Goal: Task Accomplishment & Management: Complete application form

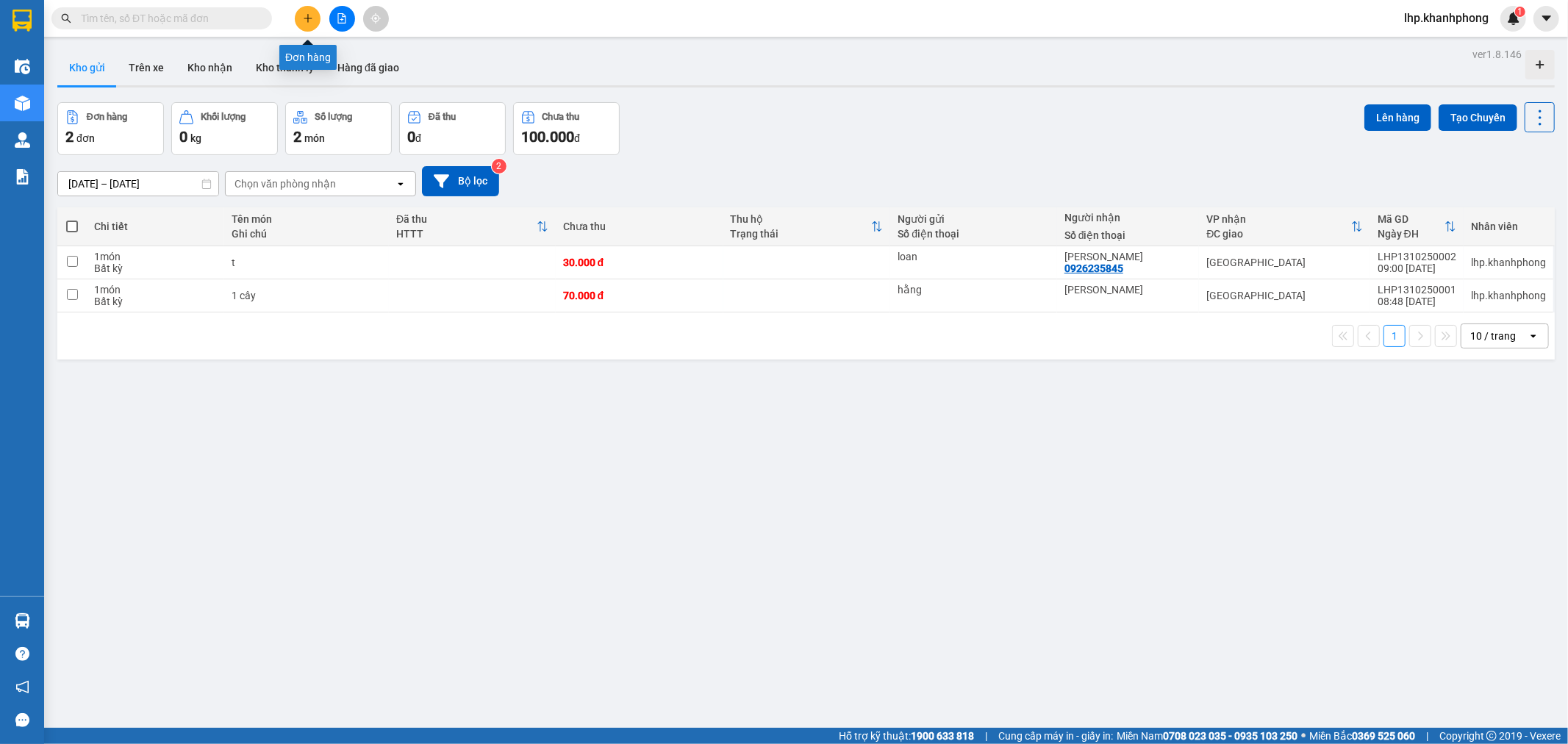
click at [304, 12] on button at bounding box center [308, 18] width 26 height 26
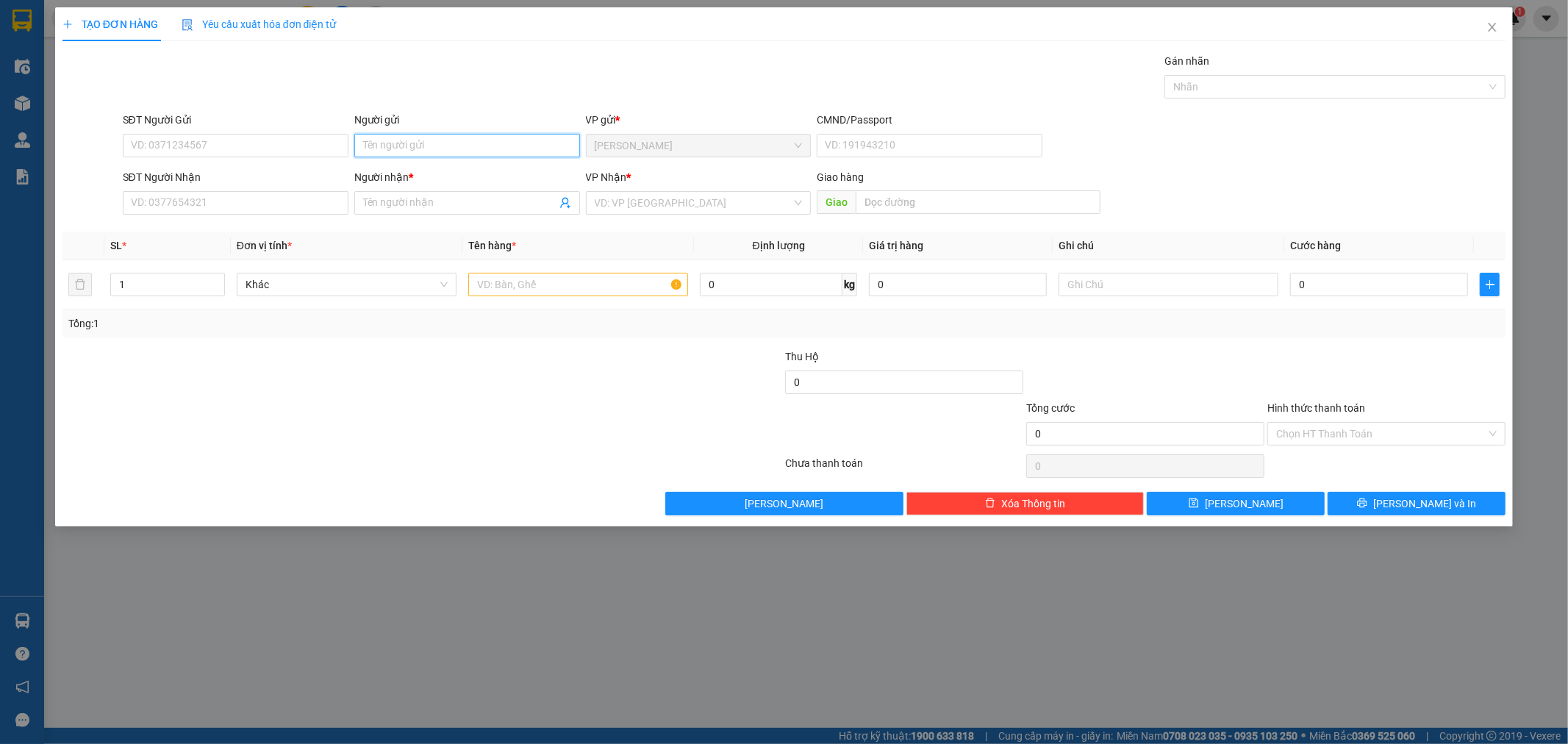
click at [408, 147] on input "Người gửi" at bounding box center [468, 146] width 226 height 24
type input "cty [PERSON_NAME]"
click at [292, 197] on input "SĐT Người Nhận" at bounding box center [236, 203] width 226 height 24
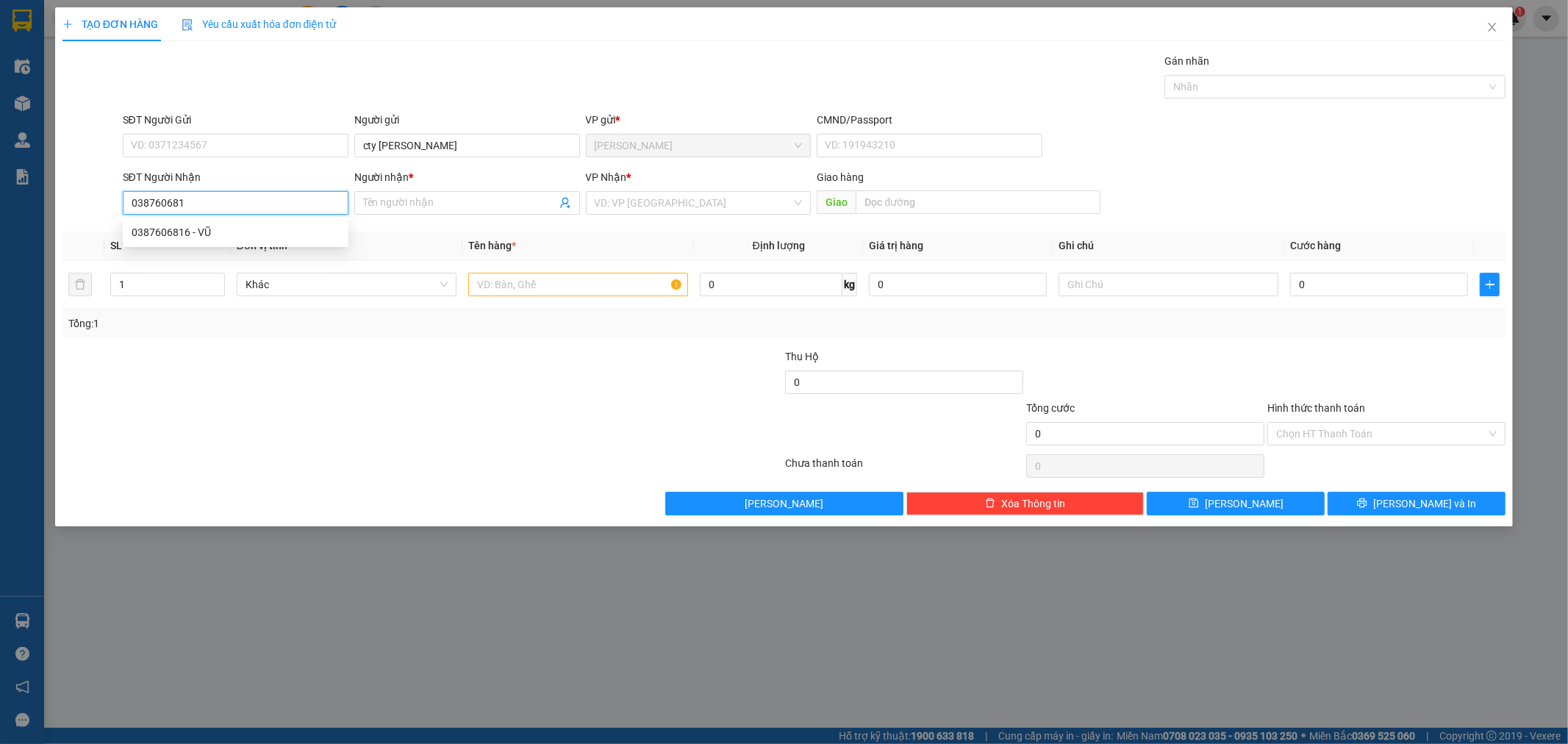
type input "0387606816"
click at [188, 226] on div "0387606816 - VŨ" at bounding box center [235, 232] width 209 height 17
type input "VŨ"
type input "0387606816"
click at [563, 295] on input "text" at bounding box center [578, 285] width 220 height 24
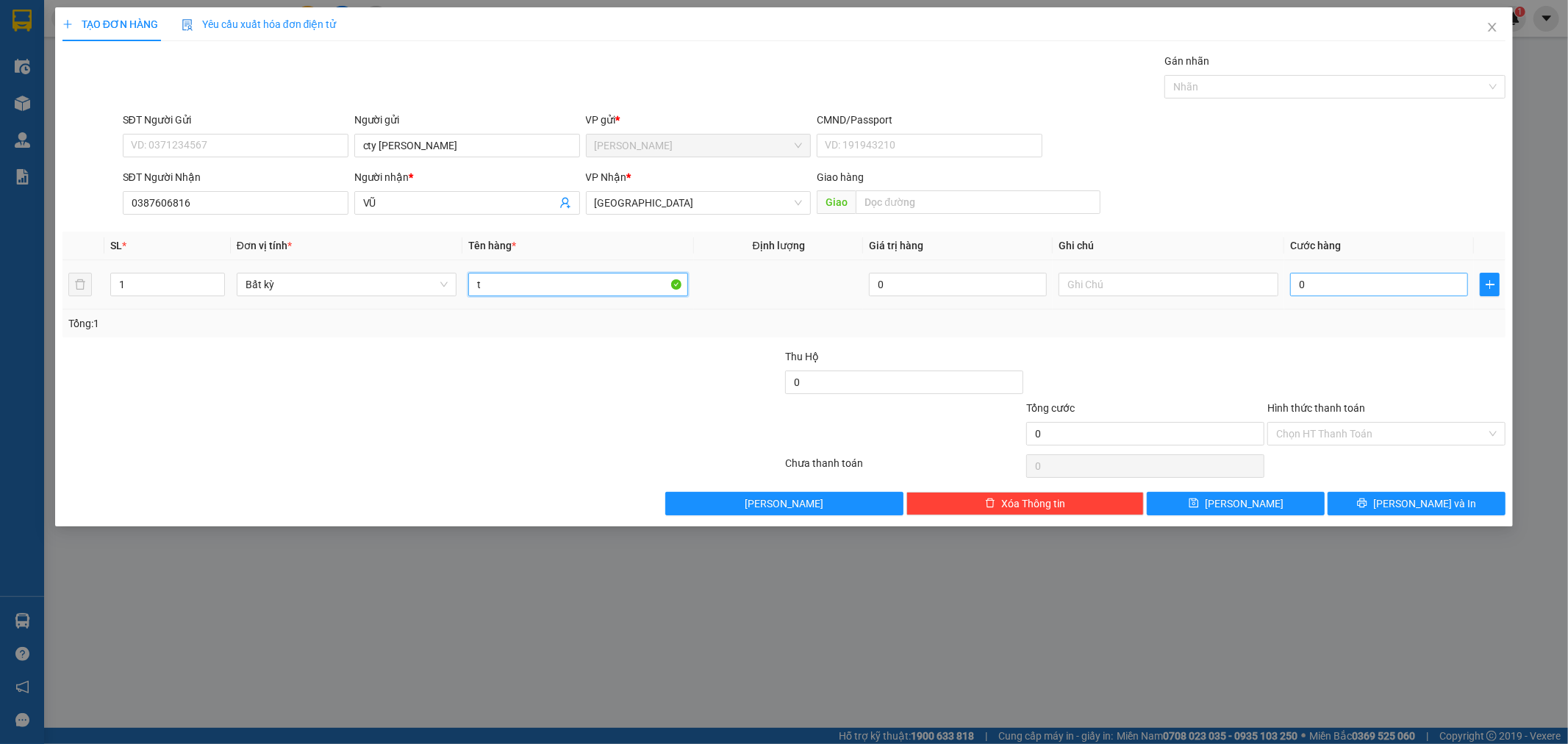
type input "t"
click at [1336, 285] on input "0" at bounding box center [1380, 285] width 178 height 24
type input "3"
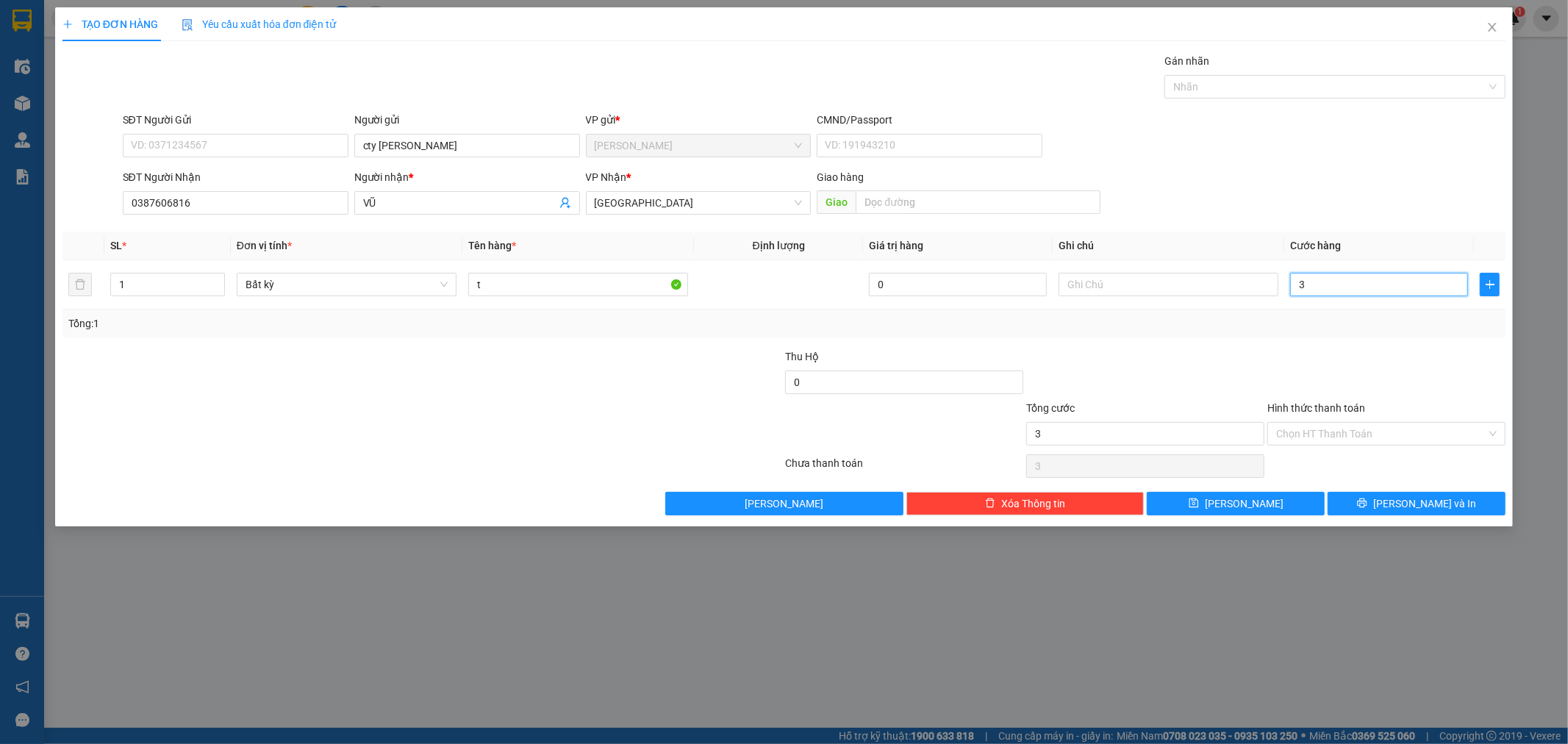
type input "30"
type input "30.000"
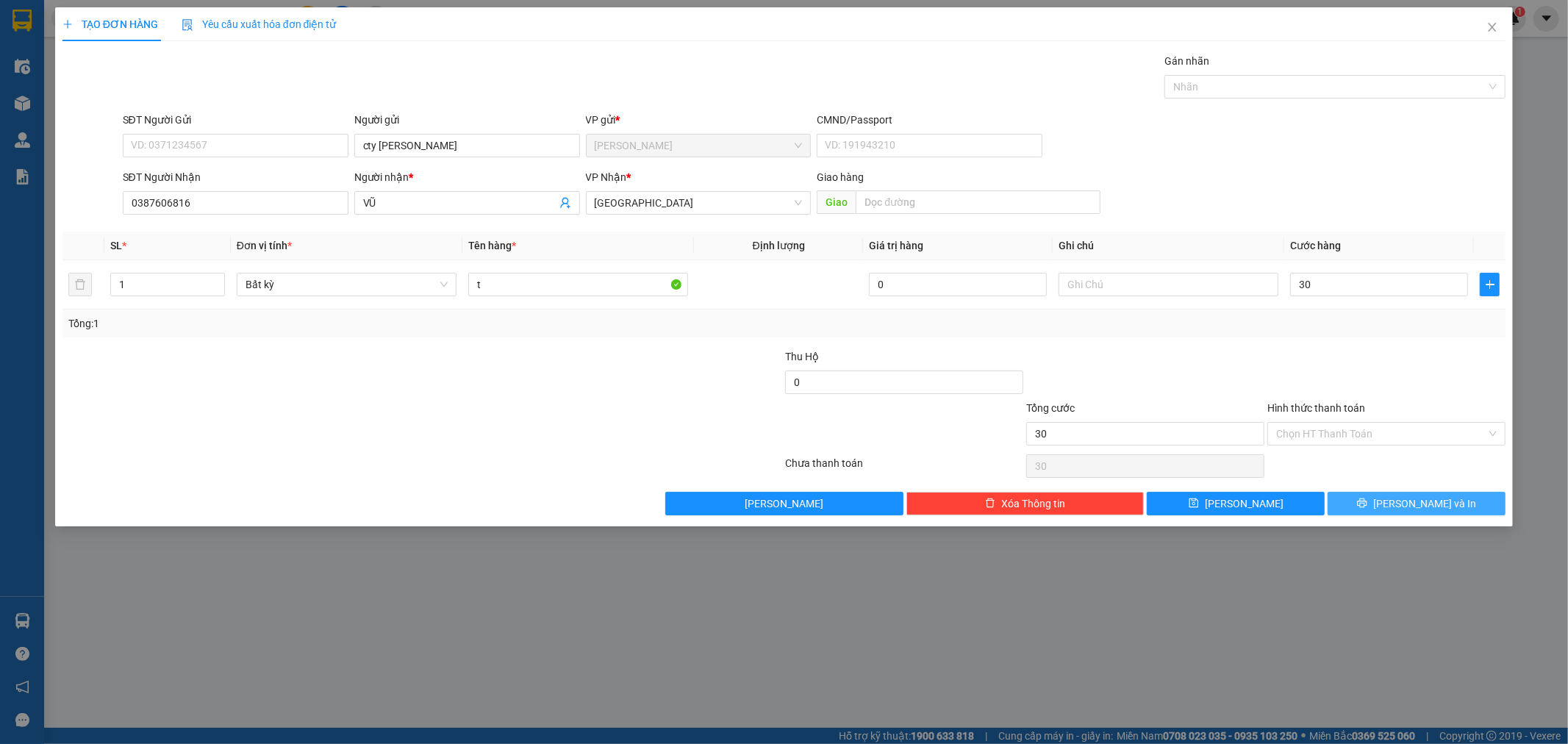
type input "30.000"
click at [1404, 504] on span "[PERSON_NAME] và In" at bounding box center [1425, 503] width 103 height 17
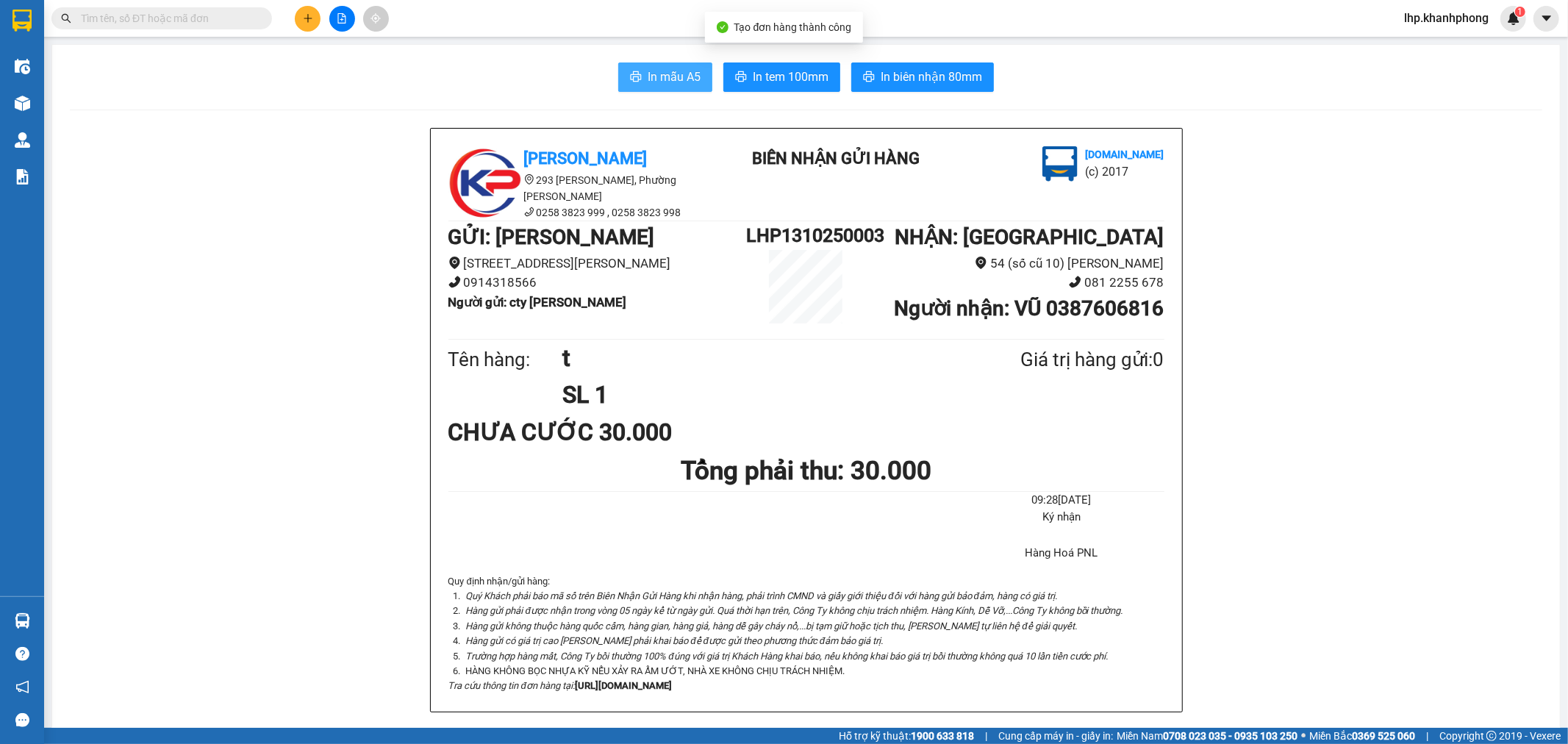
click at [684, 76] on span "In mẫu A5" at bounding box center [674, 77] width 53 height 18
click at [242, 18] on input "text" at bounding box center [167, 18] width 174 height 17
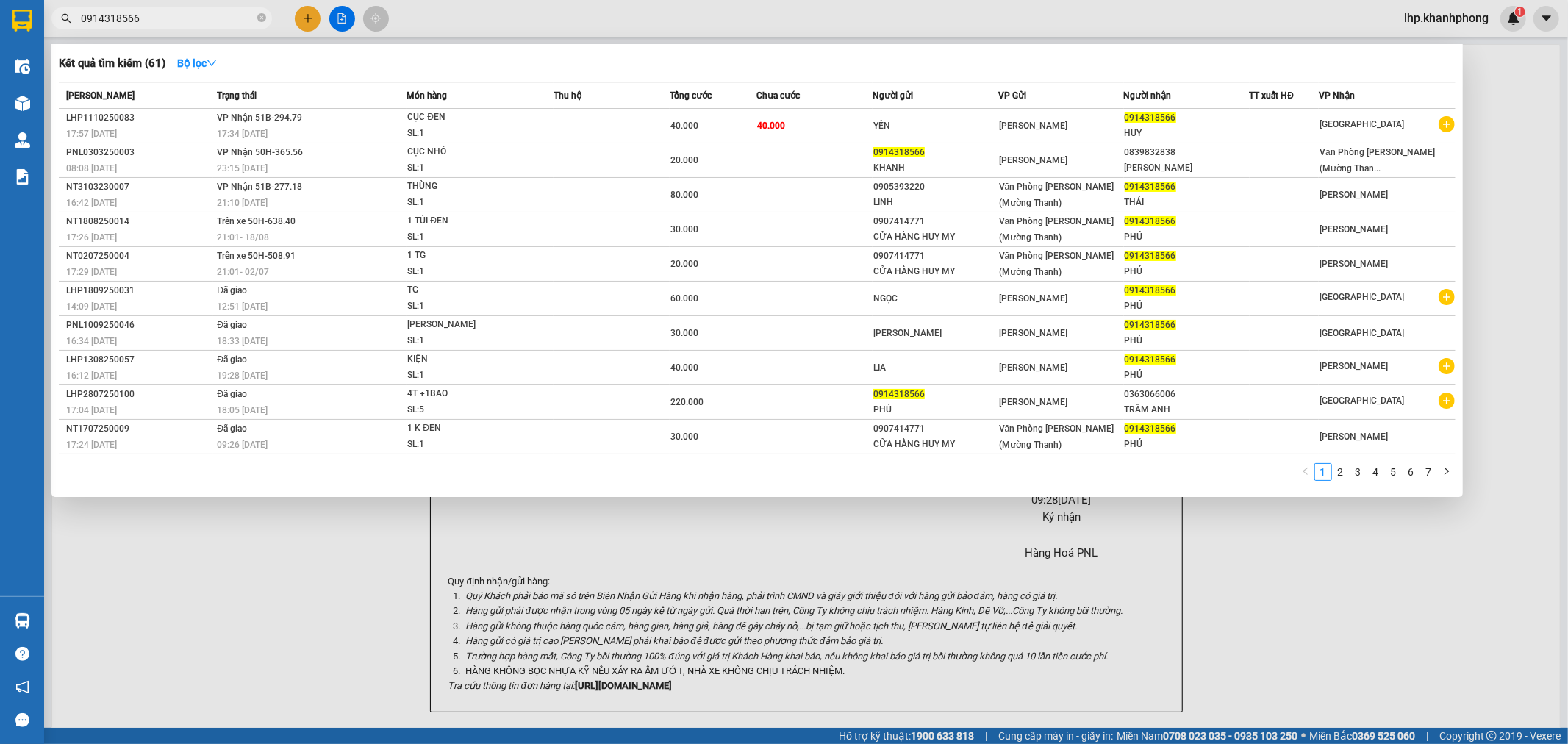
type input "0914318566"
click at [304, 12] on div at bounding box center [784, 372] width 1568 height 744
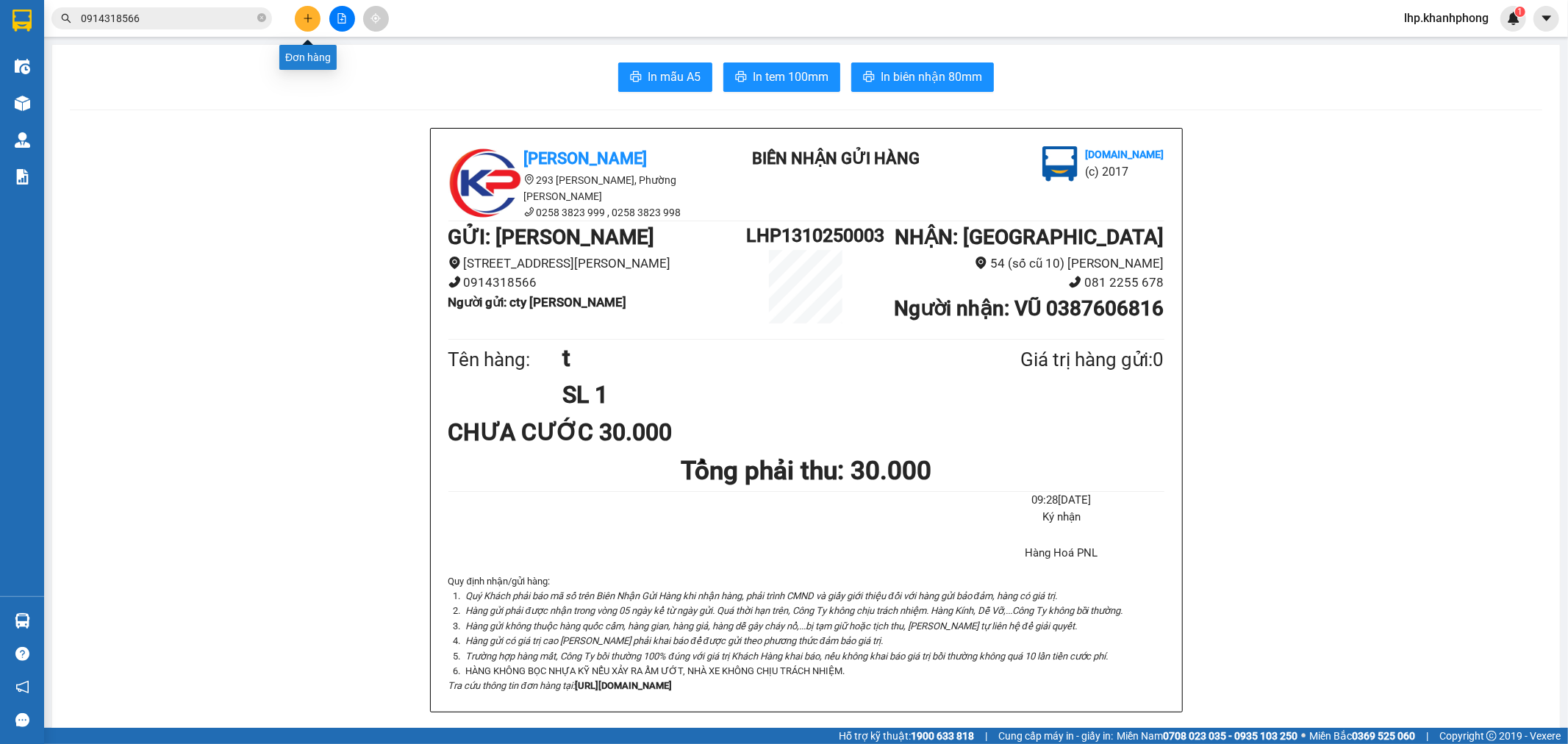
click at [303, 12] on button at bounding box center [308, 18] width 26 height 26
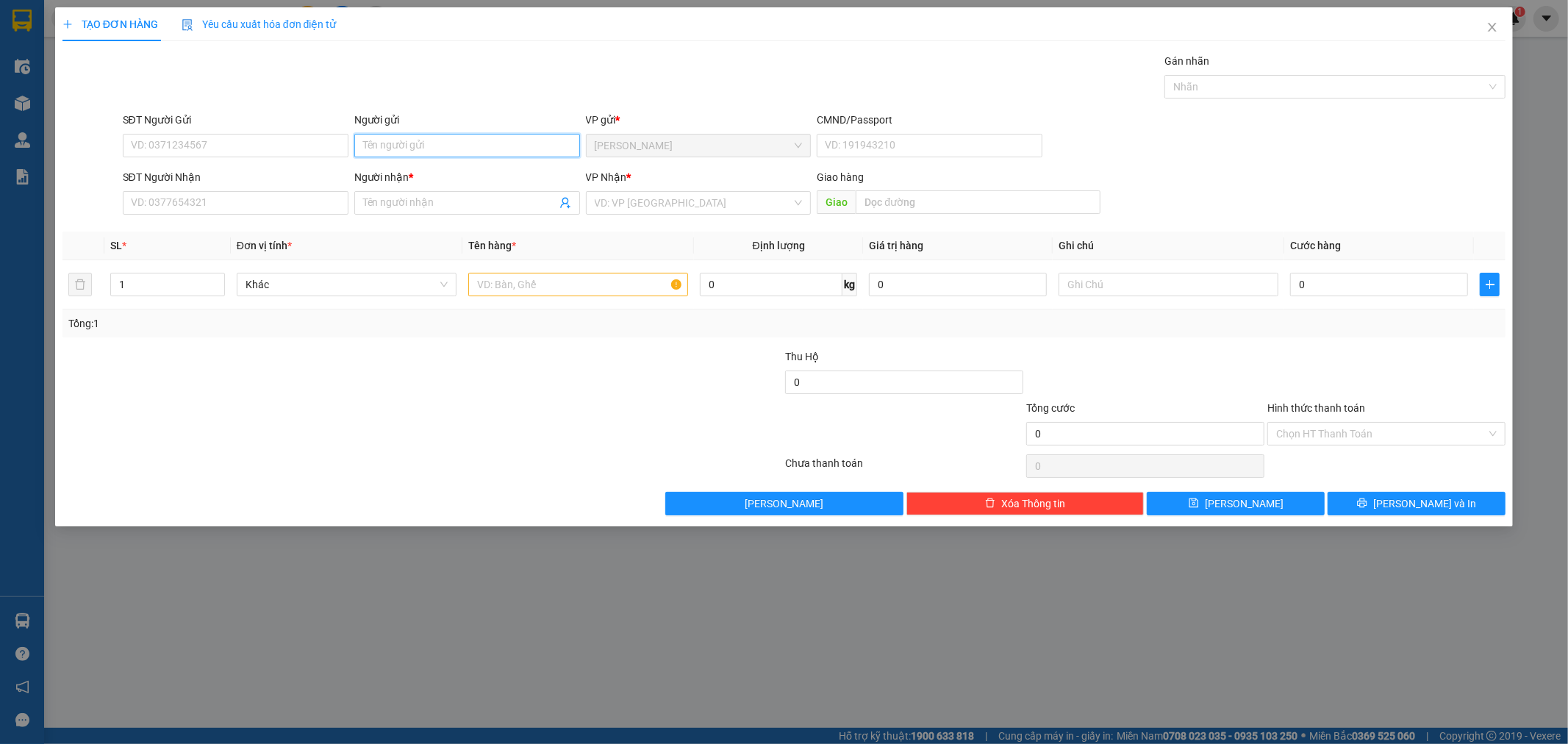
click at [448, 138] on input "Người gửi" at bounding box center [468, 146] width 226 height 24
type input "cty thanh [PERSON_NAME]"
click at [255, 197] on input "SĐT Người Nhận" at bounding box center [236, 203] width 226 height 24
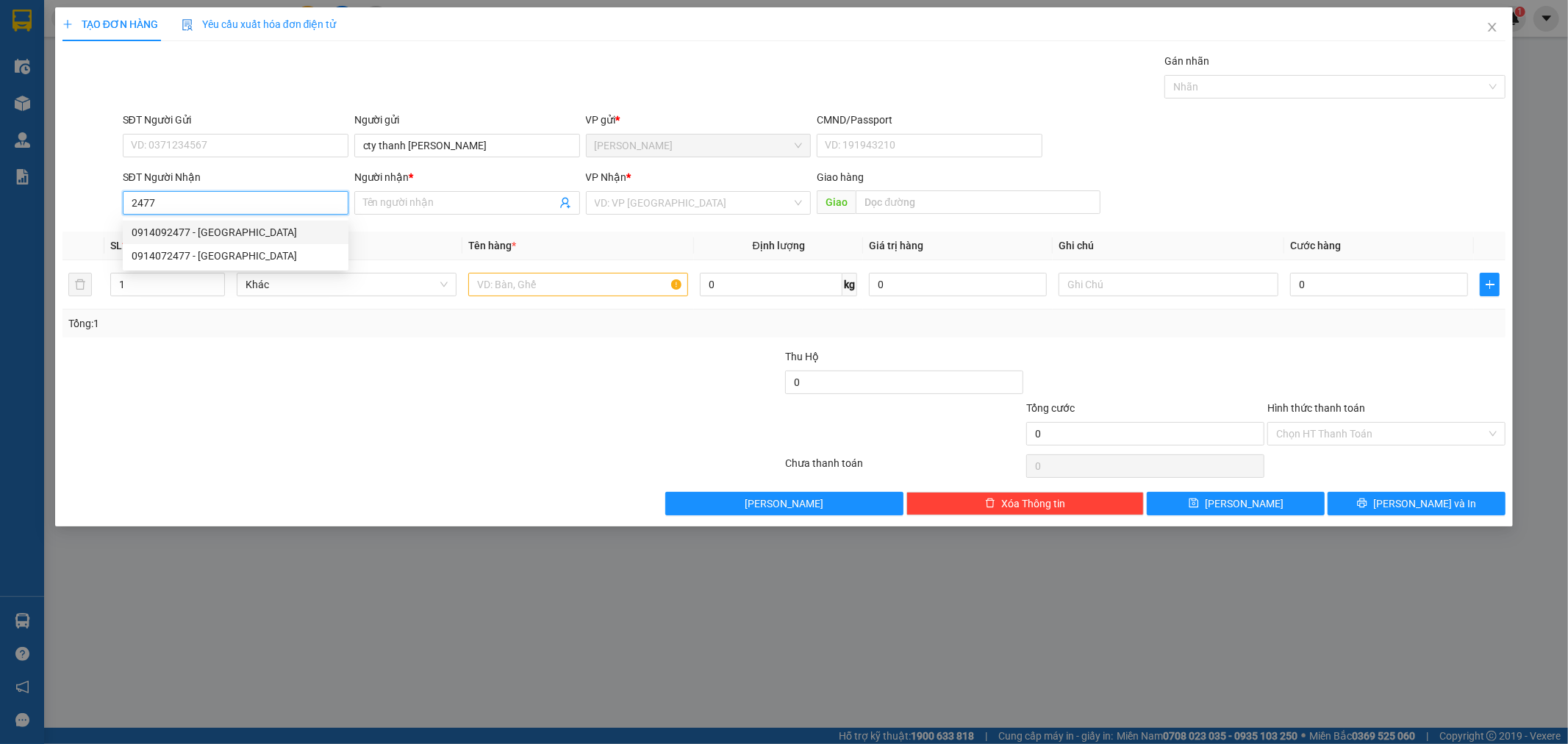
click at [171, 235] on div "0914092477 - BẢY LỘC" at bounding box center [235, 232] width 209 height 17
type input "0914092477"
type input "BẢY LỘC"
type input "0914092477"
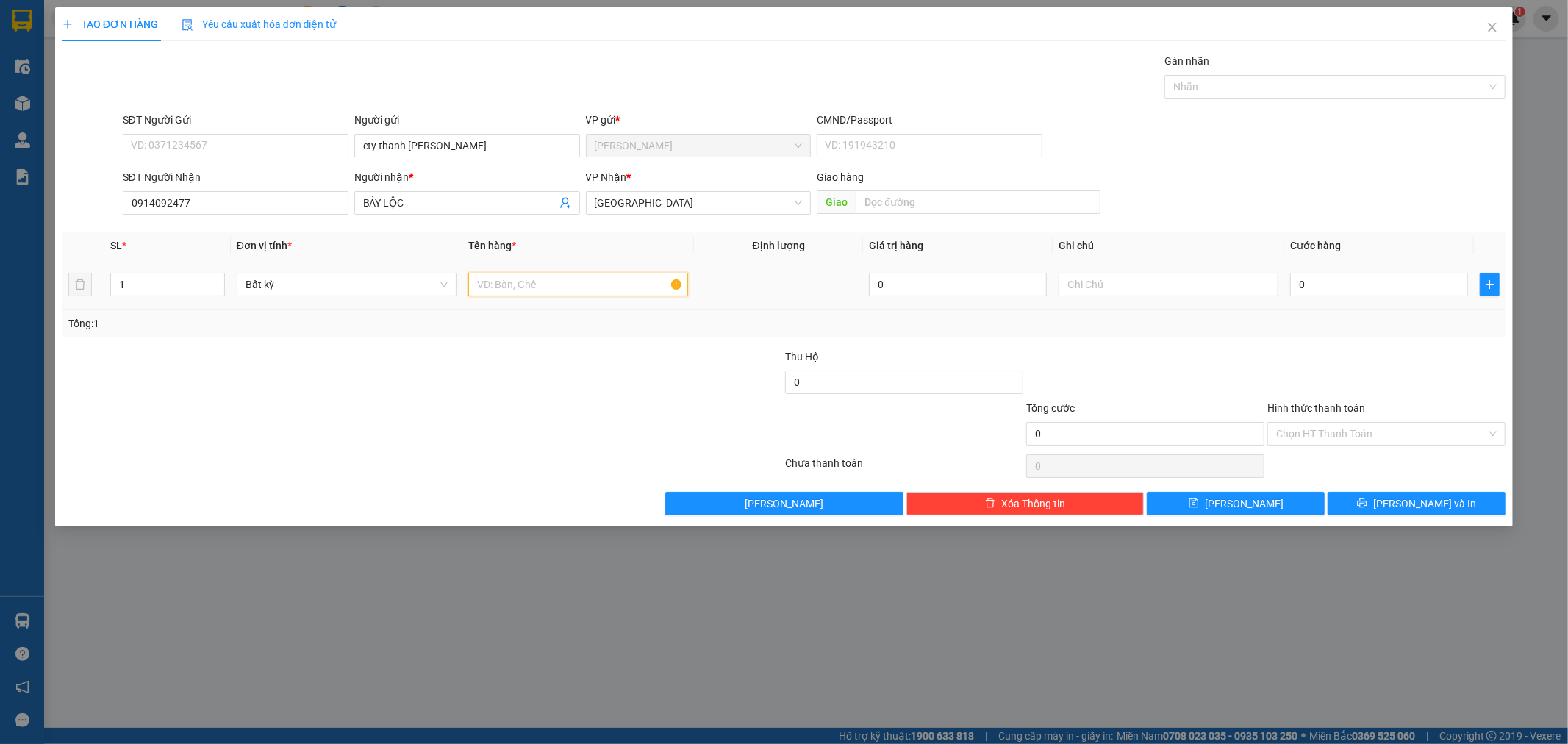
click at [518, 295] on input "text" at bounding box center [578, 285] width 220 height 24
type input "50 bình ga"
click at [186, 282] on input "1" at bounding box center [167, 285] width 113 height 22
type input "50"
click at [1302, 283] on input "0" at bounding box center [1380, 285] width 178 height 24
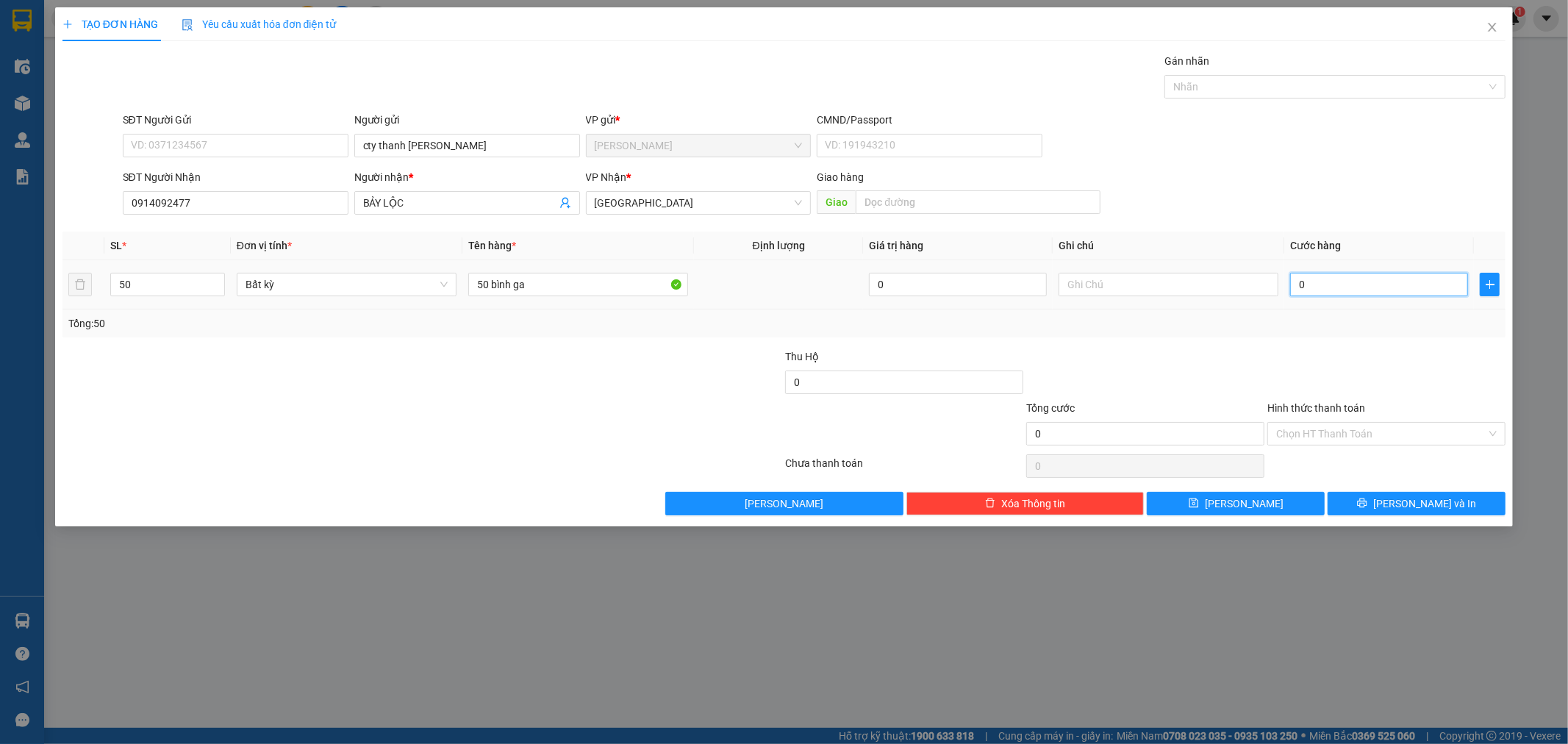
click at [1327, 289] on input "0" at bounding box center [1380, 285] width 178 height 24
click at [1298, 282] on input "0" at bounding box center [1380, 285] width 178 height 24
type input "10"
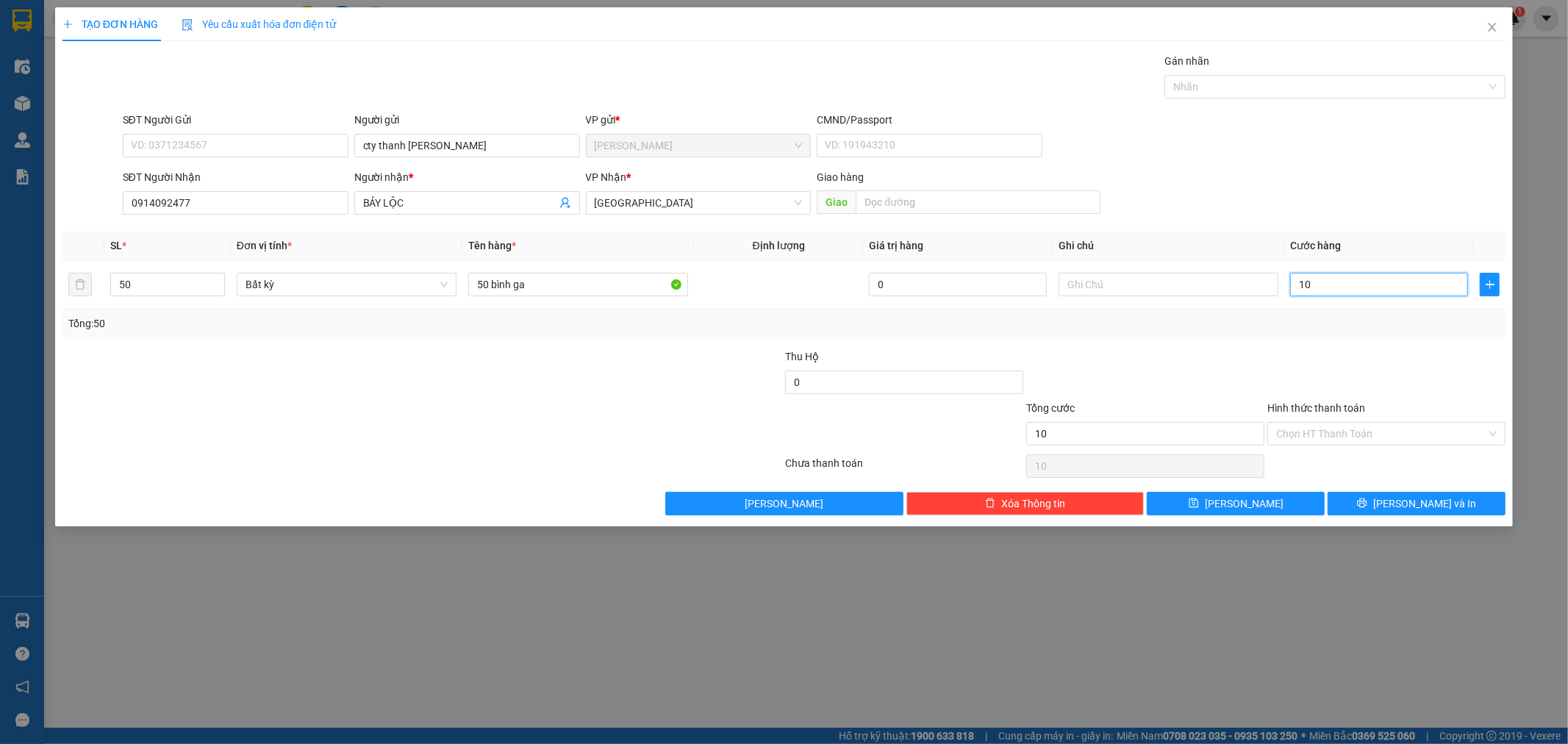
type input "150"
type input "1.500"
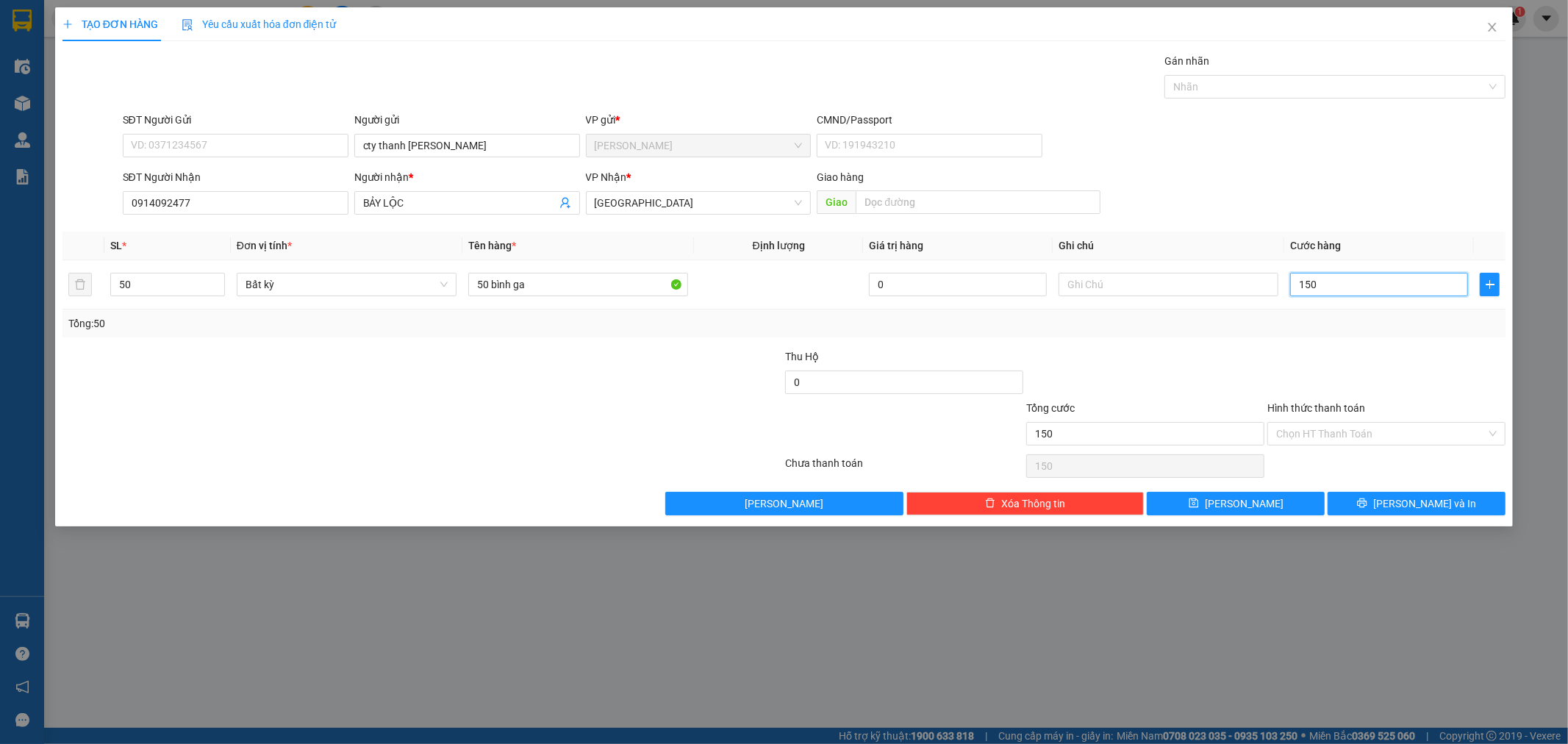
type input "1.500"
type input "1.500.000"
click at [1456, 510] on button "[PERSON_NAME] và In" at bounding box center [1417, 503] width 178 height 24
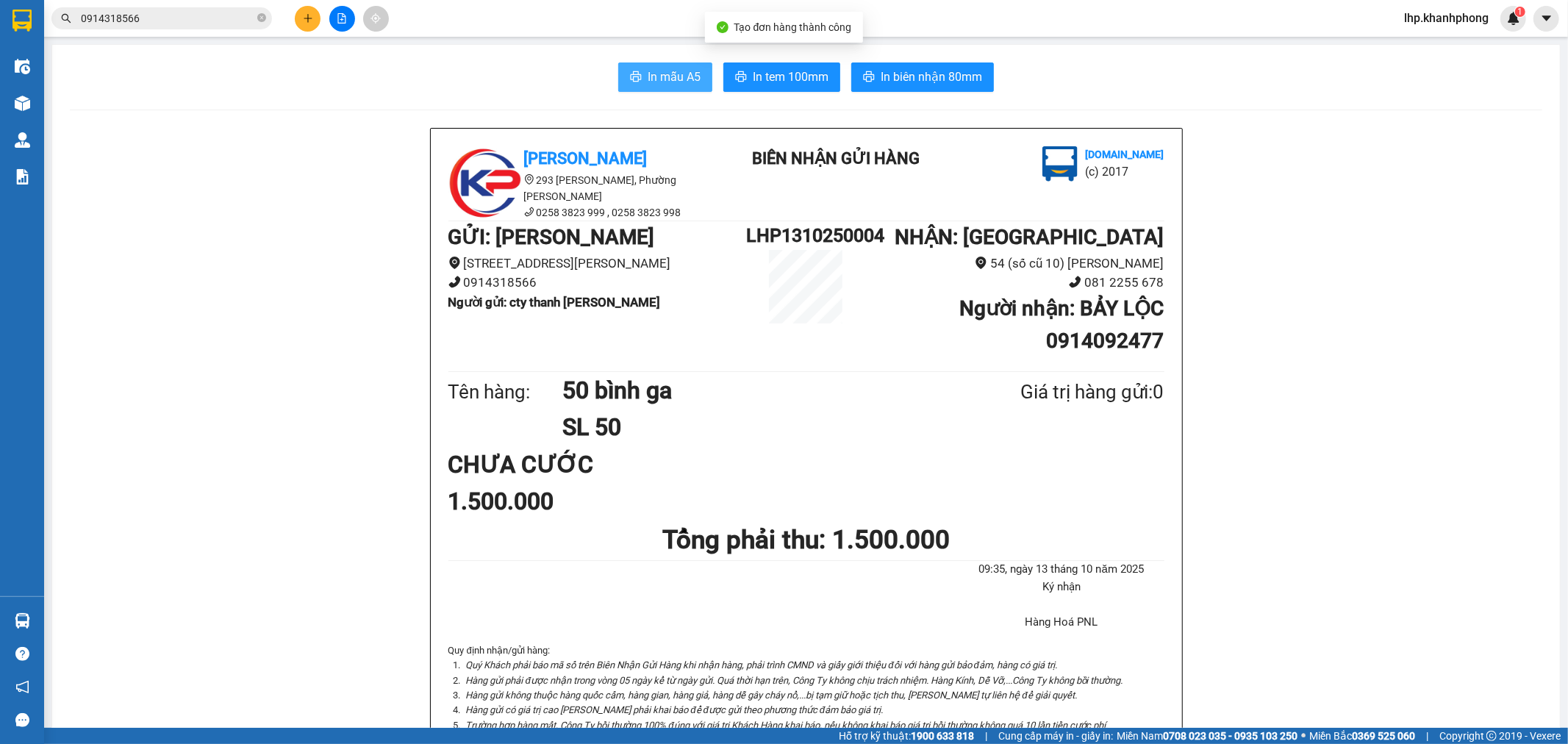
click at [650, 76] on span "In mẫu A5" at bounding box center [674, 77] width 53 height 18
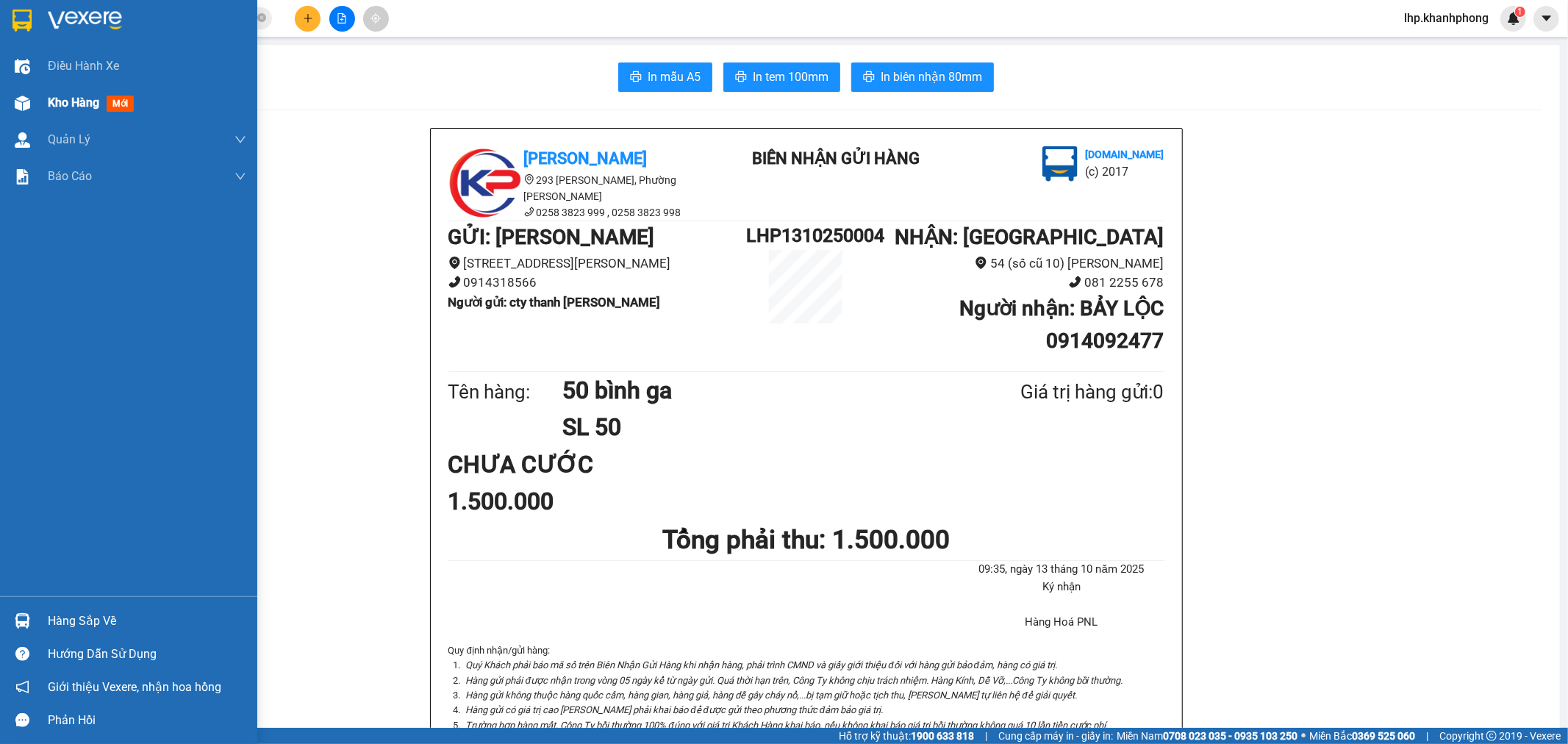
click at [27, 101] on img at bounding box center [22, 103] width 16 height 16
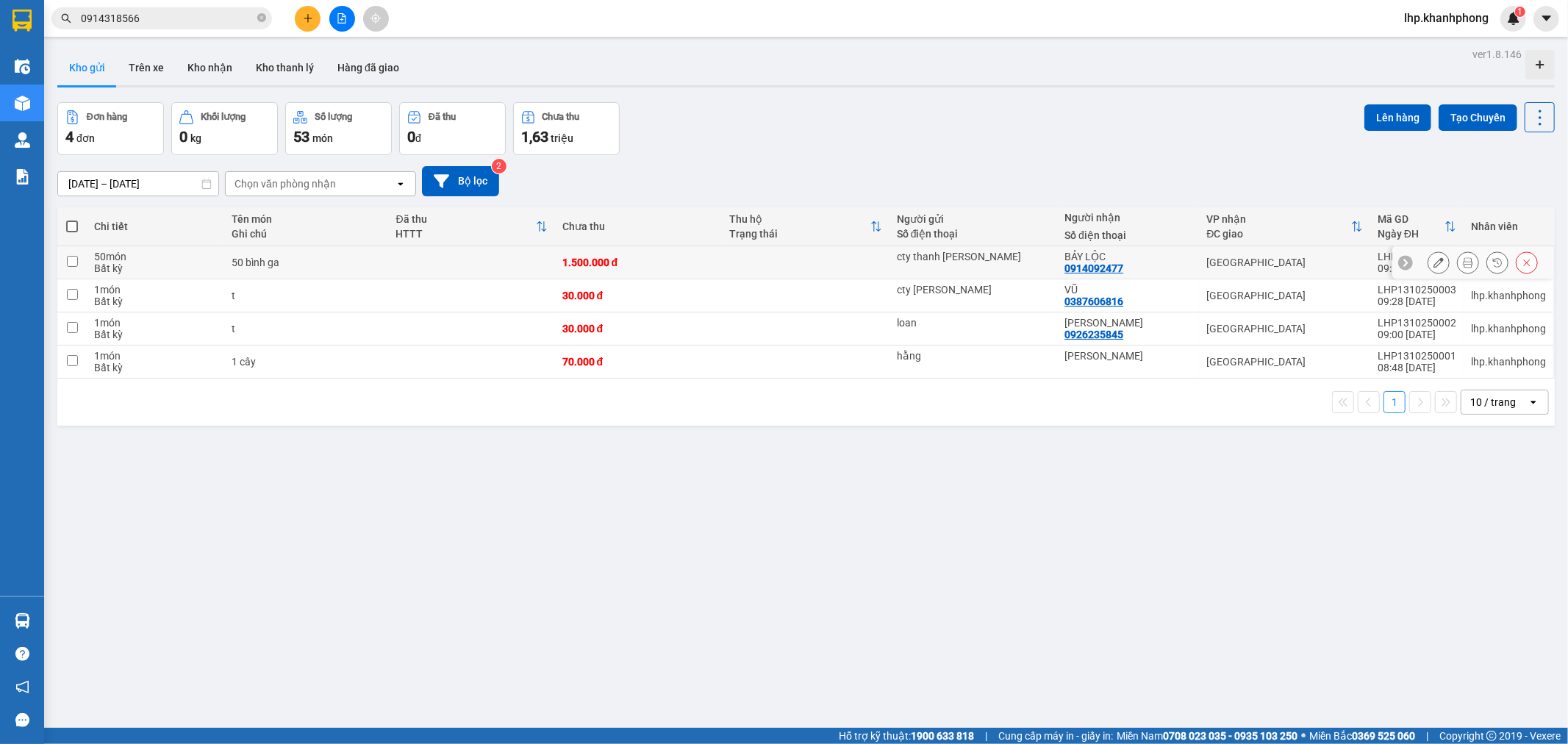
click at [727, 262] on td at bounding box center [806, 263] width 167 height 33
checkbox input "true"
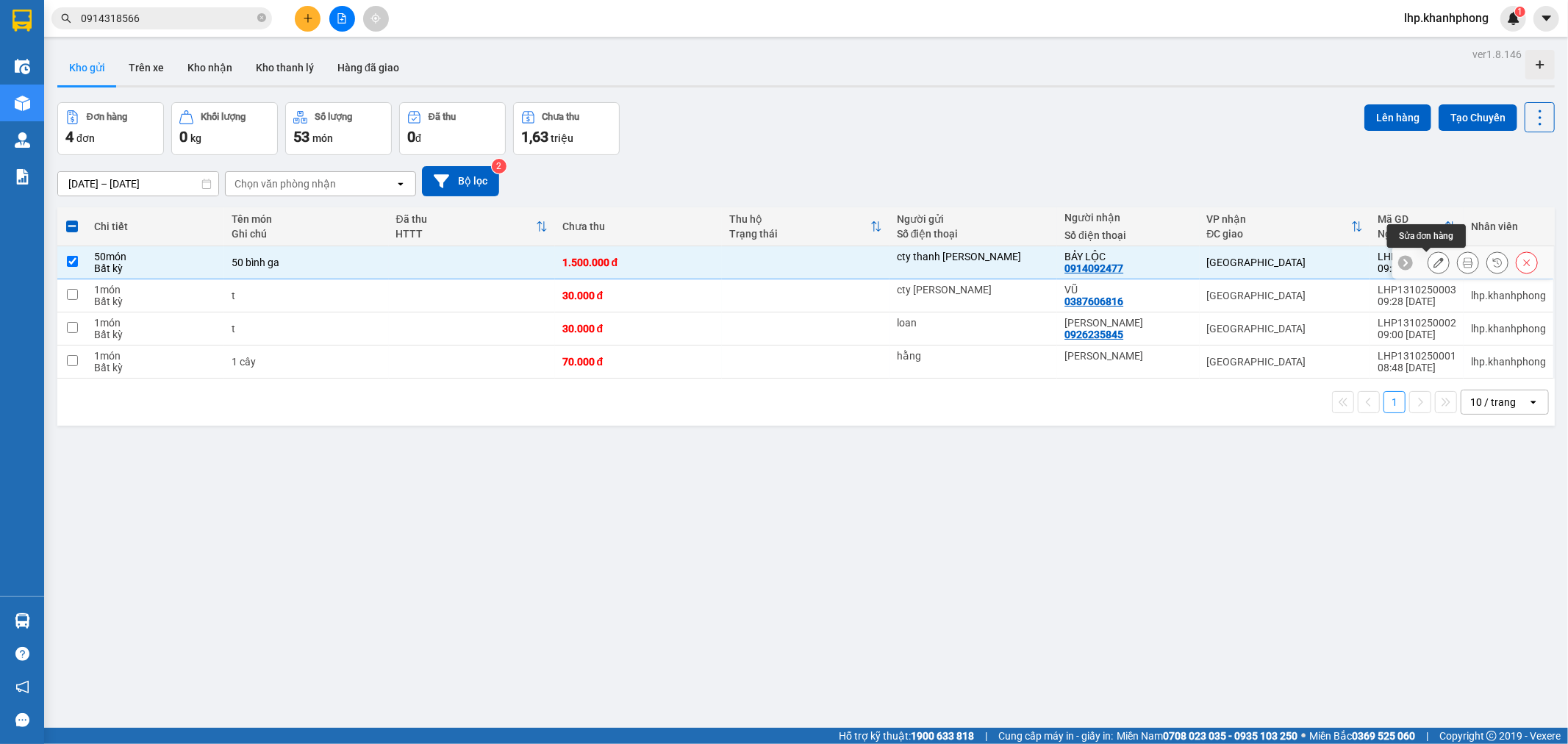
click at [1434, 265] on icon at bounding box center [1438, 262] width 10 height 10
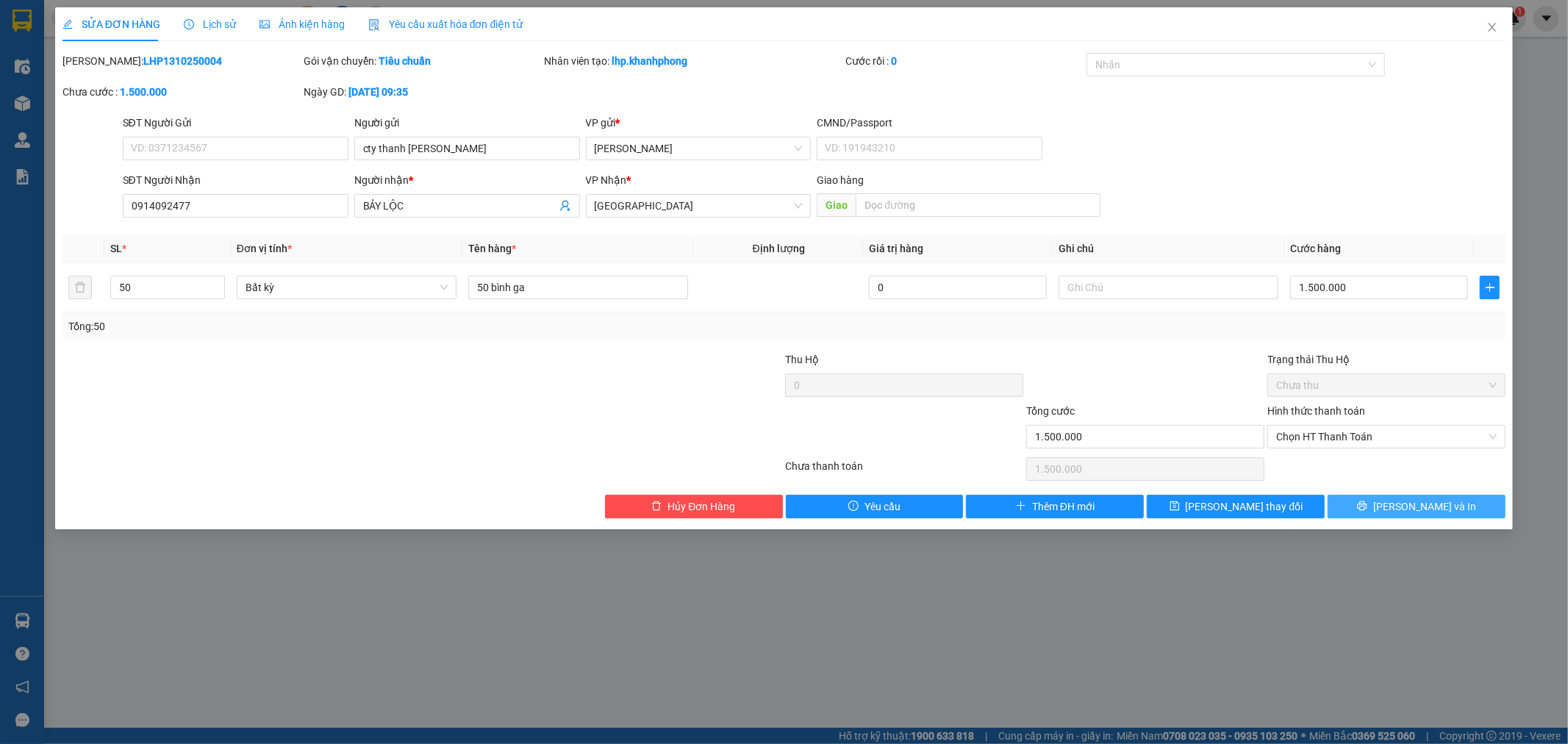
click at [1384, 502] on button "[PERSON_NAME] và In" at bounding box center [1417, 507] width 178 height 24
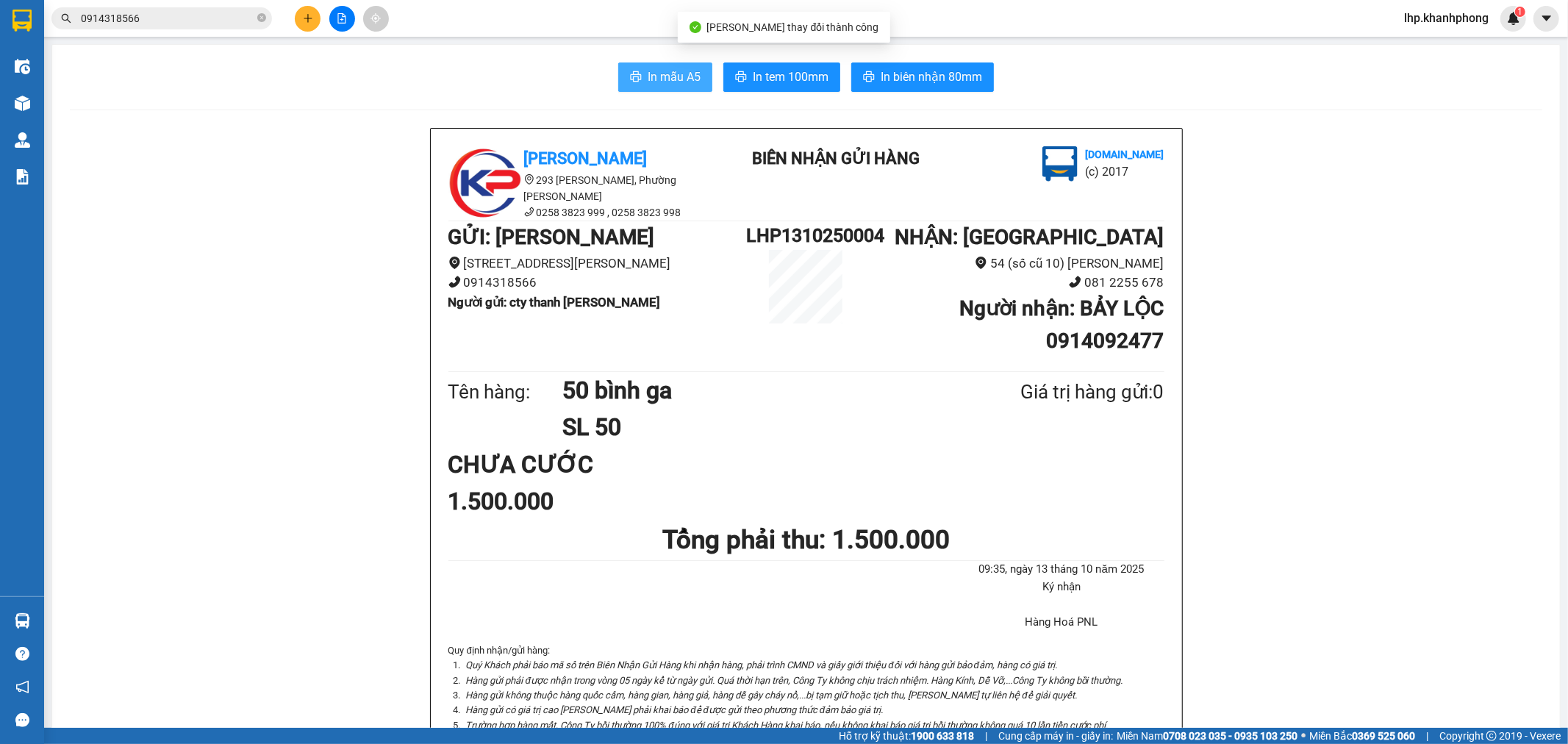
click at [679, 79] on span "In mẫu A5" at bounding box center [674, 77] width 53 height 18
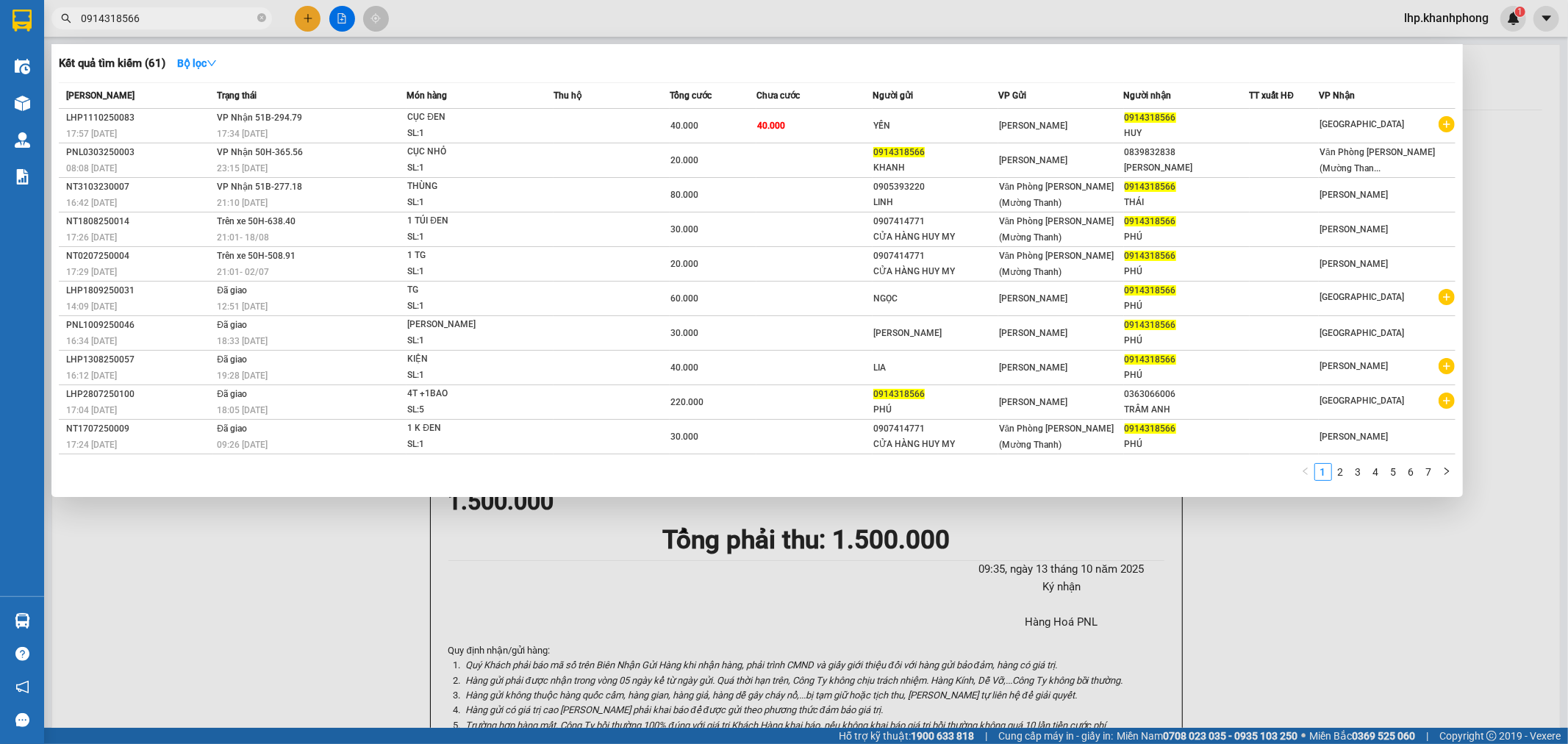
click at [231, 10] on input "0914318566" at bounding box center [167, 18] width 174 height 17
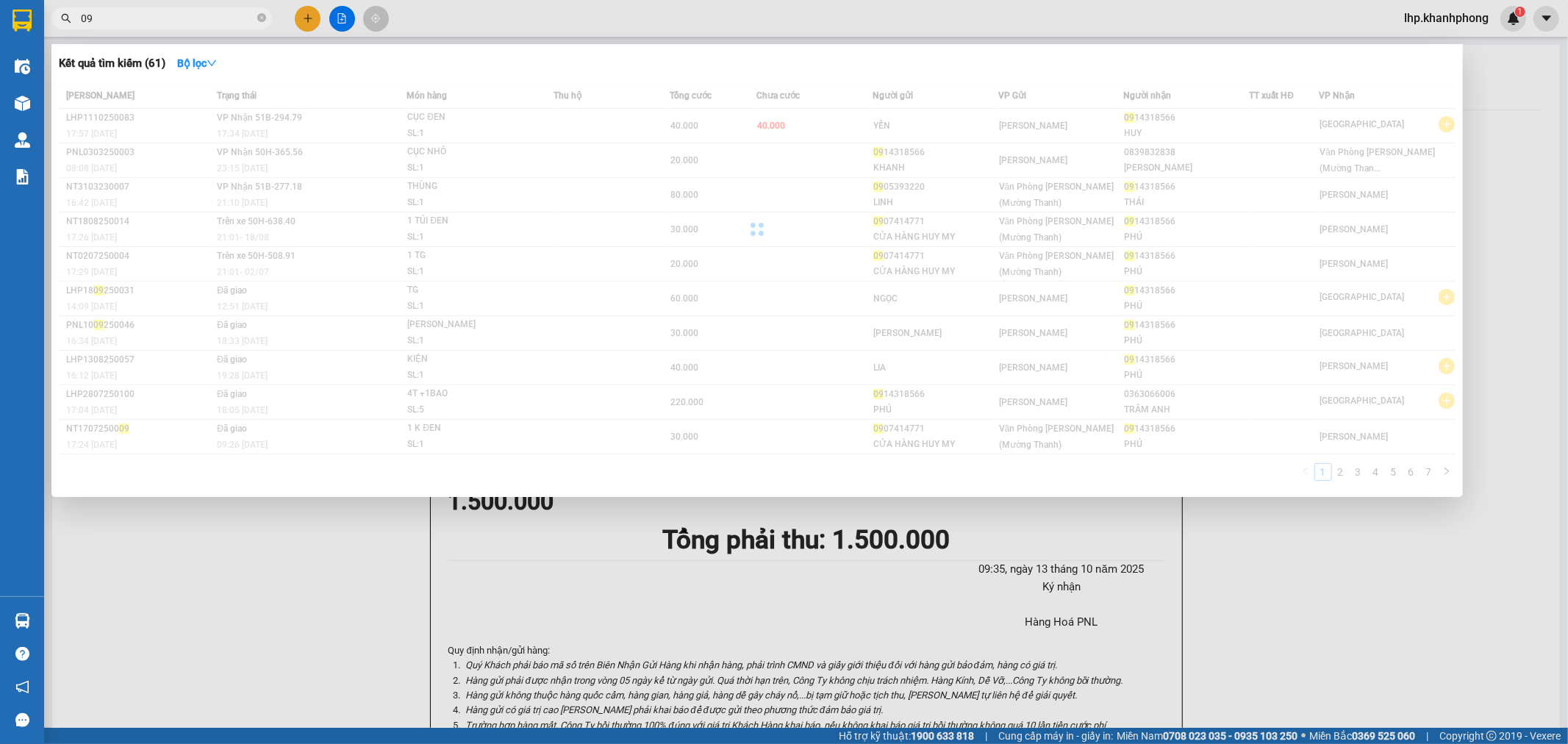
type input "0"
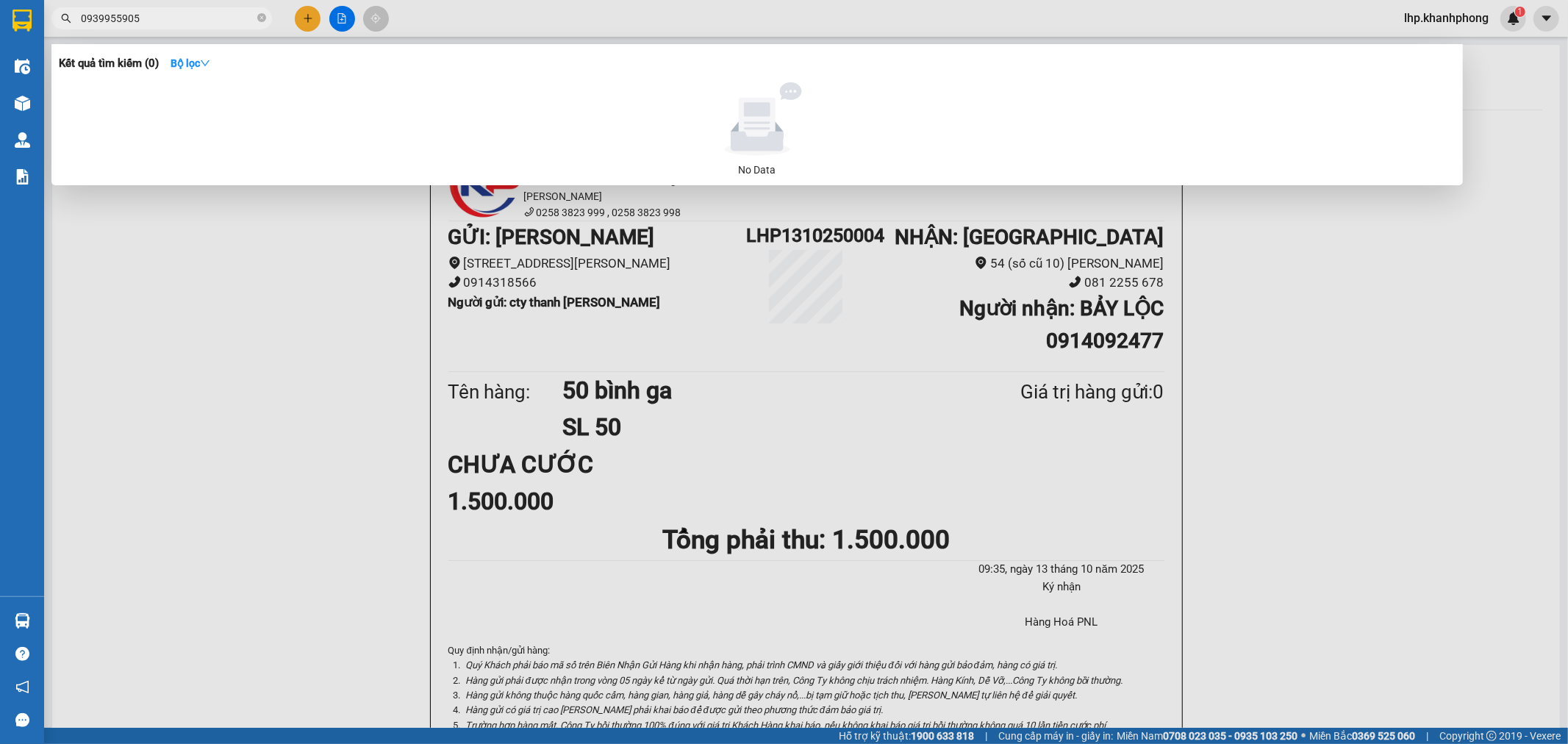
click at [200, 19] on input "0939955905" at bounding box center [167, 18] width 174 height 17
type input "0"
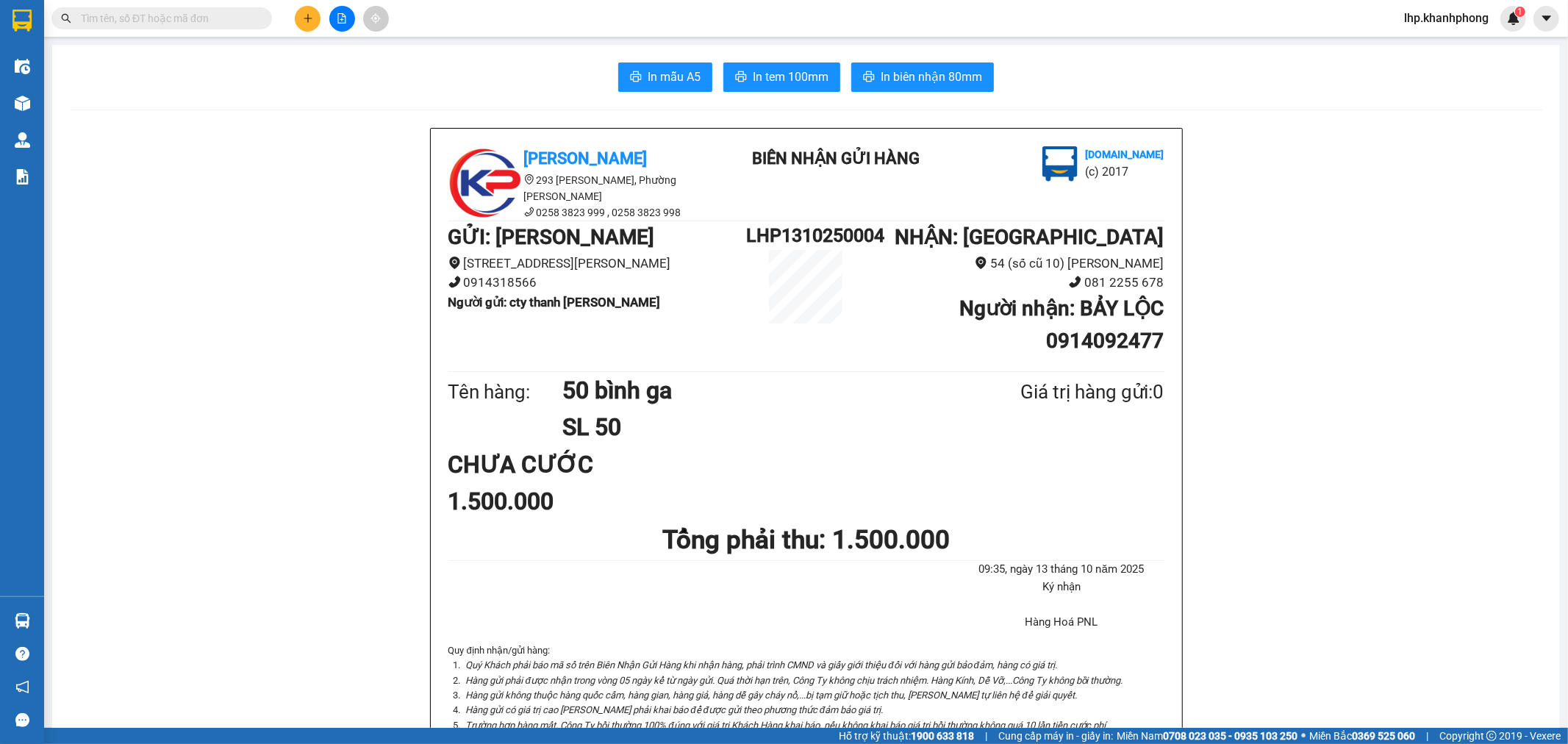
click at [160, 19] on input "text" at bounding box center [167, 18] width 174 height 17
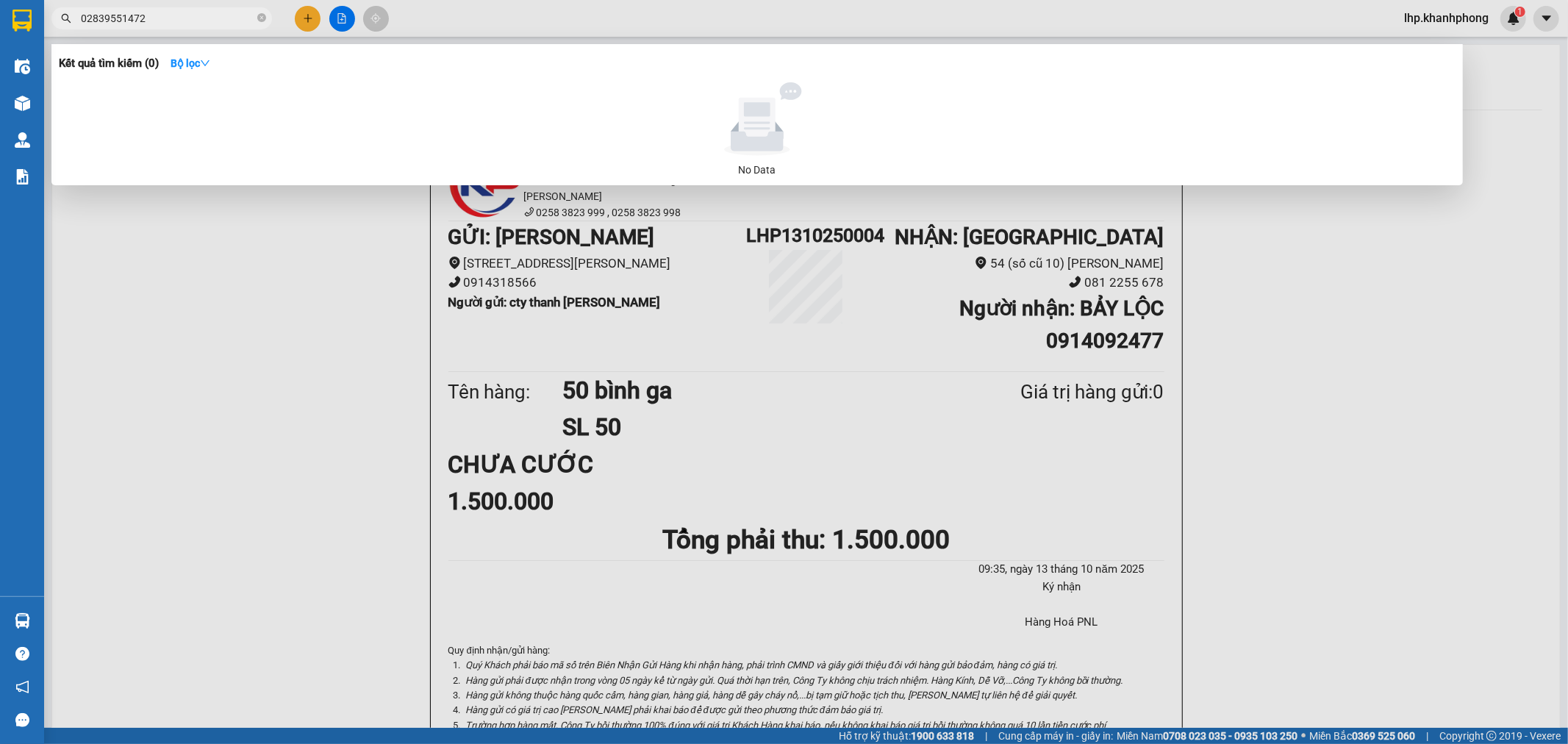
drag, startPoint x: 194, startPoint y: 26, endPoint x: 192, endPoint y: 17, distance: 9.2
click at [193, 20] on input "02839551472" at bounding box center [167, 18] width 174 height 17
type input "0"
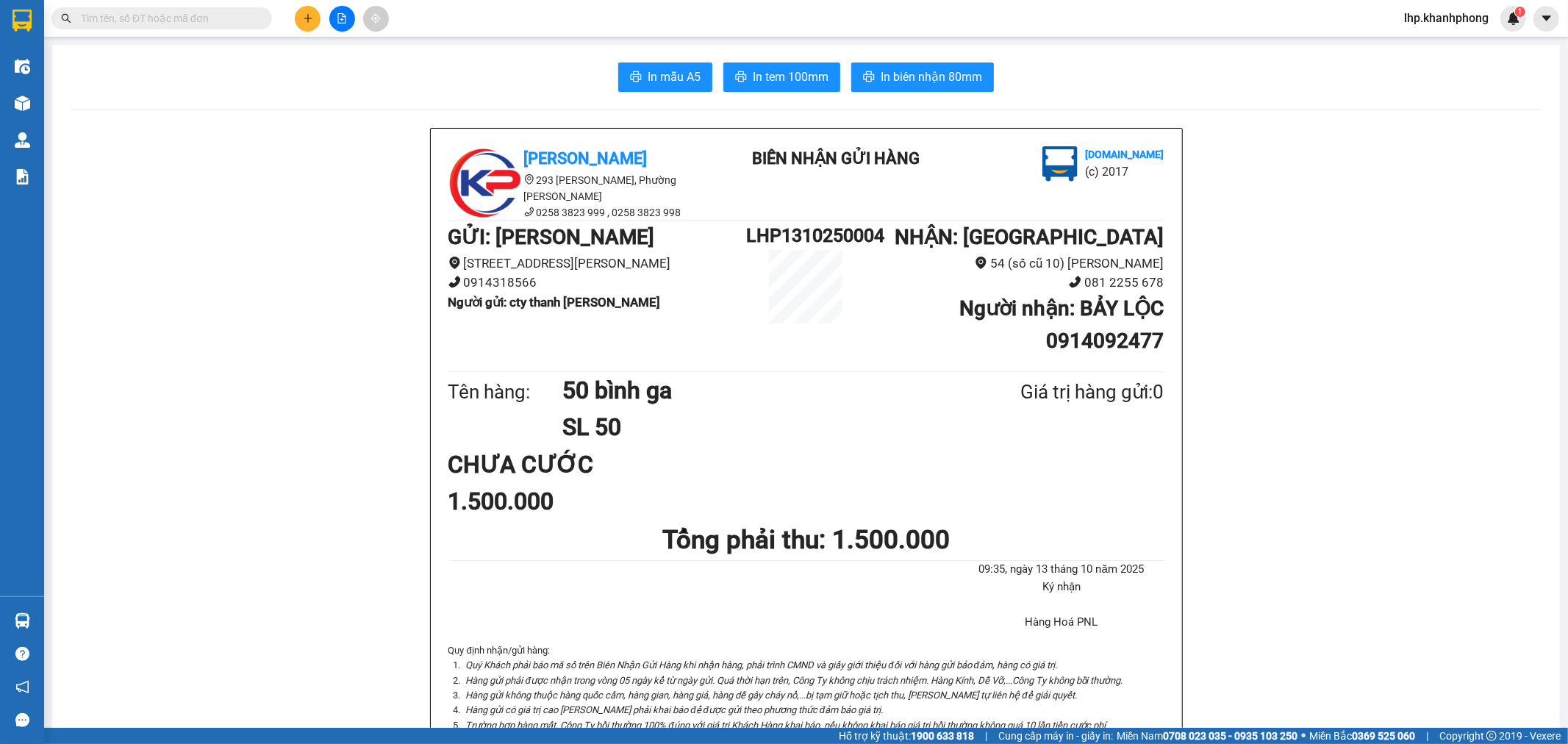
drag, startPoint x: 160, startPoint y: 25, endPoint x: 160, endPoint y: 17, distance: 8.0
click at [160, 24] on input "text" at bounding box center [167, 18] width 174 height 17
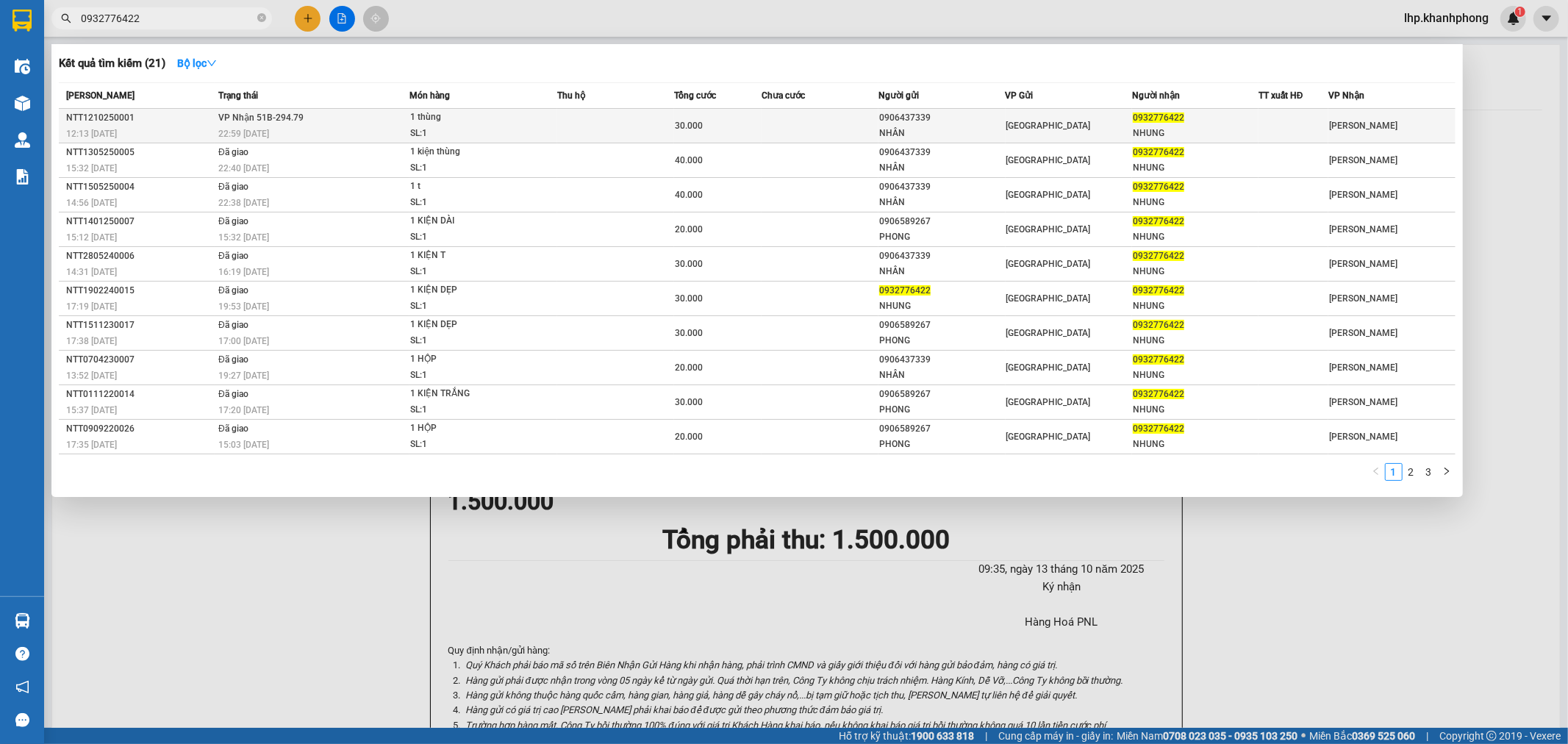
type input "0932776422"
click at [862, 123] on td at bounding box center [819, 126] width 117 height 35
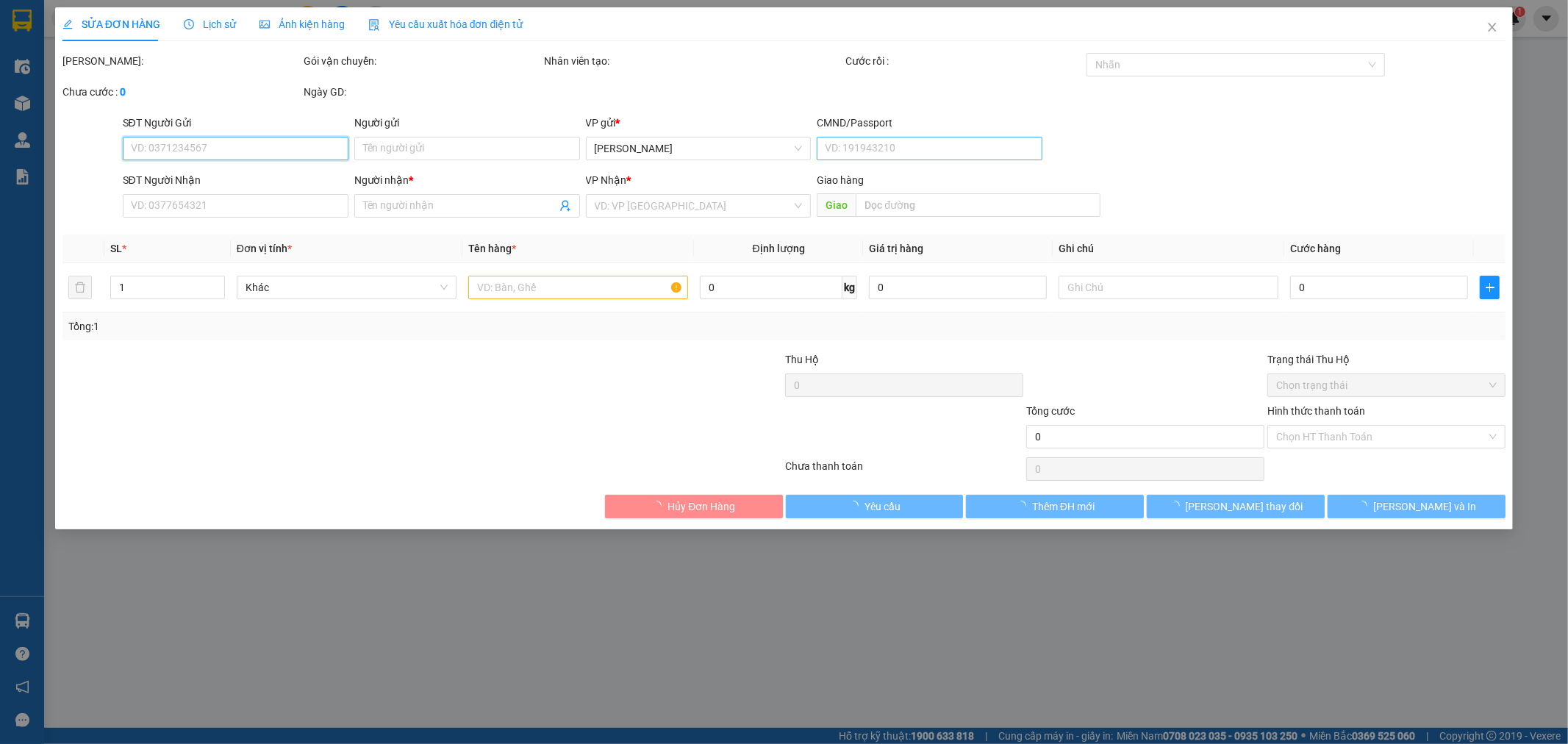
type input "0906437339"
type input "NHÂN"
type input "0932776422"
type input "NHUNG"
type input "30.000"
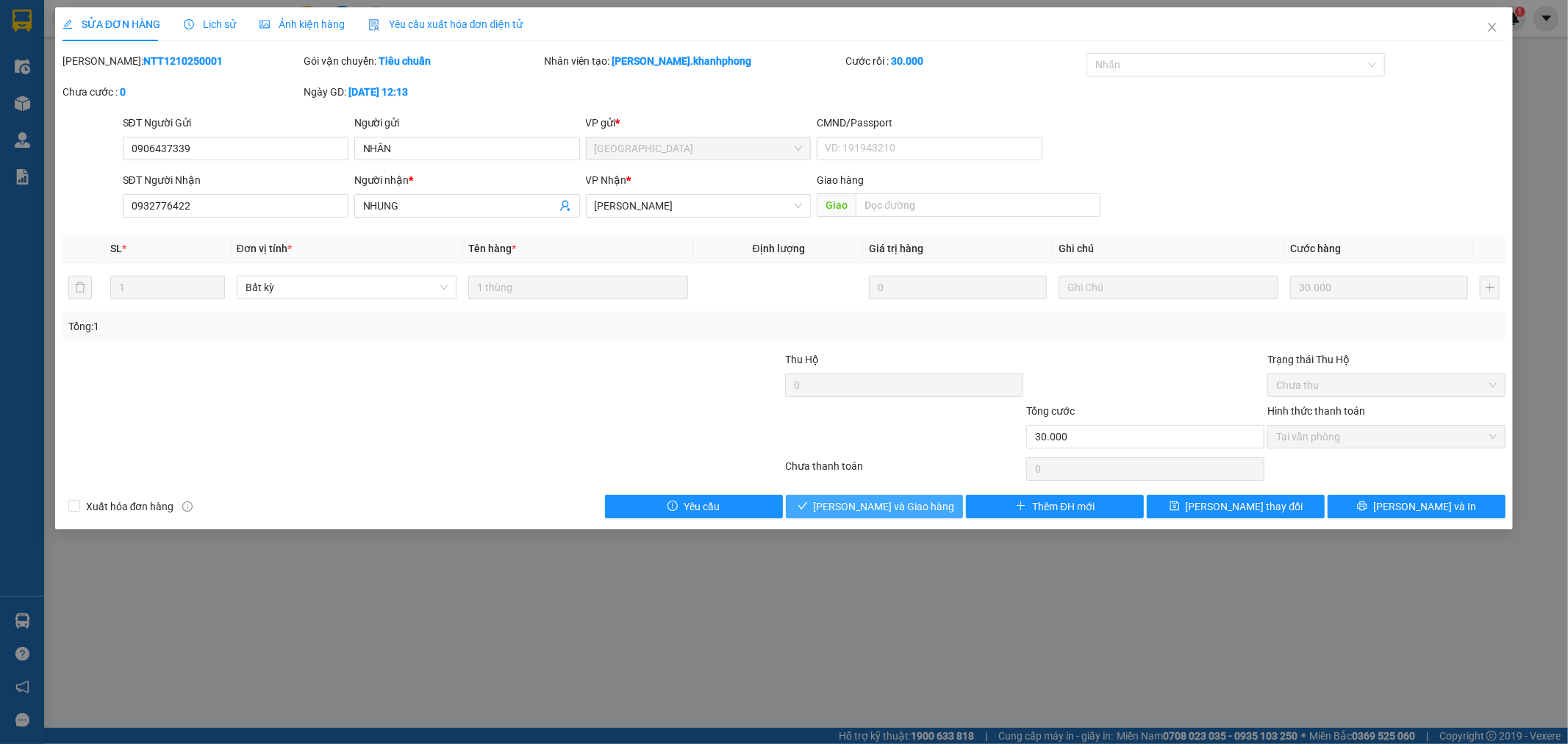
click at [858, 510] on span "Lưu và Giao hàng" at bounding box center [885, 507] width 141 height 17
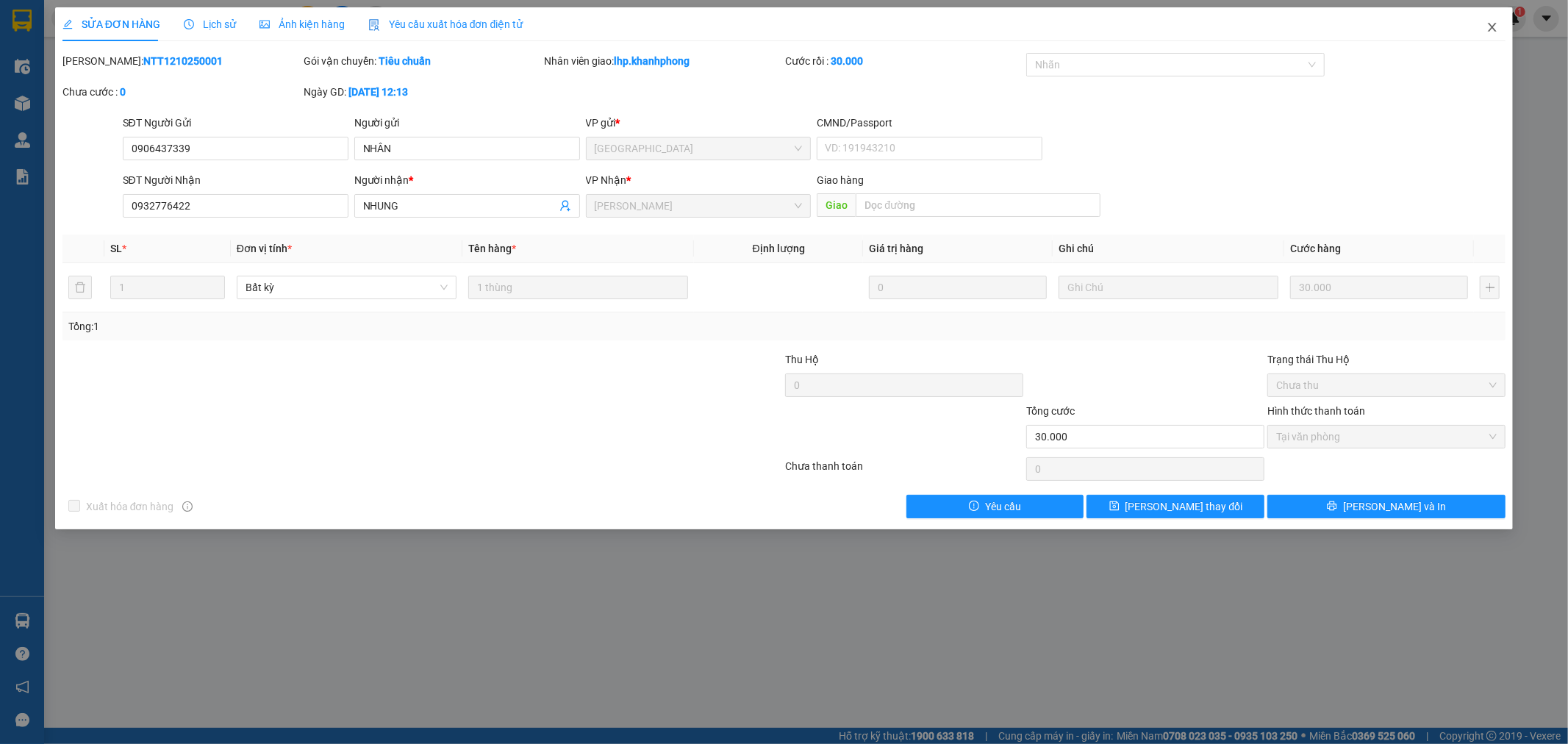
click at [1490, 31] on icon "close" at bounding box center [1492, 27] width 12 height 12
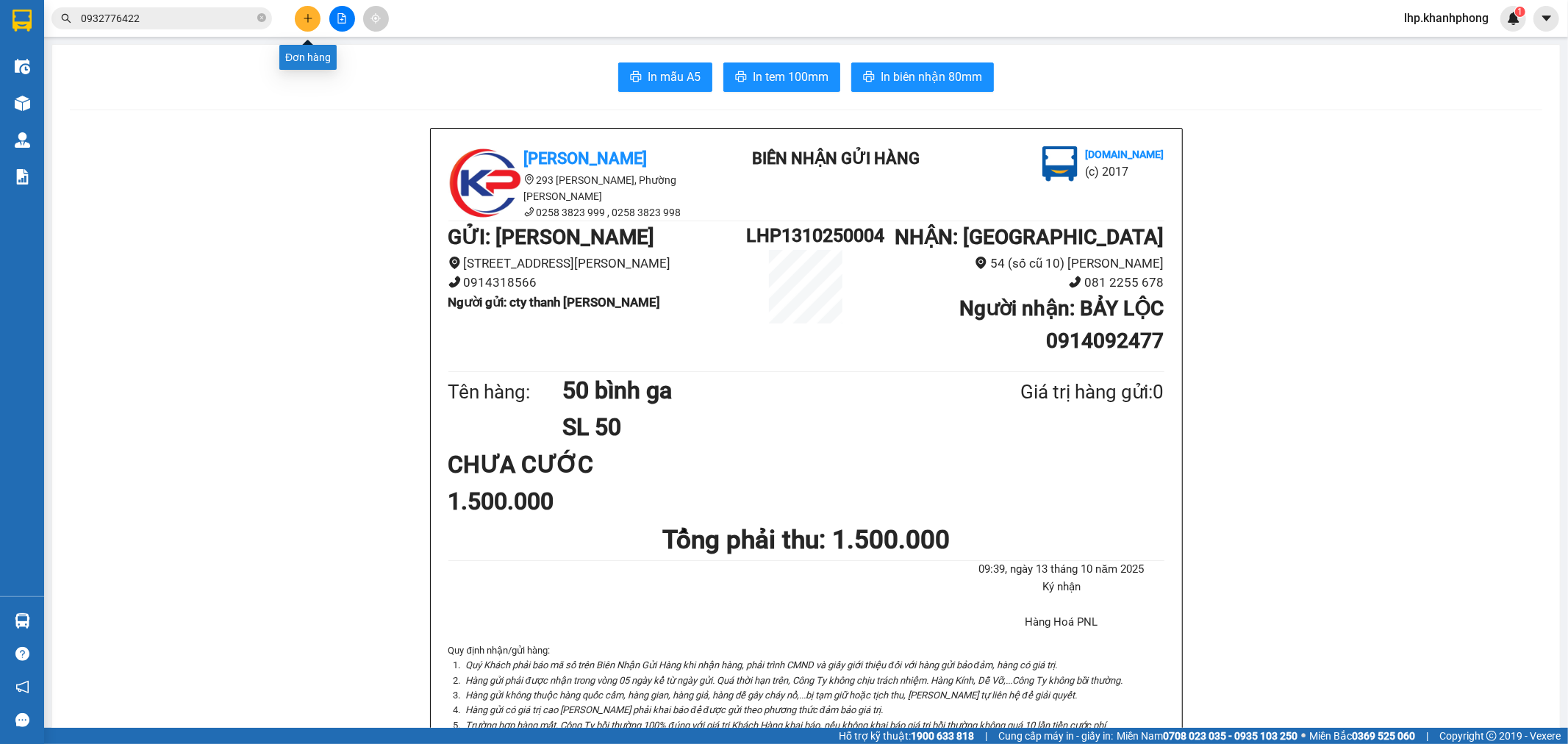
click at [305, 18] on icon "plus" at bounding box center [308, 17] width 8 height 1
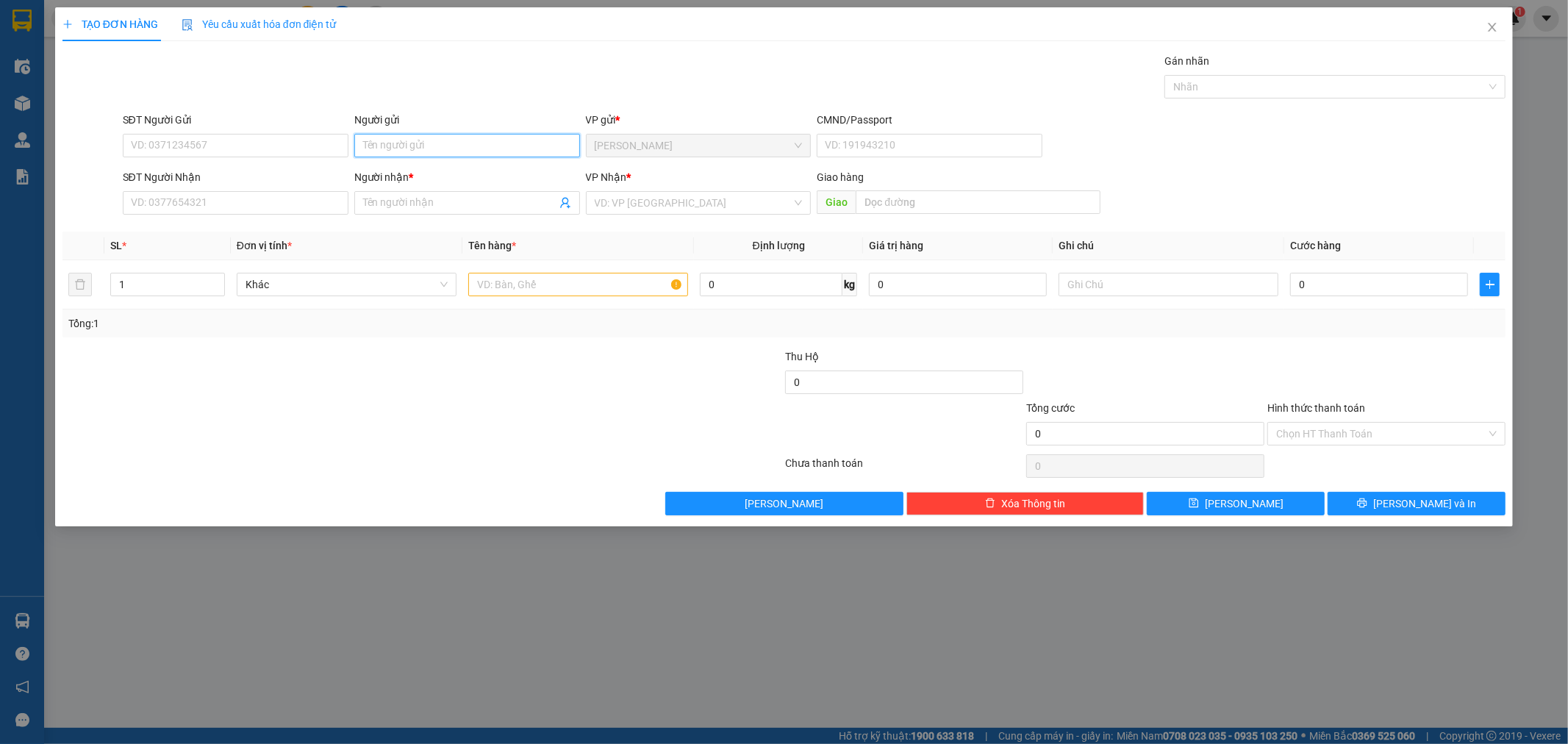
click at [532, 151] on input "Người gửi" at bounding box center [468, 146] width 226 height 24
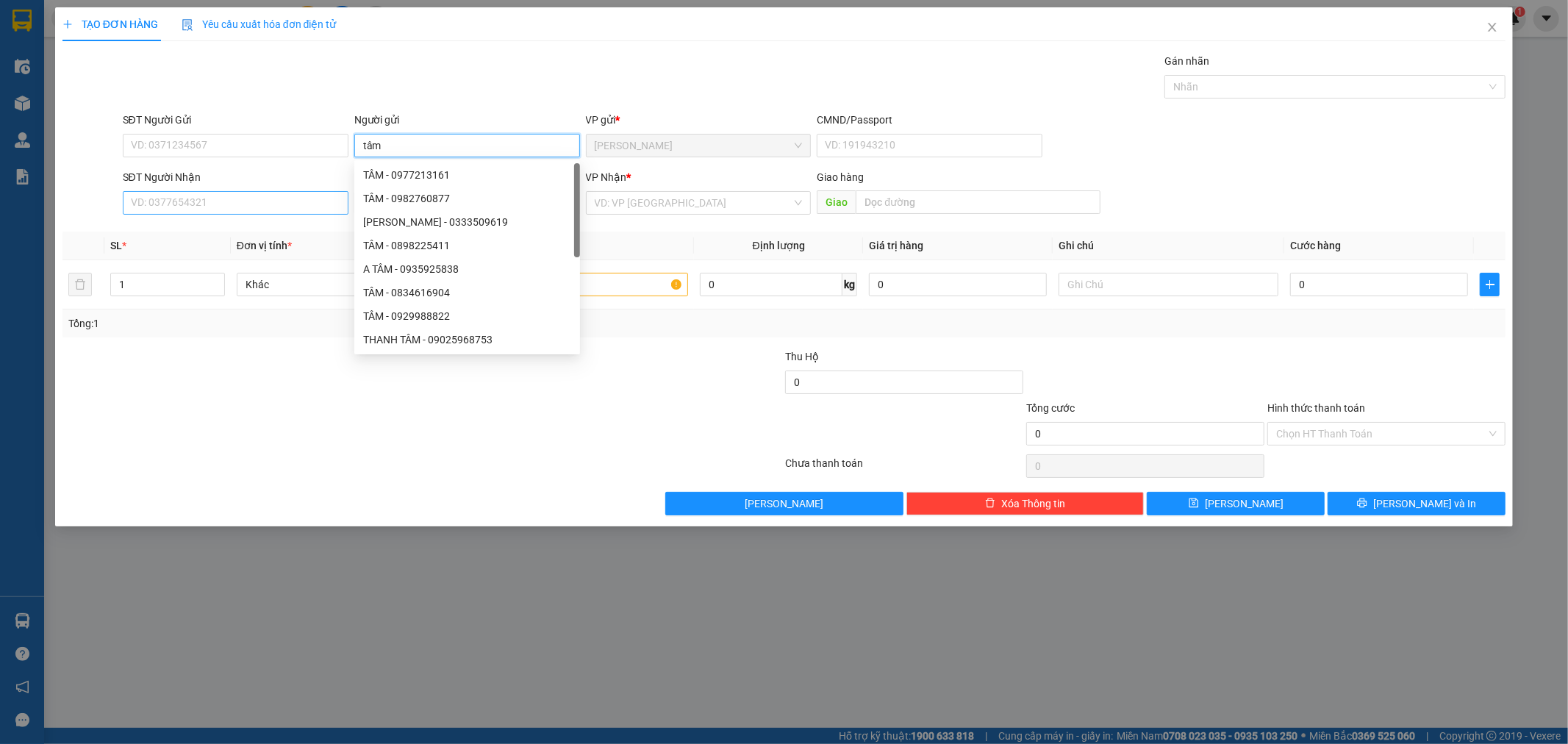
type input "tâm"
click at [210, 202] on input "SĐT Người Nhận" at bounding box center [236, 203] width 226 height 24
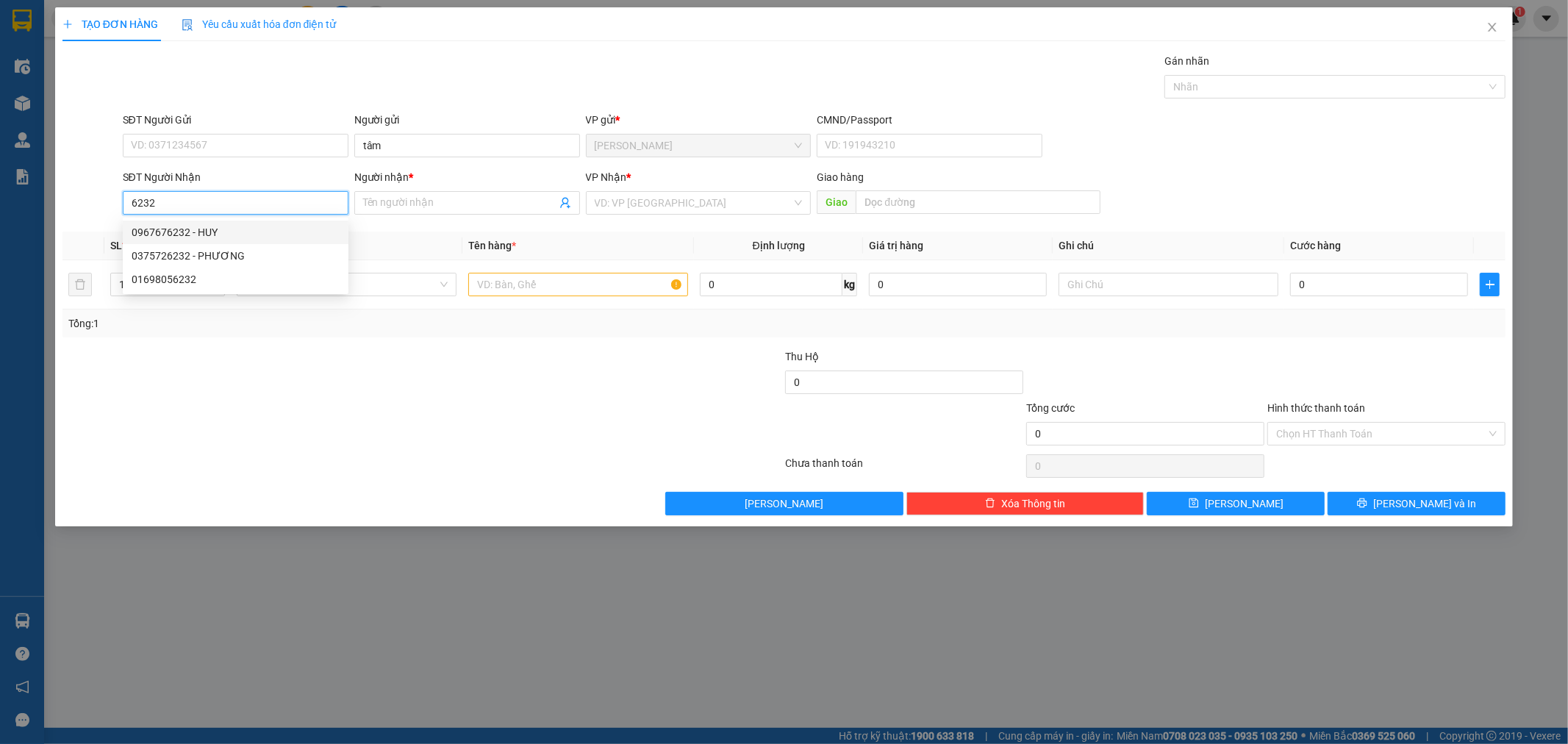
click at [125, 206] on input "6232" at bounding box center [236, 203] width 226 height 24
drag, startPoint x: 196, startPoint y: 208, endPoint x: 195, endPoint y: 199, distance: 9.1
click at [196, 203] on input "0963346232" at bounding box center [236, 203] width 226 height 24
type input "0"
click at [186, 207] on input "SĐT Người Nhận" at bounding box center [236, 203] width 226 height 24
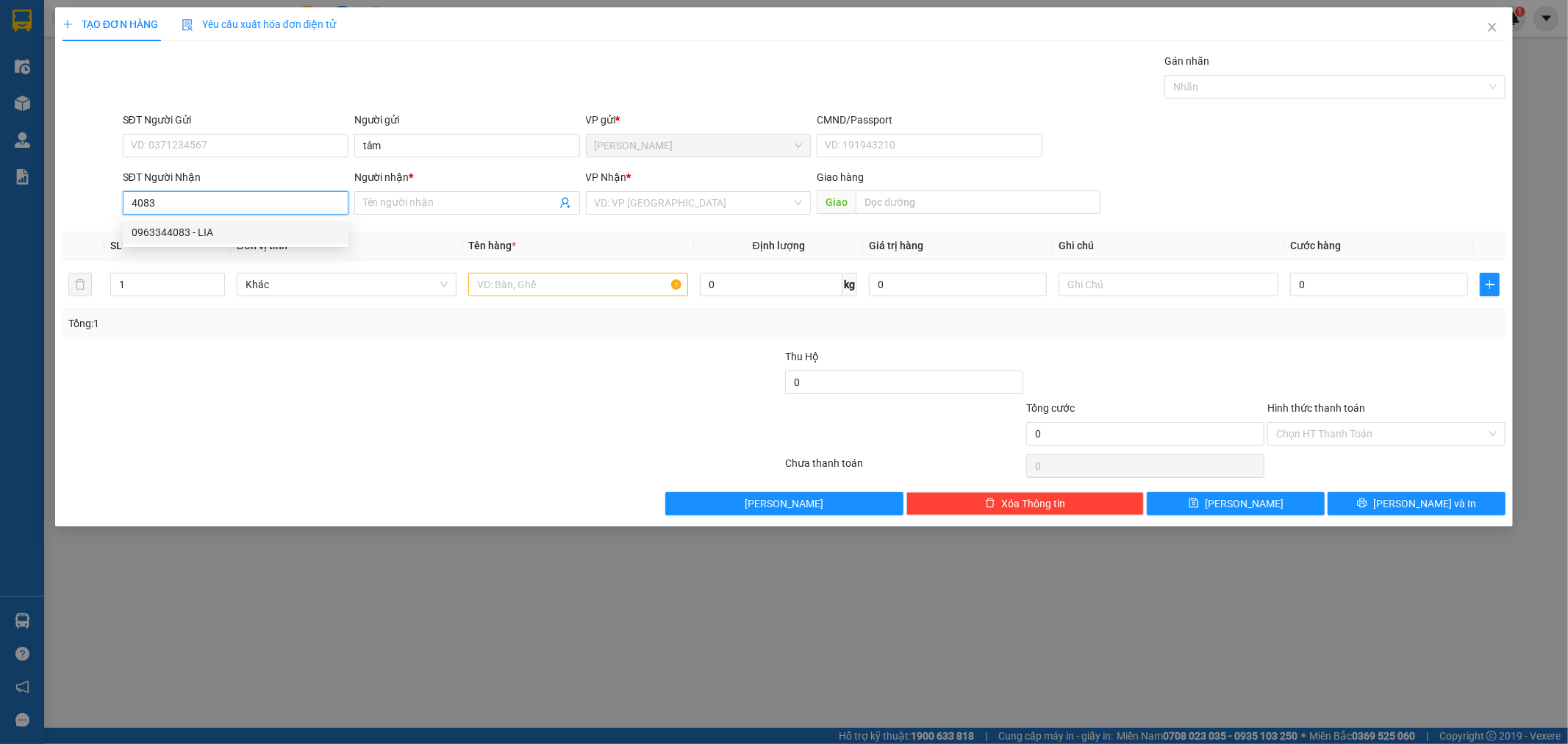
click at [201, 226] on div "0963344083 - LIA" at bounding box center [235, 232] width 209 height 17
type input "0963344083"
type input "LIA"
type input "0963344083"
click at [525, 282] on input "text" at bounding box center [578, 285] width 220 height 24
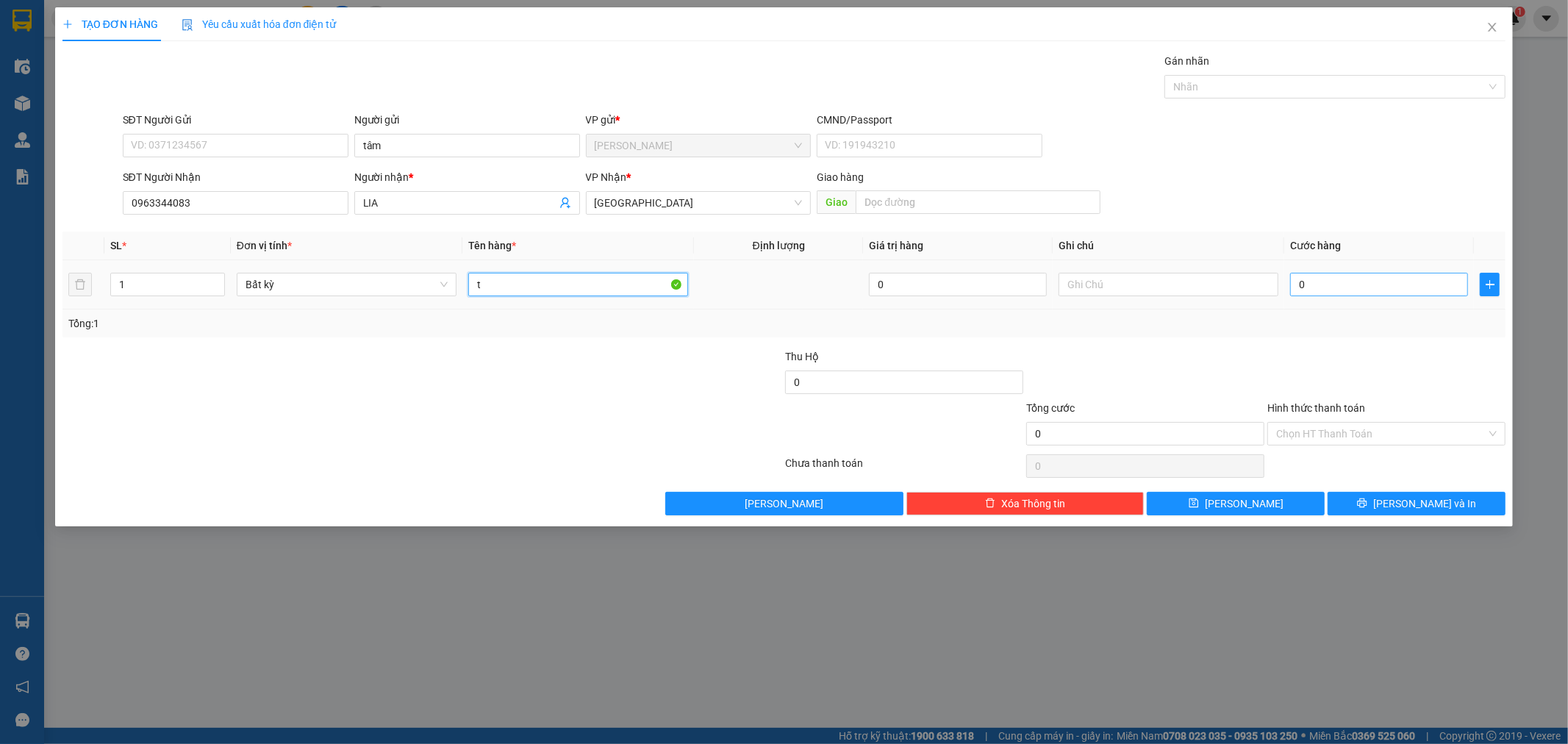
type input "t"
click at [1359, 283] on input "0" at bounding box center [1380, 285] width 178 height 24
type input "4"
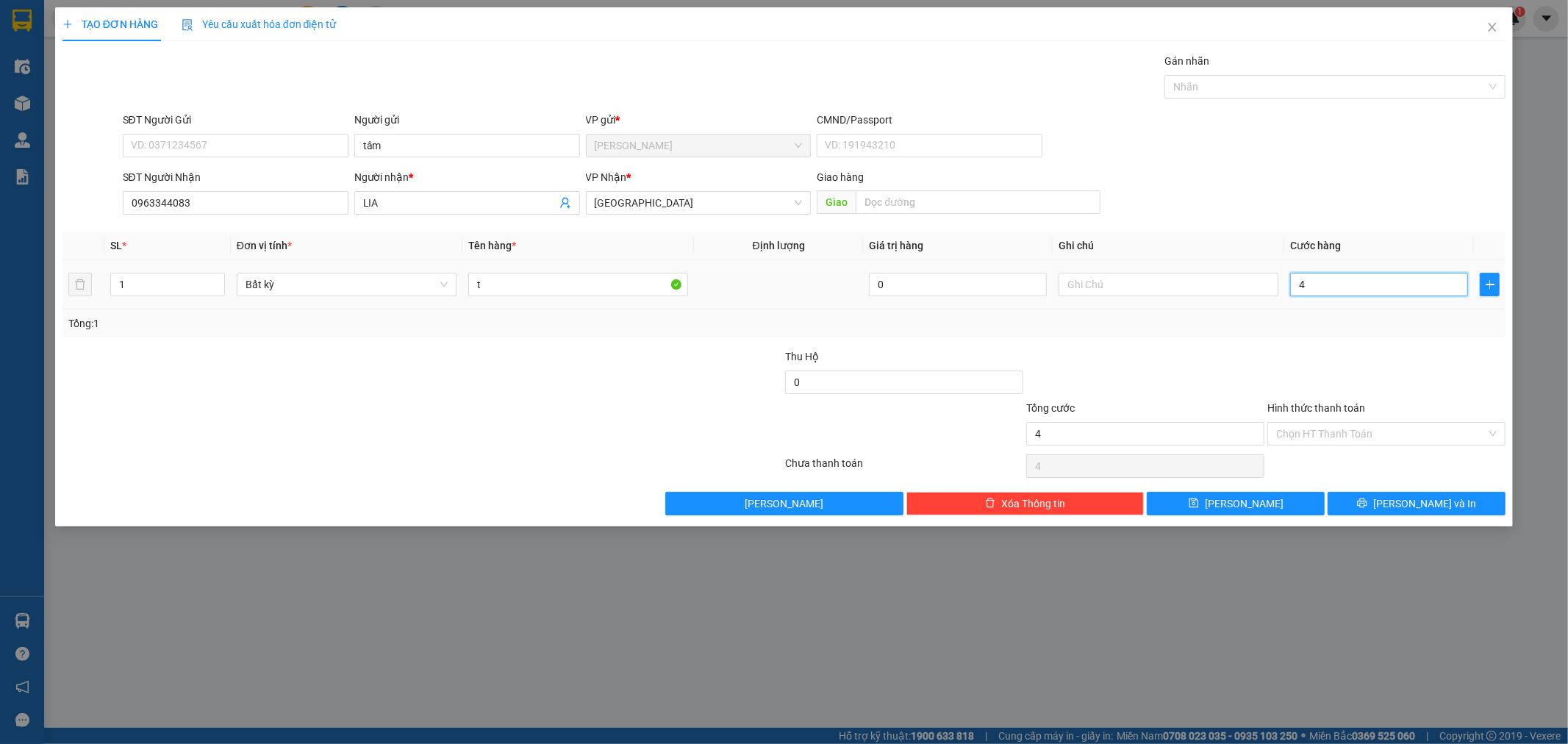
type input "40"
type input "40.000"
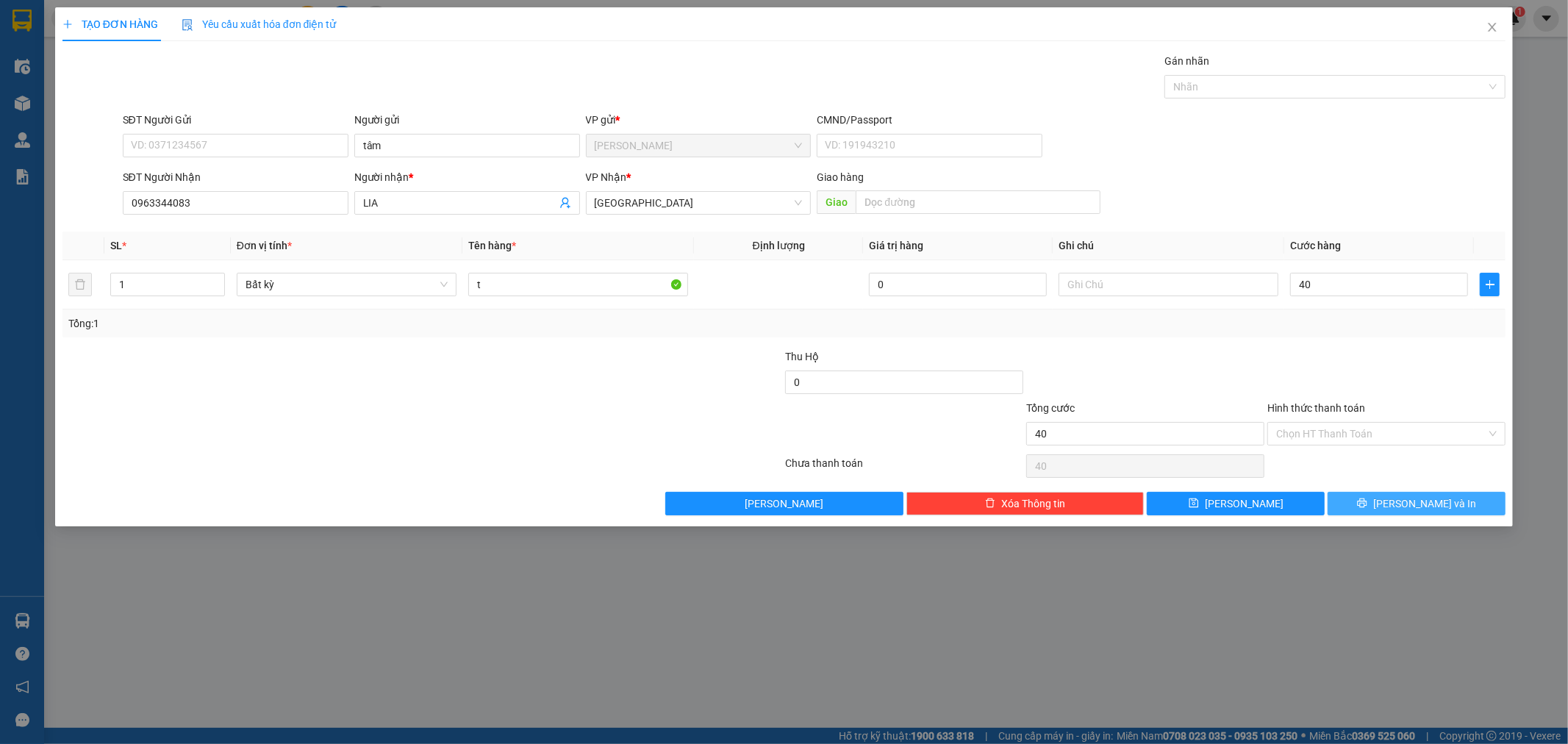
type input "40.000"
drag, startPoint x: 1406, startPoint y: 502, endPoint x: 1405, endPoint y: 492, distance: 10.0
click at [1406, 501] on span "[PERSON_NAME] và In" at bounding box center [1425, 503] width 103 height 17
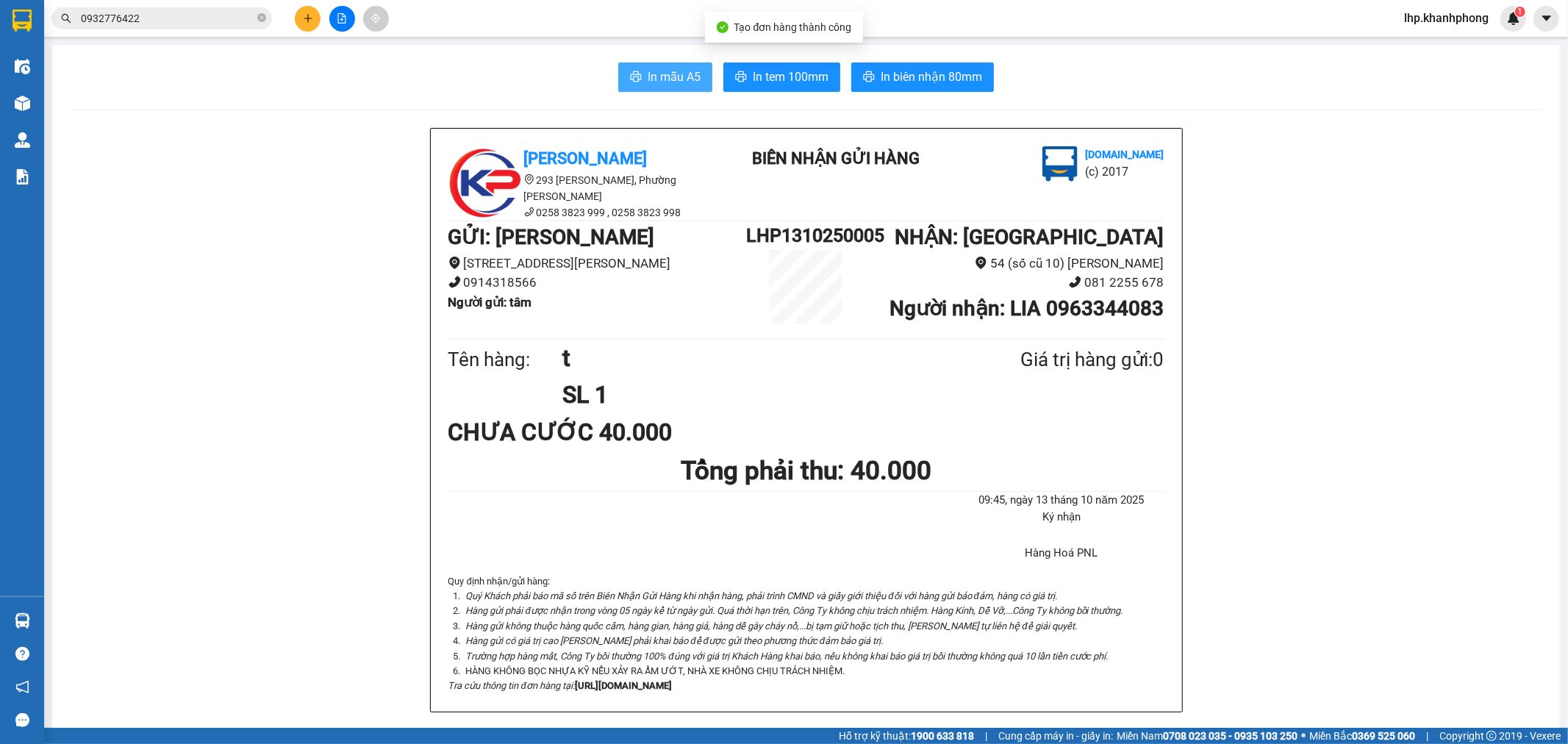
click at [677, 77] on span "In mẫu A5" at bounding box center [674, 77] width 53 height 18
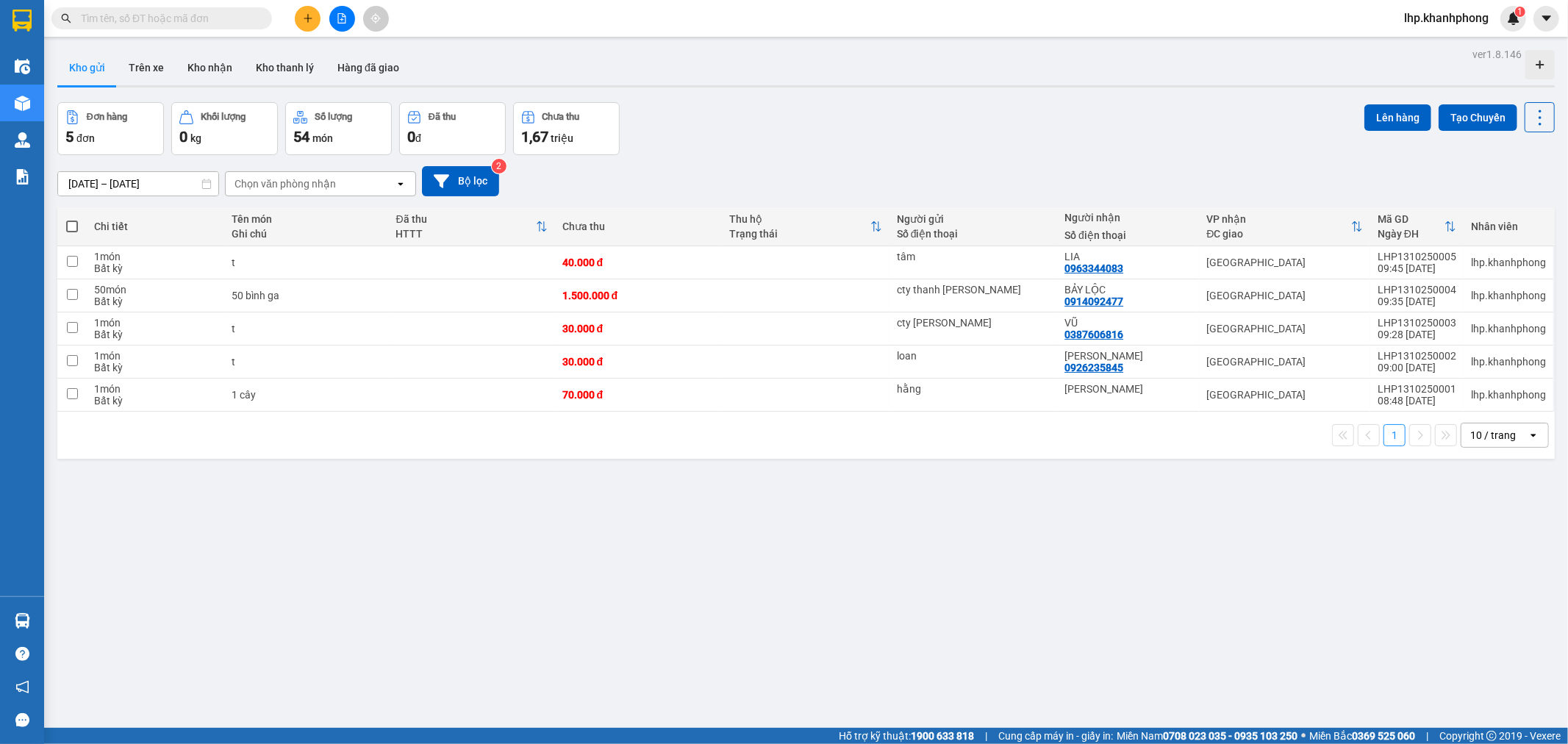
click at [245, 24] on input "text" at bounding box center [167, 18] width 174 height 17
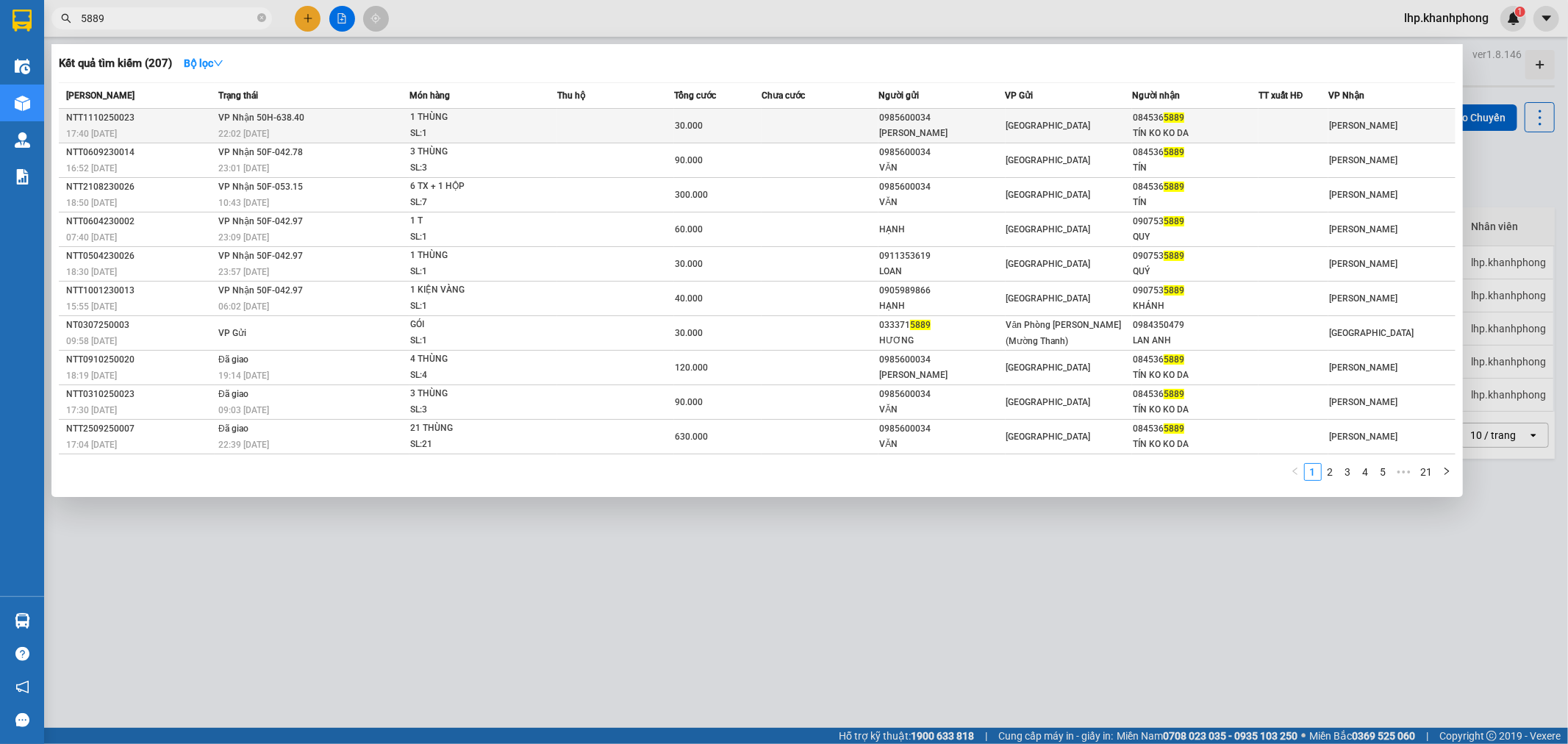
type input "5889"
click at [797, 119] on td at bounding box center [819, 126] width 117 height 35
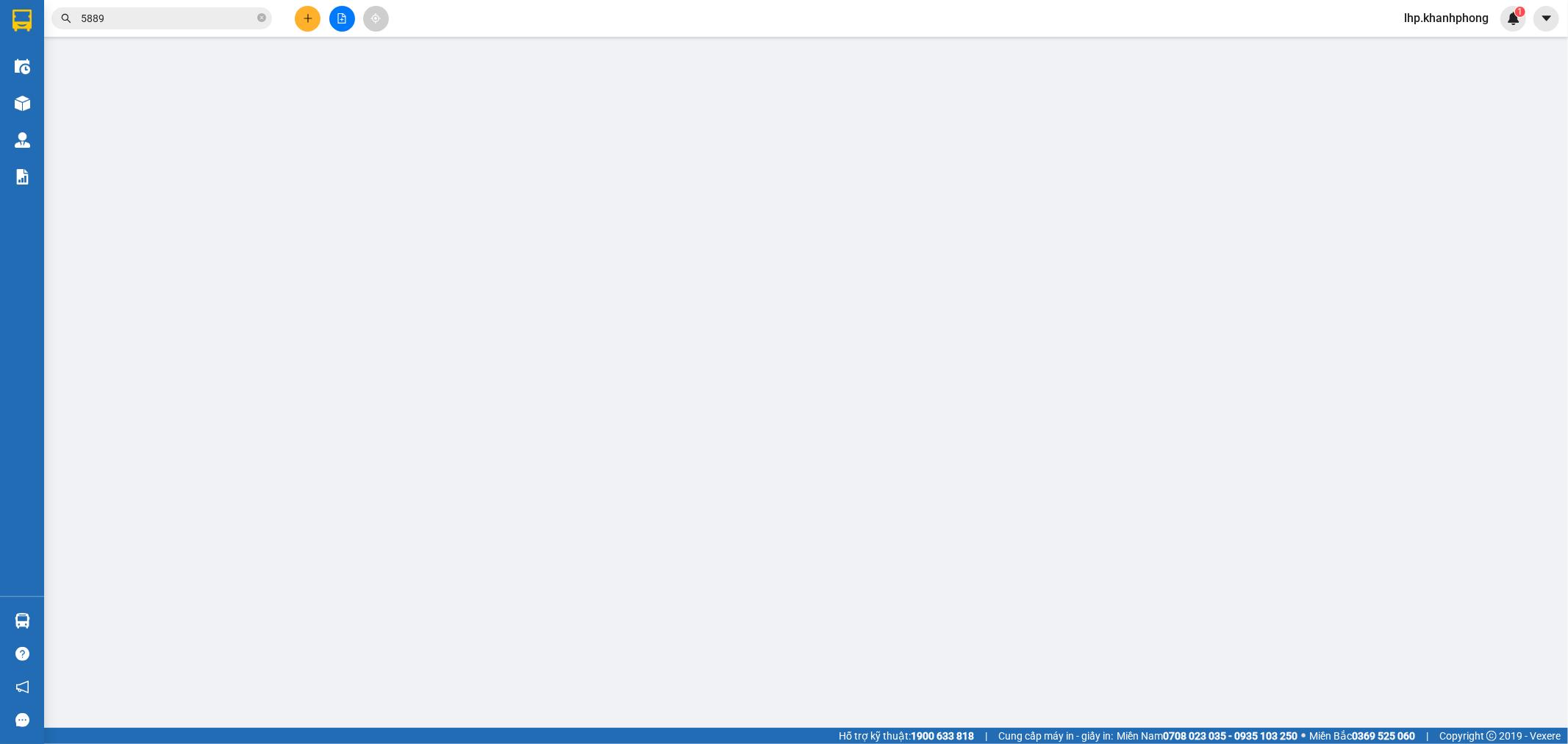
type input "0985600034"
type input "TUẤN MINH"
type input "0845365889"
type input "TÍN KO KO DA"
type input "30.000"
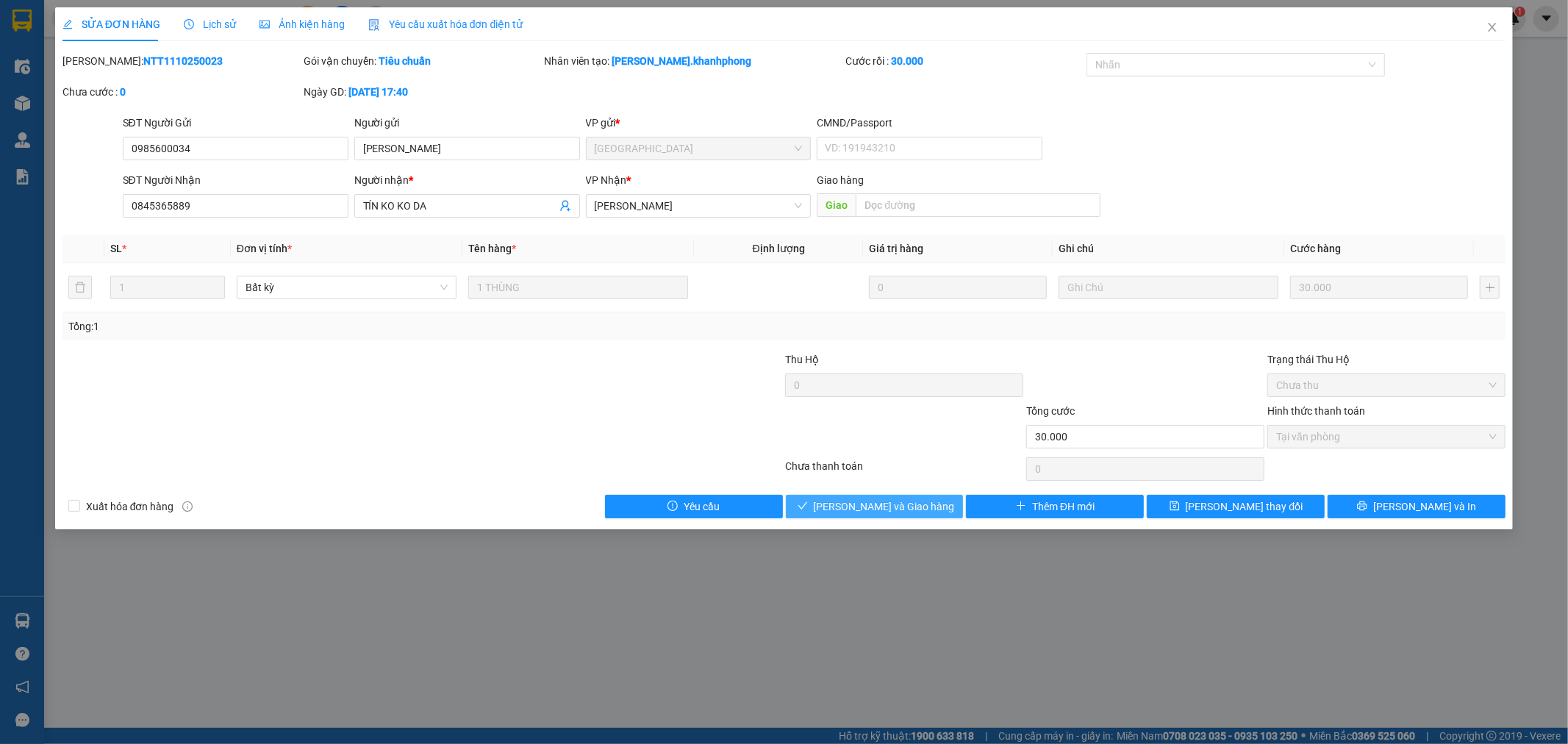
click at [858, 503] on span "Lưu và Giao hàng" at bounding box center [885, 507] width 141 height 17
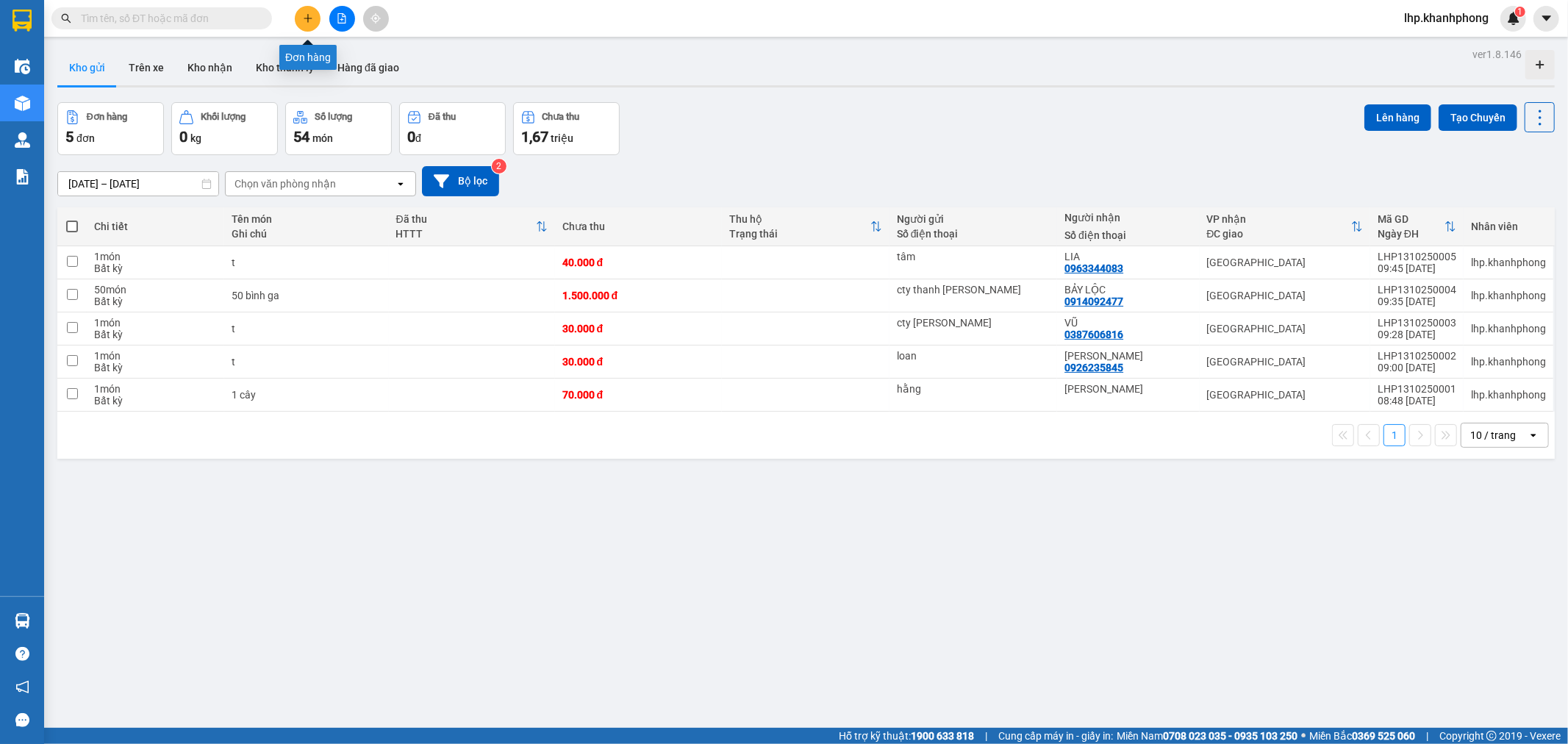
click at [309, 12] on button at bounding box center [308, 18] width 26 height 26
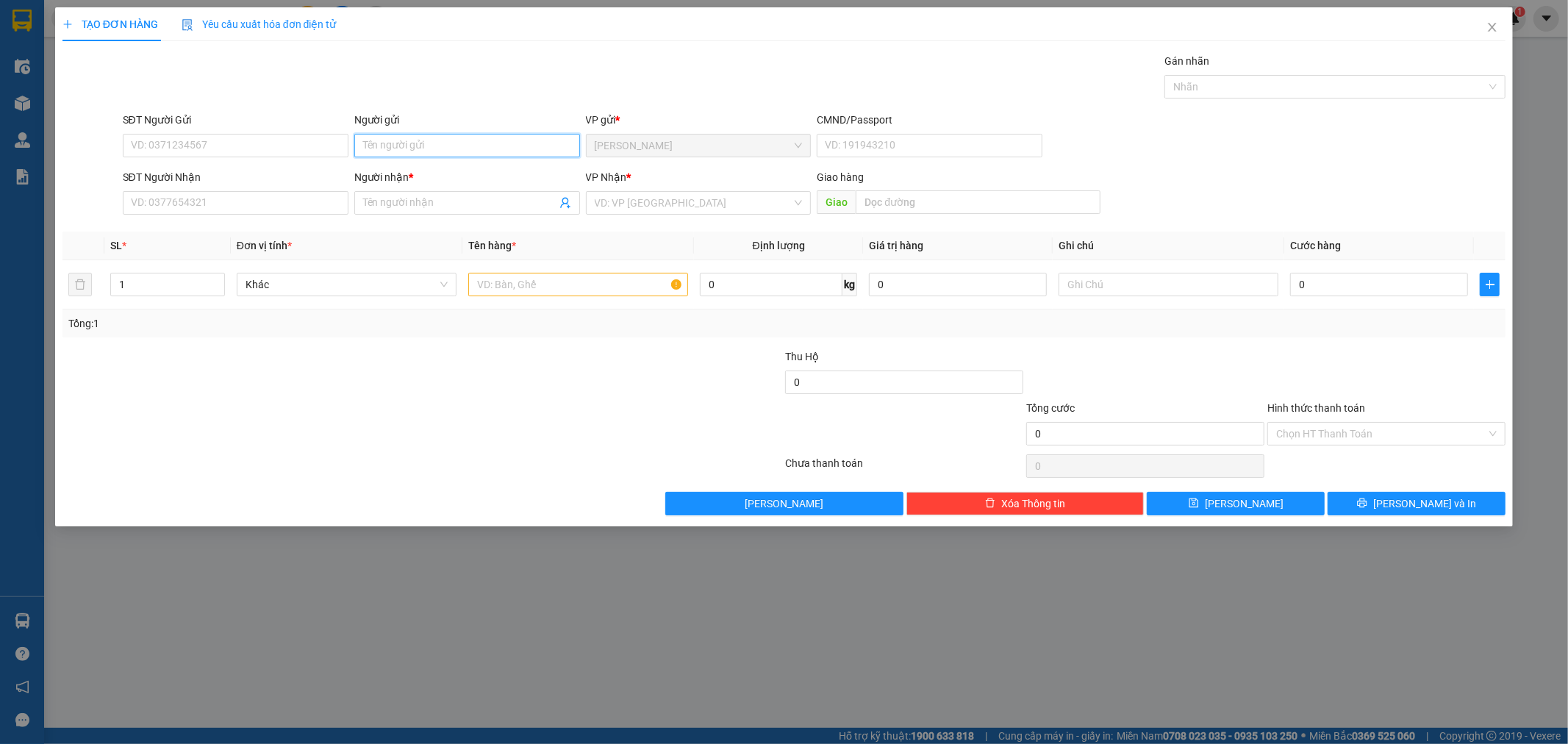
click at [436, 148] on input "Người gửi" at bounding box center [468, 146] width 226 height 24
click at [416, 147] on input "ung·ùng pat·át" at bounding box center [468, 146] width 226 height 24
click at [439, 148] on input "ung·ùng pat·át" at bounding box center [468, 146] width 226 height 24
type input "ung·ùng pat·át"
click at [397, 140] on input "Người gửi" at bounding box center [468, 146] width 226 height 24
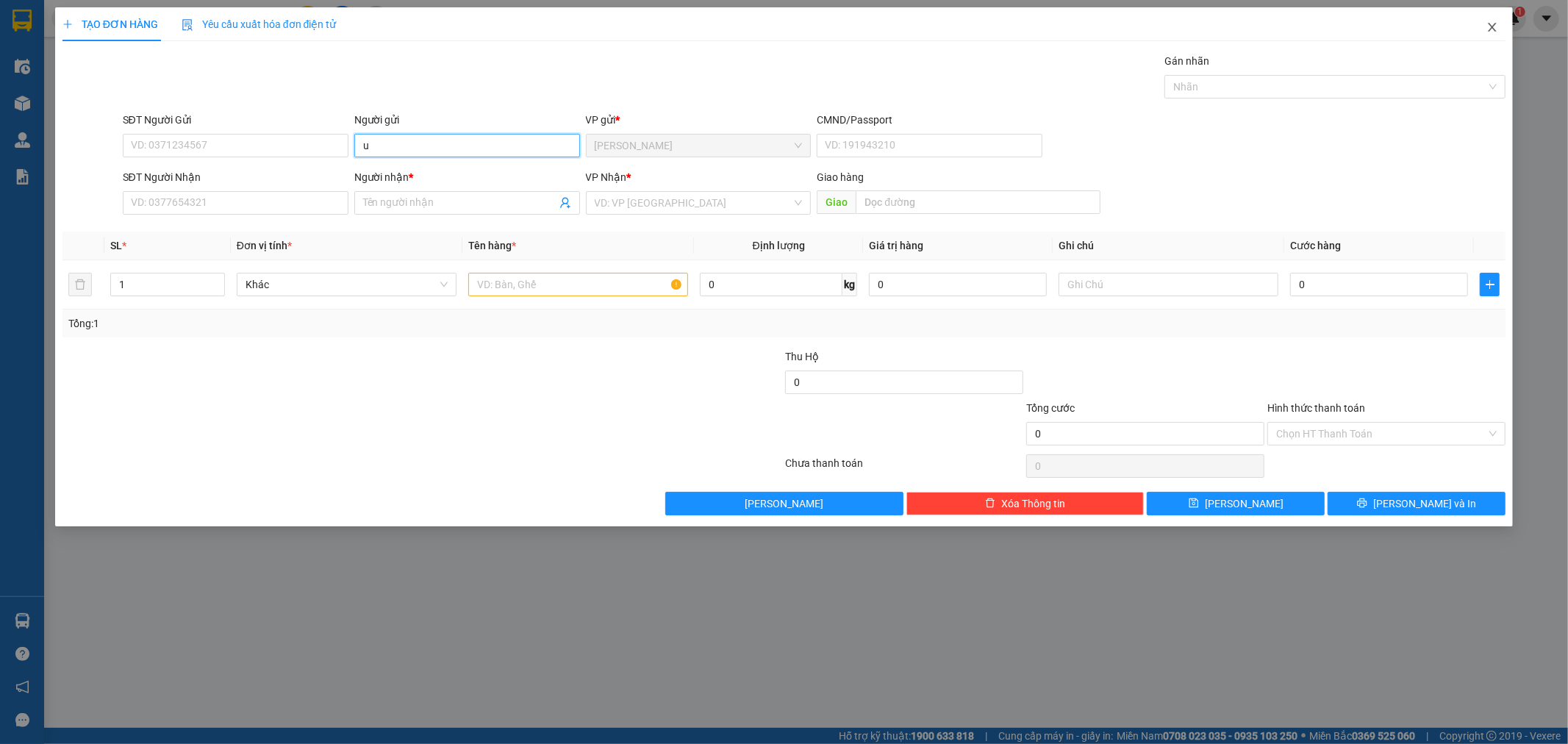
type input "u"
click at [1494, 33] on icon "close" at bounding box center [1492, 27] width 12 height 12
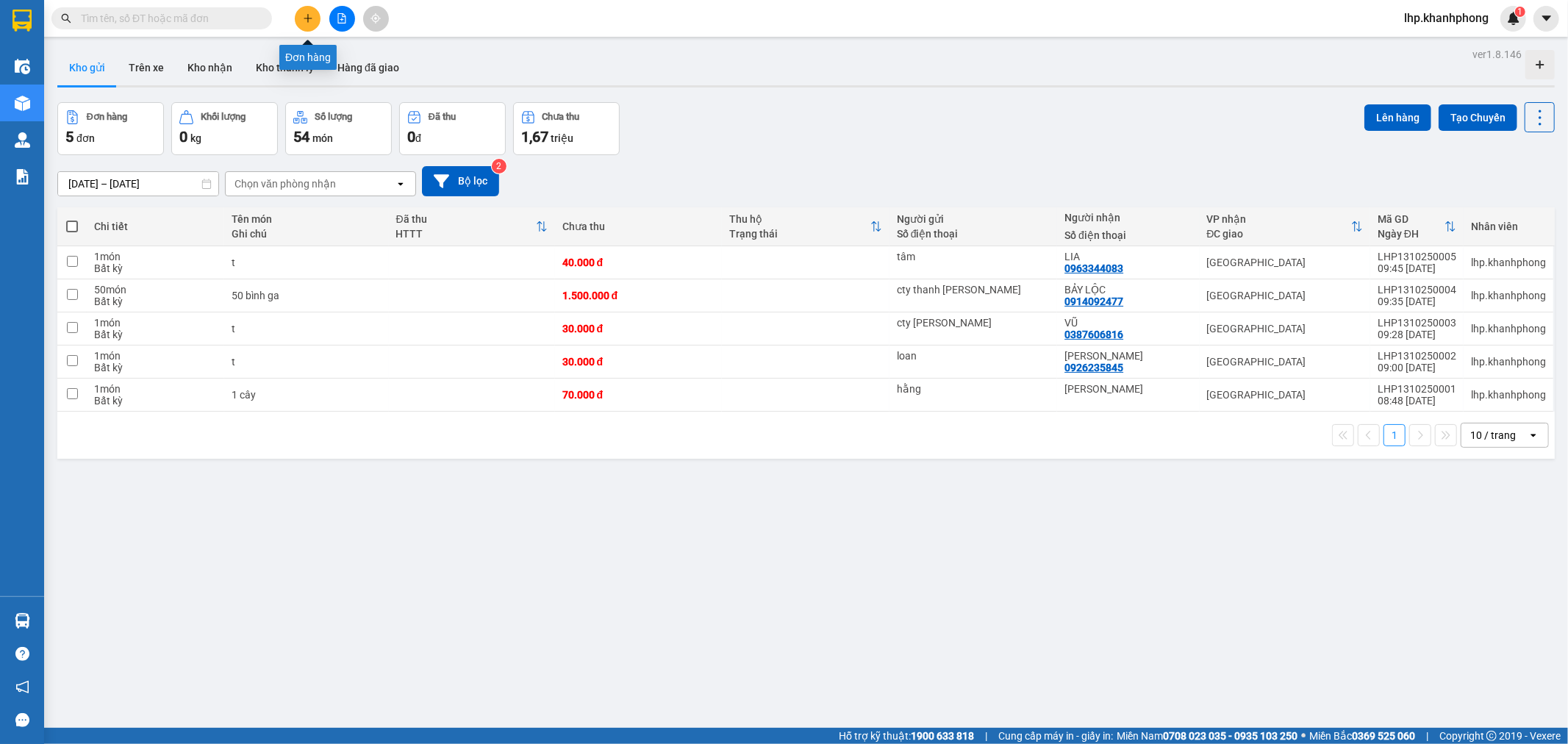
click at [312, 17] on icon "plus" at bounding box center [308, 17] width 10 height 10
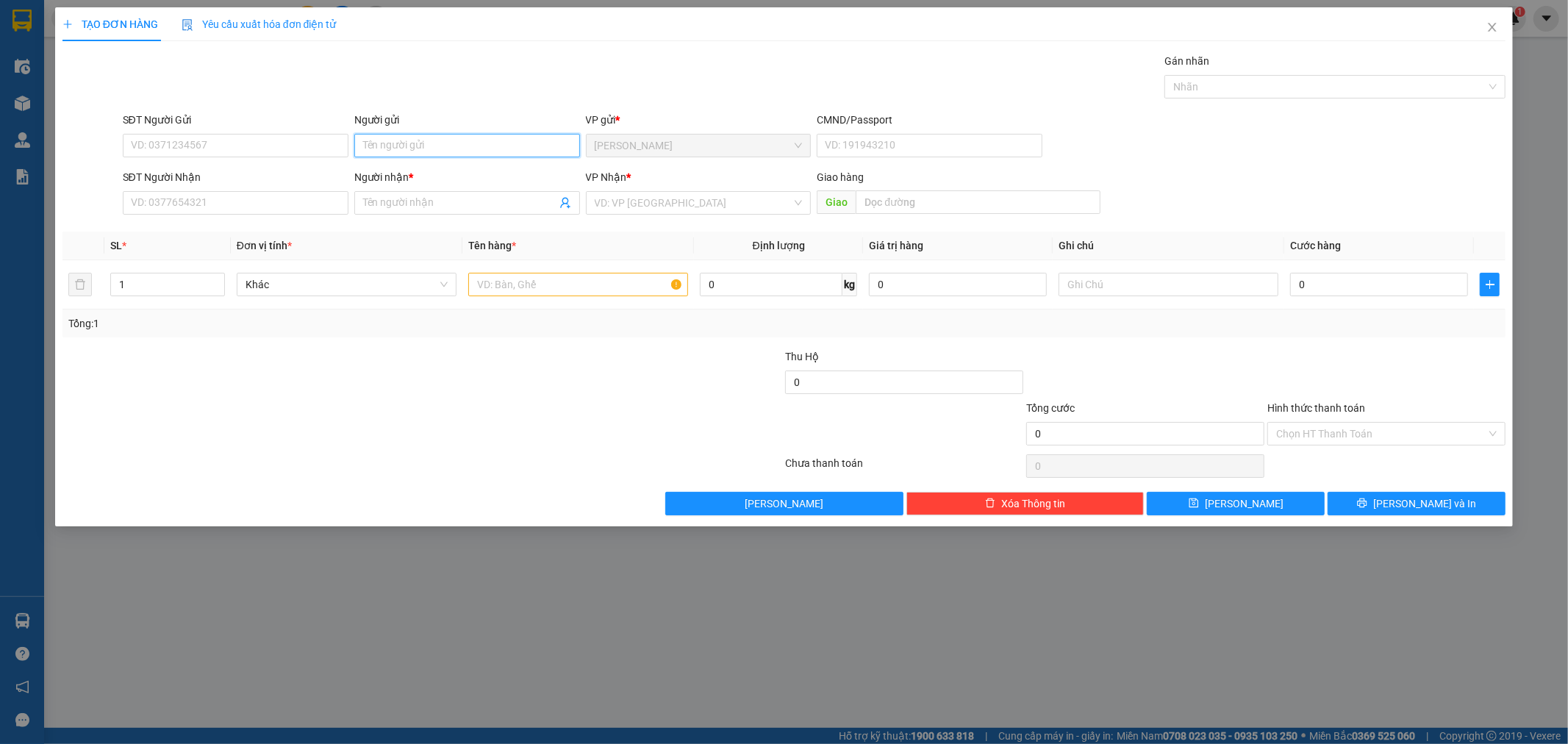
click at [502, 141] on input "Người gửi" at bounding box center [468, 146] width 226 height 24
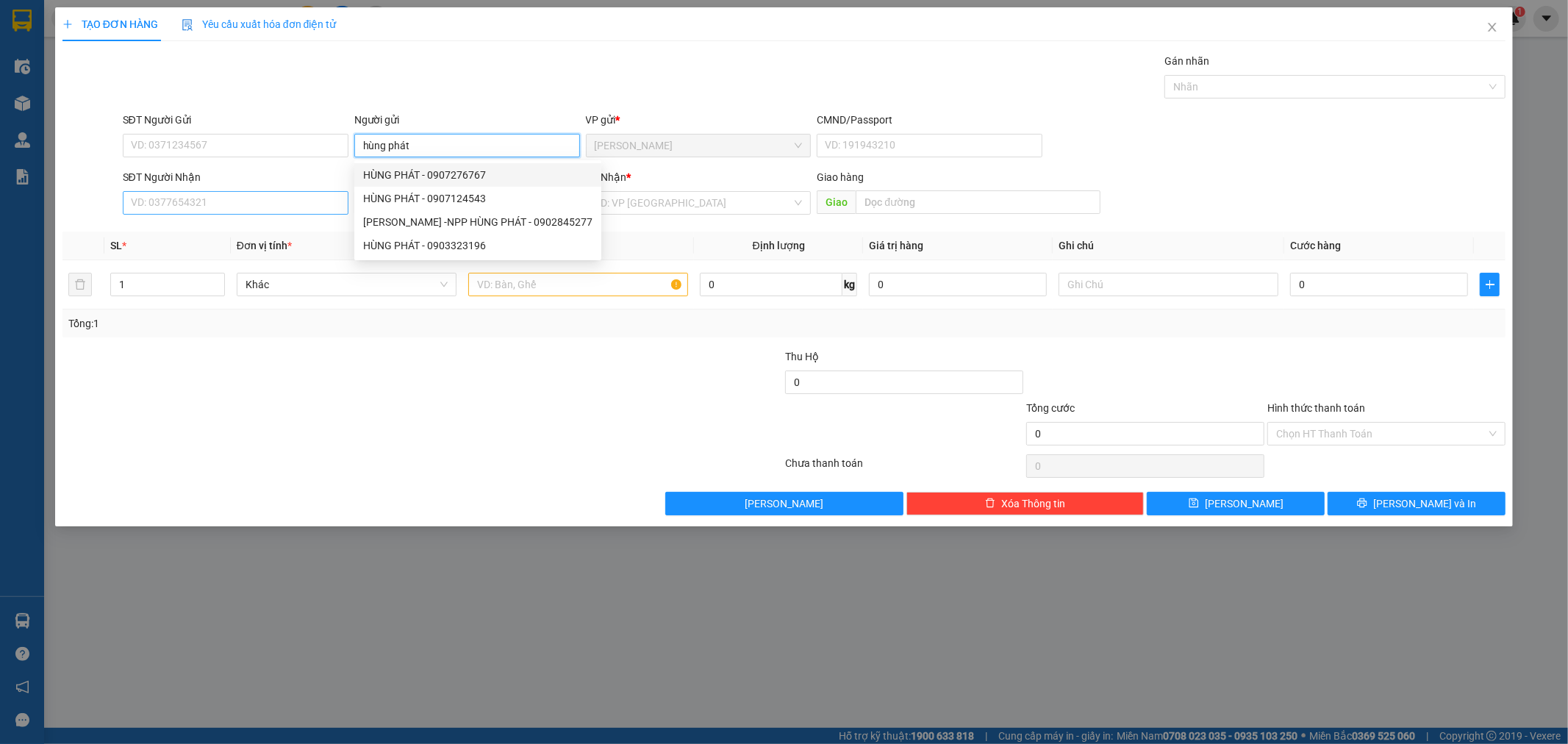
type input "hùng phát"
click at [209, 197] on input "SĐT Người Nhận" at bounding box center [236, 203] width 226 height 24
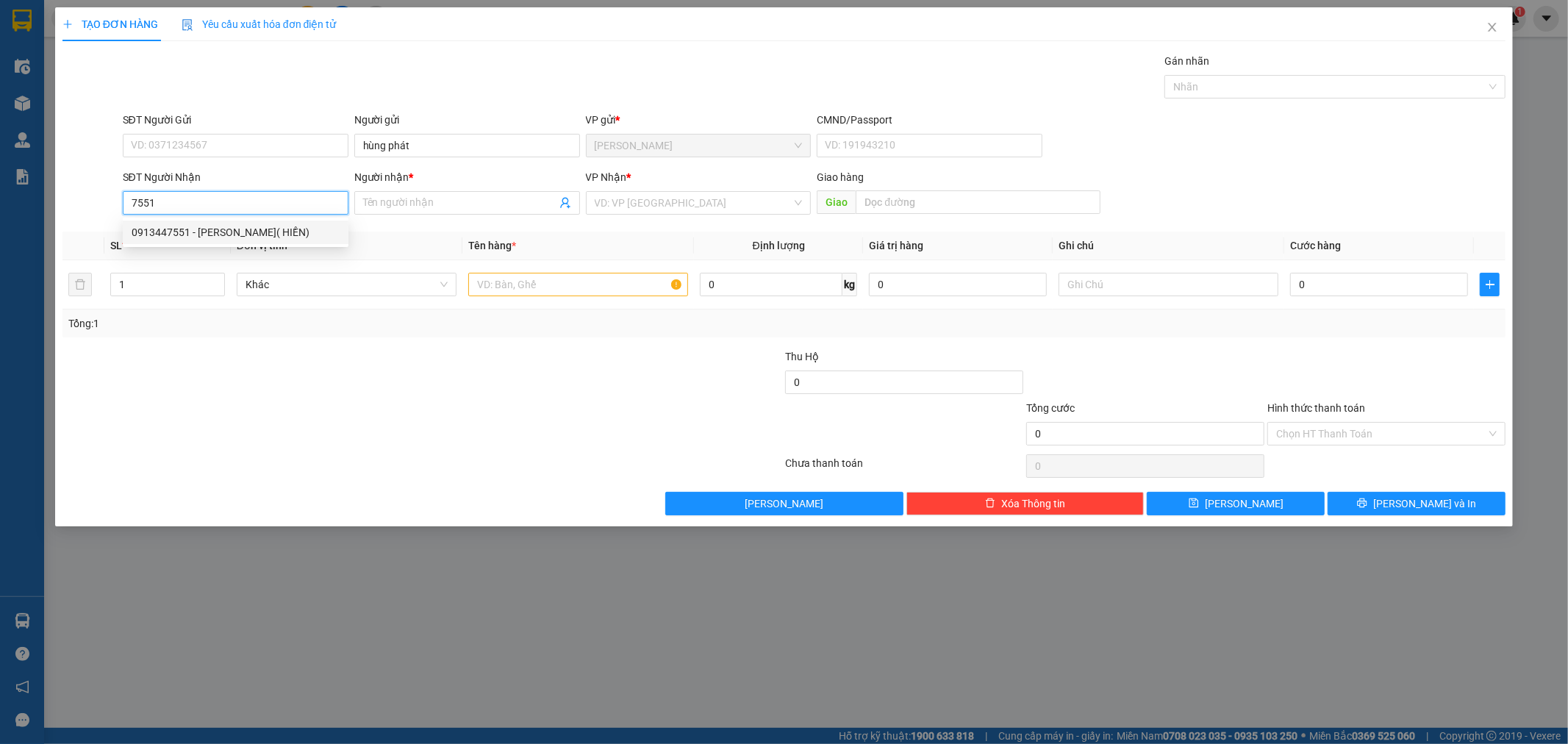
click at [216, 237] on div "0913447551 - [PERSON_NAME]( HIỀN)" at bounding box center [235, 232] width 209 height 17
type input "0913447551"
type input "[PERSON_NAME]( HIỀN)"
type input "0913447551"
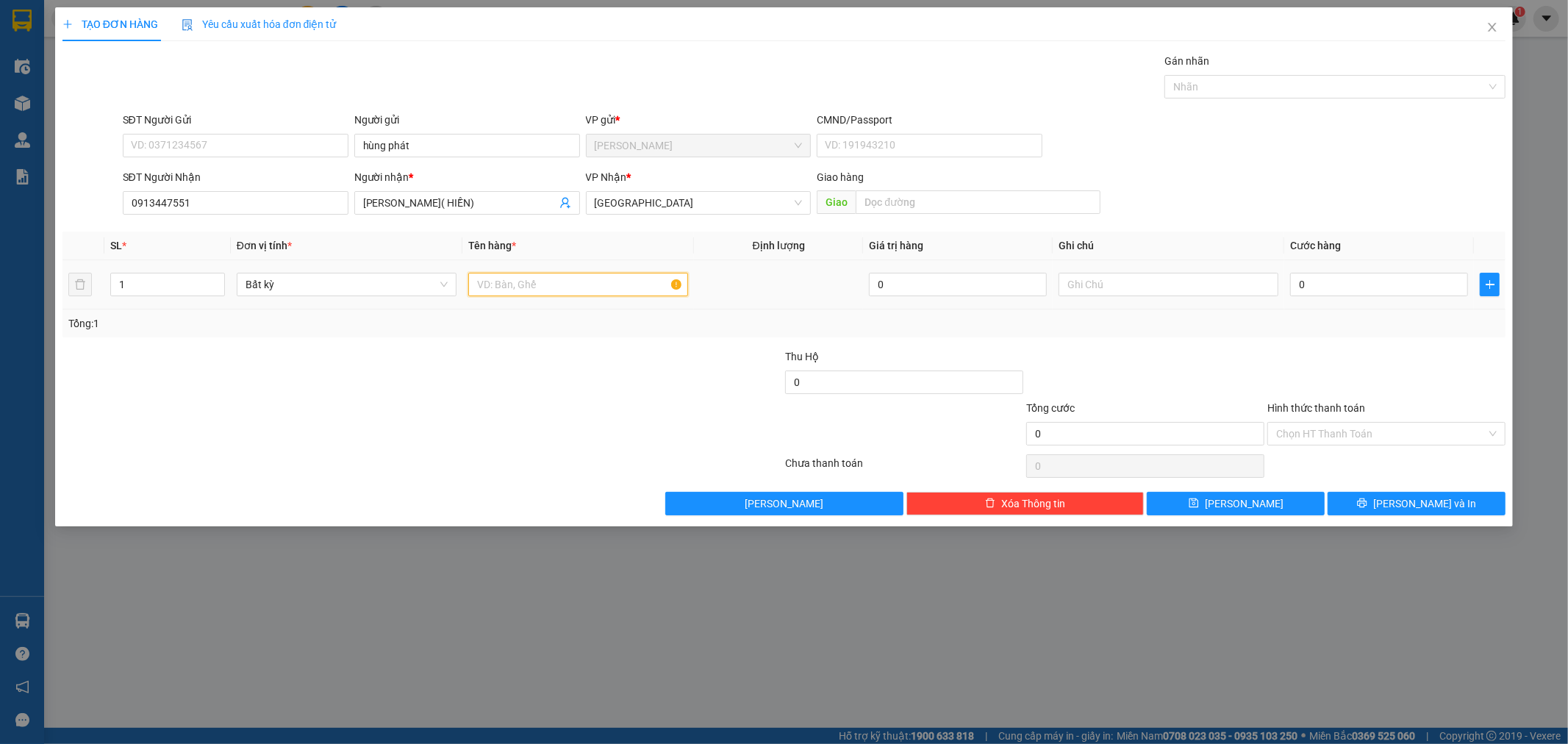
click at [593, 293] on input "text" at bounding box center [578, 285] width 220 height 24
type input "2"
click at [216, 282] on icon "up" at bounding box center [217, 281] width 6 height 6
click at [509, 287] on input "text" at bounding box center [578, 285] width 220 height 24
click at [160, 281] on input "2" at bounding box center [167, 285] width 113 height 22
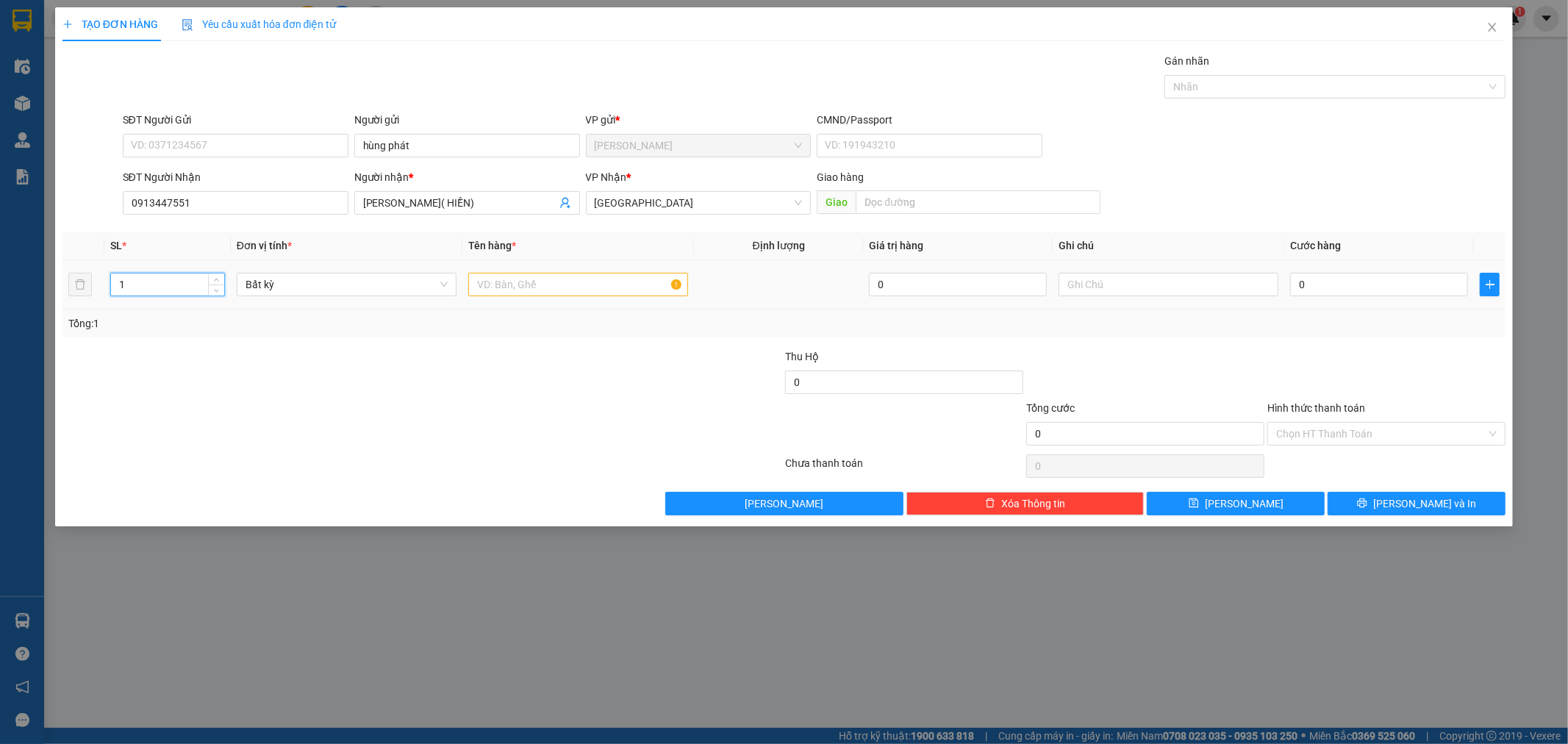
type input "1"
drag, startPoint x: 511, startPoint y: 274, endPoint x: 510, endPoint y: 287, distance: 13.0
click at [510, 278] on input "text" at bounding box center [578, 285] width 220 height 24
type input "1 kiên đen"
click at [931, 280] on input "0" at bounding box center [1380, 285] width 178 height 24
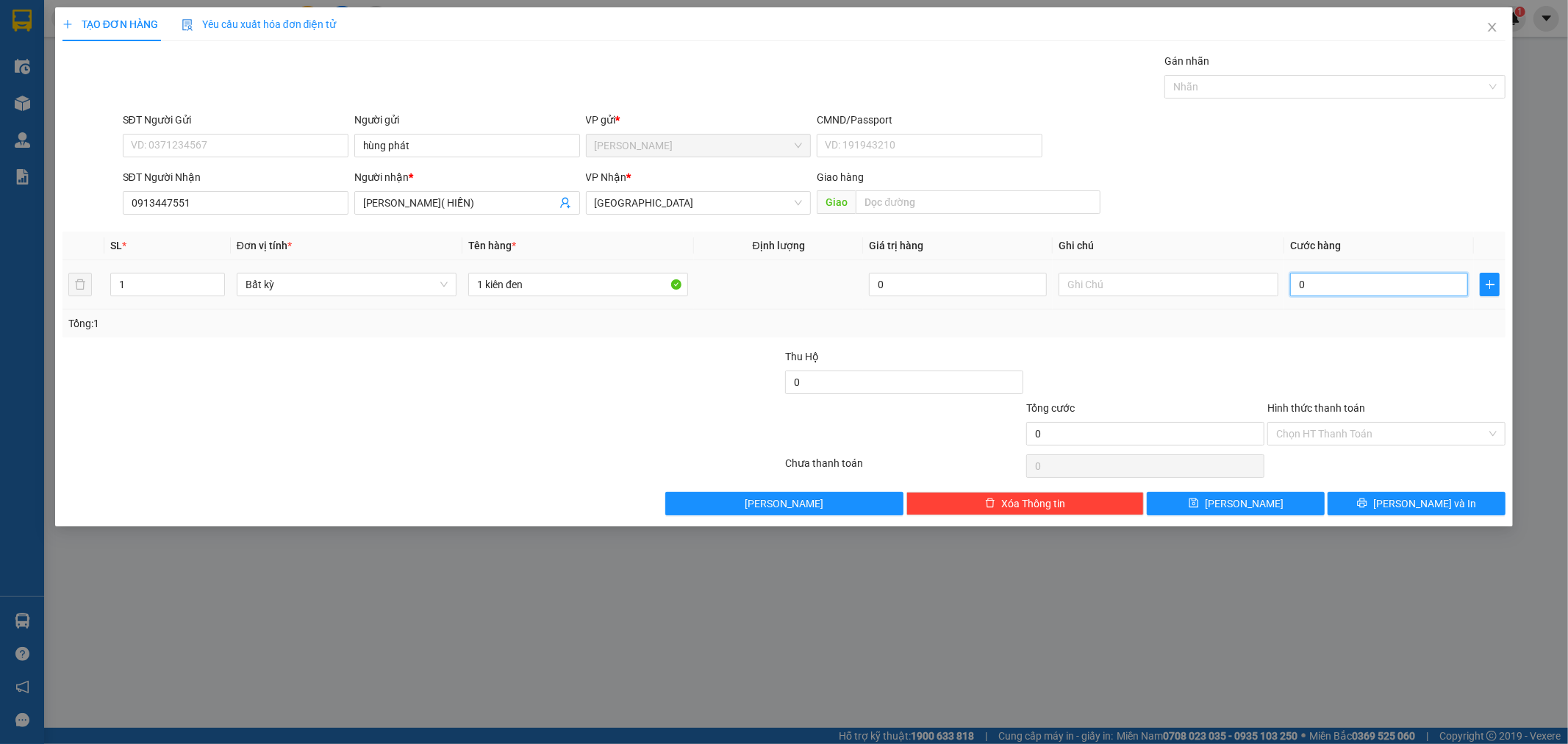
type input "2"
type input "20"
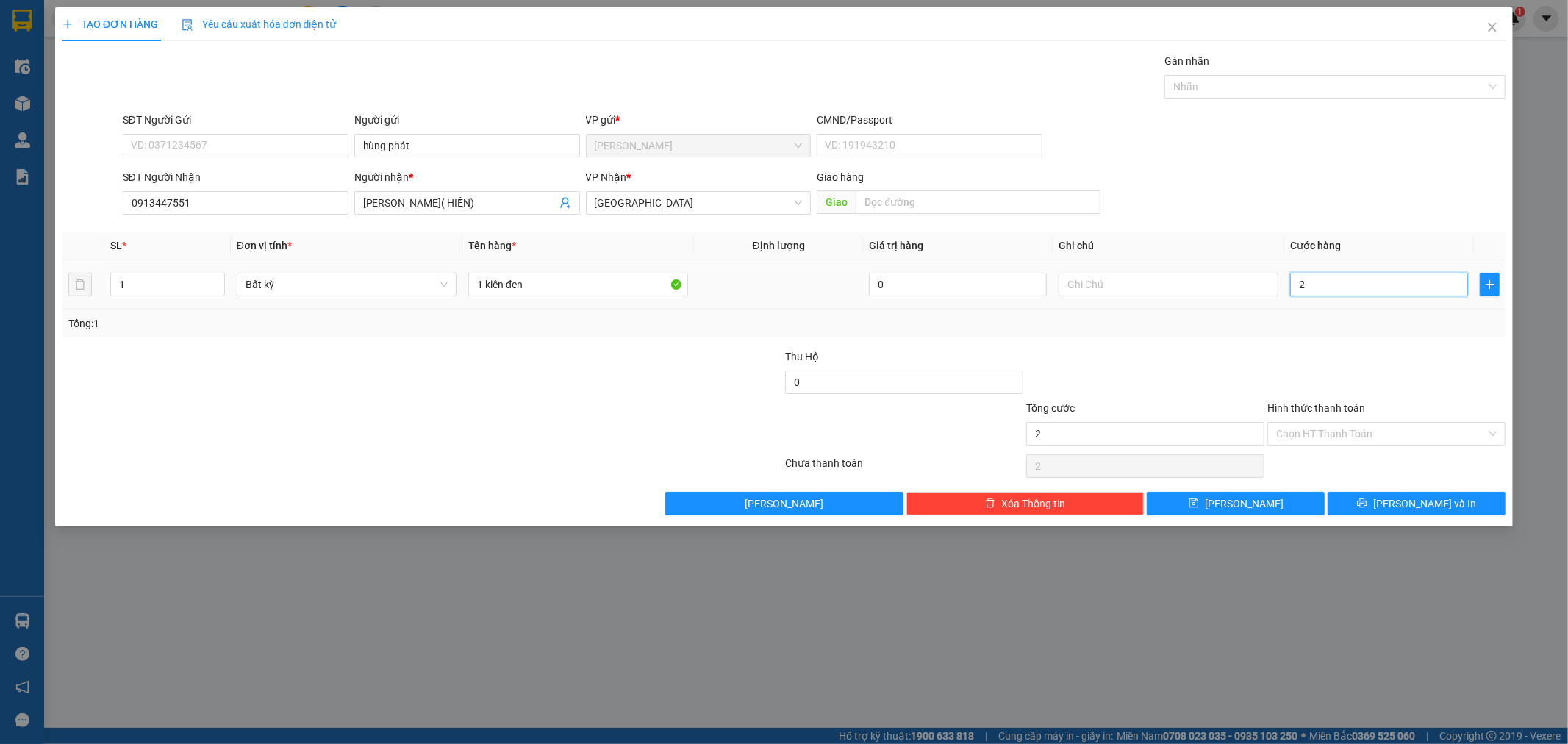
type input "20"
type input "20.000"
click at [931, 506] on span "[PERSON_NAME] và In" at bounding box center [1425, 503] width 103 height 17
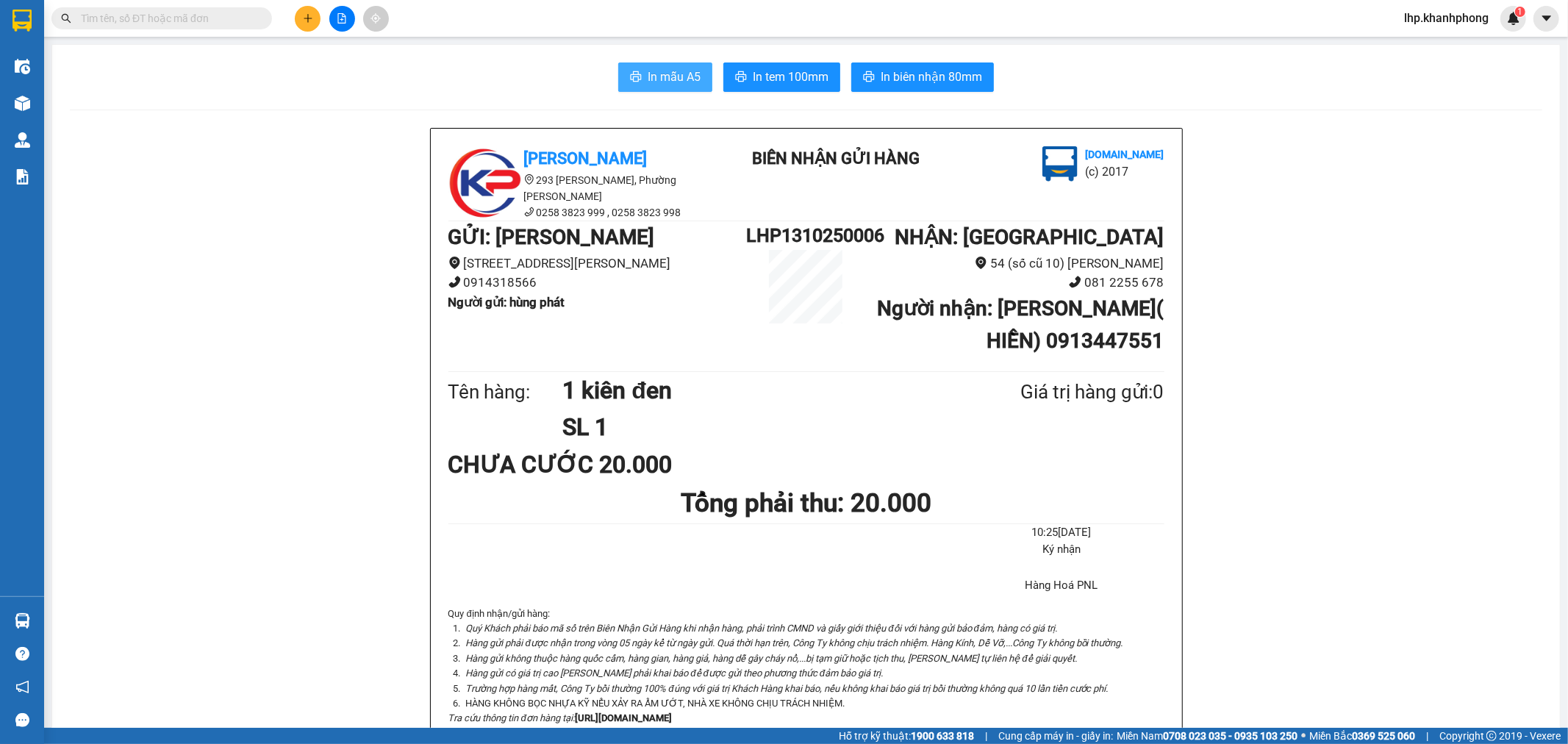
click at [672, 78] on span "In mẫu A5" at bounding box center [674, 77] width 53 height 18
click at [310, 13] on icon "plus" at bounding box center [308, 17] width 10 height 10
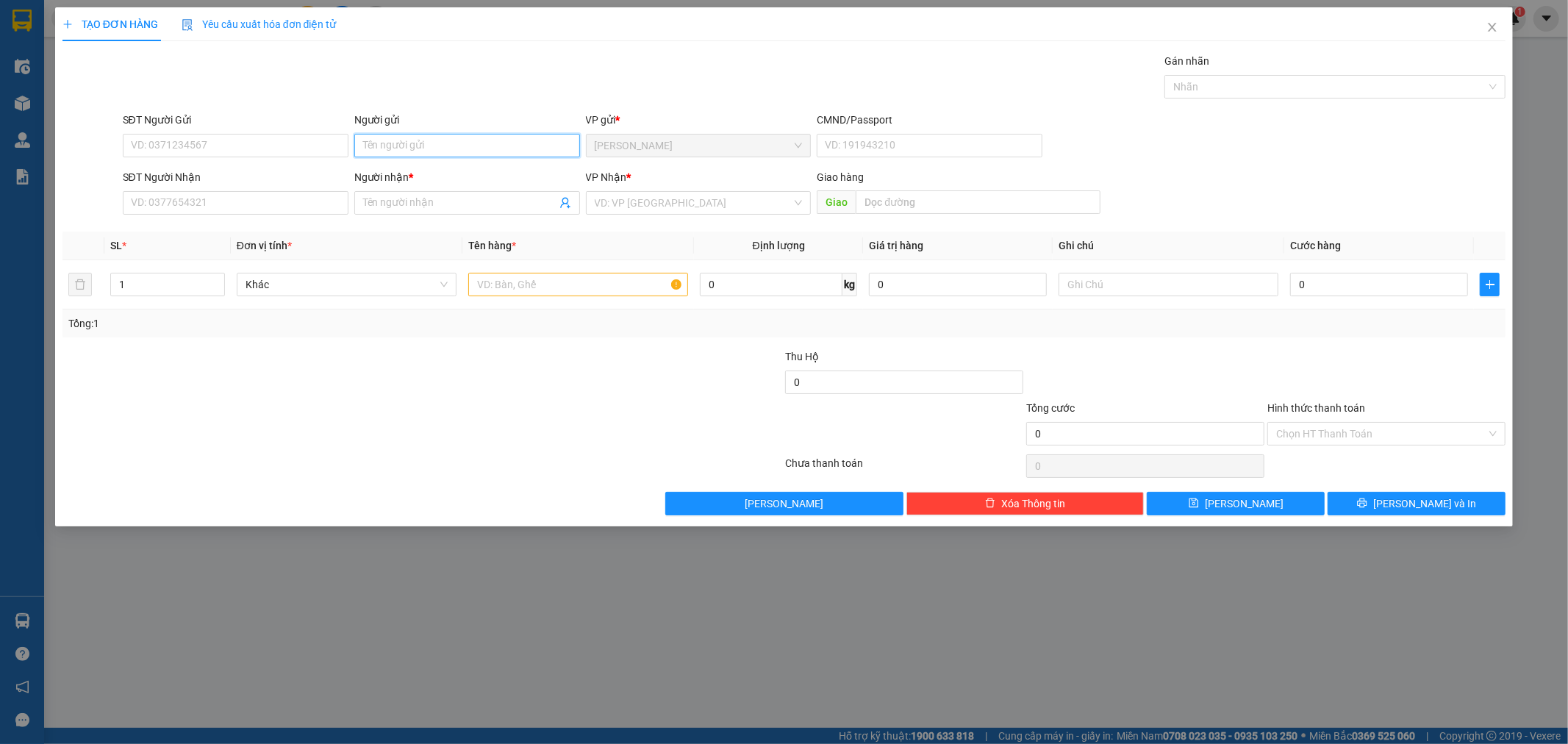
click at [422, 151] on input "Người gửi" at bounding box center [468, 146] width 226 height 24
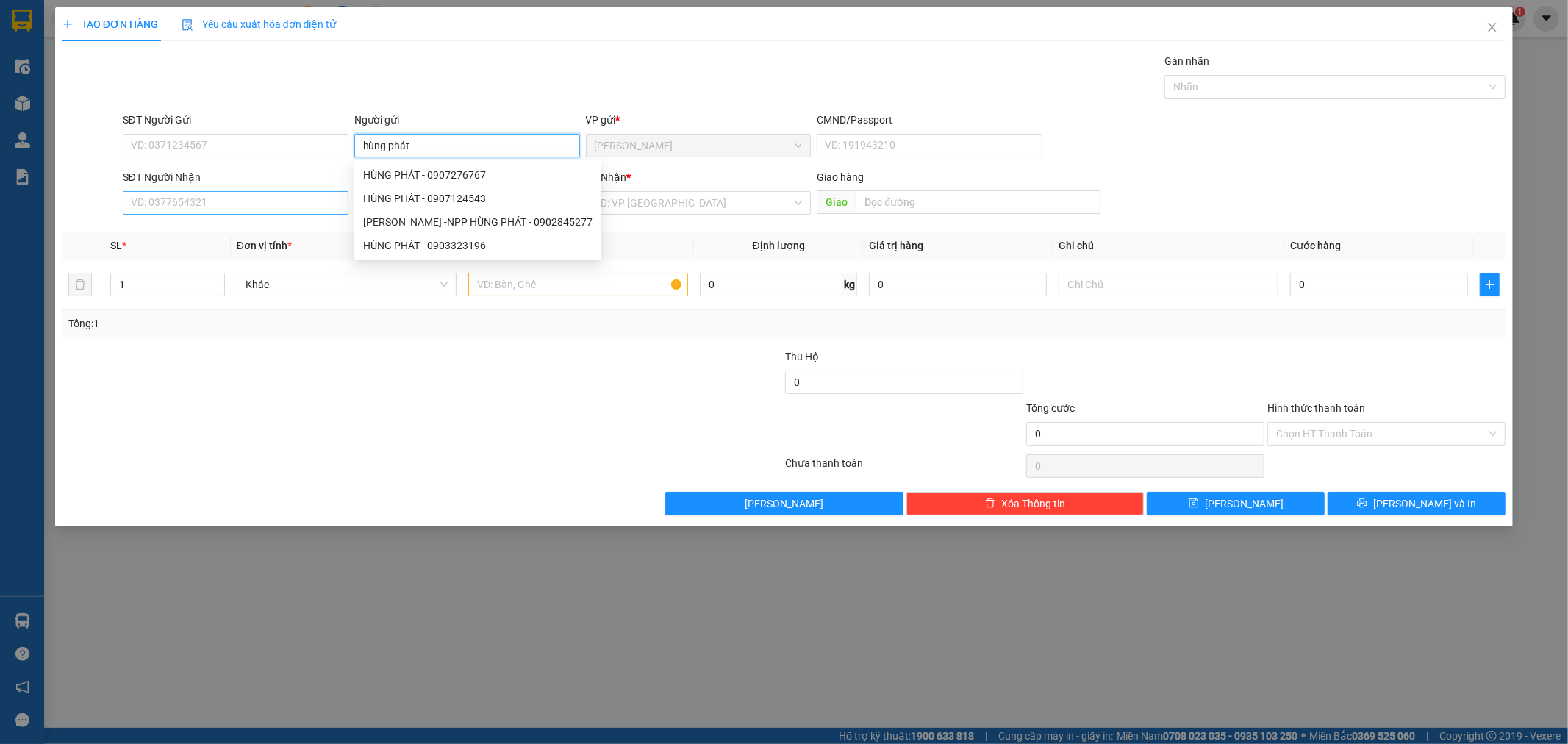
type input "hùng phát"
click at [192, 202] on input "SĐT Người Nhận" at bounding box center [236, 203] width 226 height 24
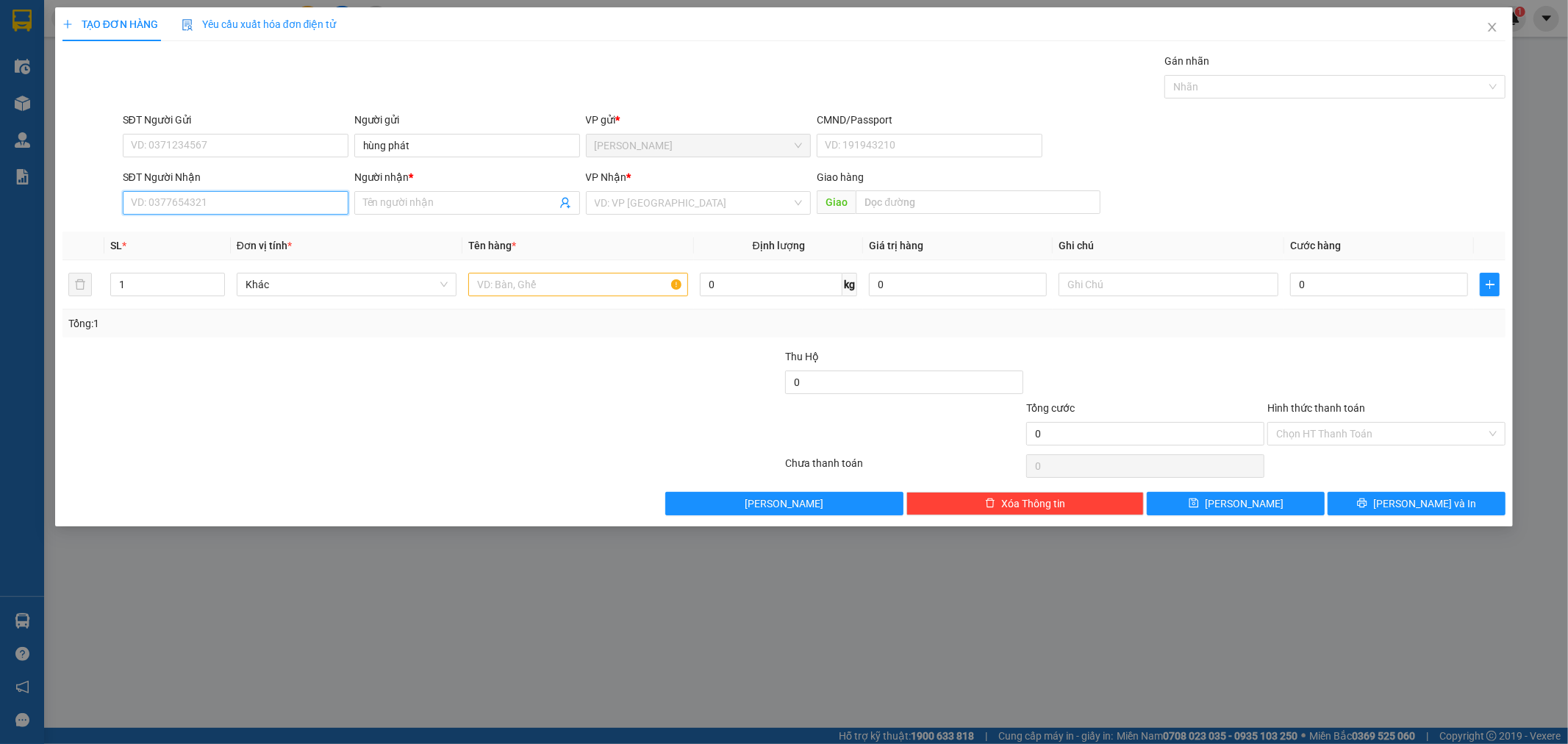
click at [214, 205] on input "SĐT Người Nhận" at bounding box center [236, 203] width 226 height 24
click at [234, 281] on div "0982327779 - NGỌC PHÁT (MỸ CA)" at bounding box center [235, 279] width 209 height 17
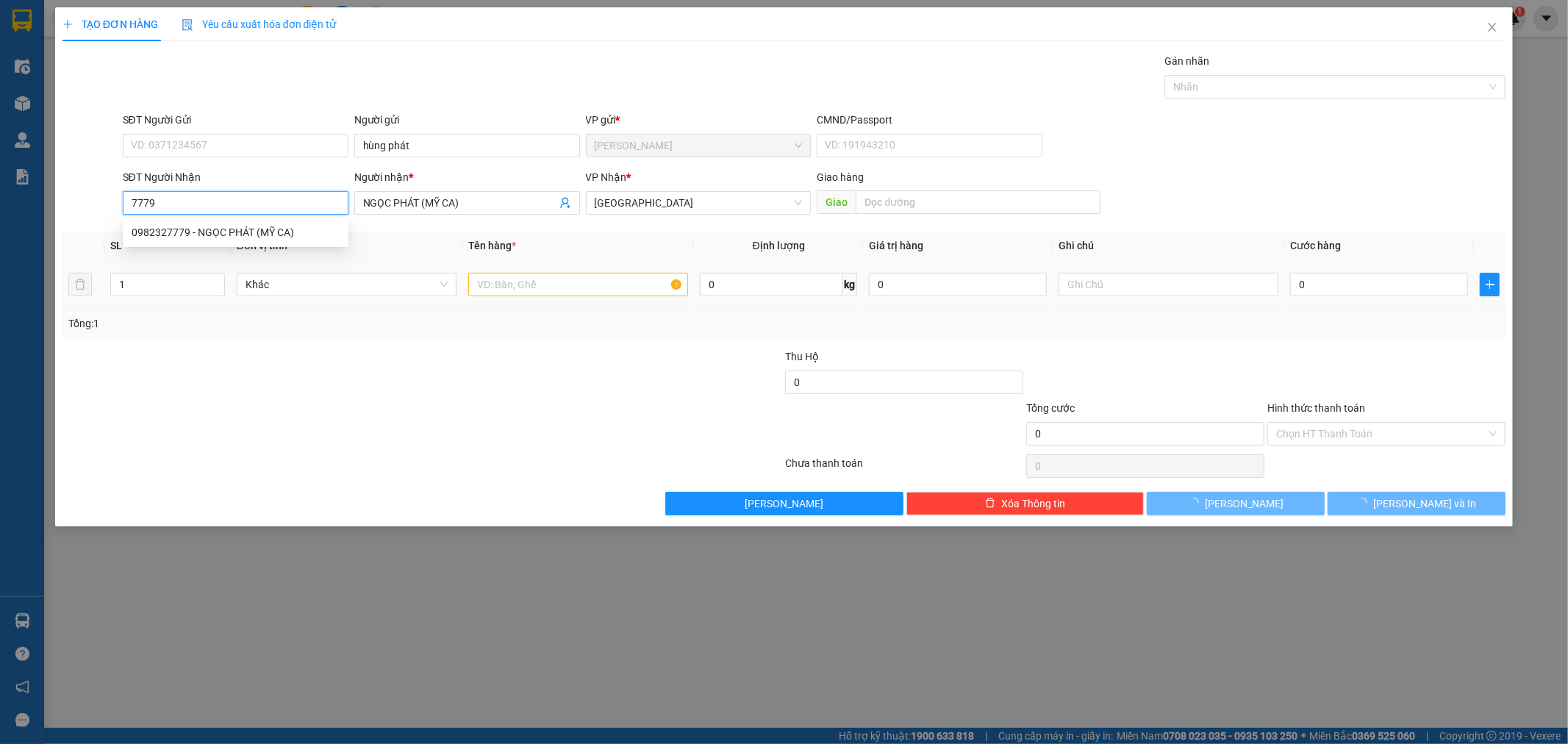
type input "0982327779"
type input "NGỌC PHÁT (MỸ CA)"
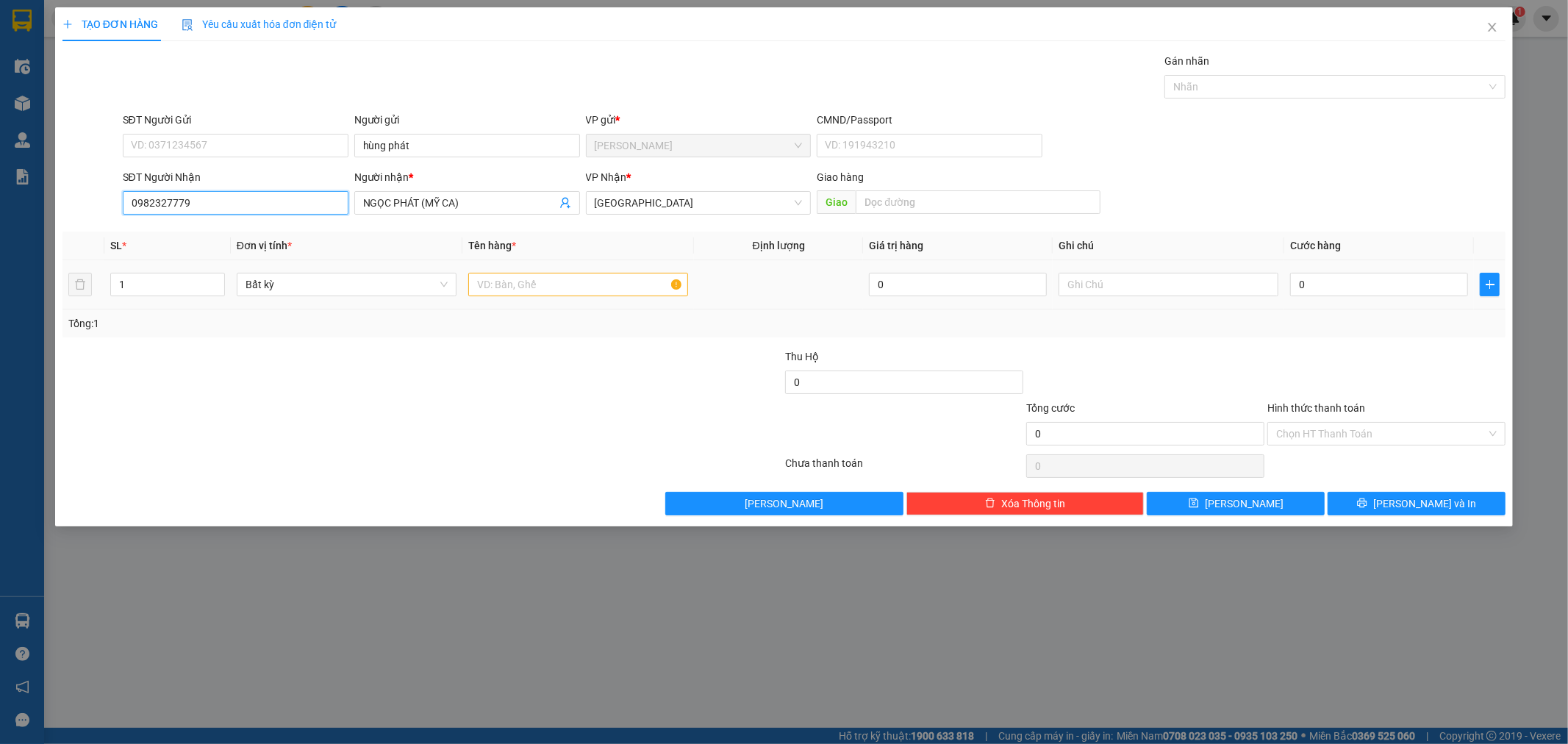
type input "0982327779"
click at [503, 285] on input "text" at bounding box center [578, 285] width 220 height 24
type input "kiện đen"
click at [931, 289] on input "0" at bounding box center [1380, 285] width 178 height 24
type input "2"
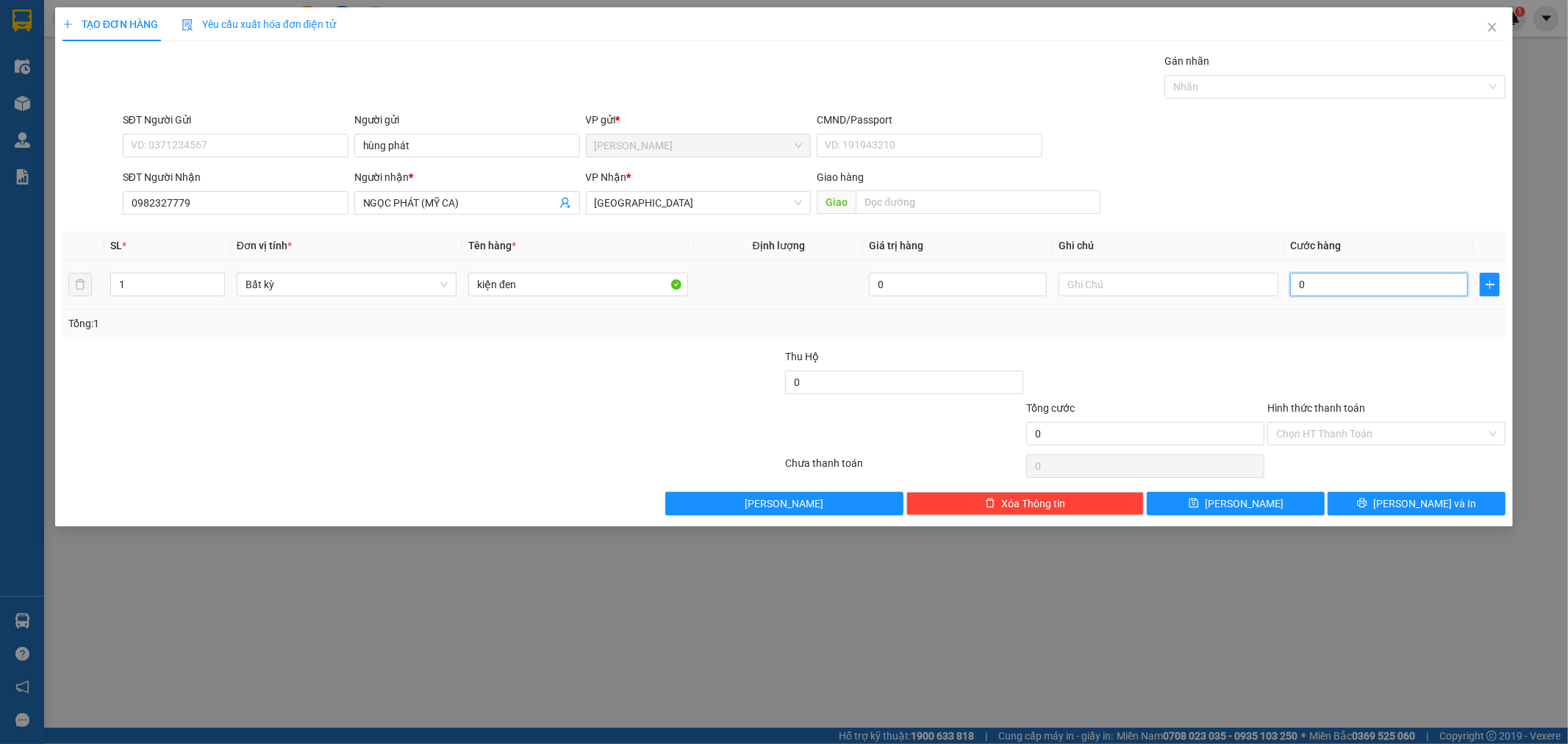
type input "2"
type input "20"
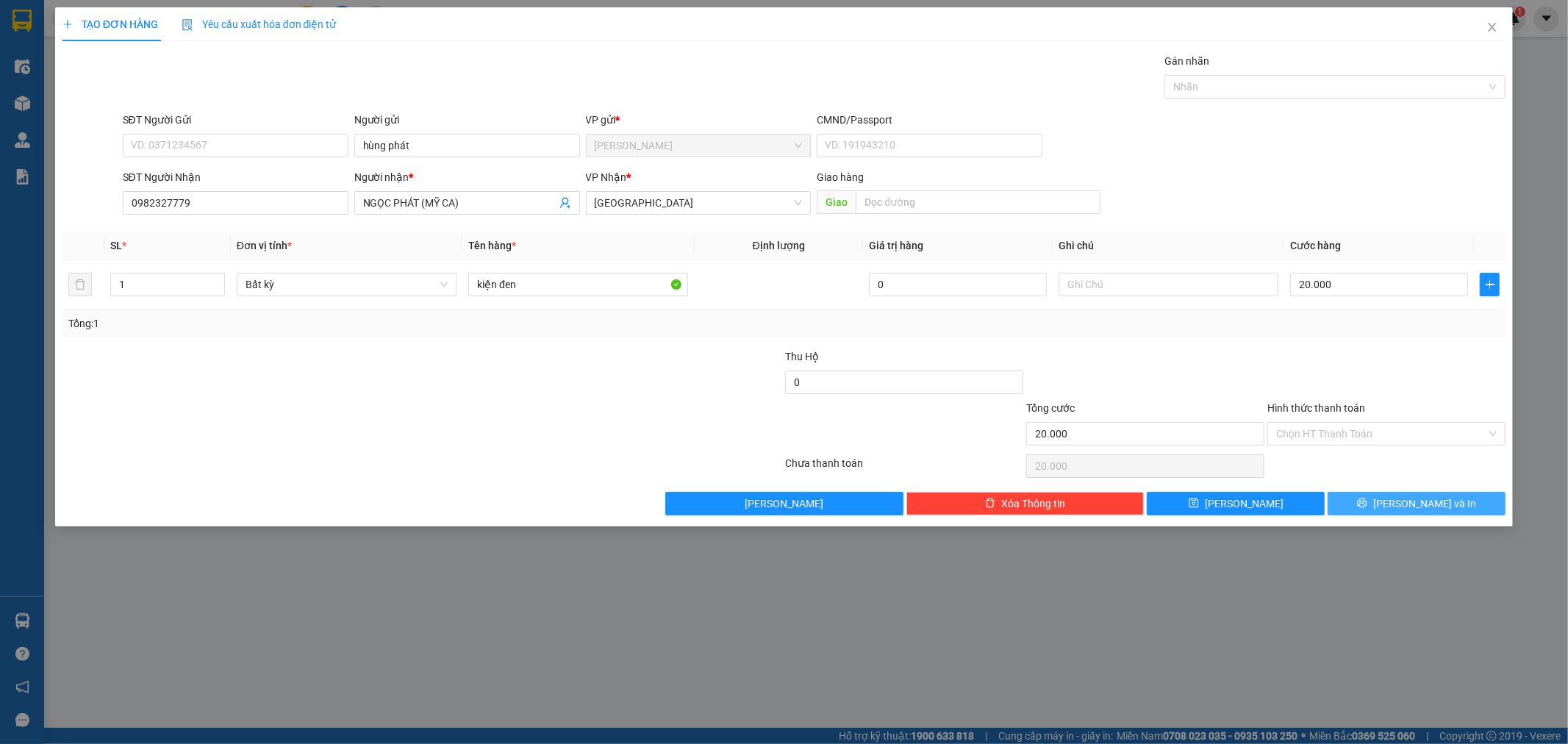
click at [931, 496] on button "[PERSON_NAME] và In" at bounding box center [1417, 503] width 178 height 24
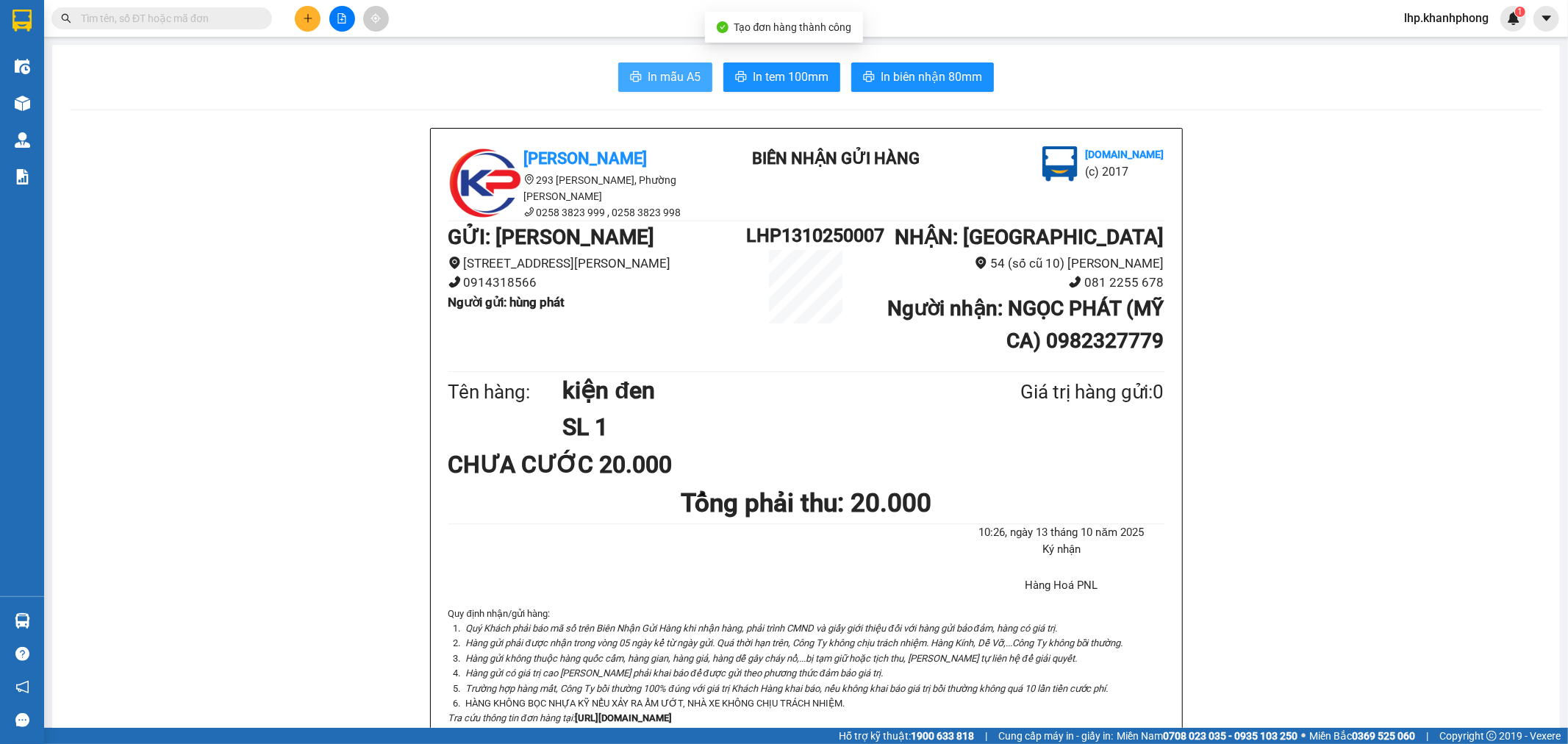
click at [678, 79] on span "In mẫu A5" at bounding box center [674, 77] width 53 height 18
drag, startPoint x: 1185, startPoint y: 642, endPoint x: 1358, endPoint y: 543, distance: 199.3
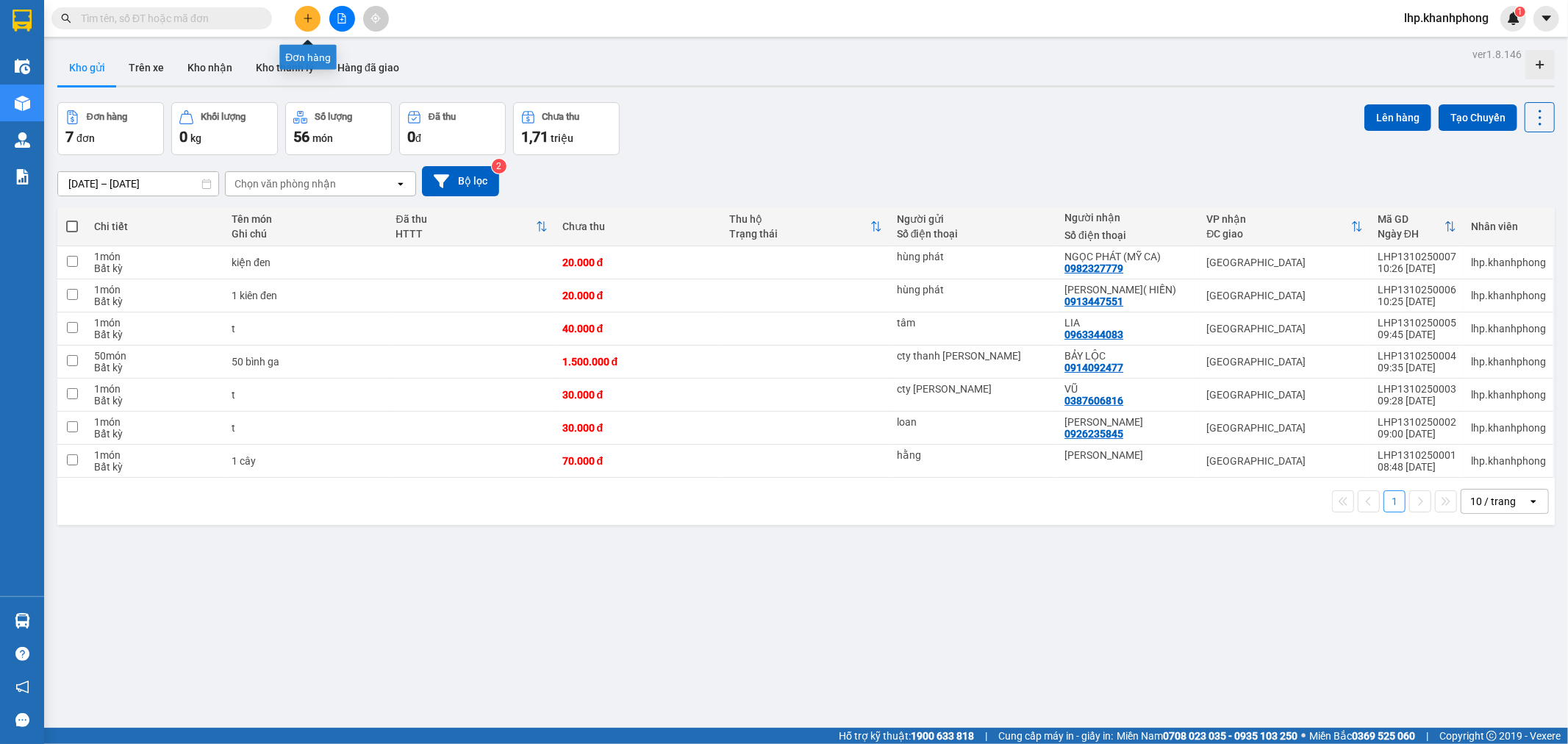
click at [304, 15] on icon "plus" at bounding box center [308, 17] width 10 height 10
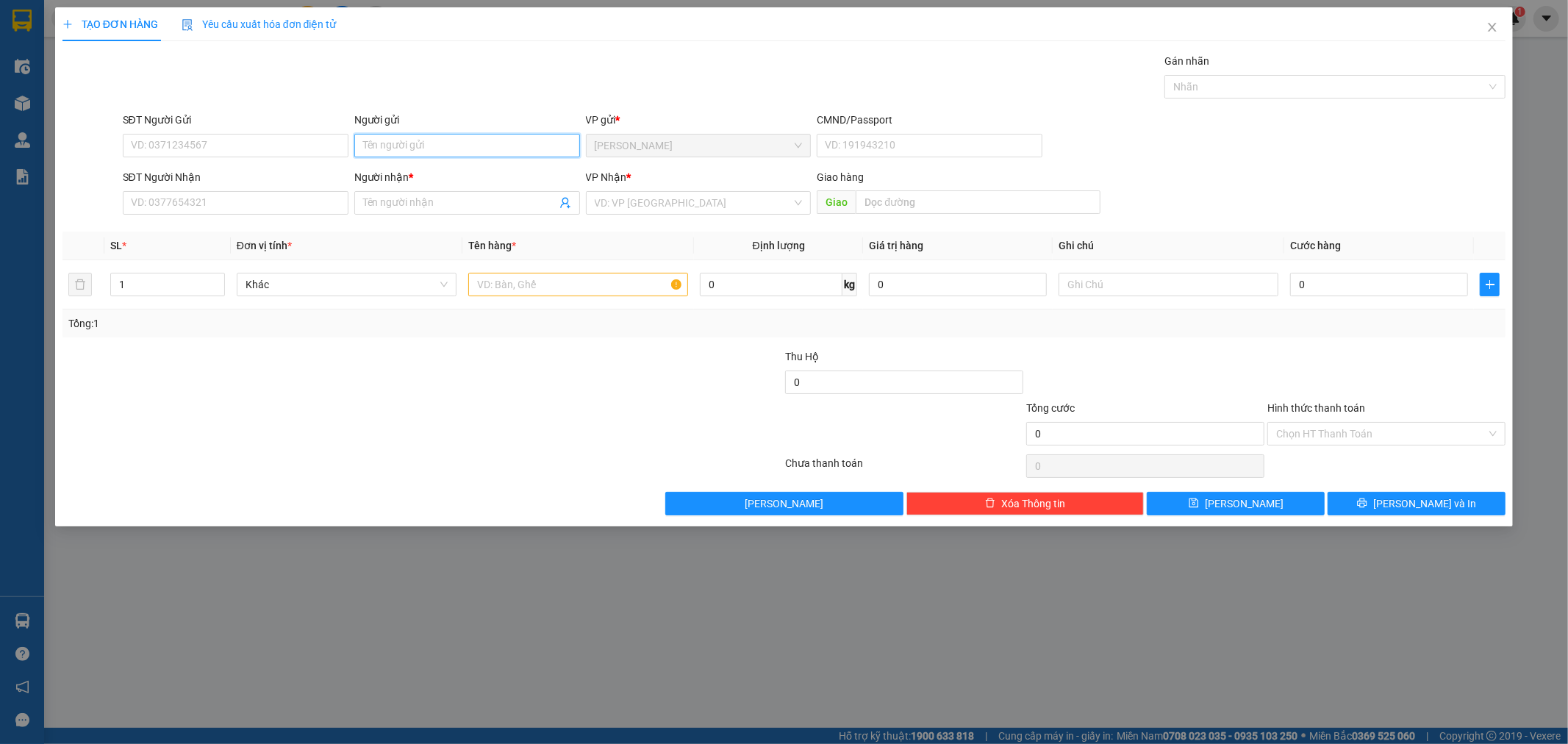
click at [457, 144] on input "Người gửi" at bounding box center [468, 146] width 226 height 24
click at [412, 149] on input "Người gửi" at bounding box center [468, 146] width 226 height 24
type input "sơn hà"
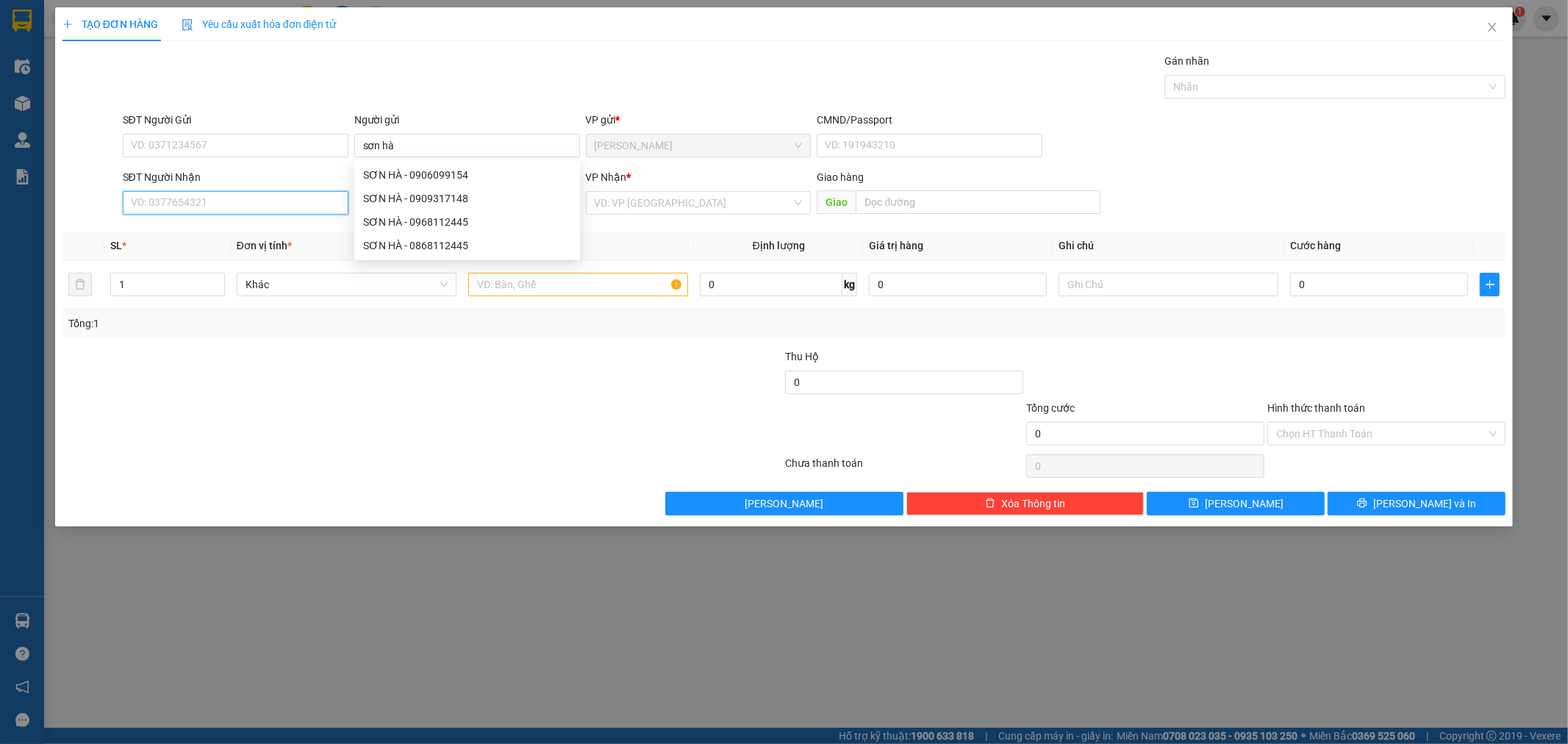
click at [191, 206] on input "SĐT Người Nhận" at bounding box center [236, 203] width 226 height 24
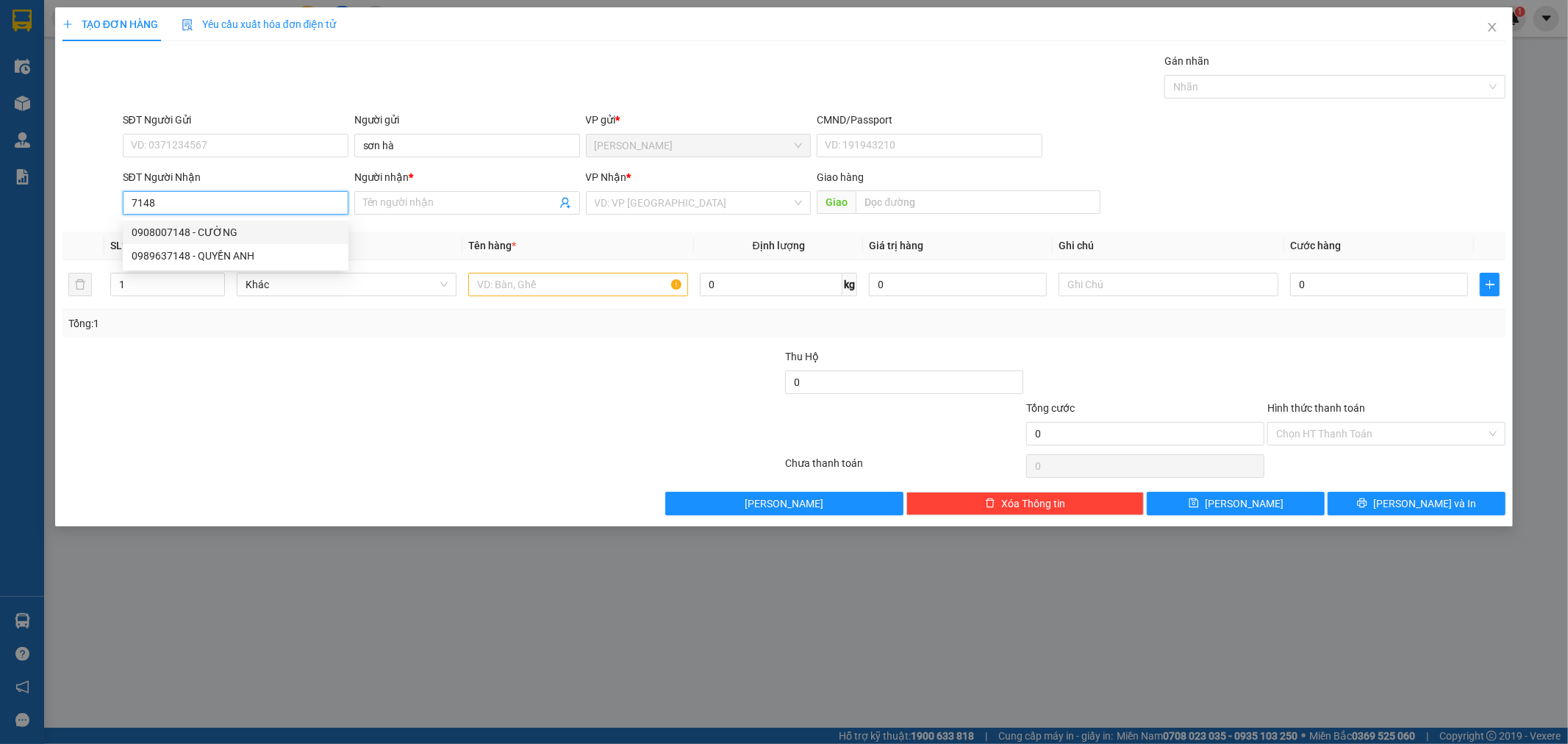
click at [127, 205] on input "7148" at bounding box center [236, 203] width 226 height 24
click at [165, 206] on input "7148" at bounding box center [236, 203] width 226 height 24
type input "7"
click at [126, 205] on input "2431" at bounding box center [236, 203] width 226 height 24
type input "0934682431"
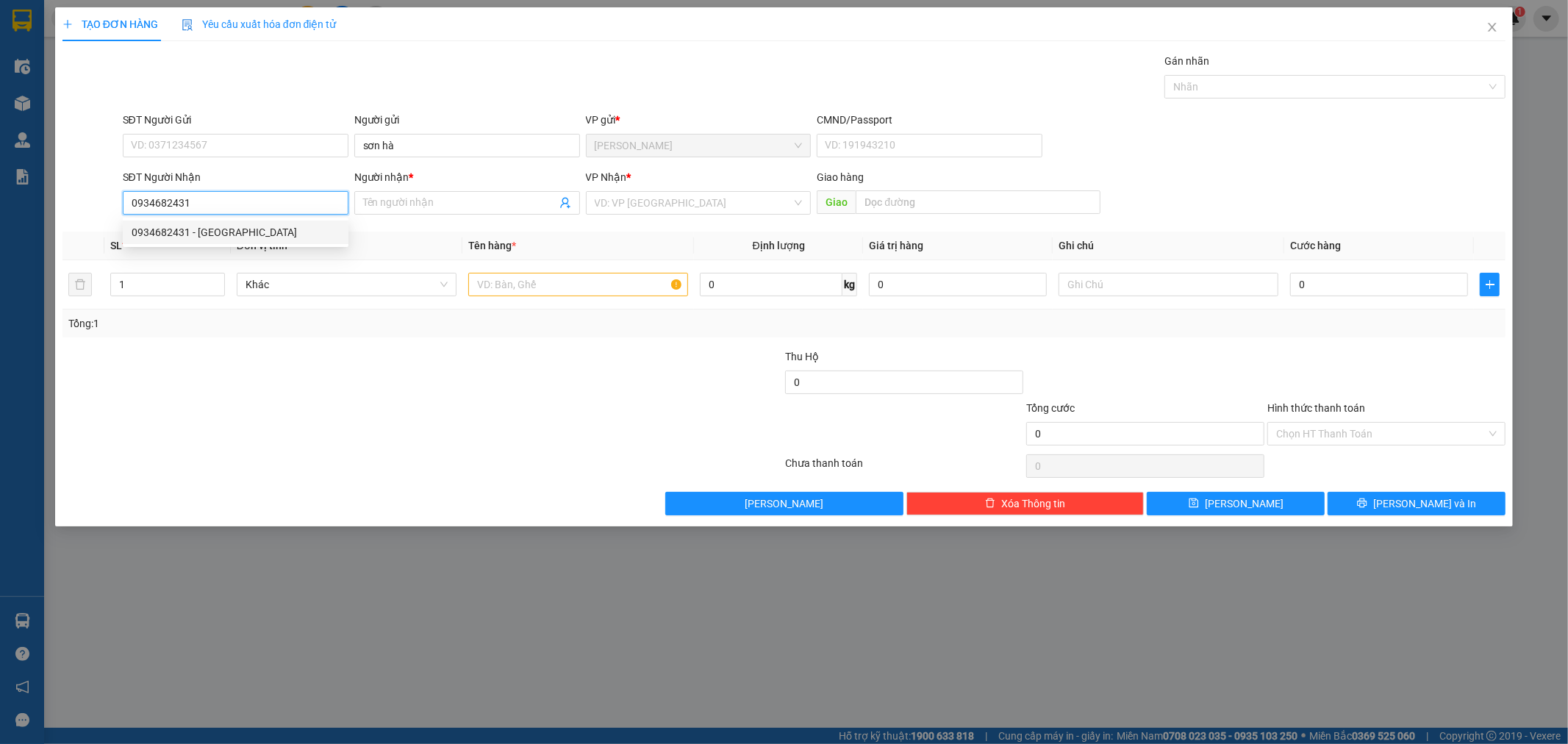
click at [213, 234] on div "0934682431 - DUNG SƠN" at bounding box center [235, 232] width 209 height 17
type input "DUNG SƠN"
type input "0934682431"
click at [548, 289] on input "text" at bounding box center [578, 285] width 220 height 24
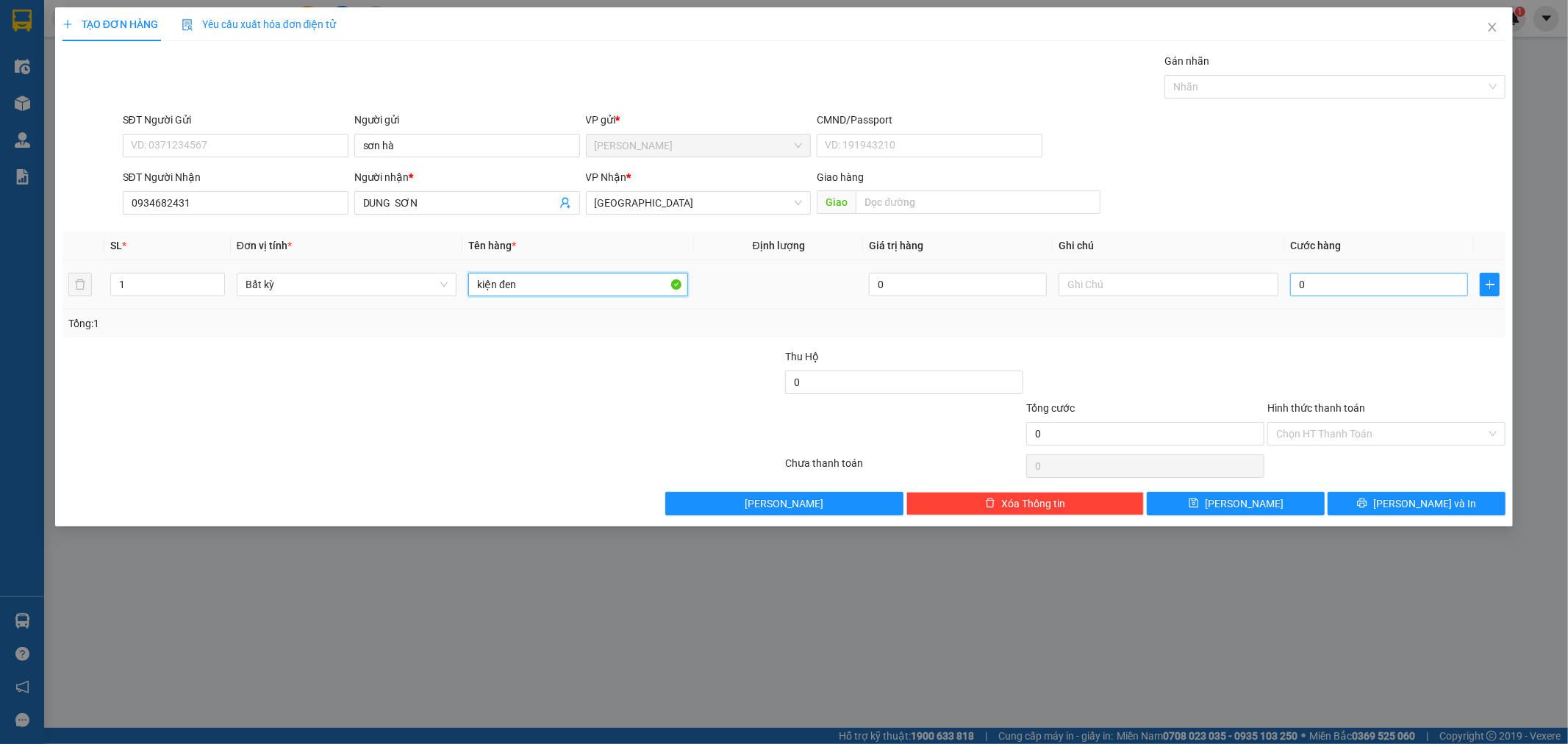
type input "kiện đen"
click at [1341, 278] on input "0" at bounding box center [1380, 285] width 178 height 24
type input "6"
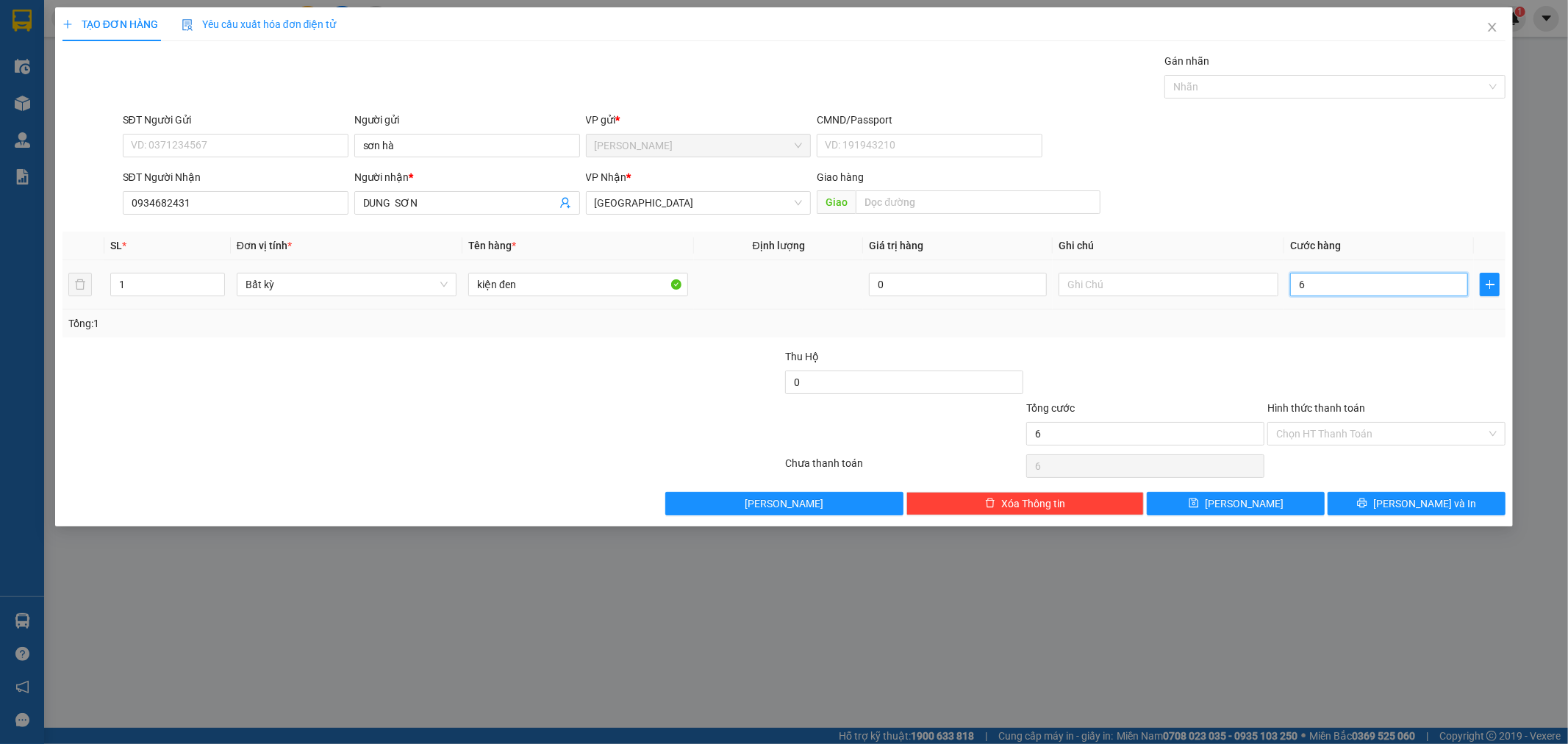
type input "60"
type input "60.000"
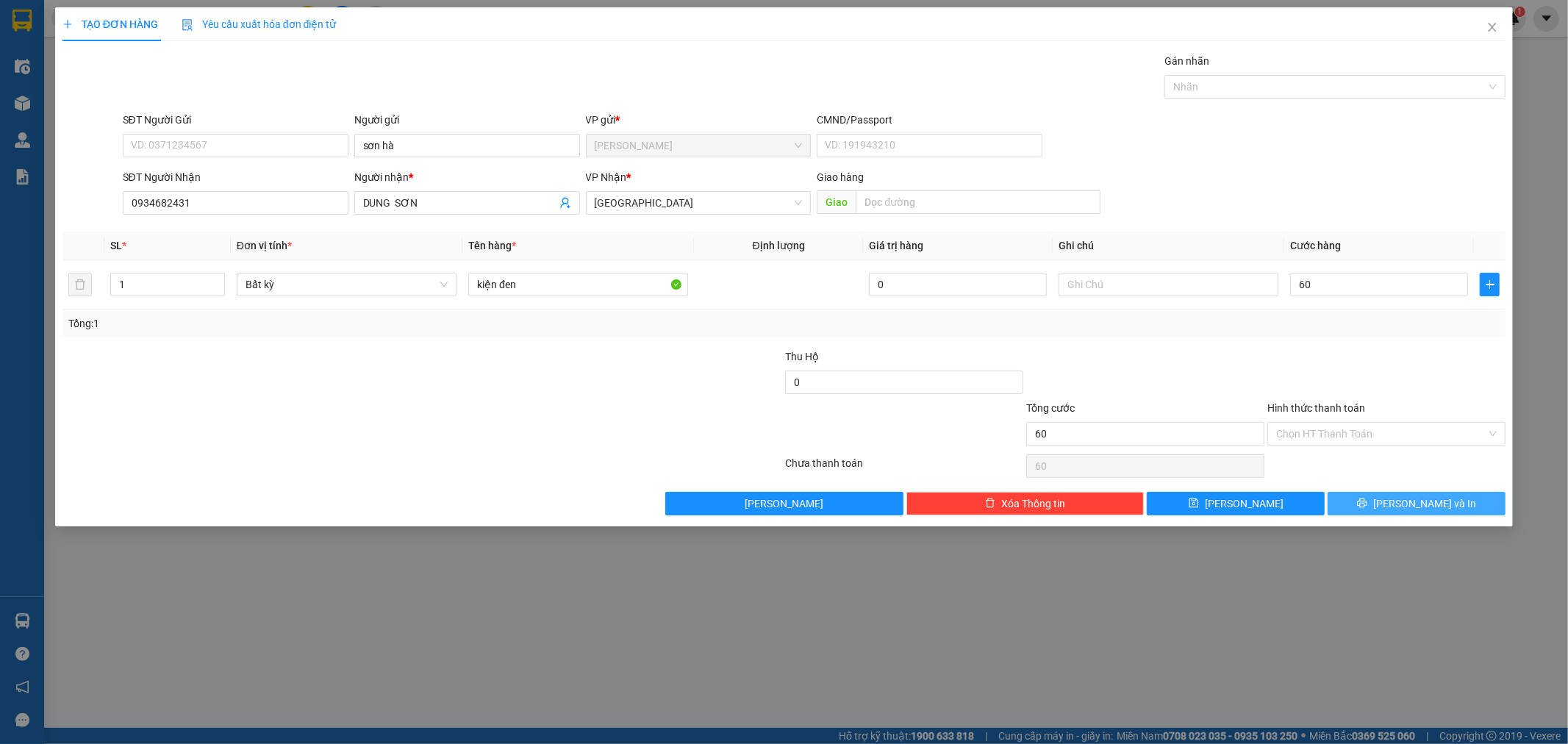
type input "60.000"
click at [1368, 502] on icon "printer" at bounding box center [1362, 502] width 10 height 10
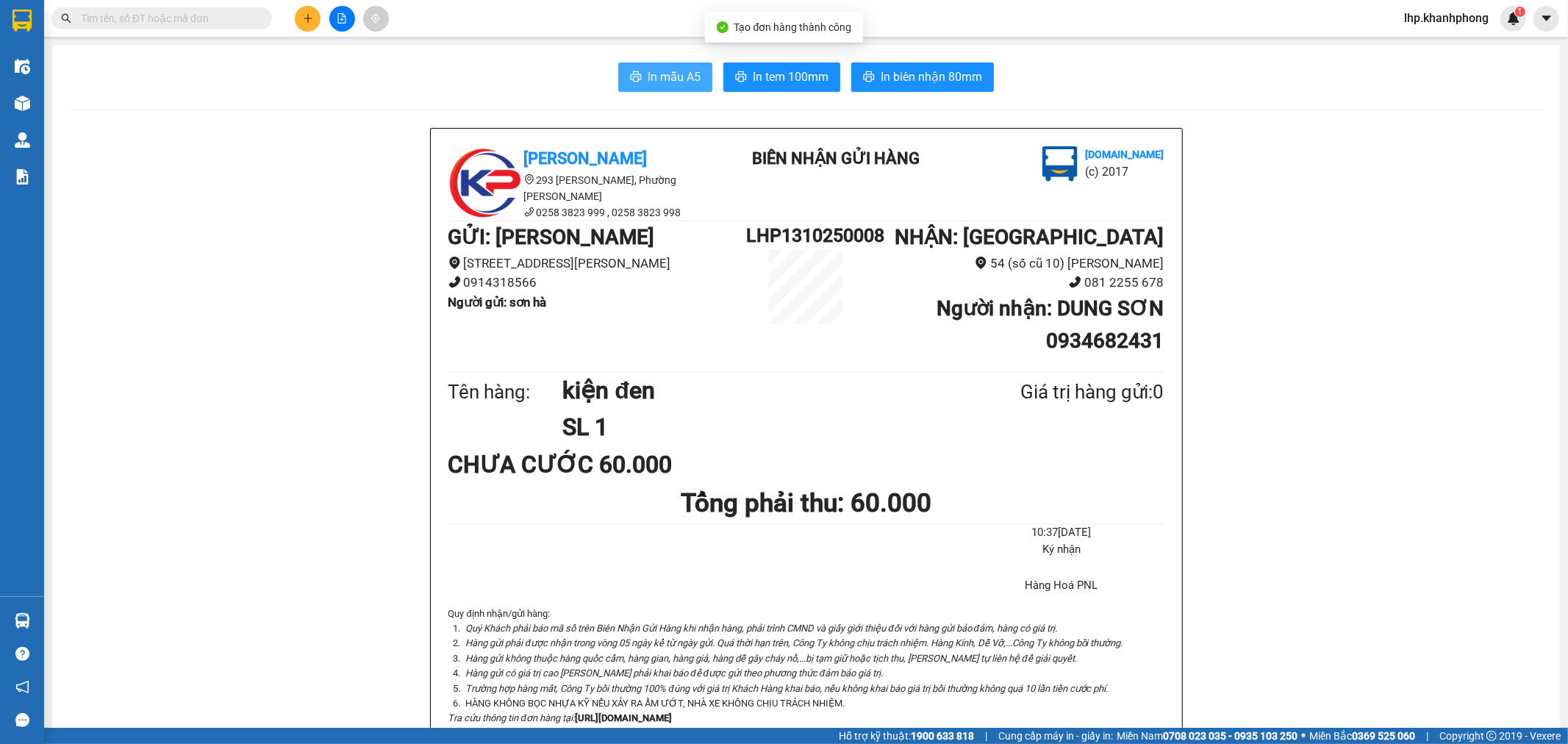
click at [648, 77] on span "In mẫu A5" at bounding box center [674, 77] width 53 height 18
click at [312, 13] on icon "plus" at bounding box center [308, 17] width 10 height 10
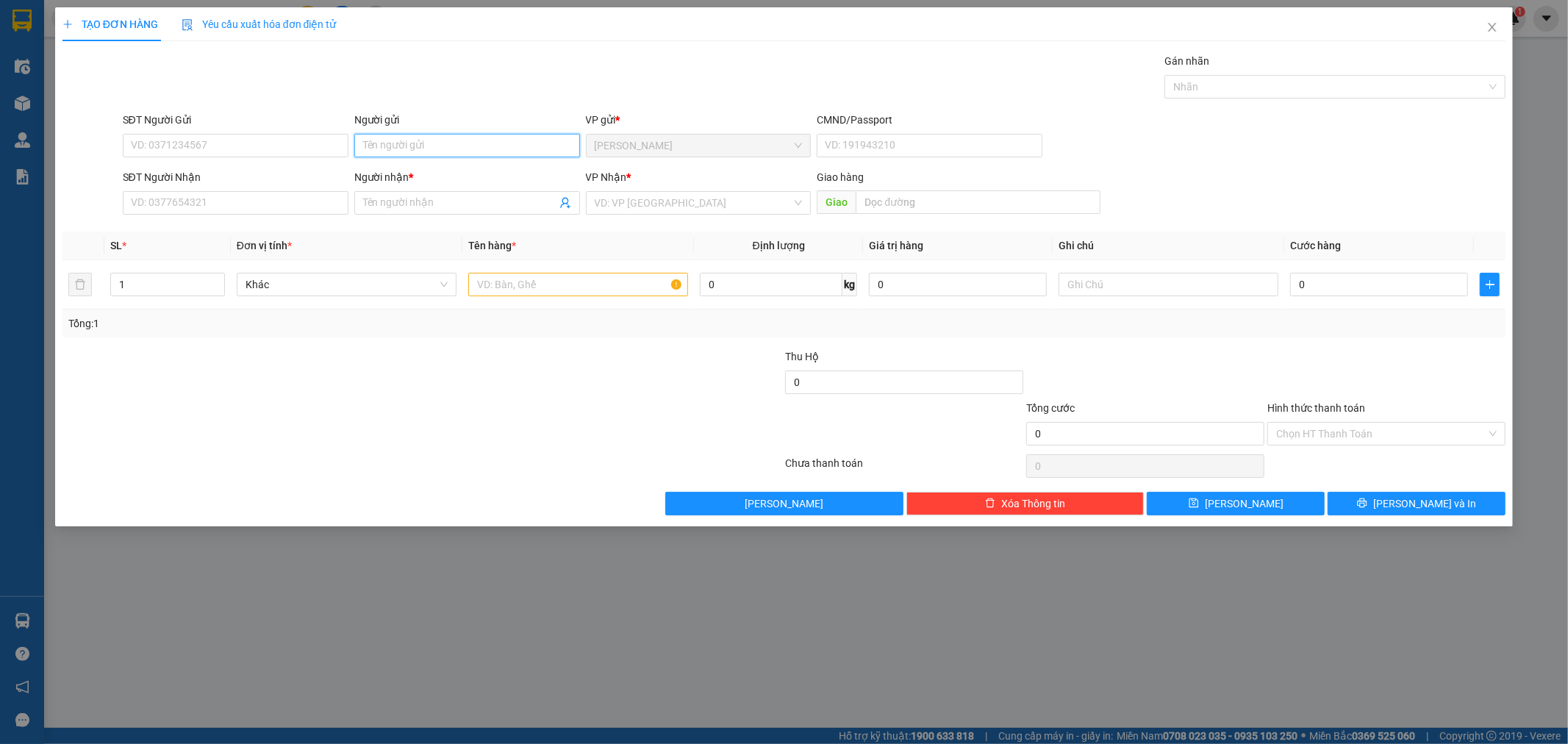
click at [391, 147] on input "Người gửi" at bounding box center [468, 146] width 226 height 24
click at [446, 148] on input "Người gửi" at bounding box center [468, 146] width 226 height 24
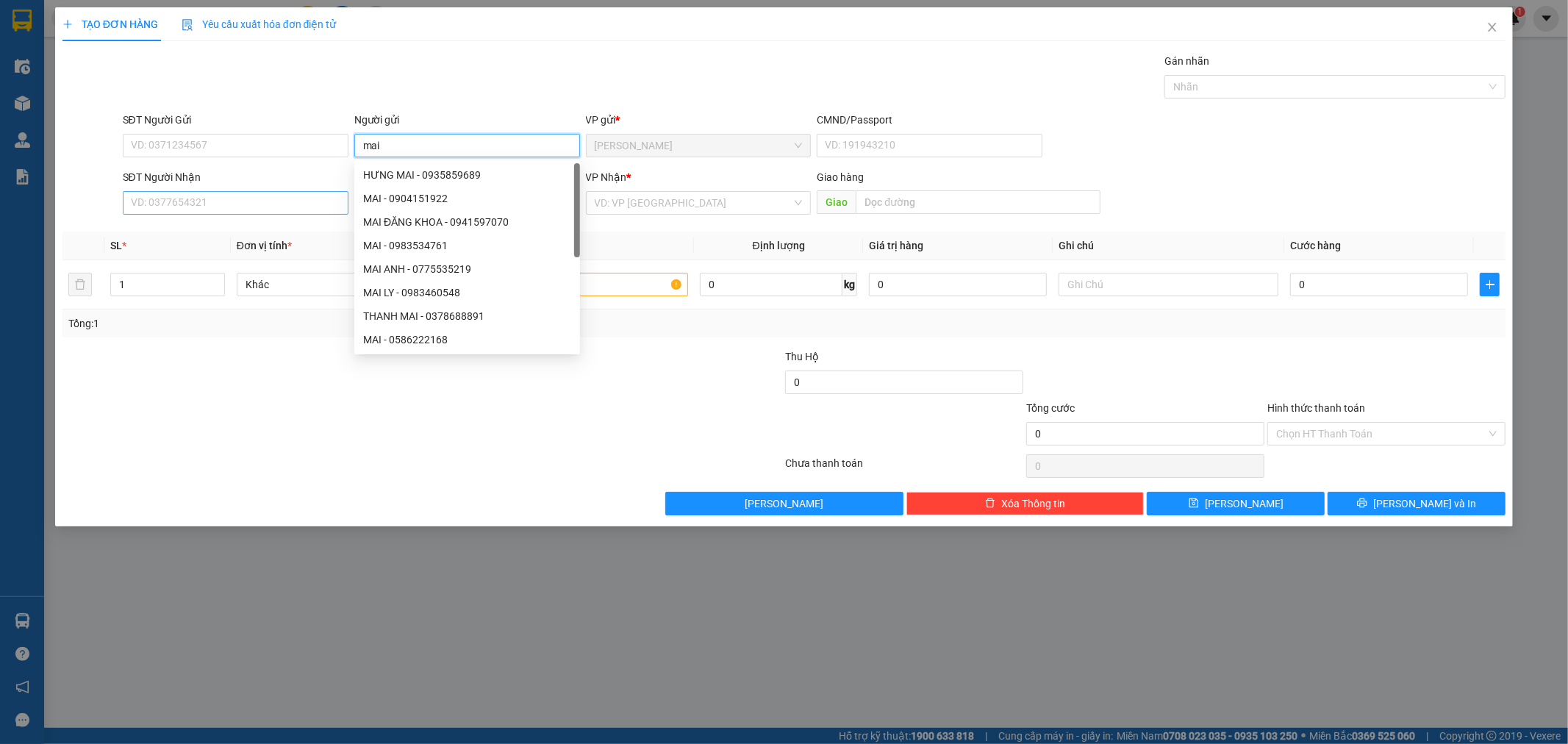
type input "mai"
click at [260, 198] on input "SĐT Người Nhận" at bounding box center [236, 203] width 226 height 24
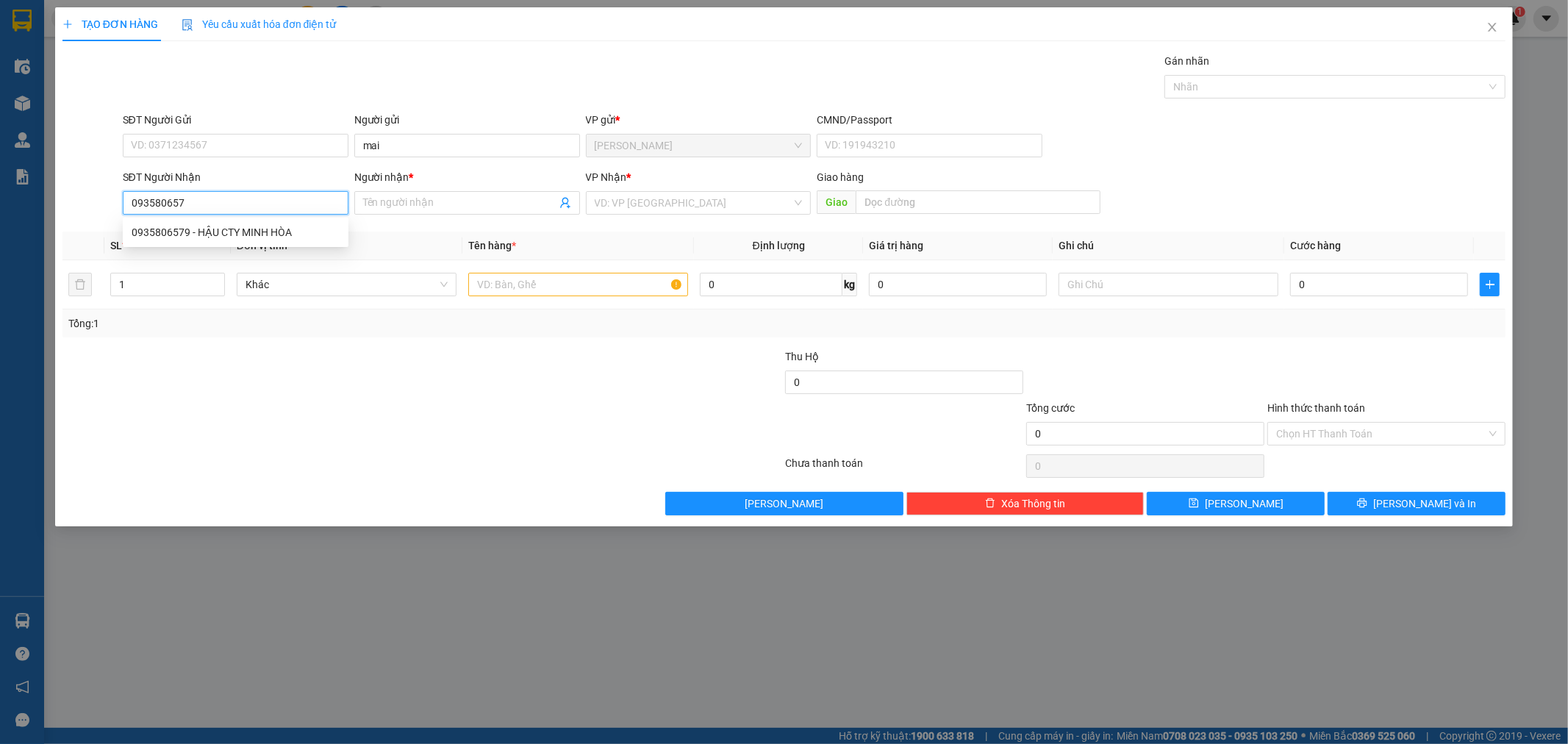
type input "0935806579"
click at [237, 230] on div "0935806579 - HẬU CTY MINH HÒA" at bounding box center [235, 232] width 209 height 17
type input "HẬU CTY MINH HÒA"
type input "0935806579"
click at [511, 285] on input "text" at bounding box center [578, 285] width 220 height 24
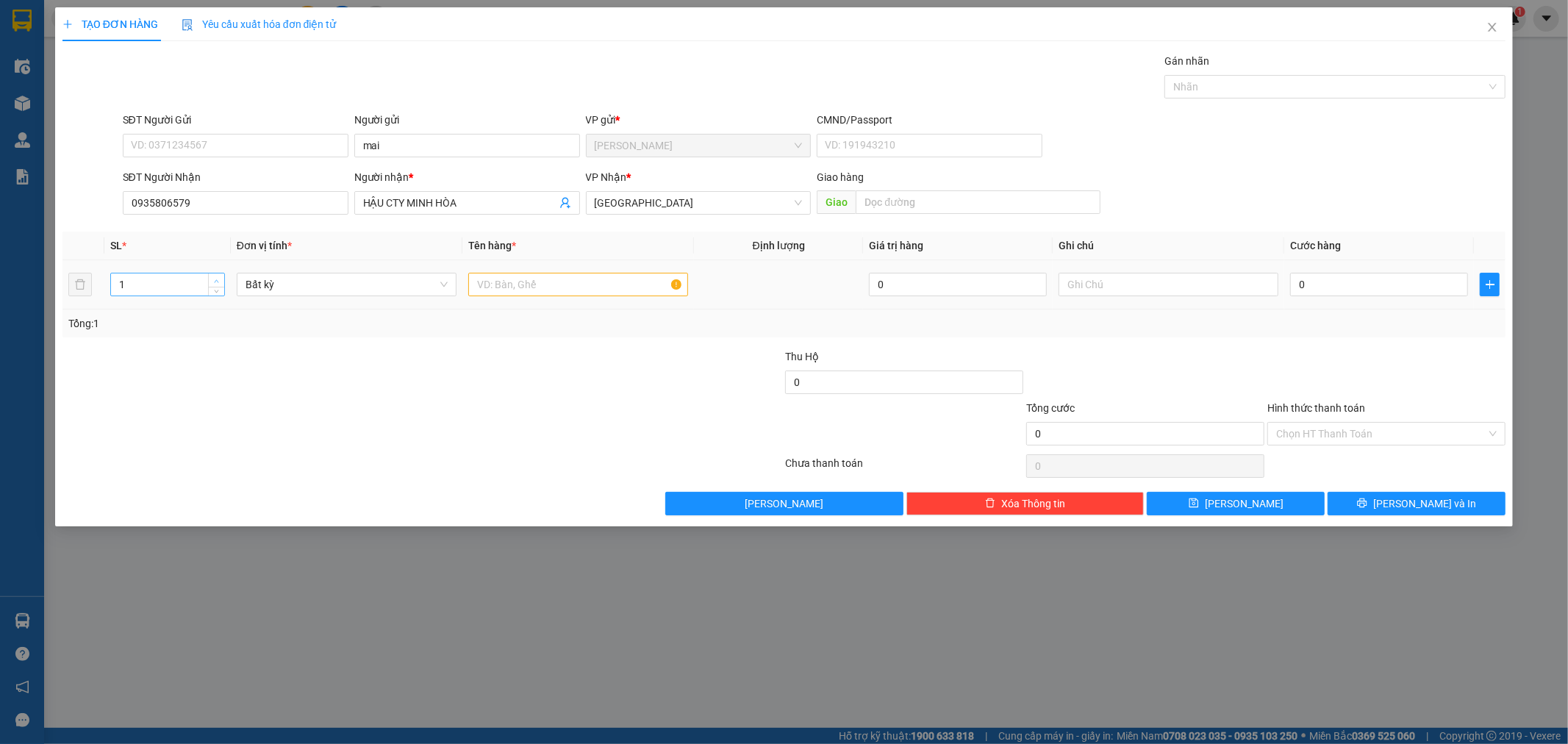
type input "2"
click at [213, 278] on span "up" at bounding box center [217, 281] width 9 height 9
click at [505, 294] on input "text" at bounding box center [578, 285] width 220 height 24
type input "2 thùng máy lạnh"
click at [1314, 288] on input "0" at bounding box center [1380, 285] width 178 height 24
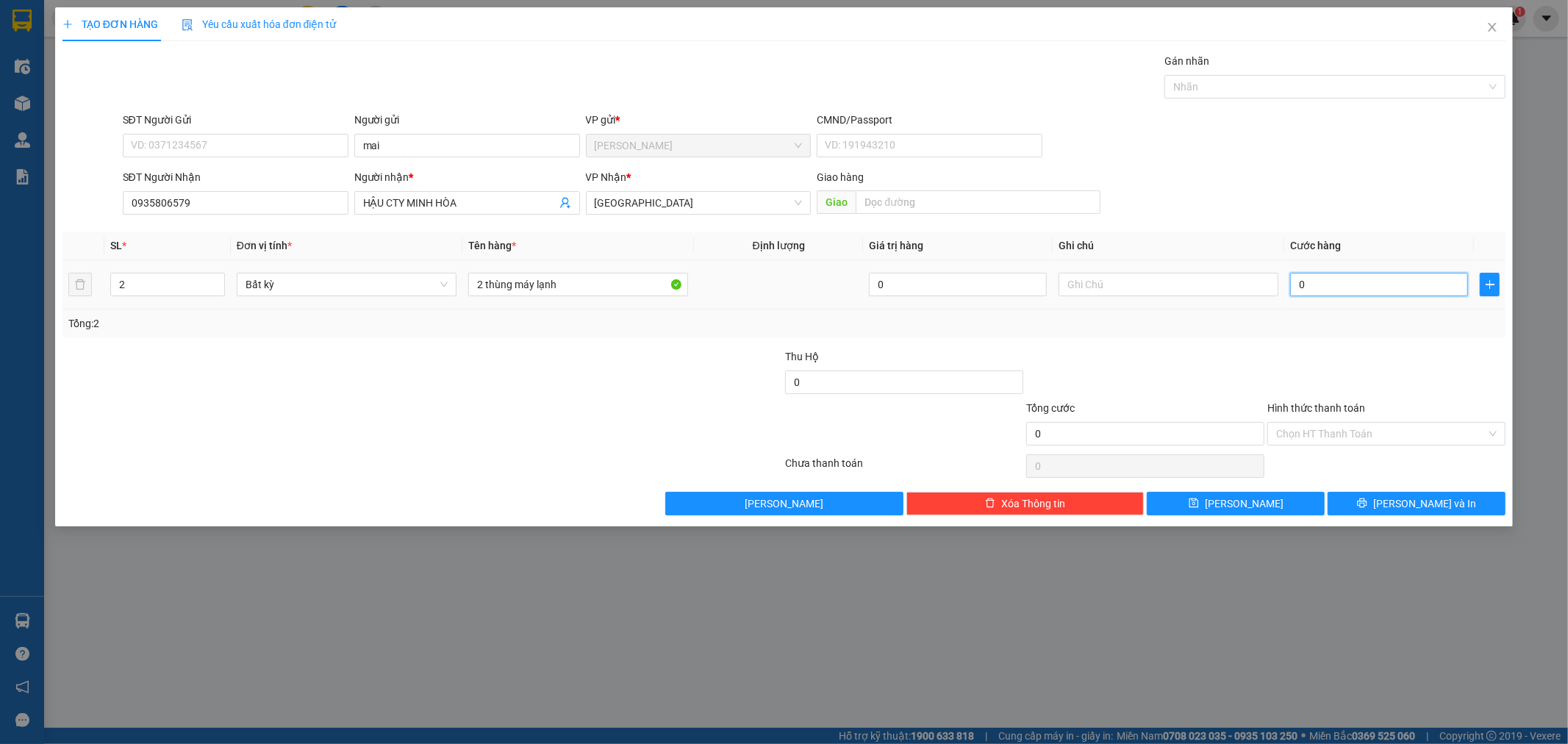
type input "1"
type input "10"
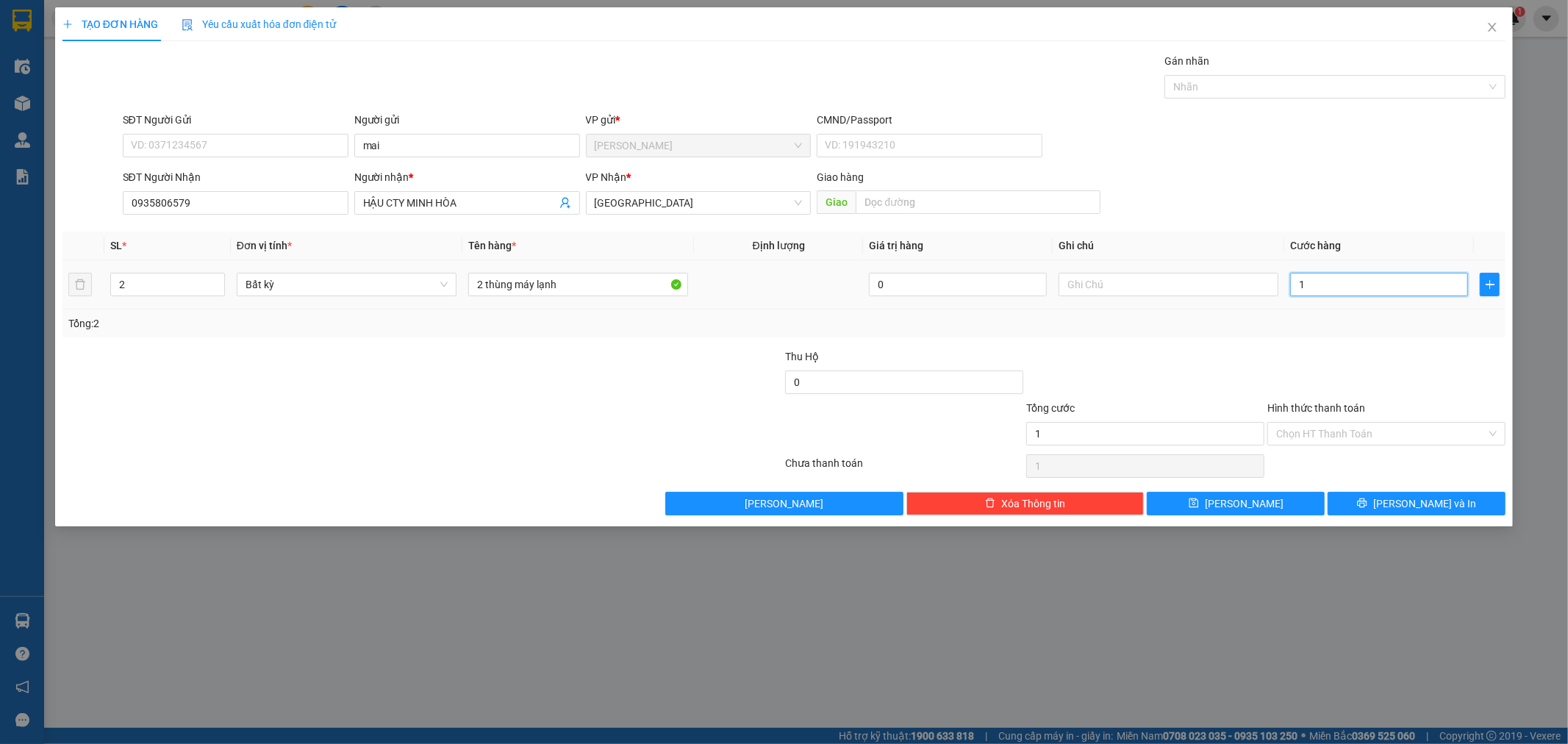
type input "10"
type input "100"
type input "100.000"
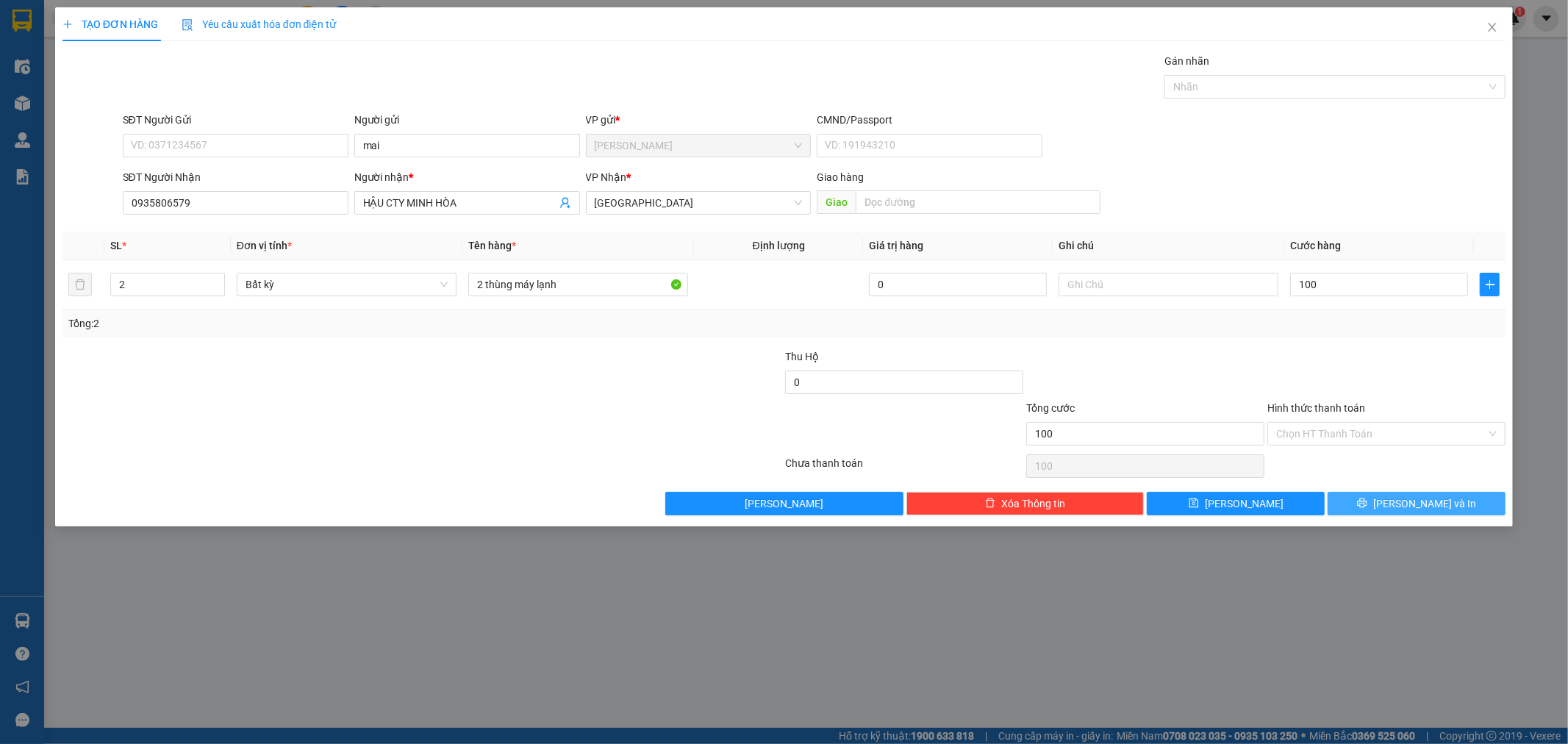
type input "100.000"
click at [1404, 506] on span "[PERSON_NAME] và In" at bounding box center [1425, 503] width 103 height 17
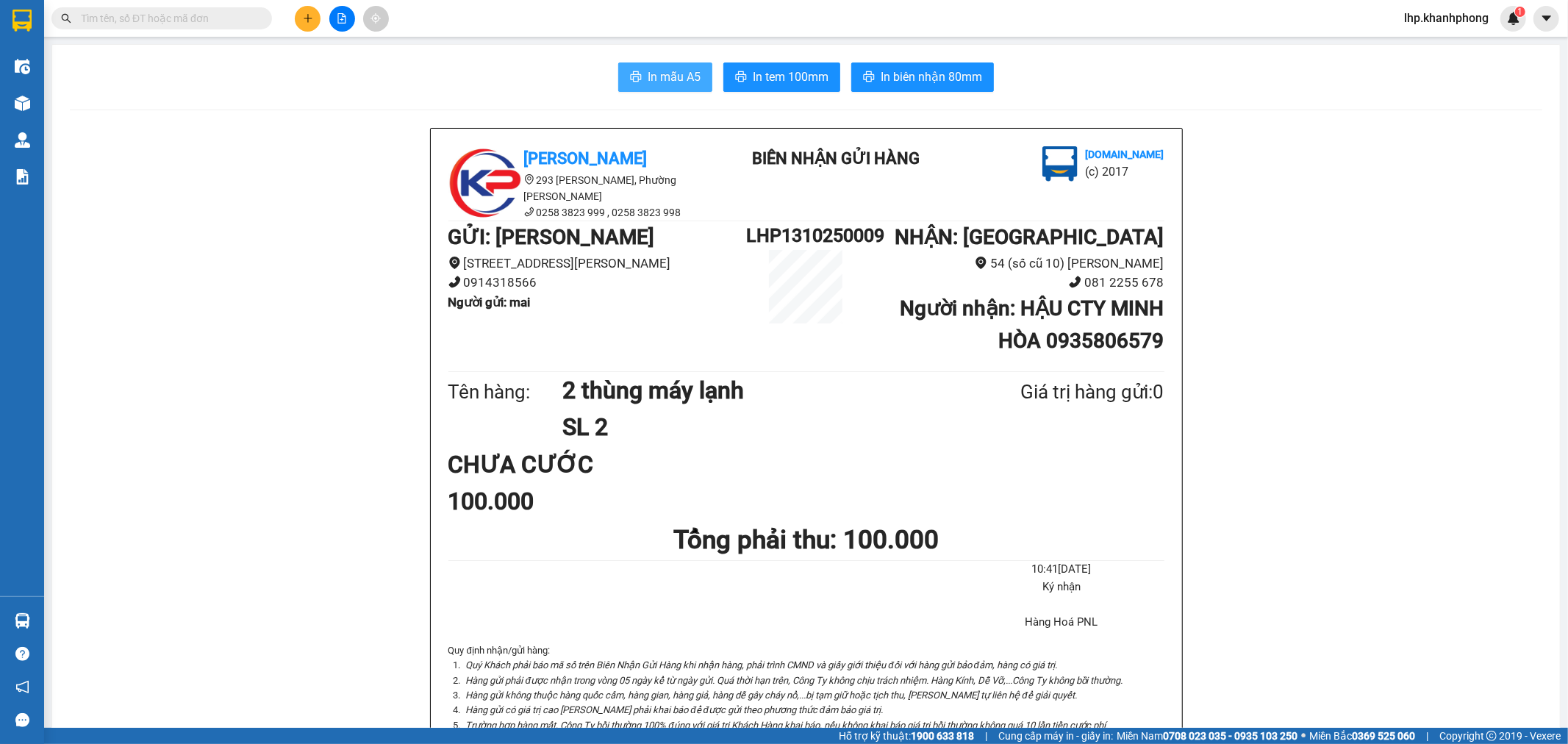
click at [665, 81] on span "In mẫu A5" at bounding box center [674, 77] width 53 height 18
click at [314, 17] on button at bounding box center [308, 18] width 26 height 26
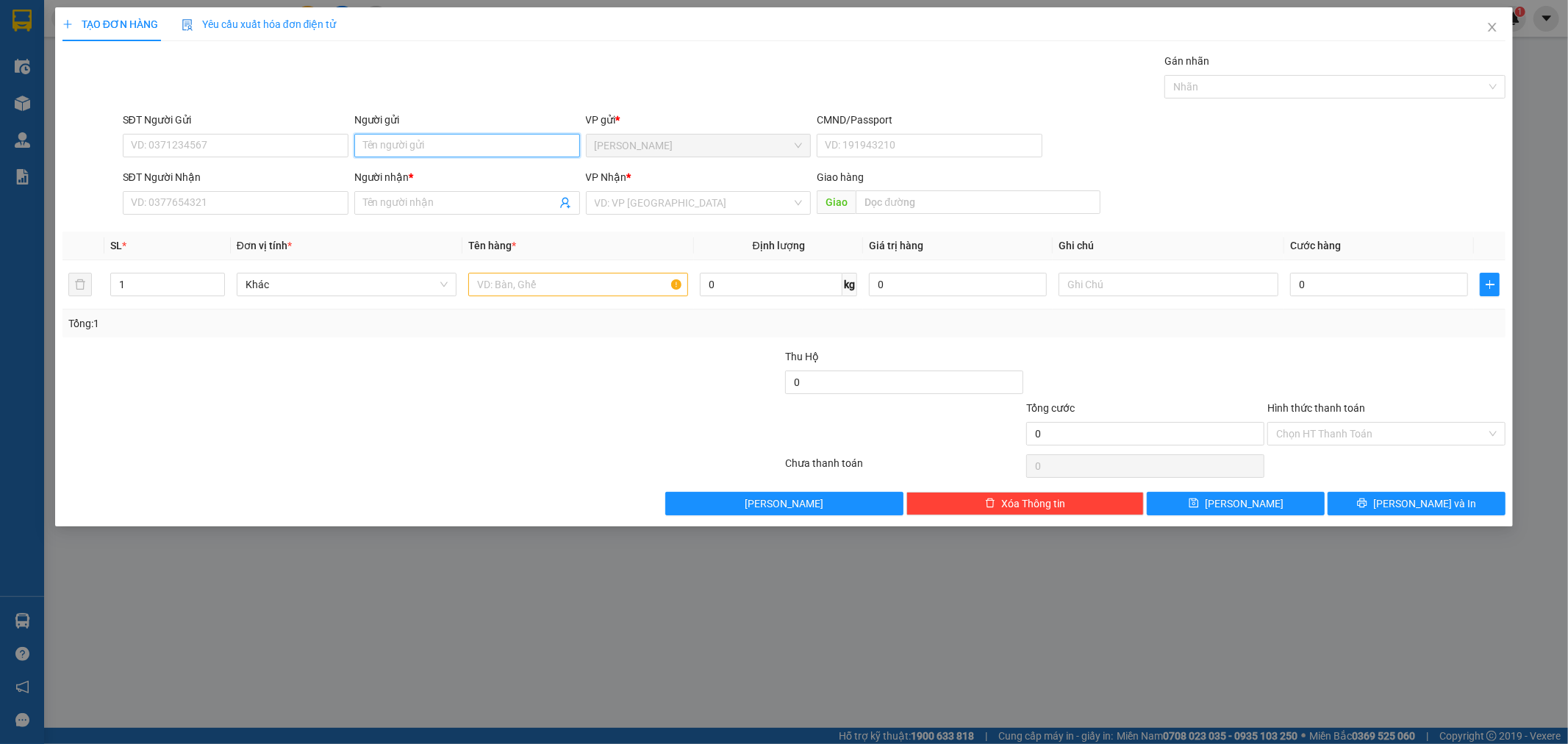
click at [505, 149] on input "Người gửi" at bounding box center [468, 146] width 226 height 24
click at [378, 145] on input "han na" at bounding box center [468, 146] width 226 height 24
type input "ha na"
click at [160, 210] on input "SĐT Người Nhận" at bounding box center [236, 203] width 226 height 24
click at [441, 203] on input "Người nhận *" at bounding box center [459, 203] width 194 height 17
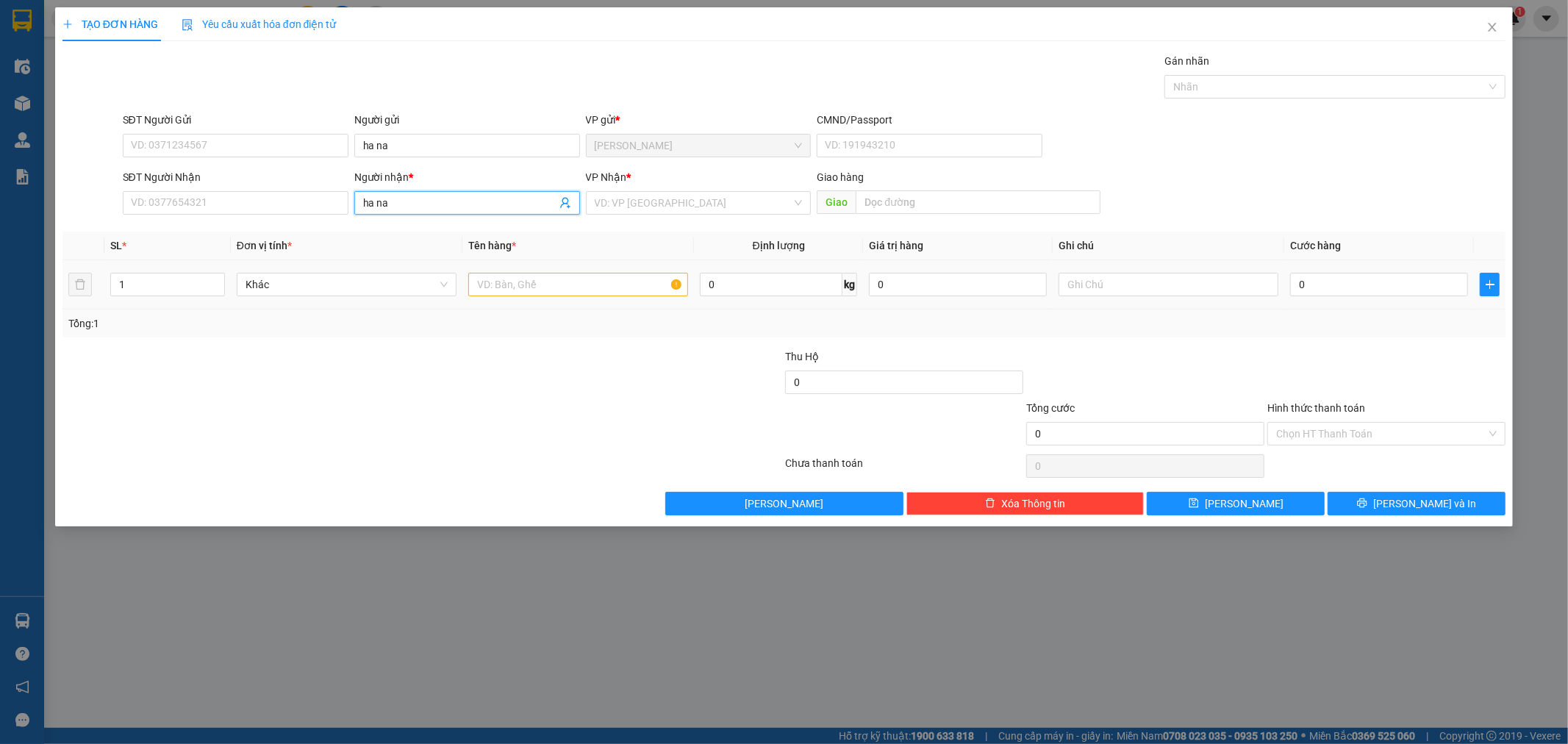
type input "ha na"
click at [567, 282] on input "text" at bounding box center [578, 285] width 220 height 24
type input "2 kiện kiến"
click at [1328, 282] on input "0" at bounding box center [1380, 285] width 178 height 24
type input "1"
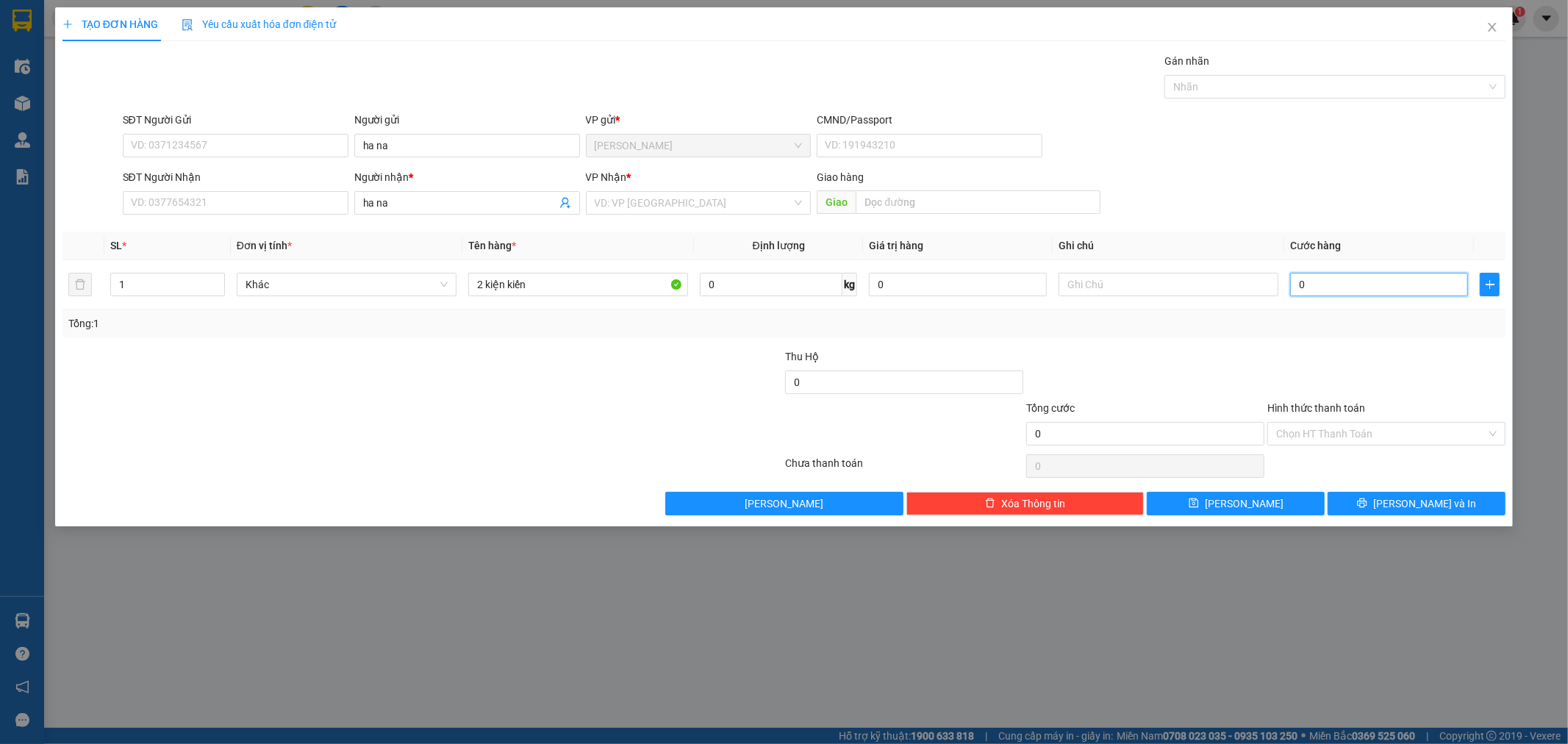
type input "1"
type input "15"
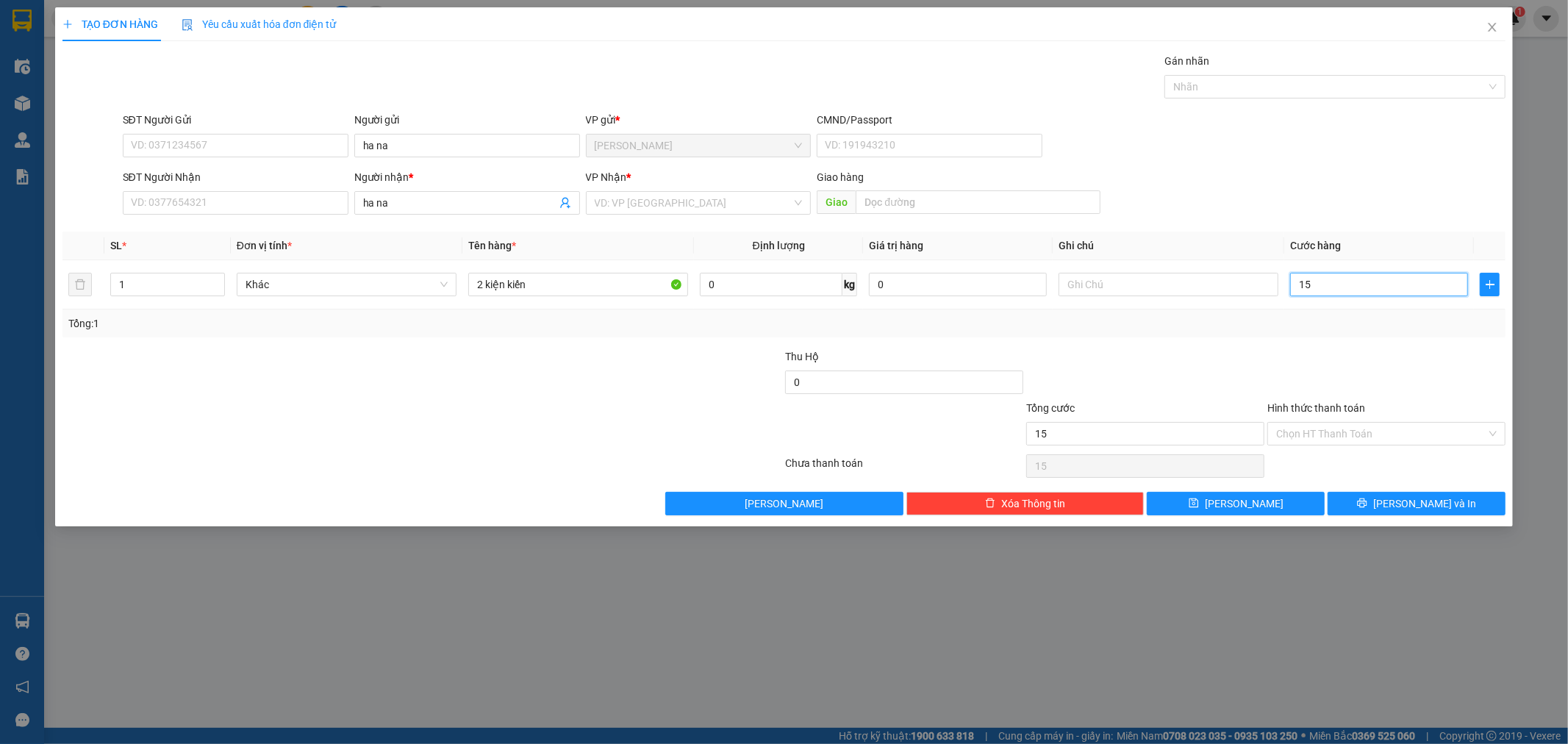
type input "150"
type input "150.000"
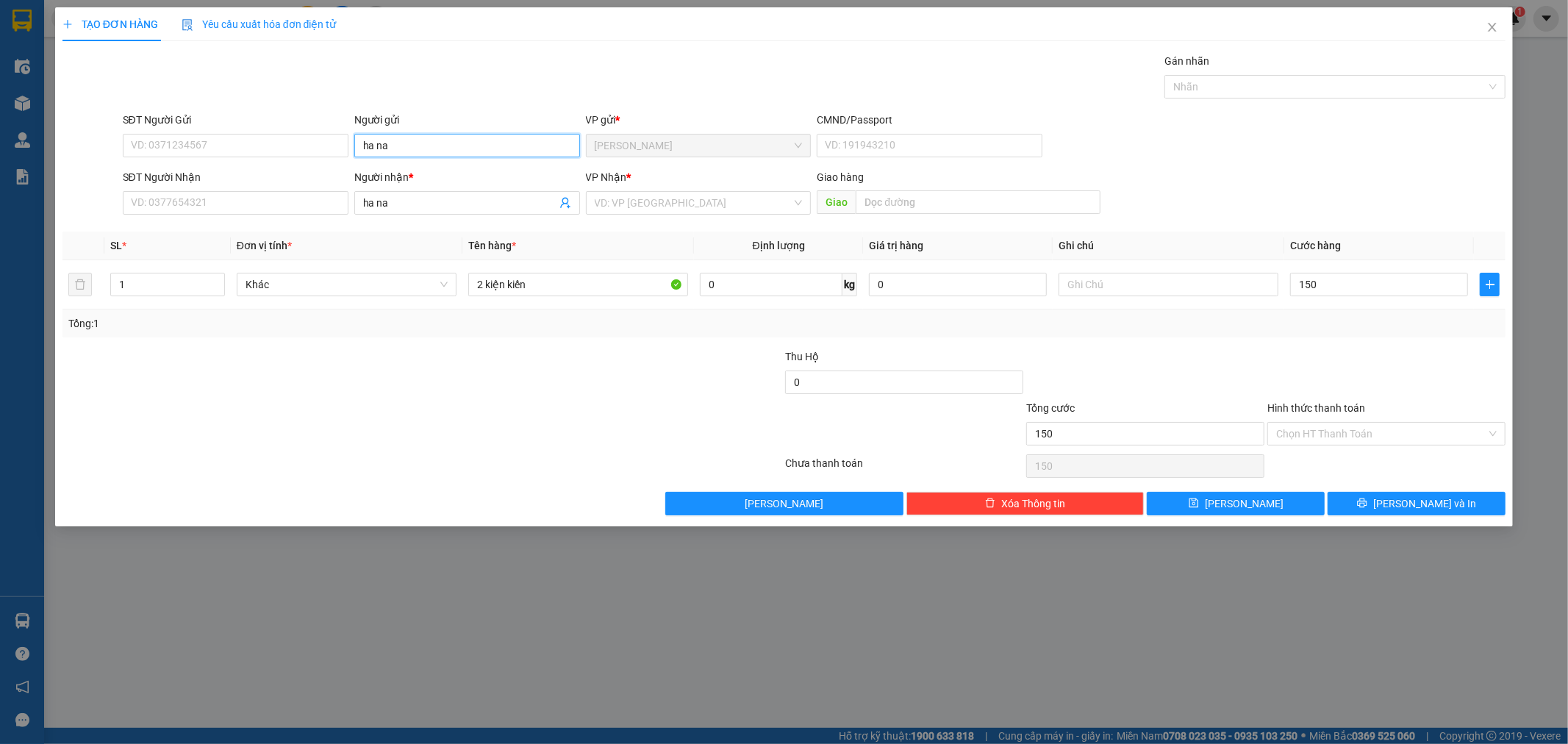
type input "150.000"
click at [373, 151] on input "ha na" at bounding box center [468, 146] width 226 height 24
click at [378, 143] on input "han na" at bounding box center [468, 146] width 226 height 24
click at [380, 141] on input "han na" at bounding box center [468, 146] width 226 height 24
click at [381, 148] on input "han na" at bounding box center [468, 146] width 226 height 24
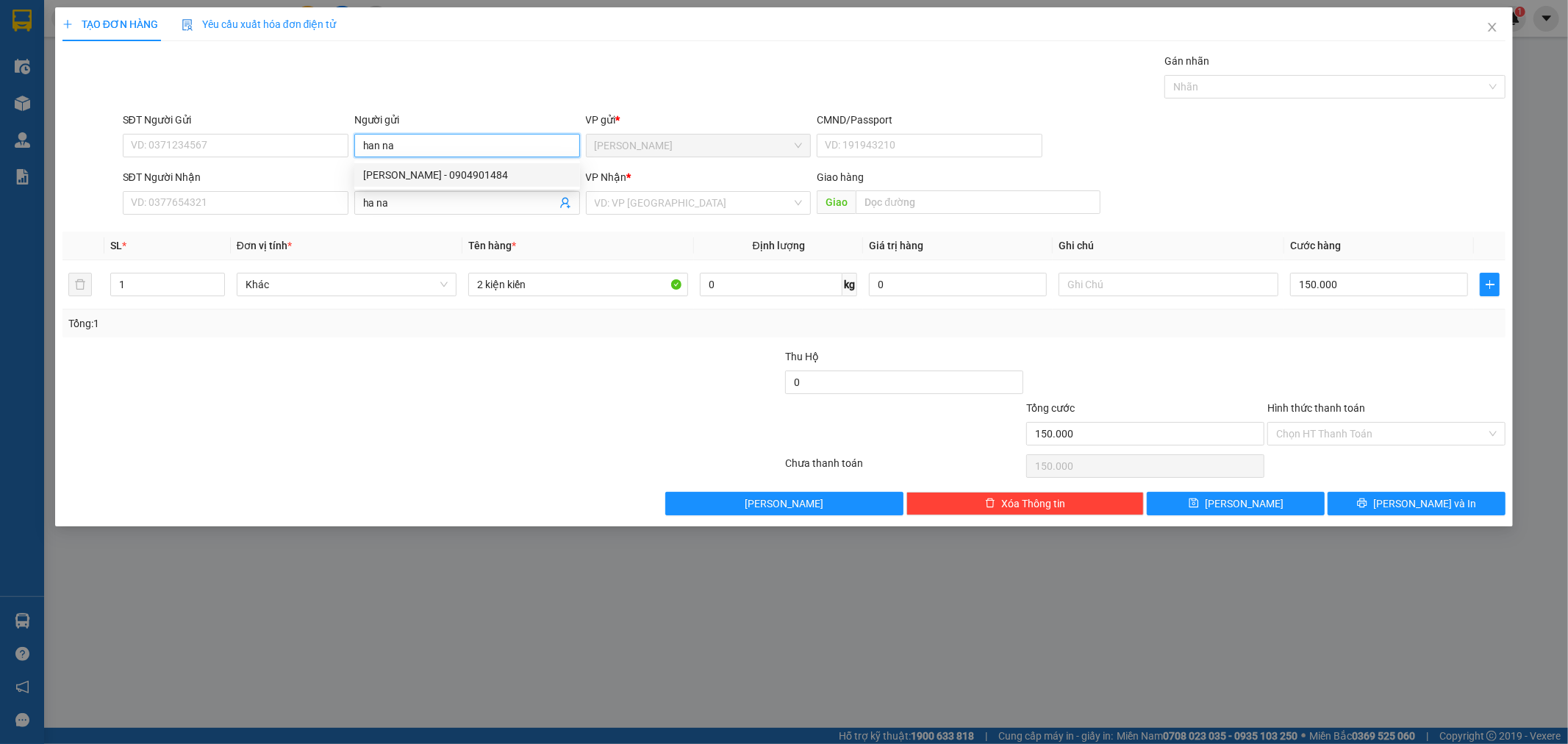
click at [378, 145] on input "han na" at bounding box center [468, 146] width 226 height 24
type input "ha na"
click at [797, 208] on div "VD: VP Sài Gòn" at bounding box center [699, 203] width 226 height 24
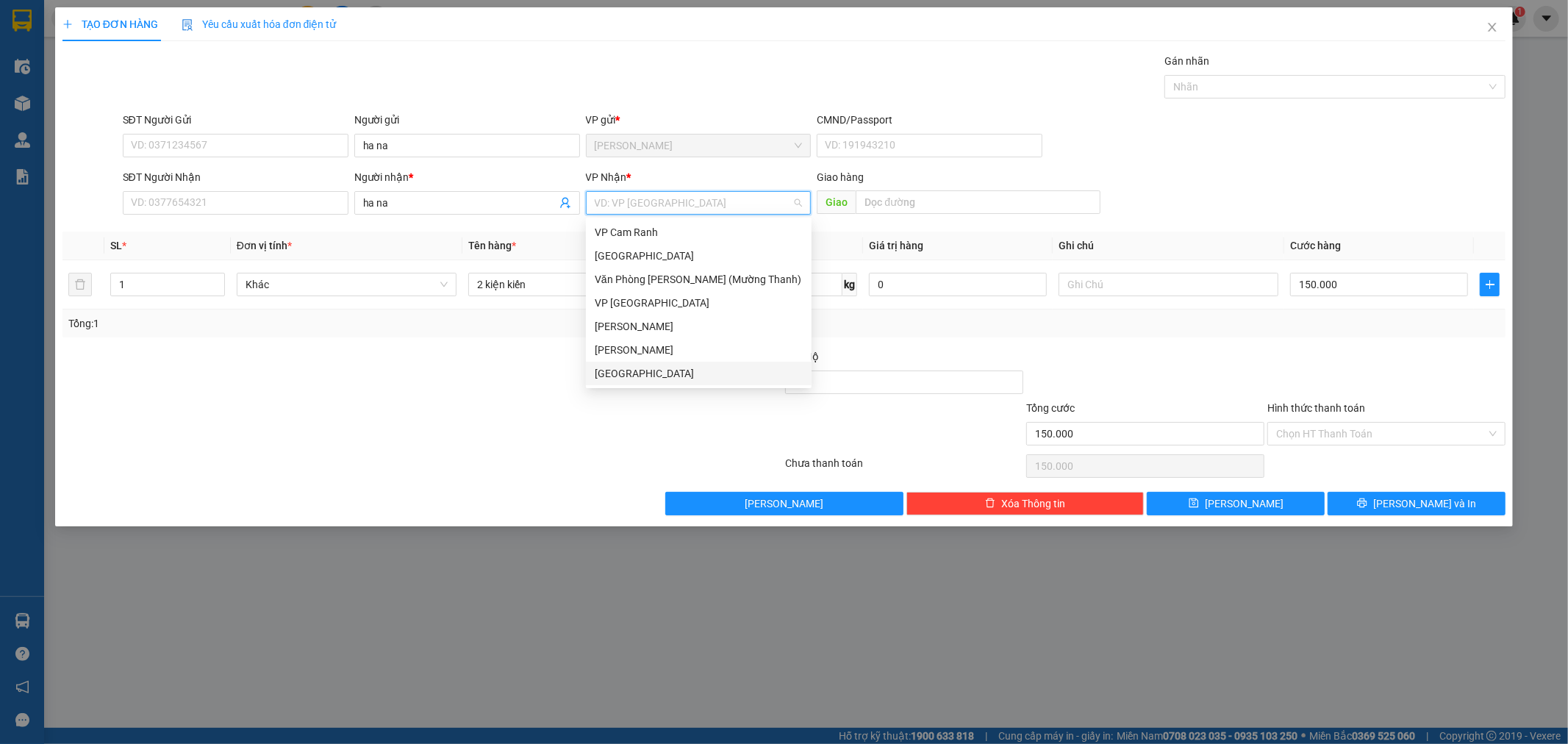
click at [630, 369] on div "[GEOGRAPHIC_DATA]" at bounding box center [699, 374] width 209 height 17
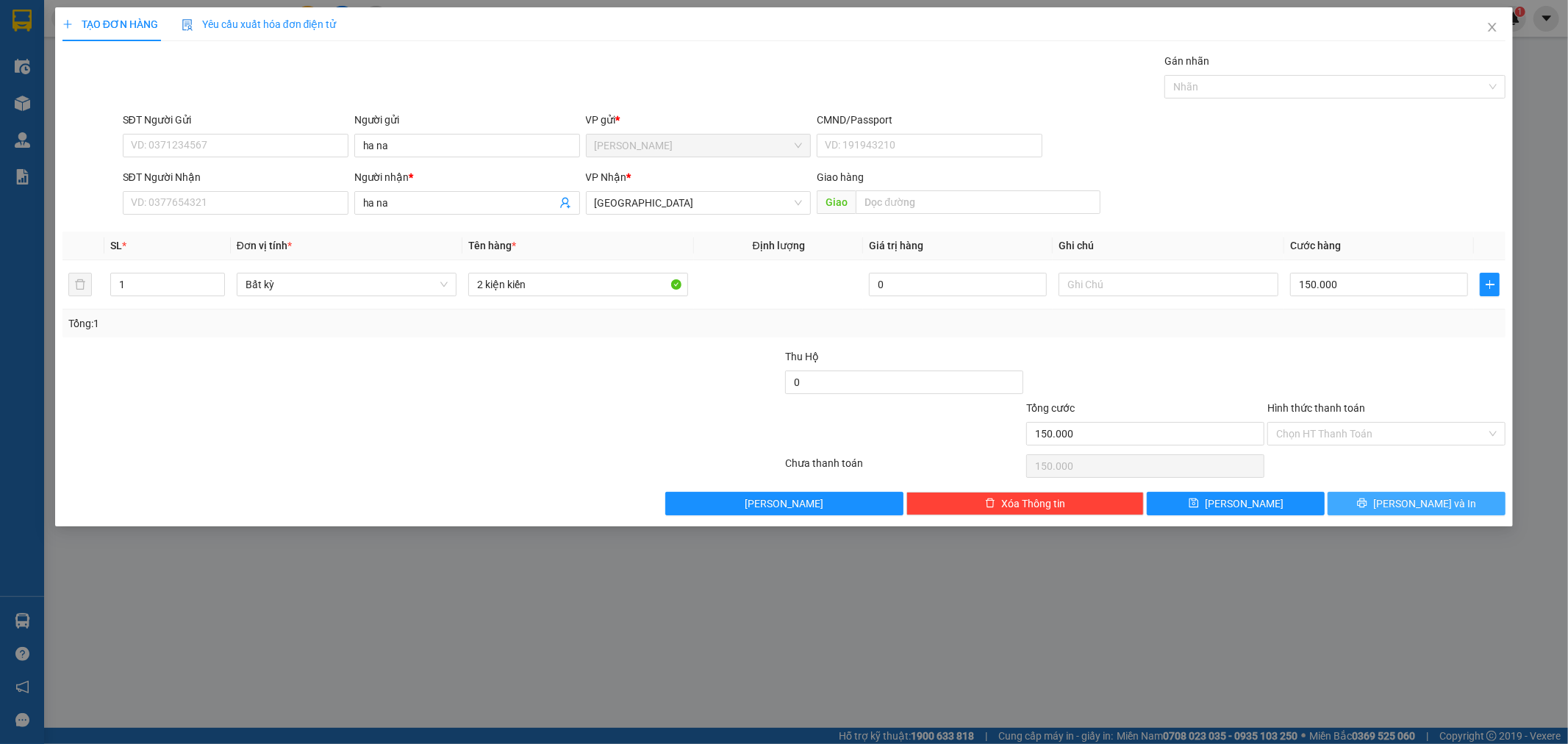
click at [1413, 509] on span "Lưu và In" at bounding box center [1425, 503] width 103 height 17
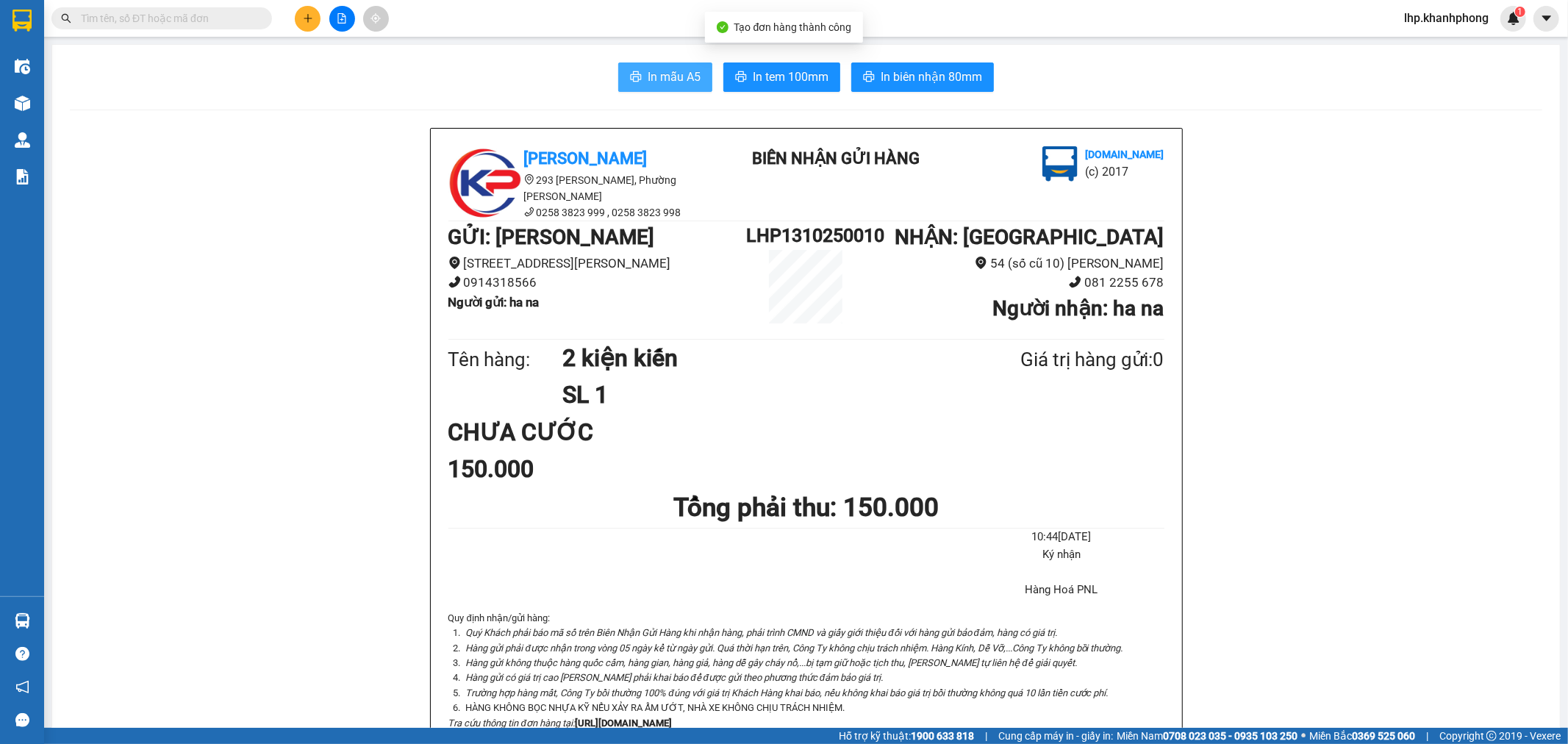
click at [660, 78] on span "In mẫu A5" at bounding box center [674, 77] width 53 height 18
click at [307, 20] on icon "plus" at bounding box center [308, 17] width 10 height 10
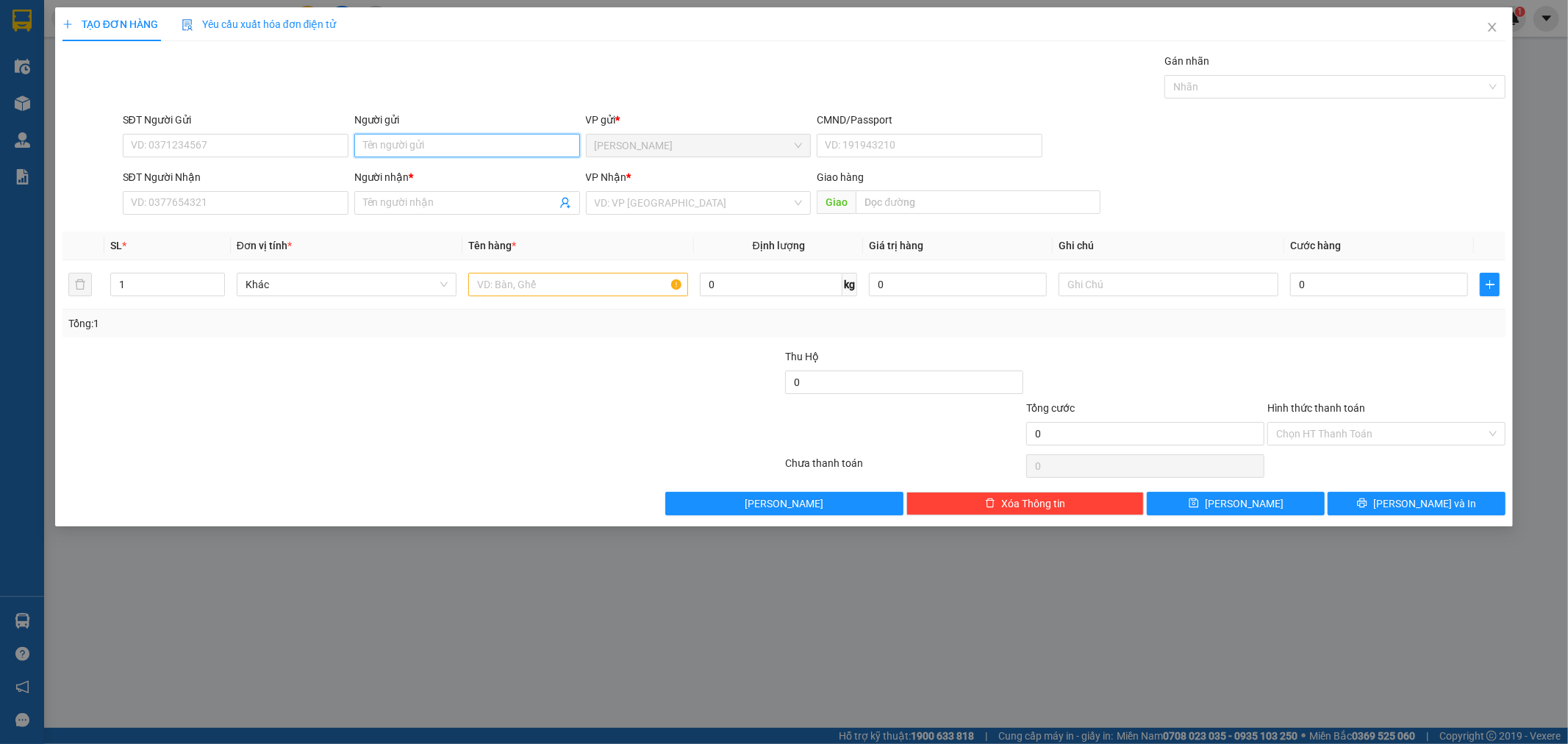
click at [405, 143] on input "Người gửi" at bounding box center [468, 146] width 226 height 24
type input "thái phát"
click at [272, 194] on input "SĐT Người Nhận" at bounding box center [236, 203] width 226 height 24
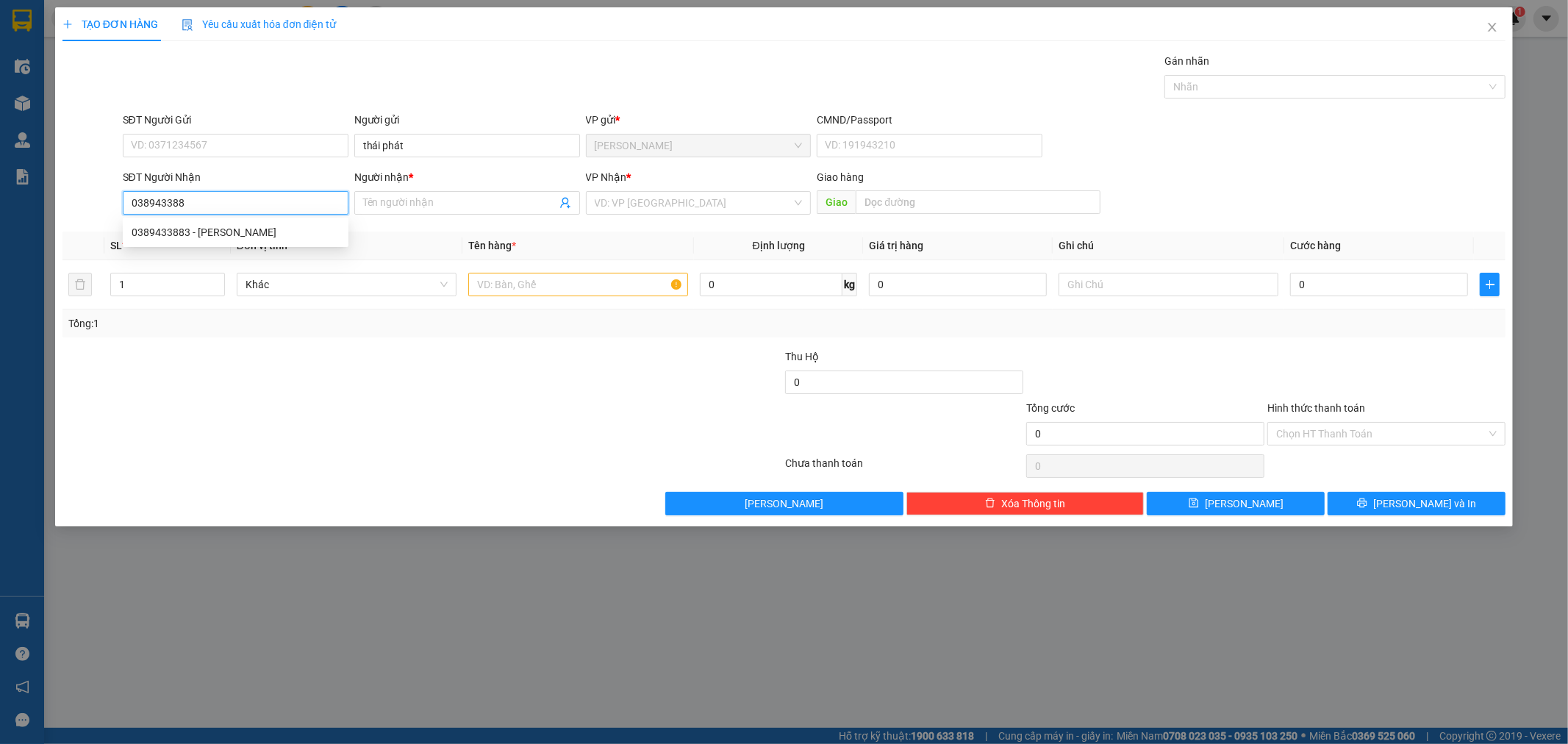
type input "0389433883"
click at [255, 238] on div "0389433883 - NGỌC THIỆN" at bounding box center [235, 232] width 209 height 17
type input "[PERSON_NAME]"
type input "0389433883"
click at [592, 284] on input "text" at bounding box center [578, 285] width 220 height 24
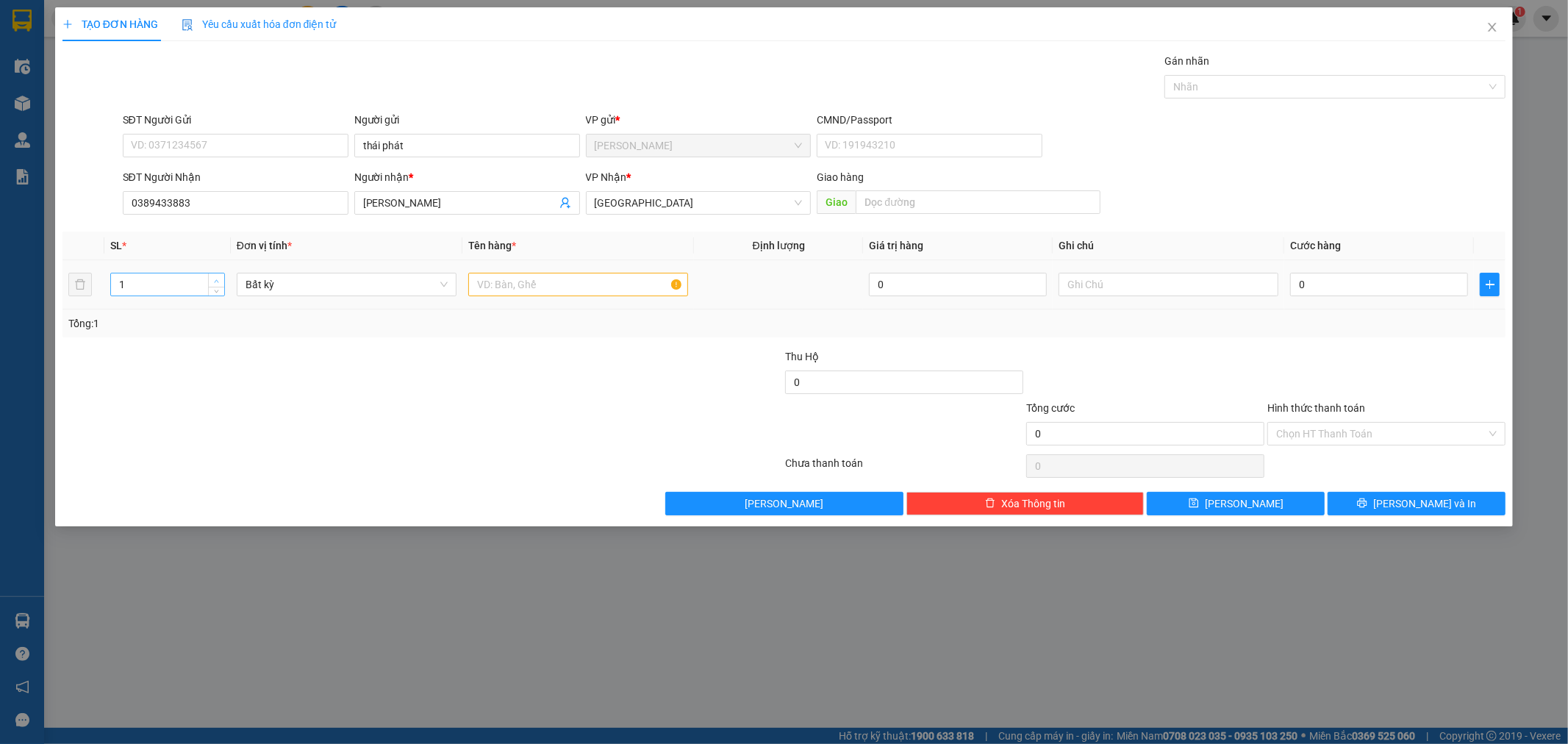
type input "2"
click at [216, 278] on span "up" at bounding box center [217, 281] width 9 height 9
click at [547, 286] on input "text" at bounding box center [578, 285] width 220 height 24
type input "2 bao"
click at [1347, 284] on input "0" at bounding box center [1380, 285] width 178 height 24
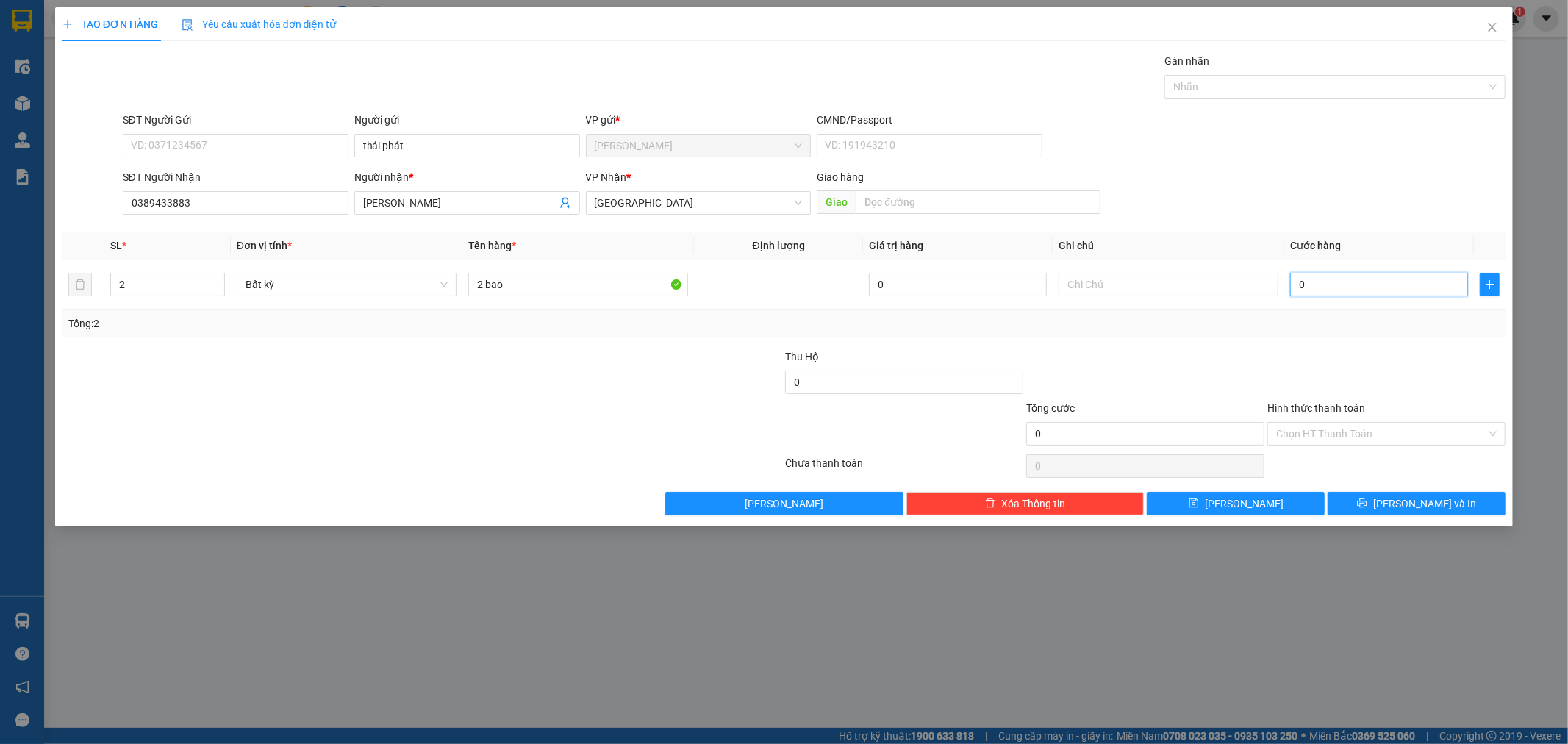
type input "3"
type input "30"
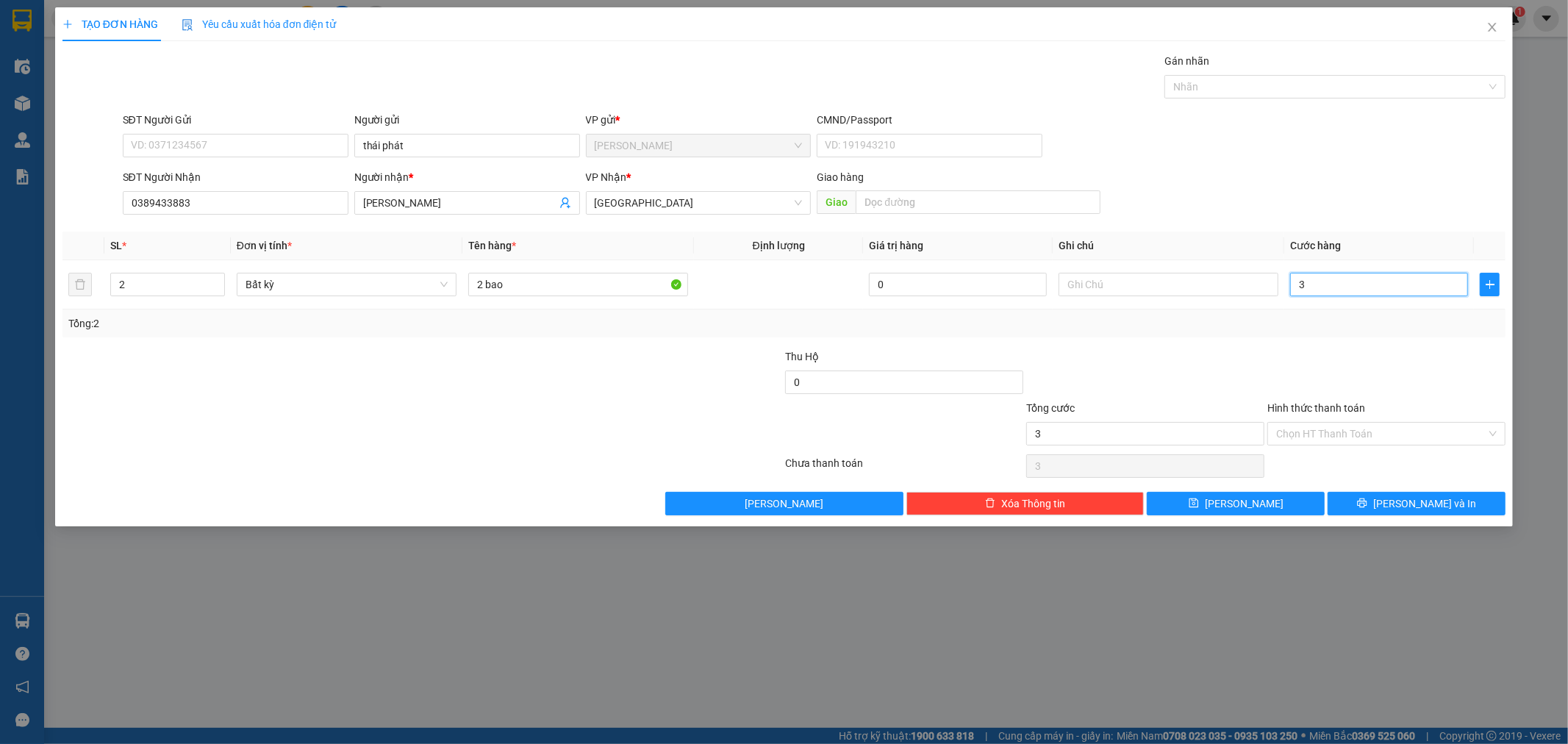
type input "30"
type input "300"
type input "300.000"
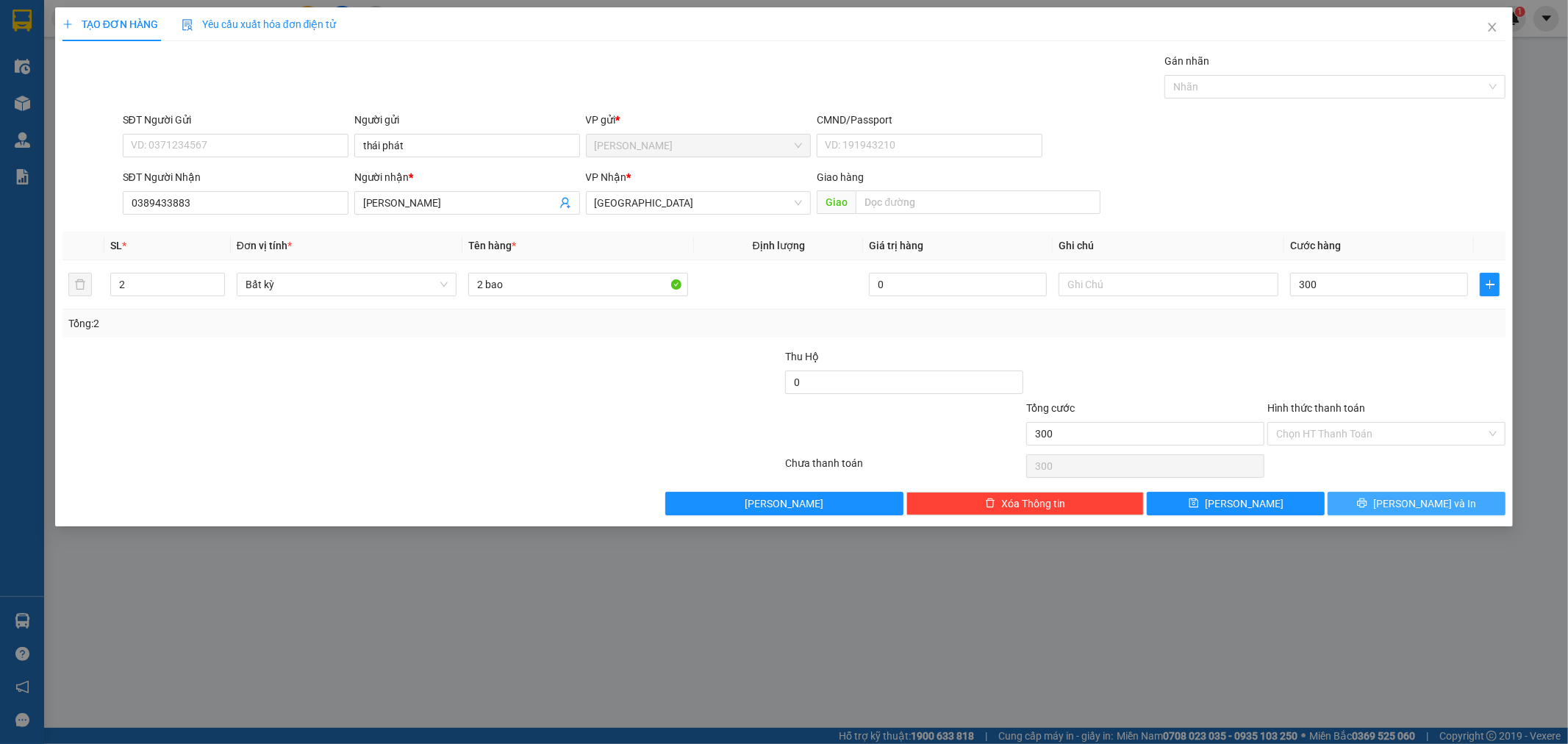
type input "300.000"
click at [1431, 506] on span "Lưu và In" at bounding box center [1425, 503] width 103 height 17
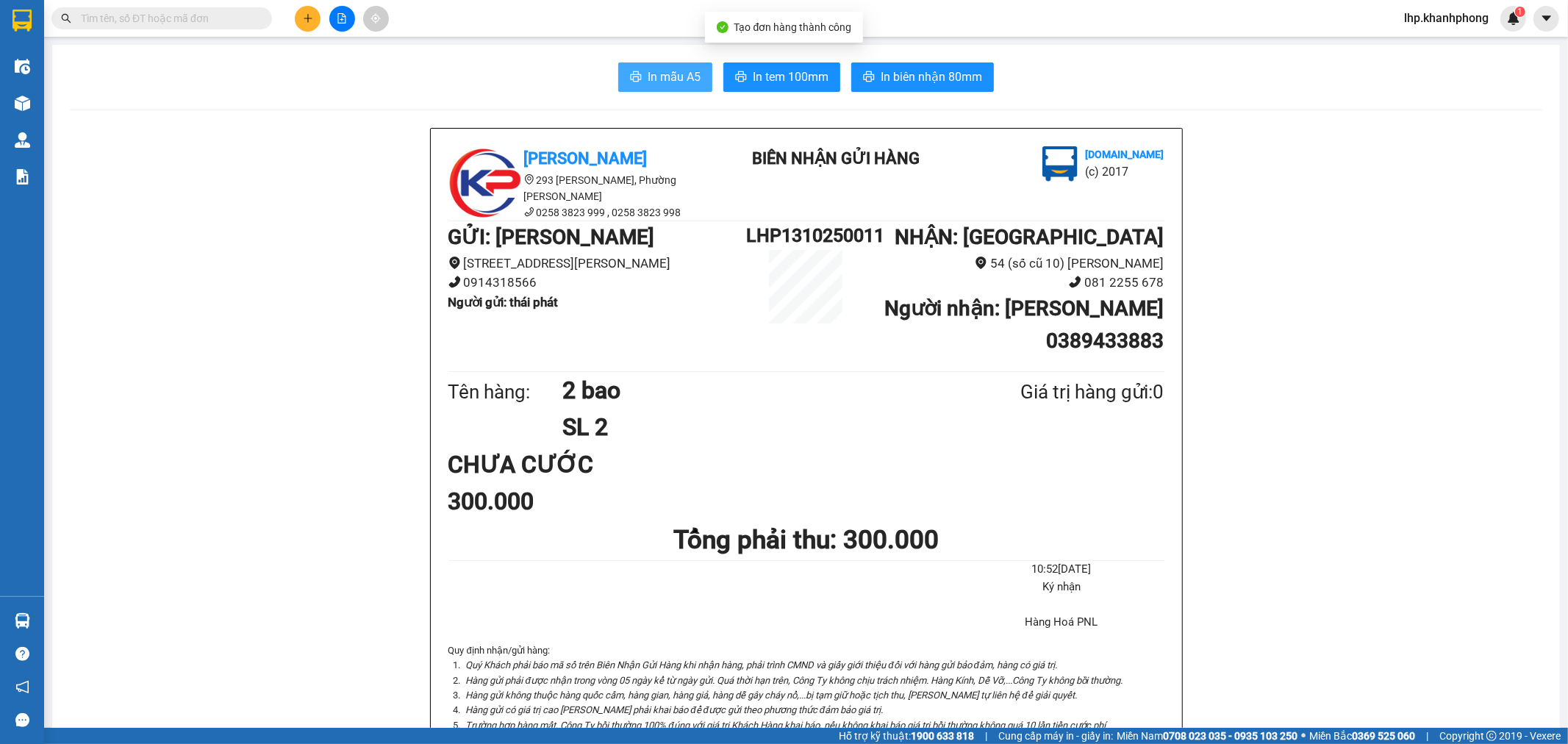
click at [650, 83] on span "In mẫu A5" at bounding box center [674, 77] width 53 height 18
click at [310, 17] on icon "plus" at bounding box center [308, 17] width 8 height 1
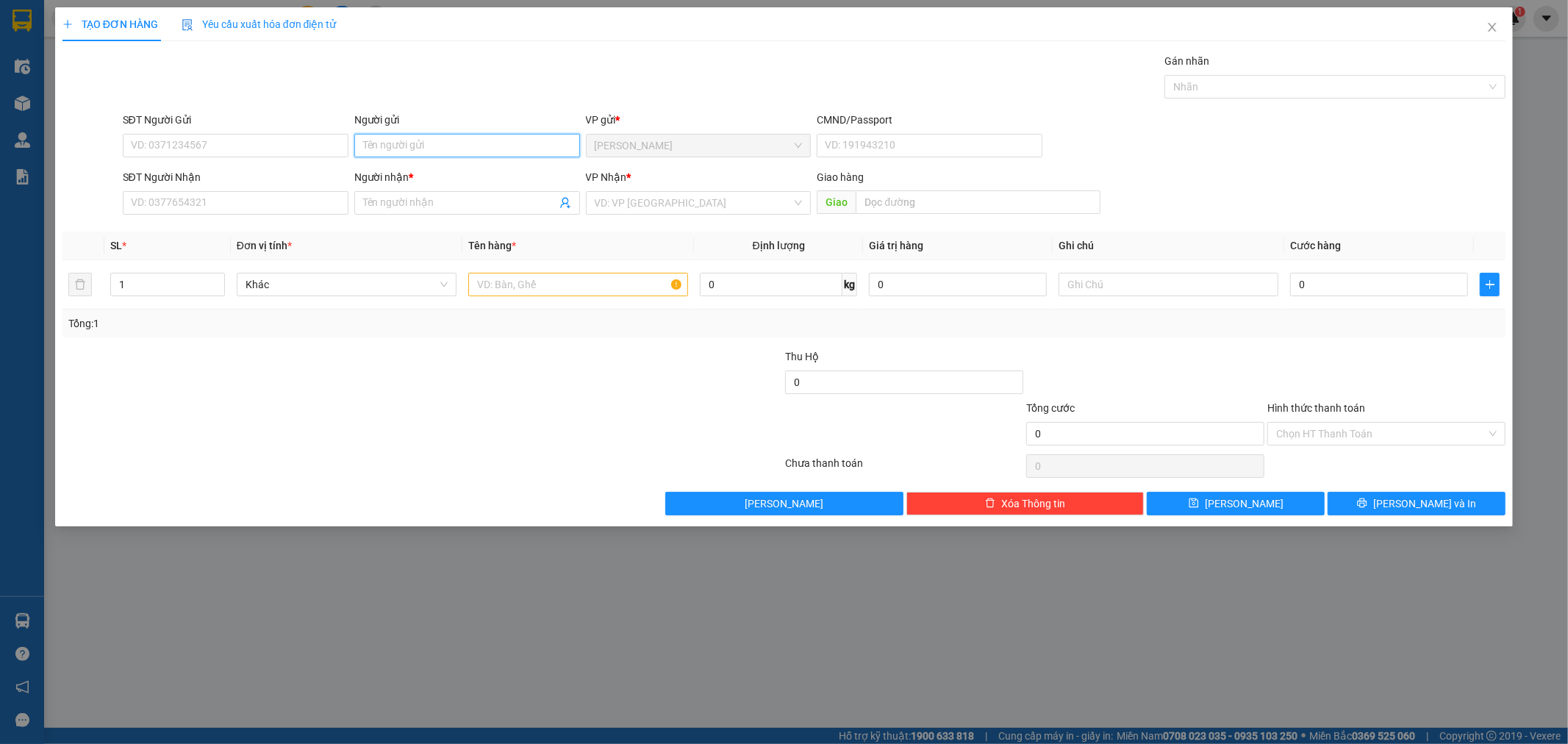
click at [412, 142] on input "Người gửi" at bounding box center [468, 146] width 226 height 24
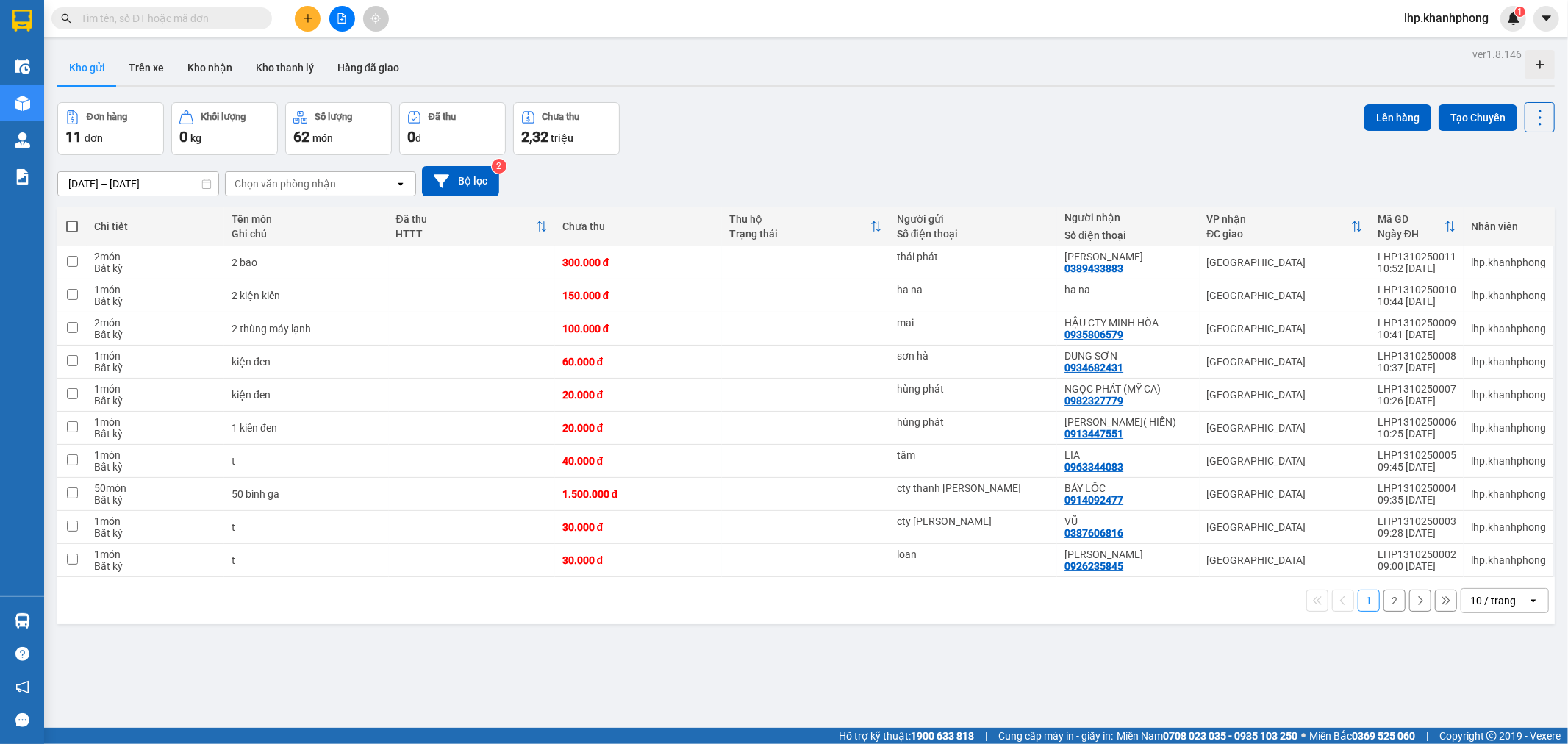
click at [208, 20] on input "text" at bounding box center [167, 18] width 174 height 17
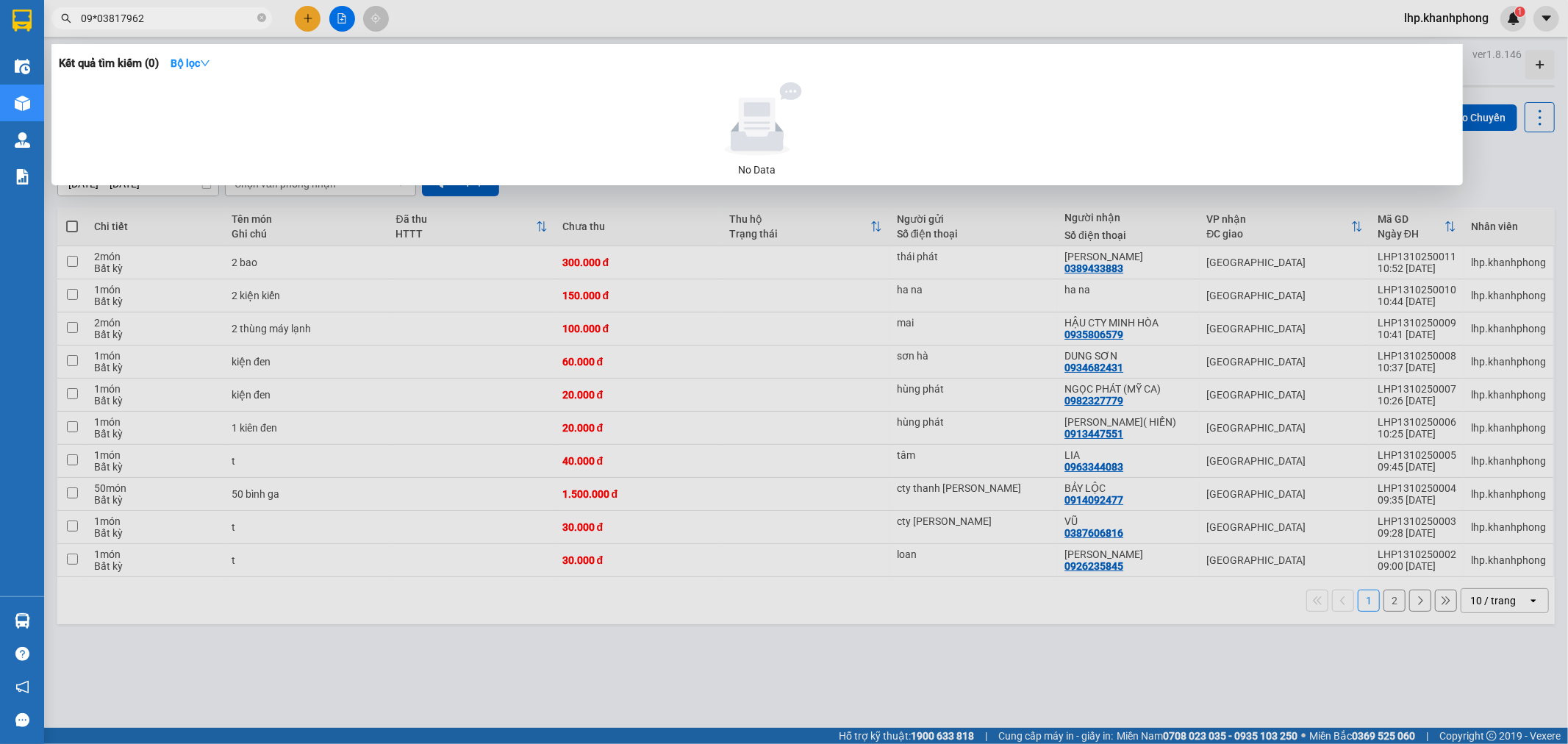
click at [197, 24] on input "09*03817962" at bounding box center [167, 18] width 174 height 17
type input "0"
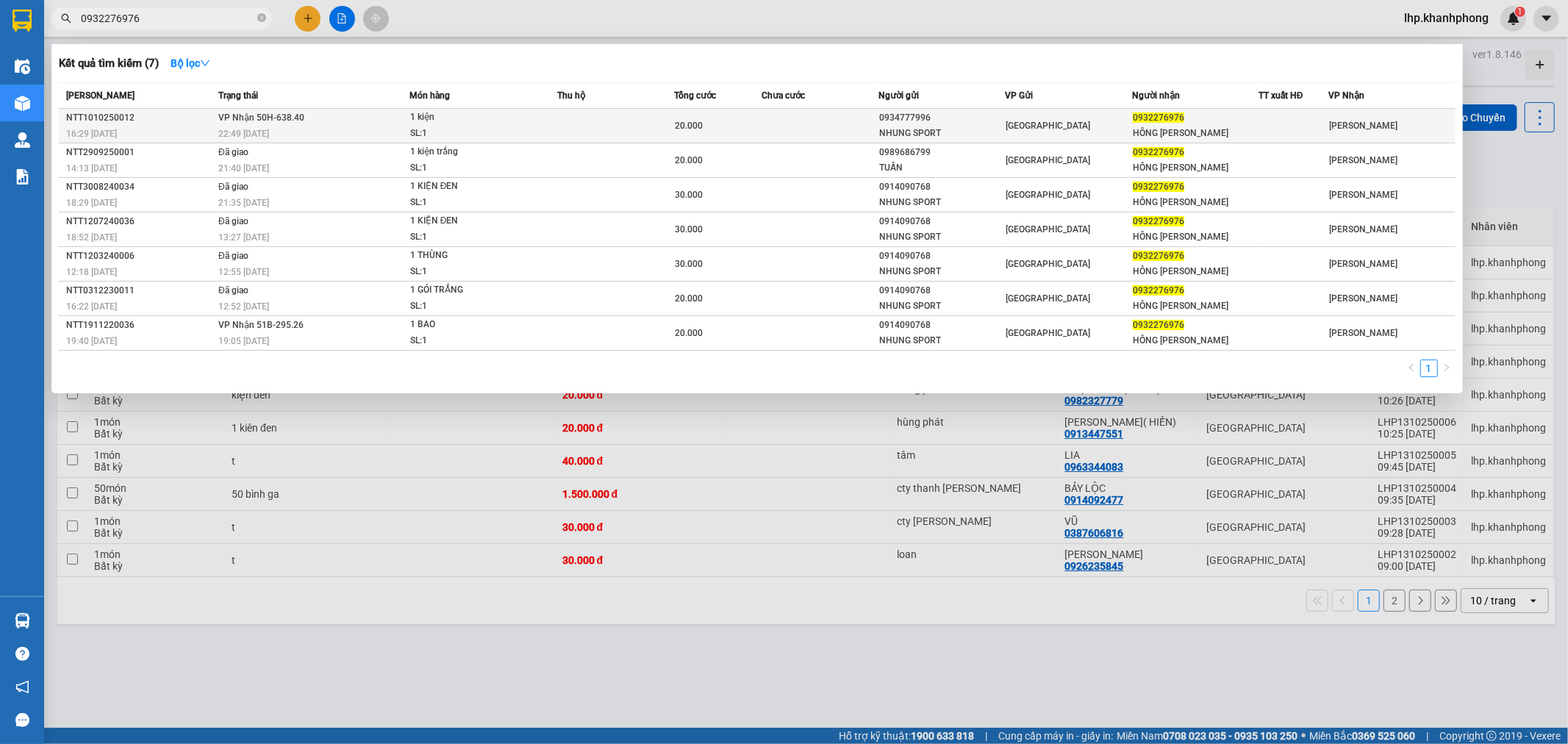
type input "0932276976"
click at [688, 120] on span "20.000" at bounding box center [689, 125] width 28 height 10
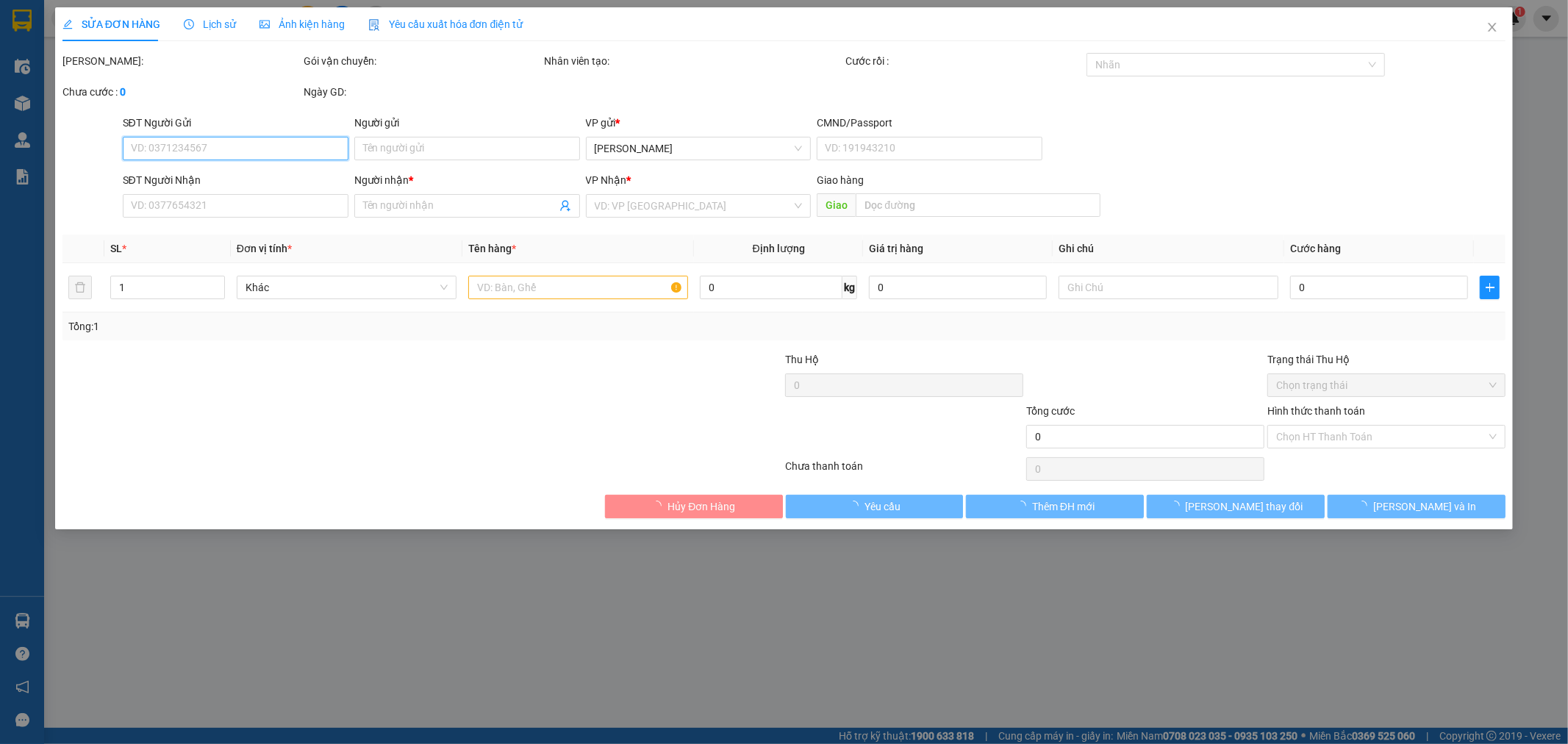
type input "0934777996"
type input "NHUNG SPORT"
type input "0932276976"
type input "HÔNG [PERSON_NAME]"
type input "20.000"
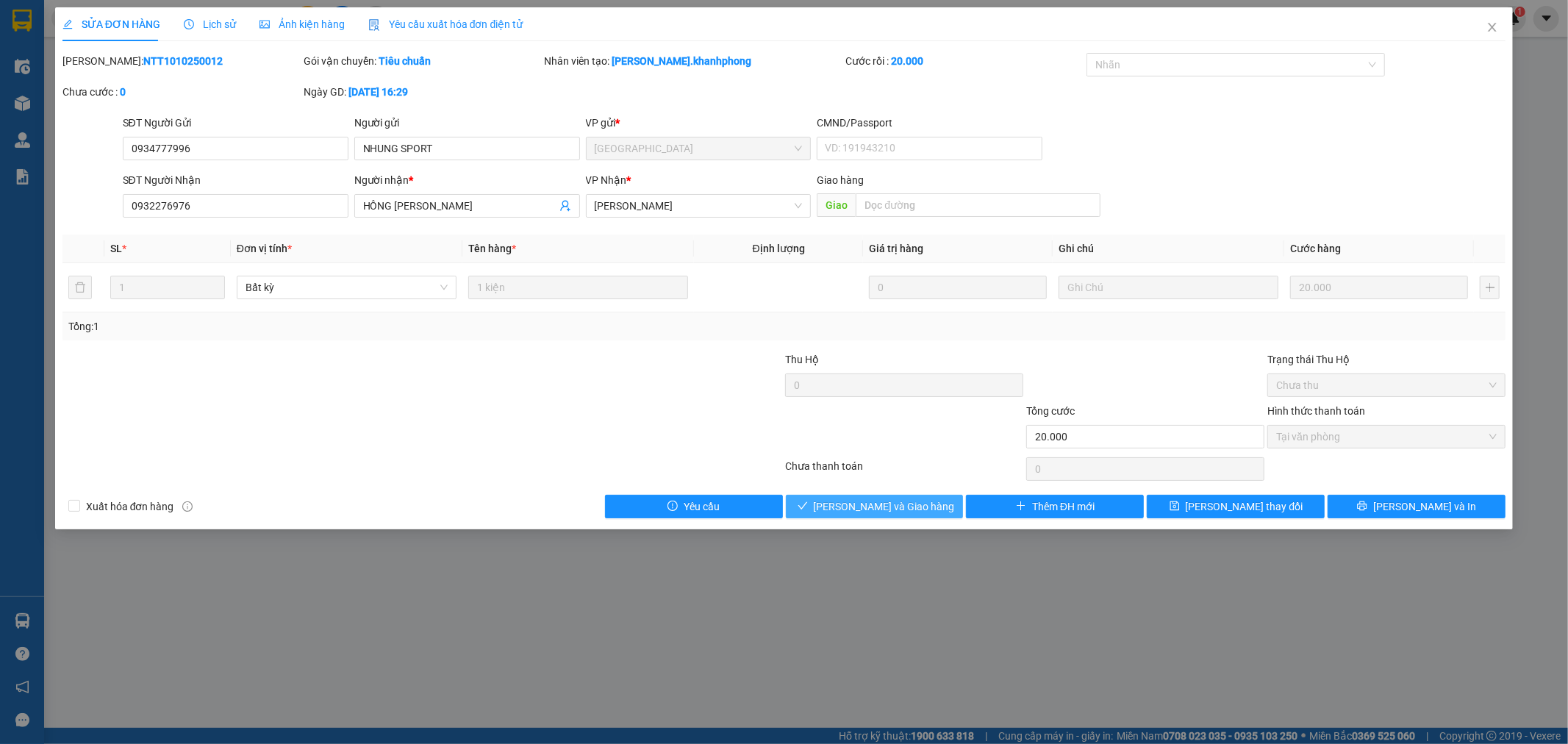
click at [858, 510] on span "[PERSON_NAME] và Giao hàng" at bounding box center [885, 507] width 141 height 17
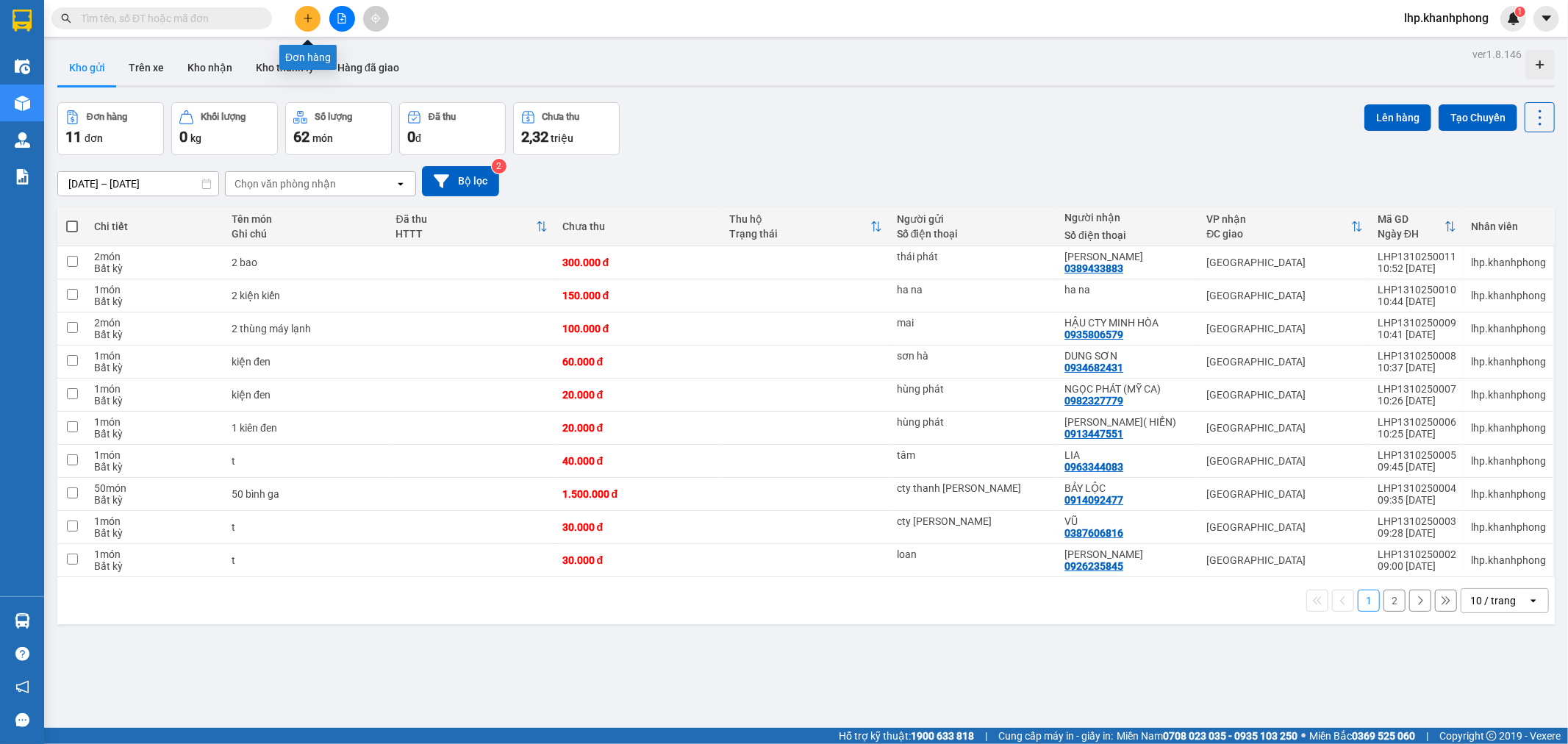
click at [299, 17] on button at bounding box center [308, 18] width 26 height 26
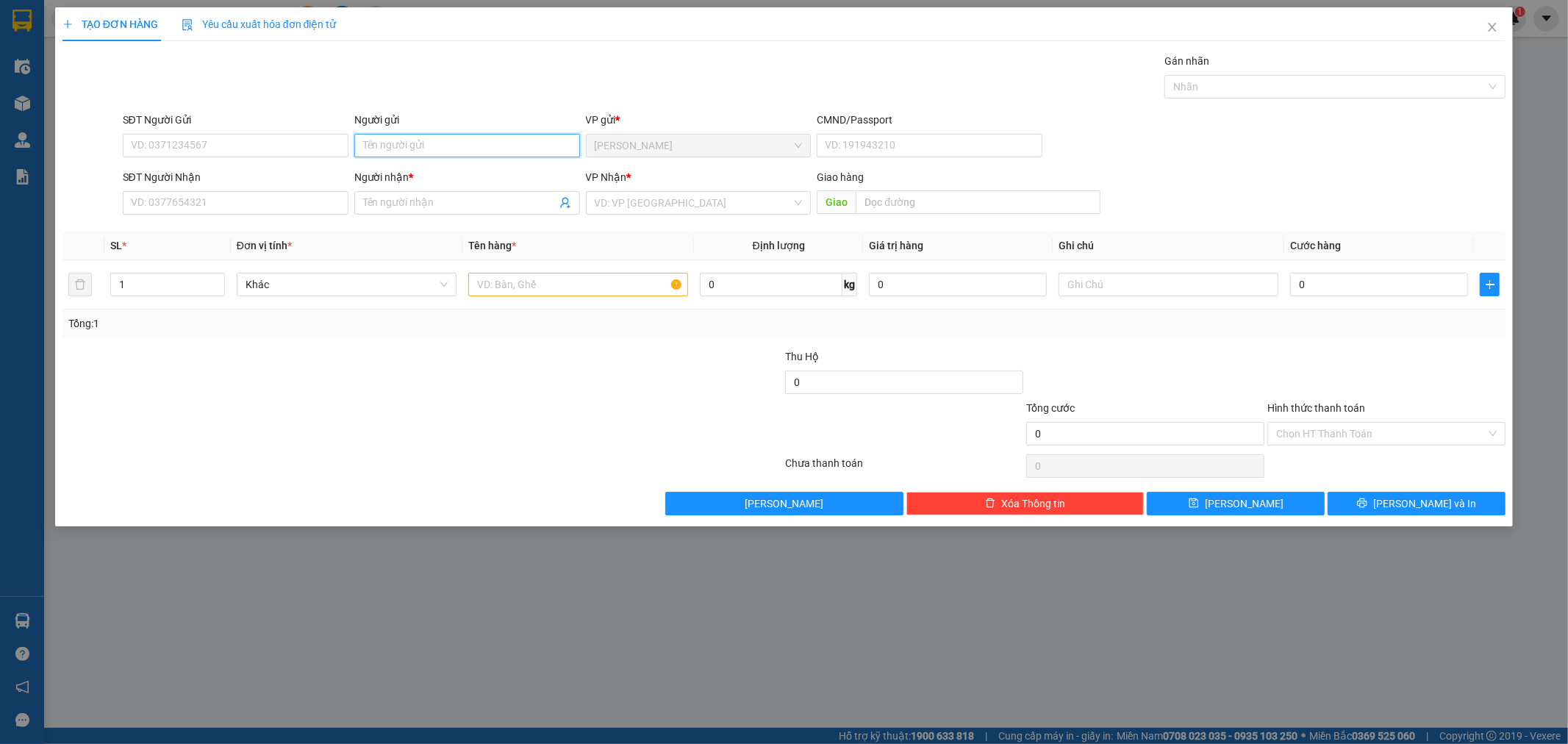
click at [424, 149] on input "Người gửi" at bounding box center [468, 146] width 226 height 24
click at [367, 145] on input "pương" at bounding box center [468, 146] width 226 height 24
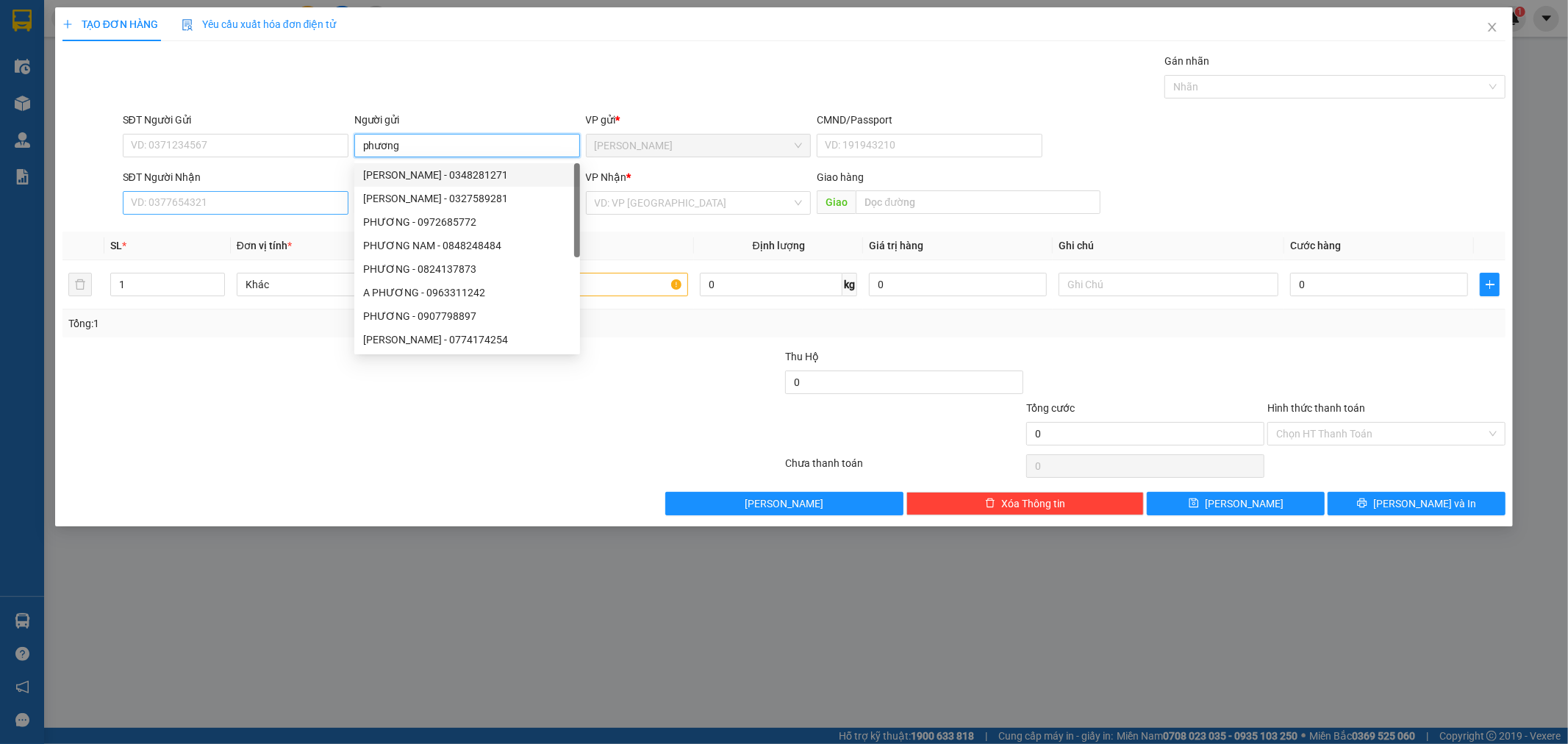
type input "phương"
click at [225, 201] on input "SĐT Người Nhận" at bounding box center [236, 203] width 226 height 24
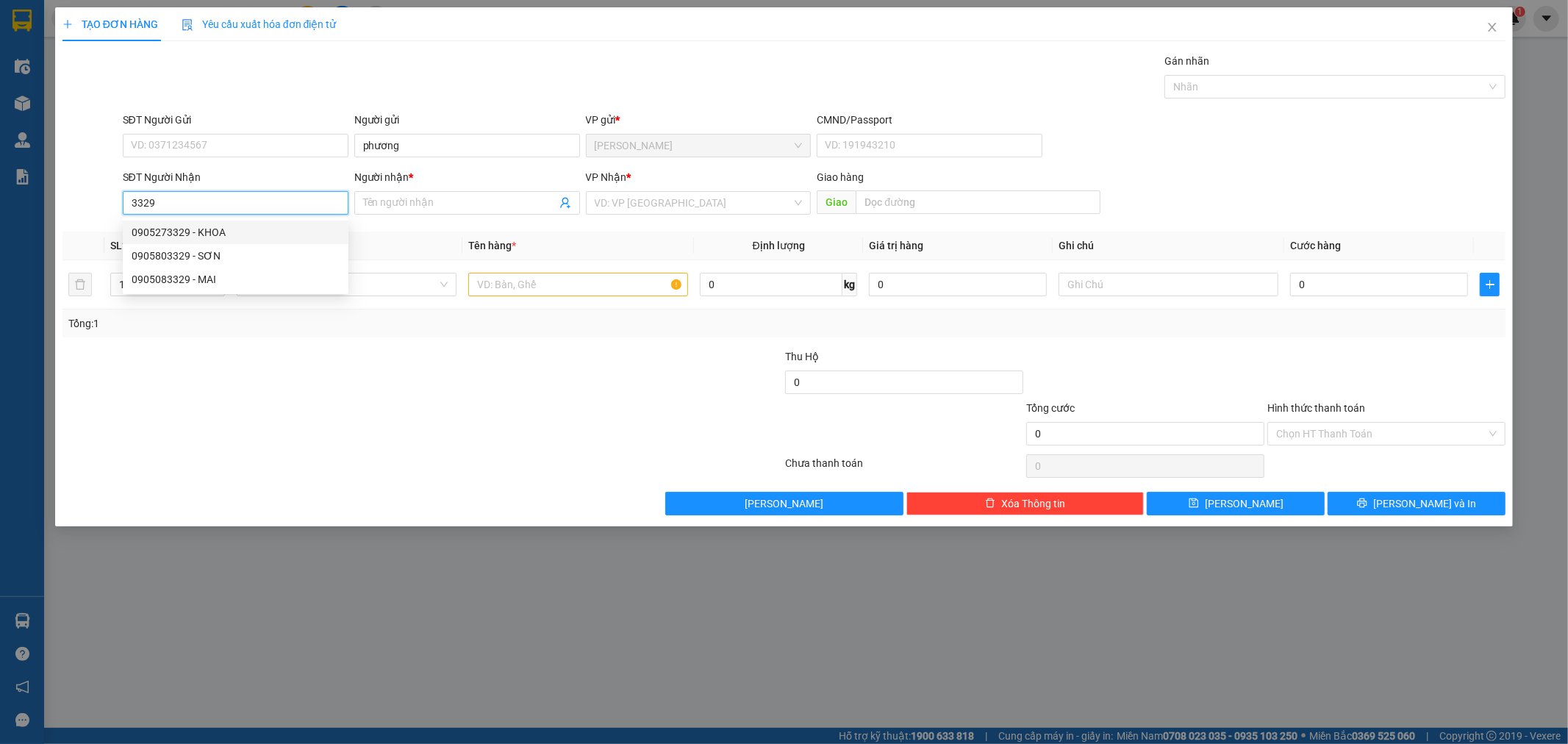
click at [164, 233] on div "0905273329 - KHOA" at bounding box center [235, 232] width 209 height 17
type input "0905273329"
type input "KHOA"
type input "0905273329"
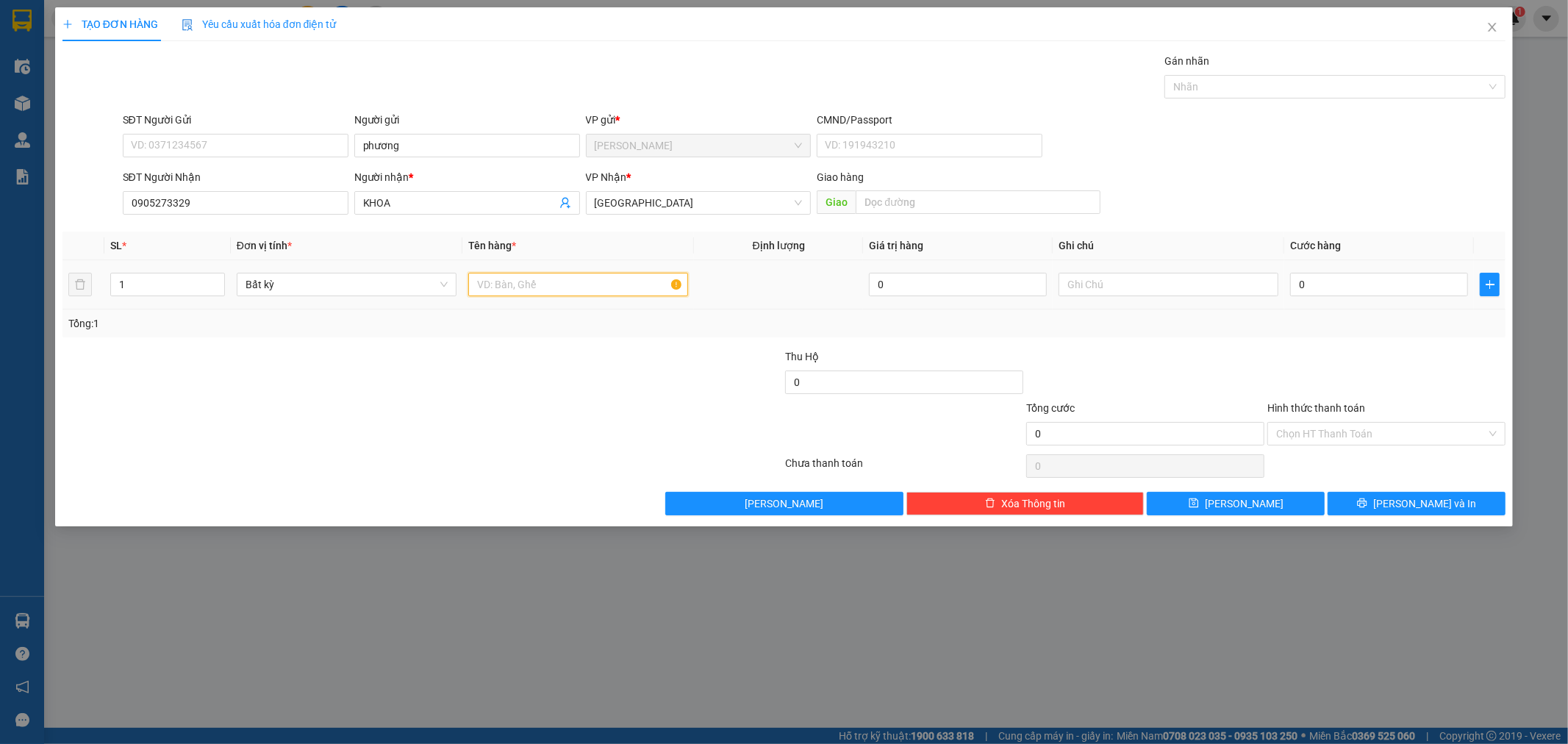
drag, startPoint x: 544, startPoint y: 291, endPoint x: 543, endPoint y: 282, distance: 9.1
click at [544, 290] on input "text" at bounding box center [578, 285] width 220 height 24
type input "bao"
drag, startPoint x: 1391, startPoint y: 288, endPoint x: 1382, endPoint y: 288, distance: 9.0
click at [1387, 288] on input "0" at bounding box center [1380, 285] width 178 height 24
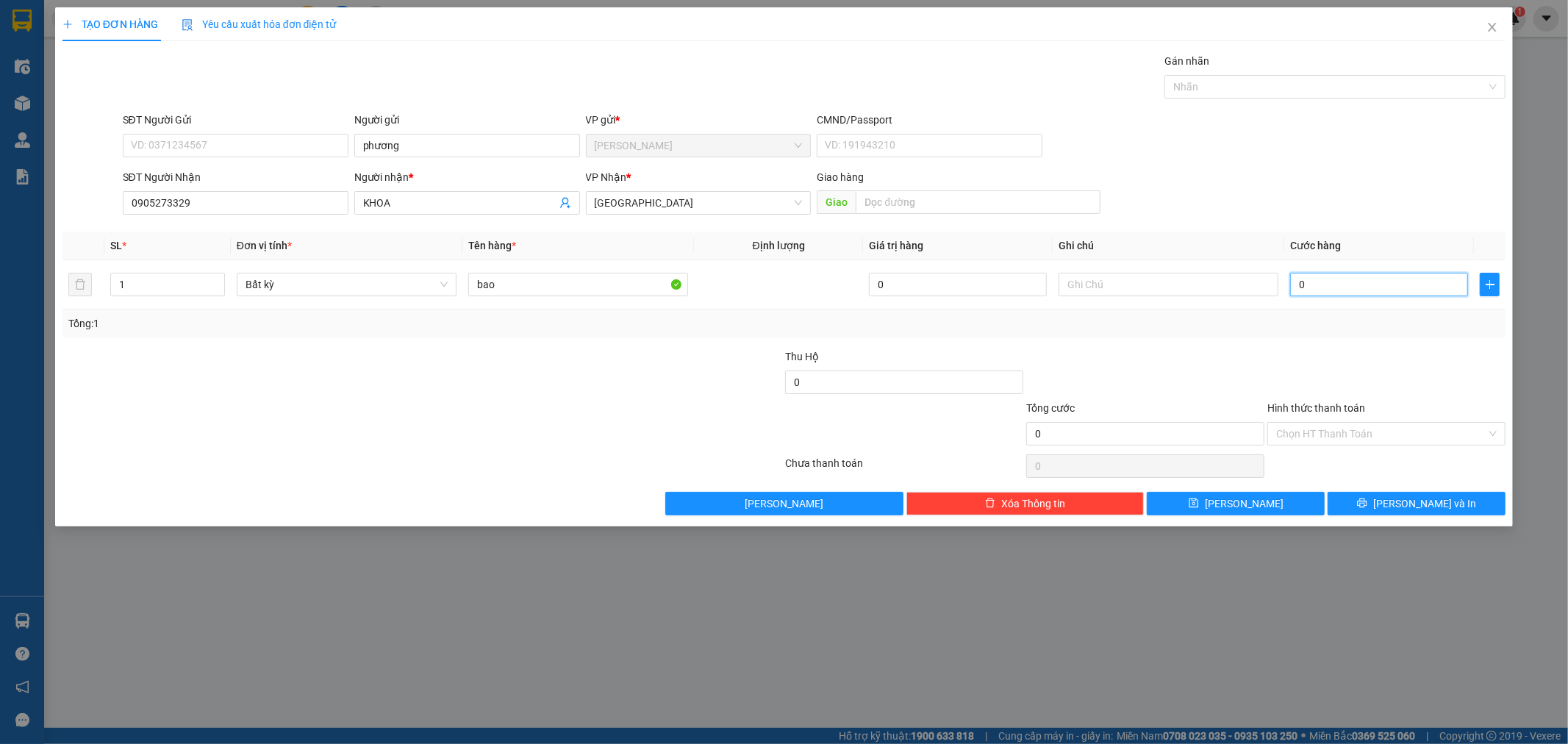
type input "5"
type input "50"
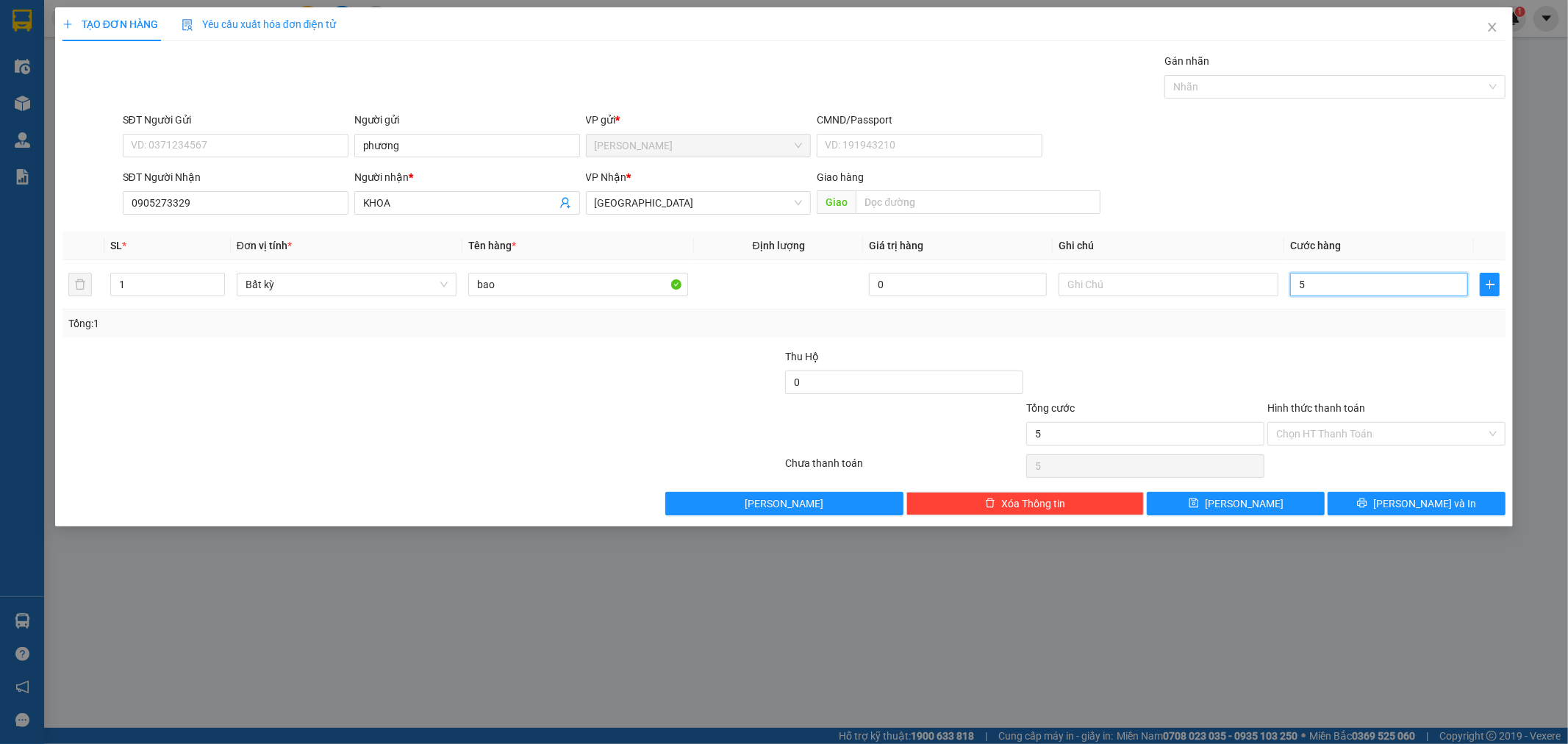
type input "50"
type input "50.000"
click at [1368, 501] on icon "printer" at bounding box center [1362, 502] width 10 height 10
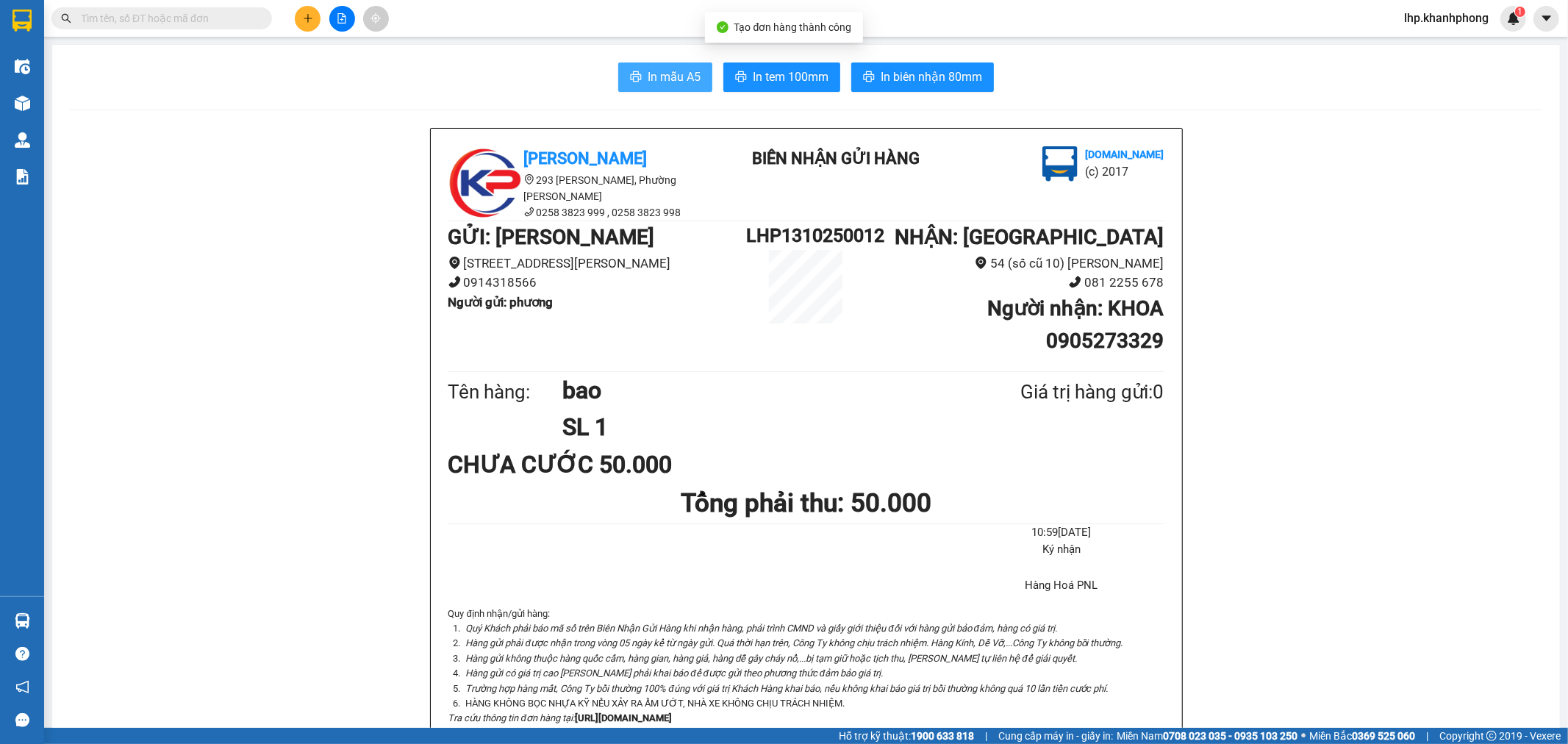
click at [682, 82] on span "In mẫu A5" at bounding box center [674, 77] width 53 height 18
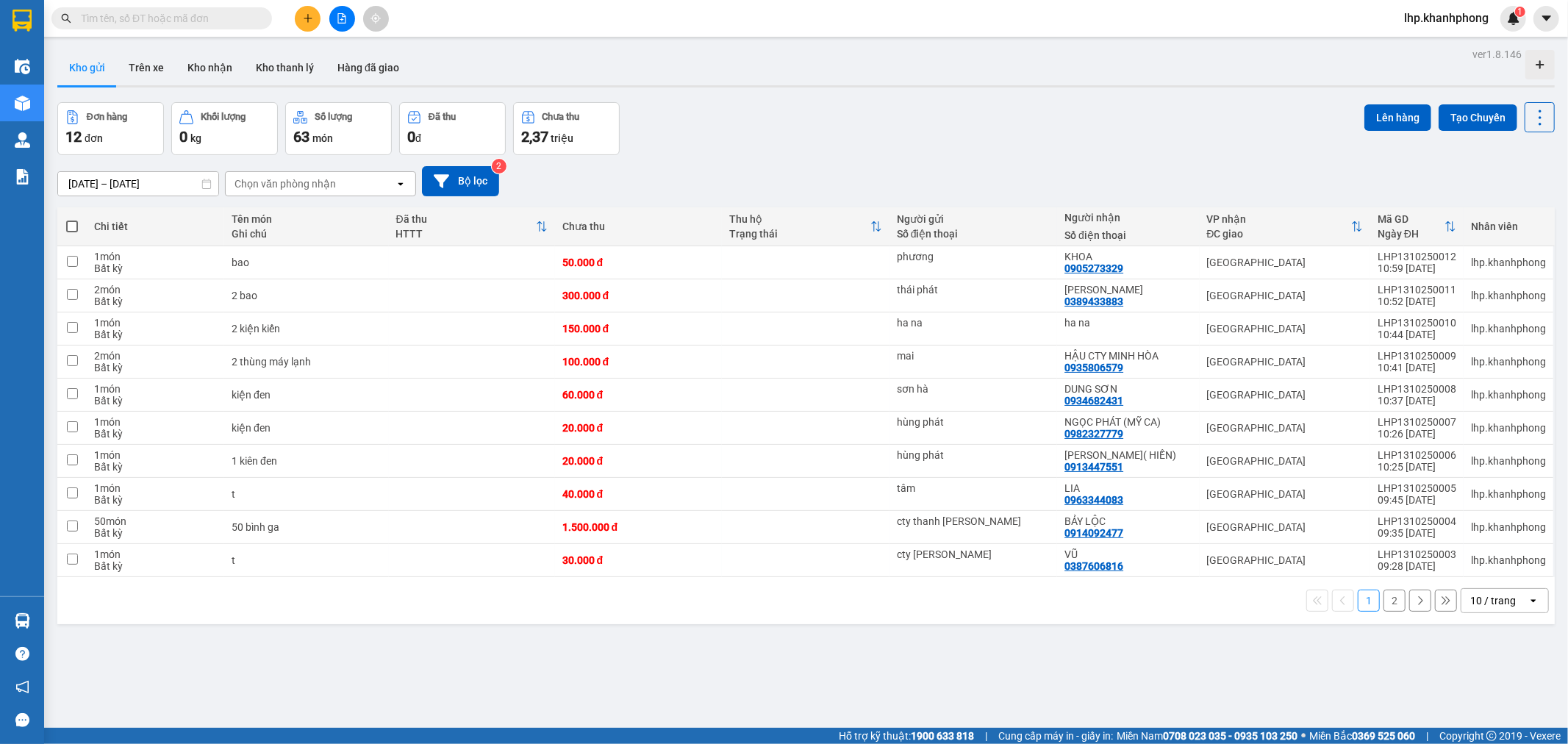
click at [313, 11] on button at bounding box center [308, 18] width 26 height 26
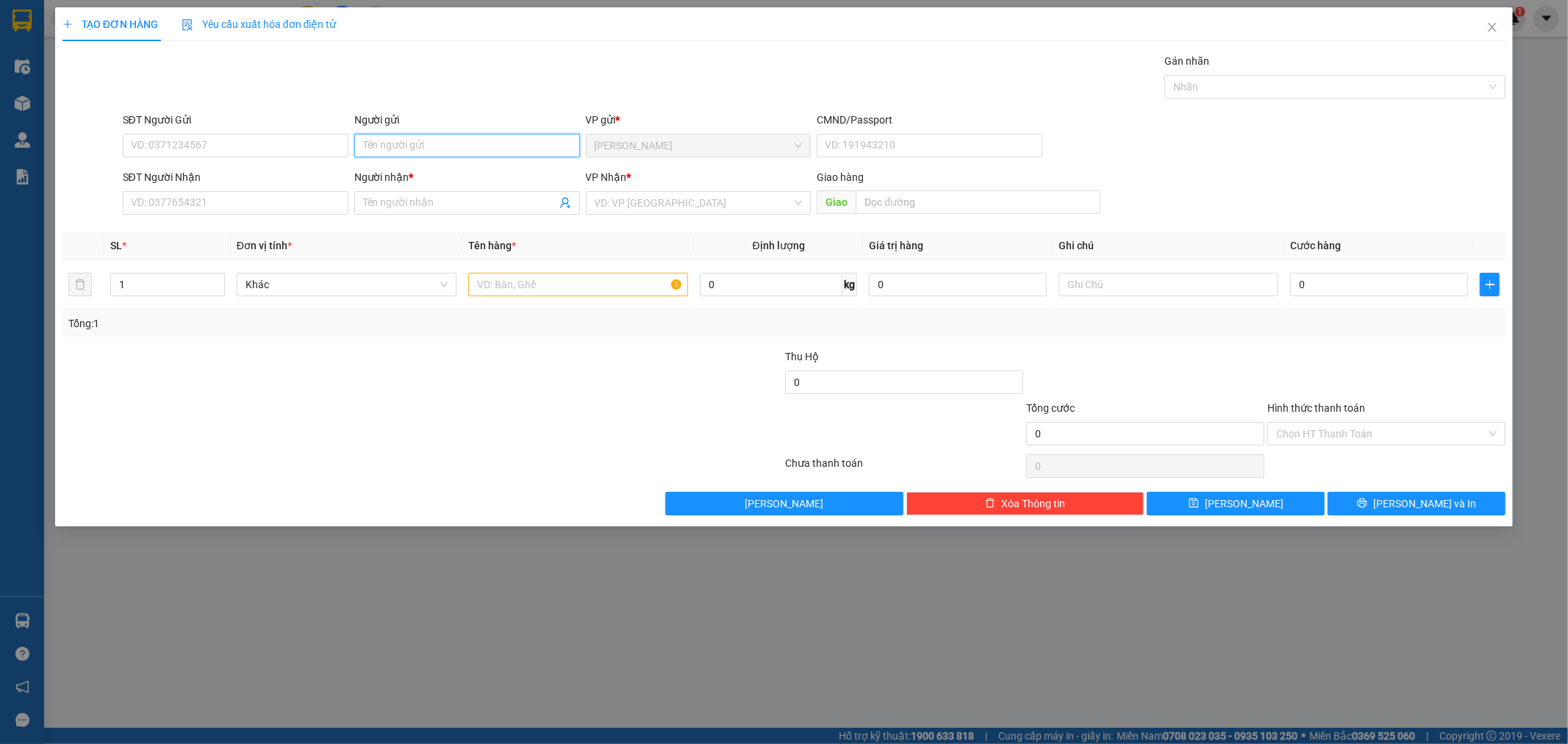
click at [404, 145] on input "Người gửi" at bounding box center [468, 146] width 226 height 24
click at [404, 147] on input "Người gửi" at bounding box center [468, 146] width 226 height 24
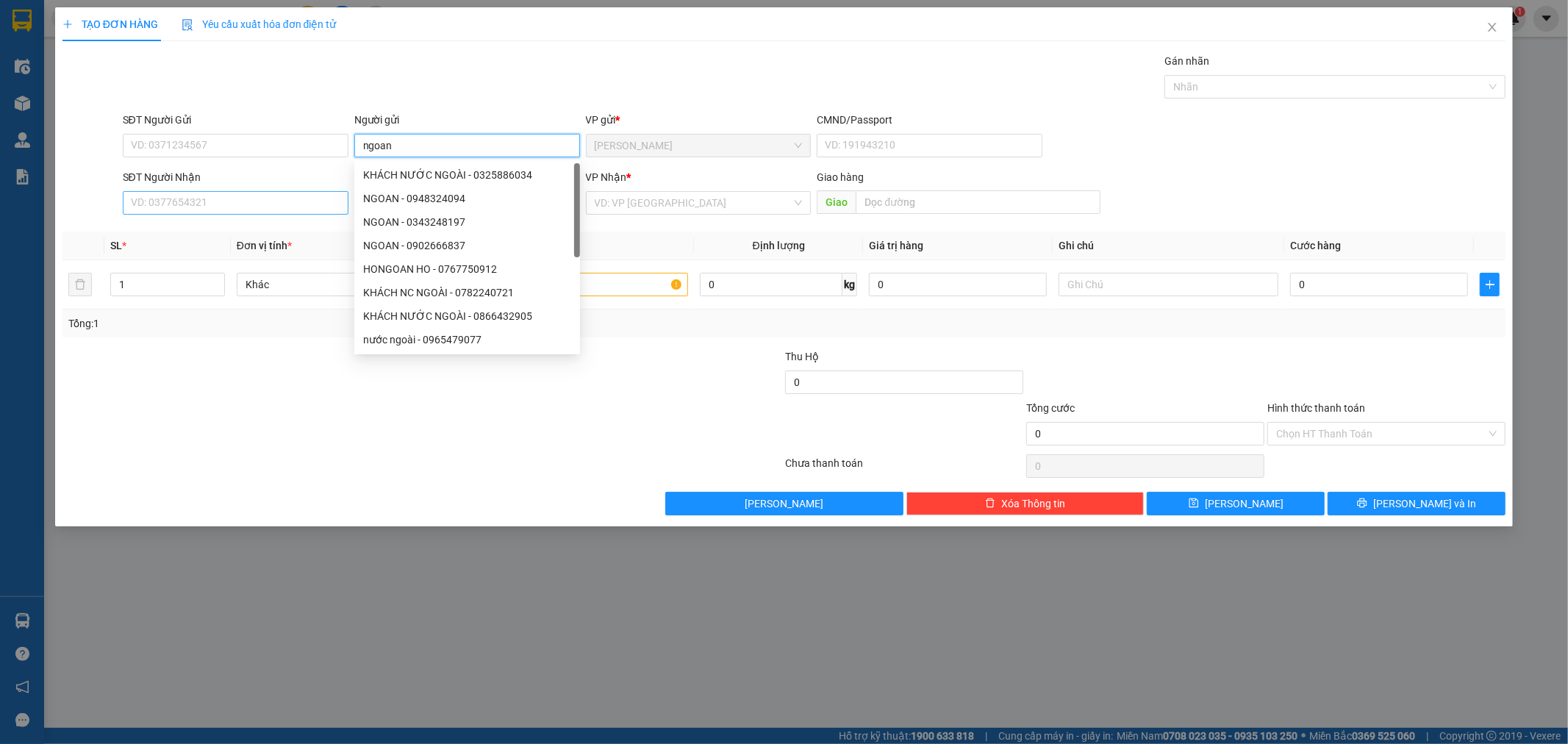
type input "ngoan"
click at [275, 208] on input "SĐT Người Nhận" at bounding box center [236, 203] width 226 height 24
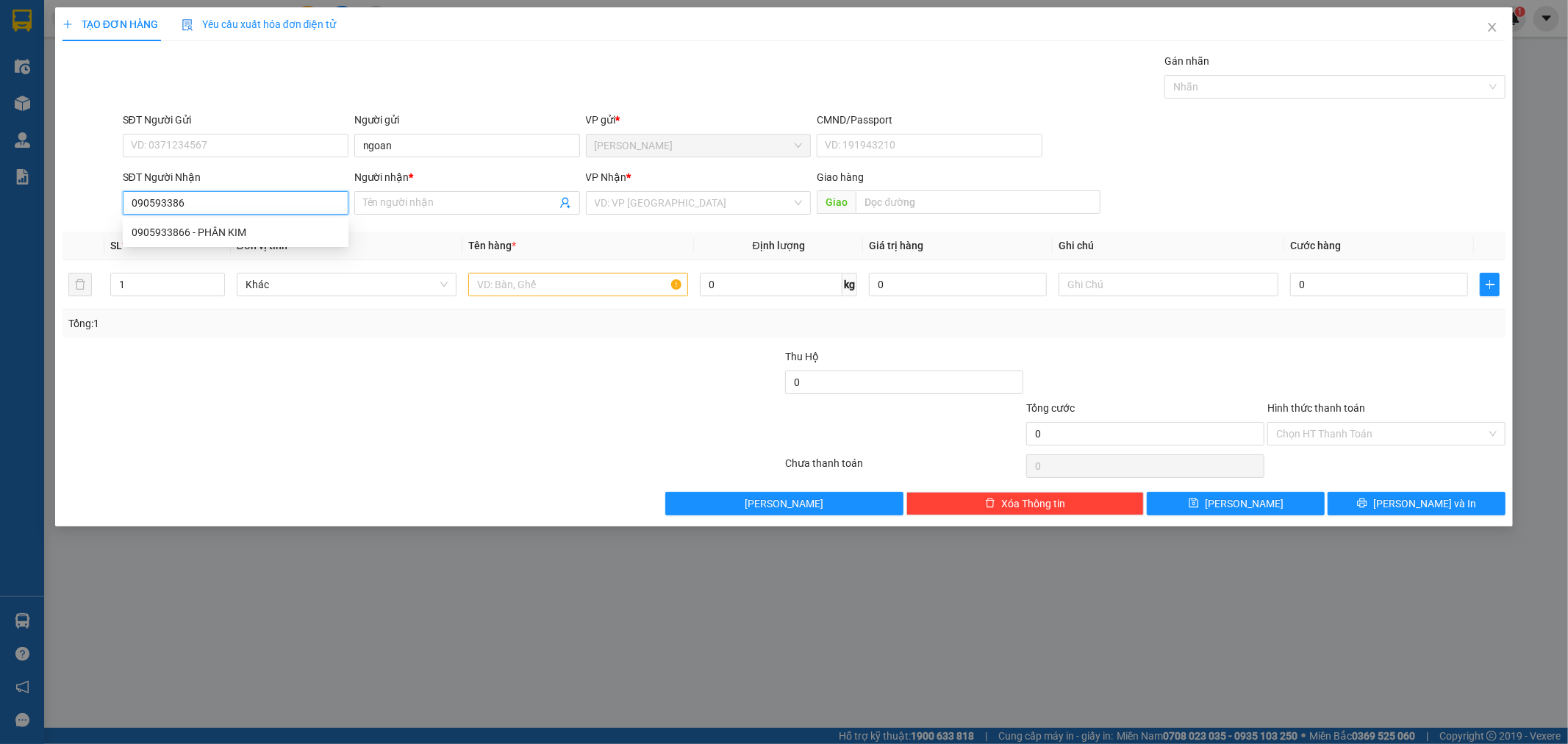
type input "0905933866"
click at [217, 210] on input "0905933866" at bounding box center [236, 203] width 226 height 24
click at [230, 209] on input "0905933866" at bounding box center [236, 203] width 226 height 24
click at [234, 201] on input "0905933866" at bounding box center [236, 203] width 226 height 24
click at [223, 236] on div "0905933866 - PHÂN KIM" at bounding box center [235, 232] width 209 height 17
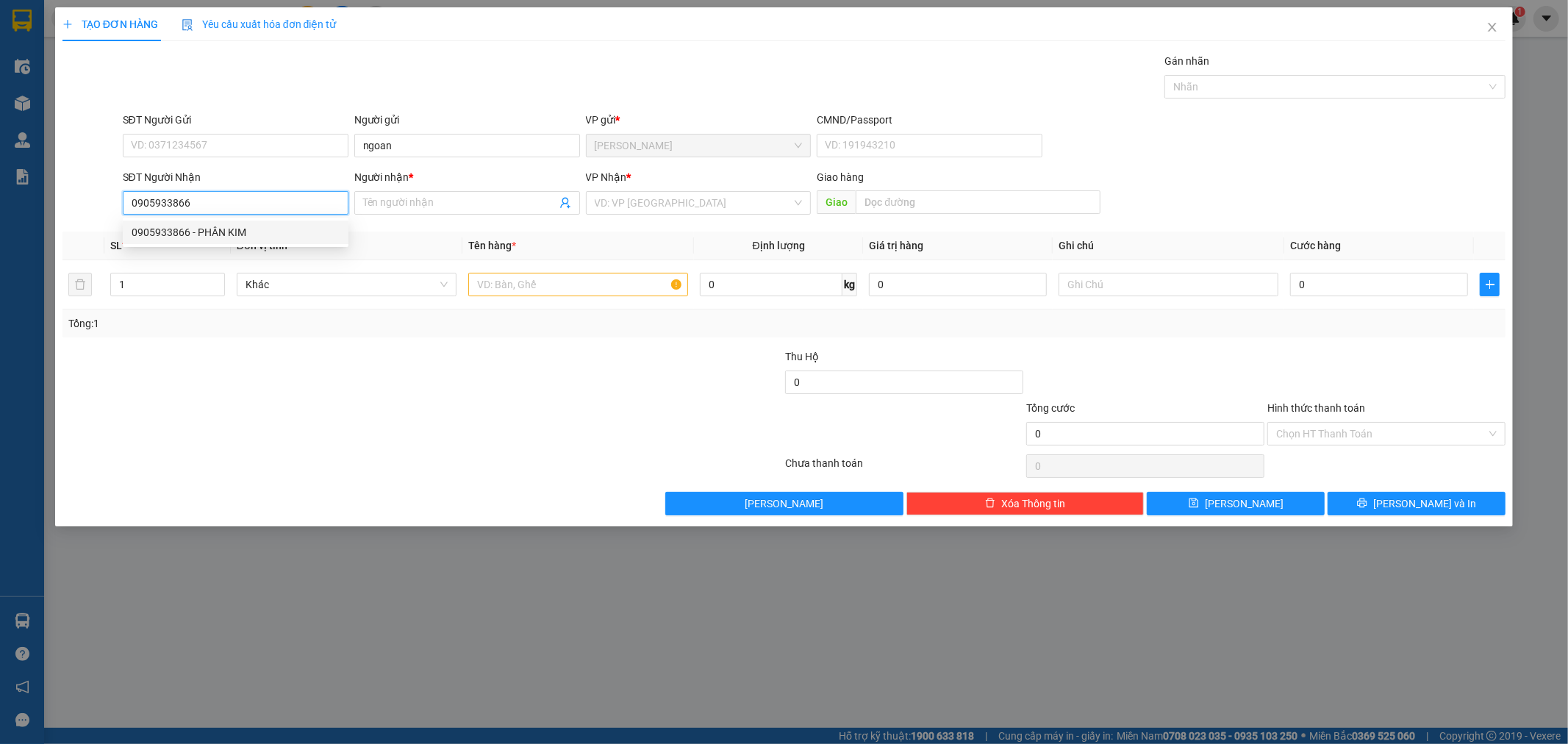
type input "PHÂN KIM"
type input "0905933866"
click at [488, 281] on input "text" at bounding box center [578, 285] width 220 height 24
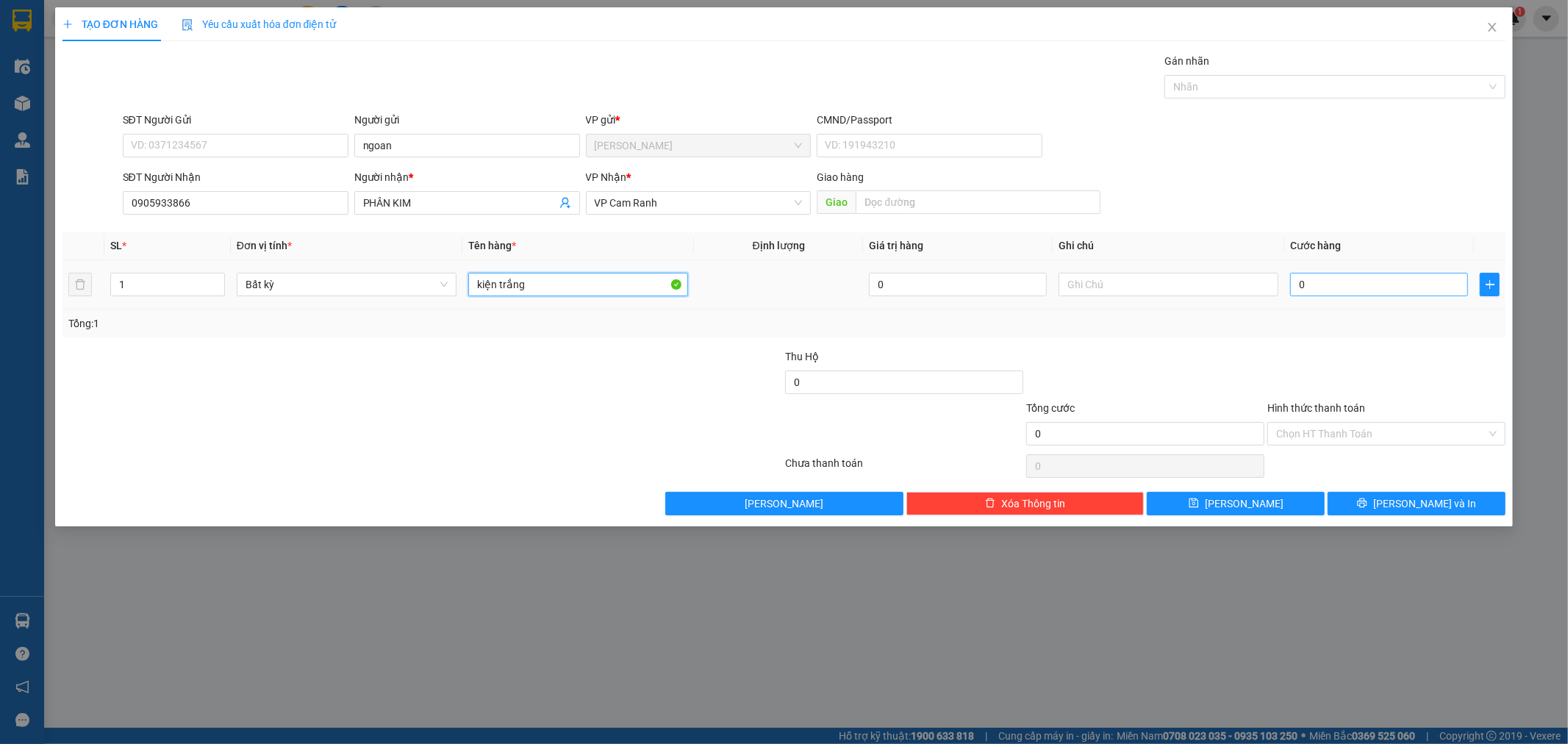
type input "kiện trắng"
click at [1318, 292] on input "0" at bounding box center [1380, 285] width 178 height 24
type input "4"
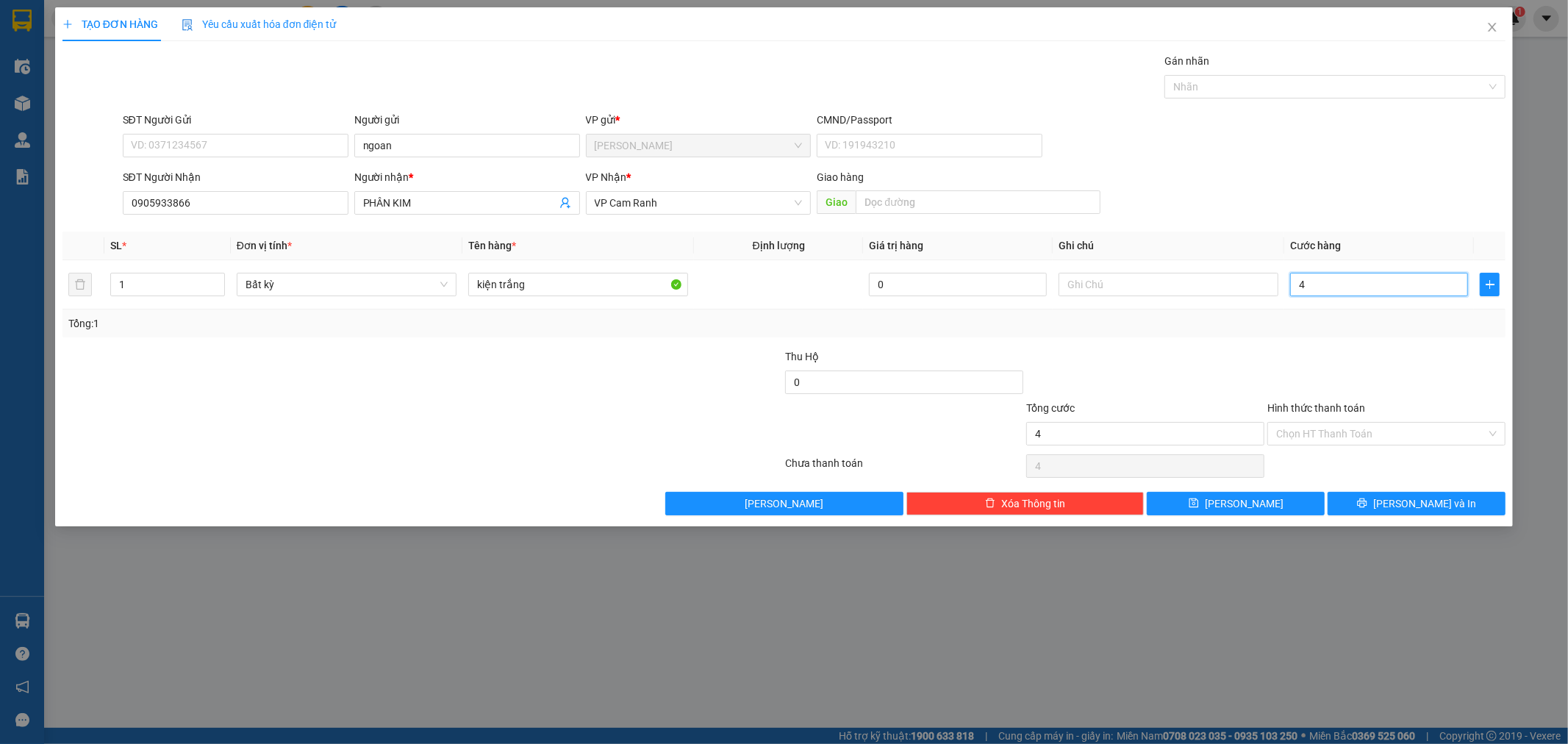
type input "40"
type input "40.000"
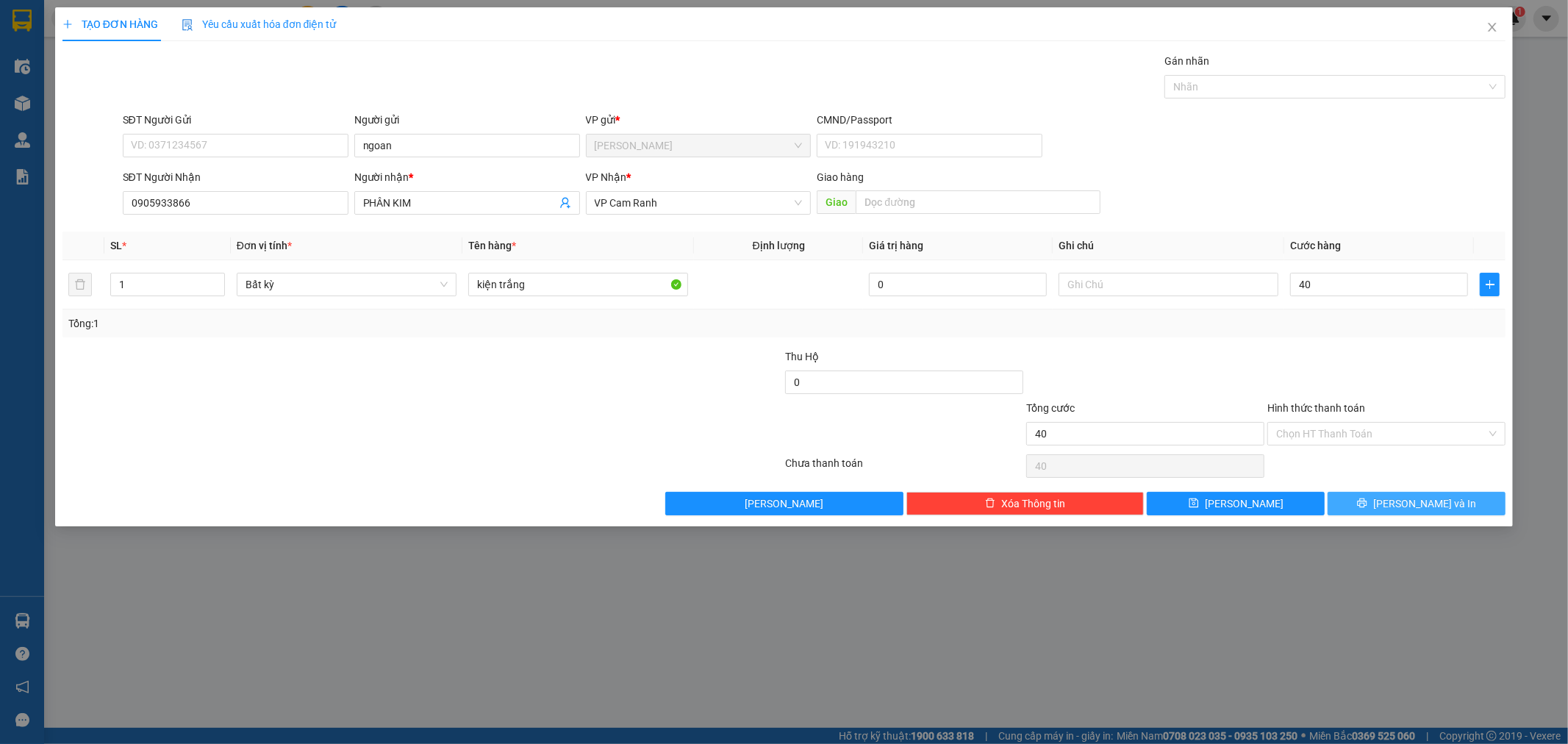
type input "40.000"
click at [1368, 507] on span "printer" at bounding box center [1362, 503] width 10 height 12
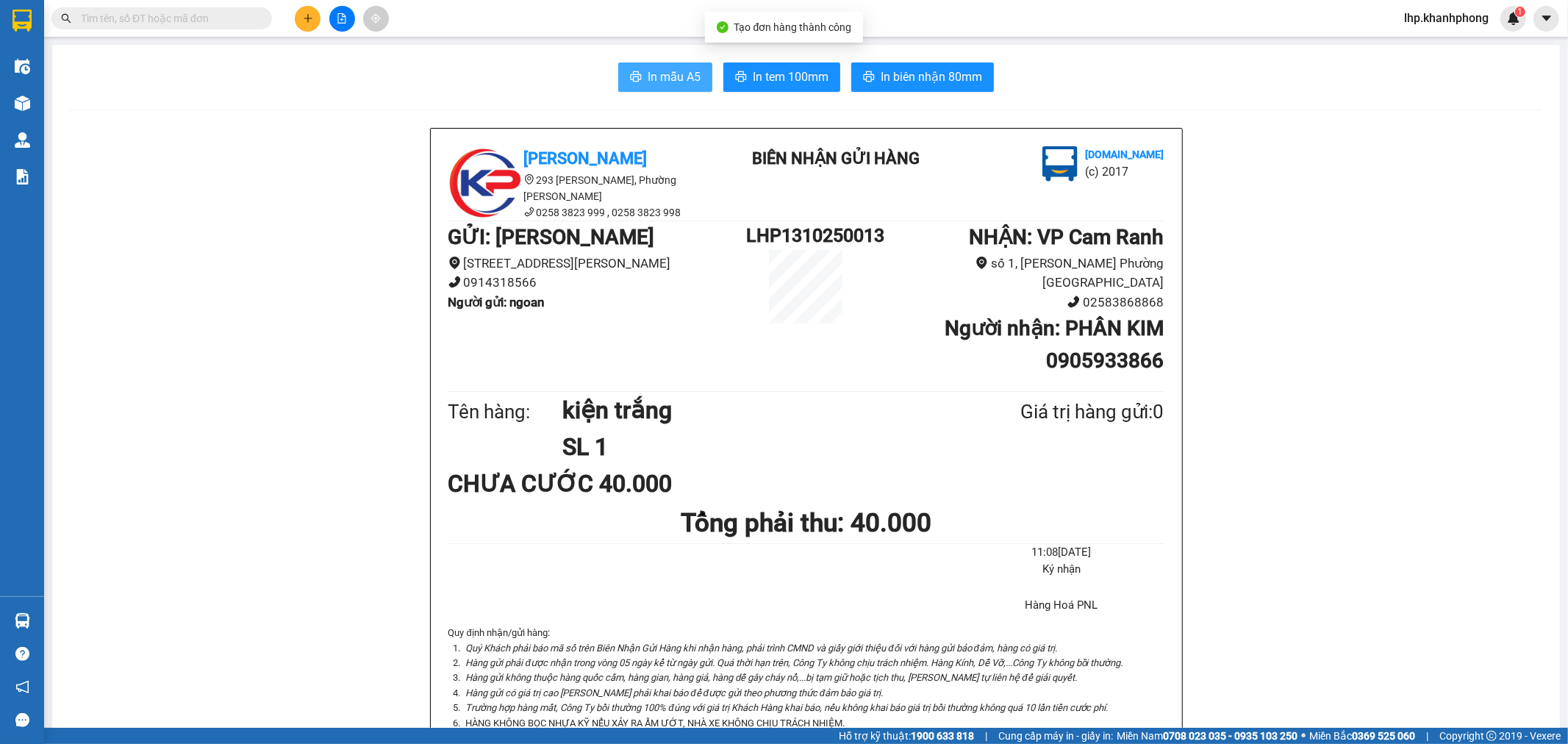
click at [685, 86] on button "In mẫu A5" at bounding box center [665, 77] width 94 height 29
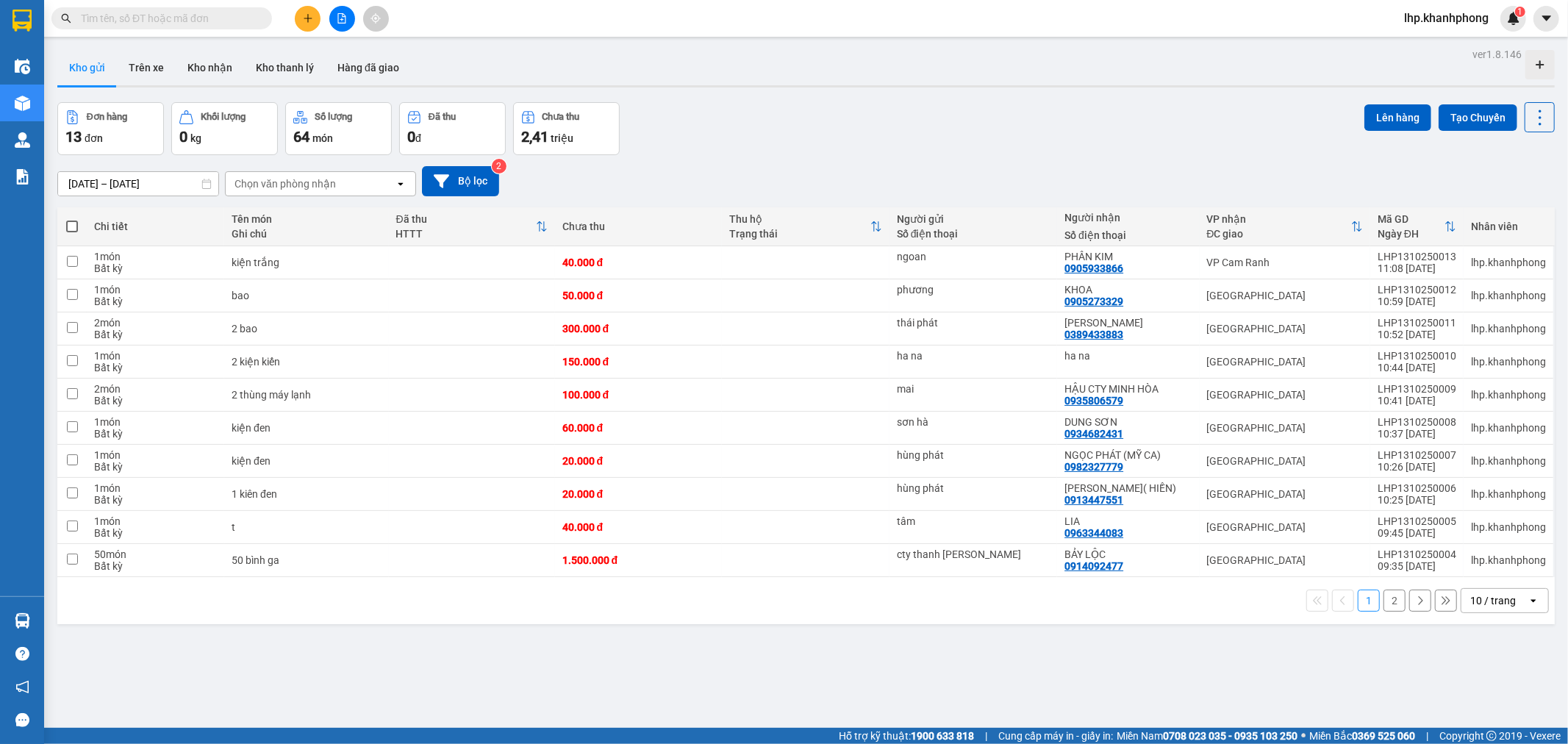
click at [304, 18] on icon "plus" at bounding box center [308, 17] width 8 height 1
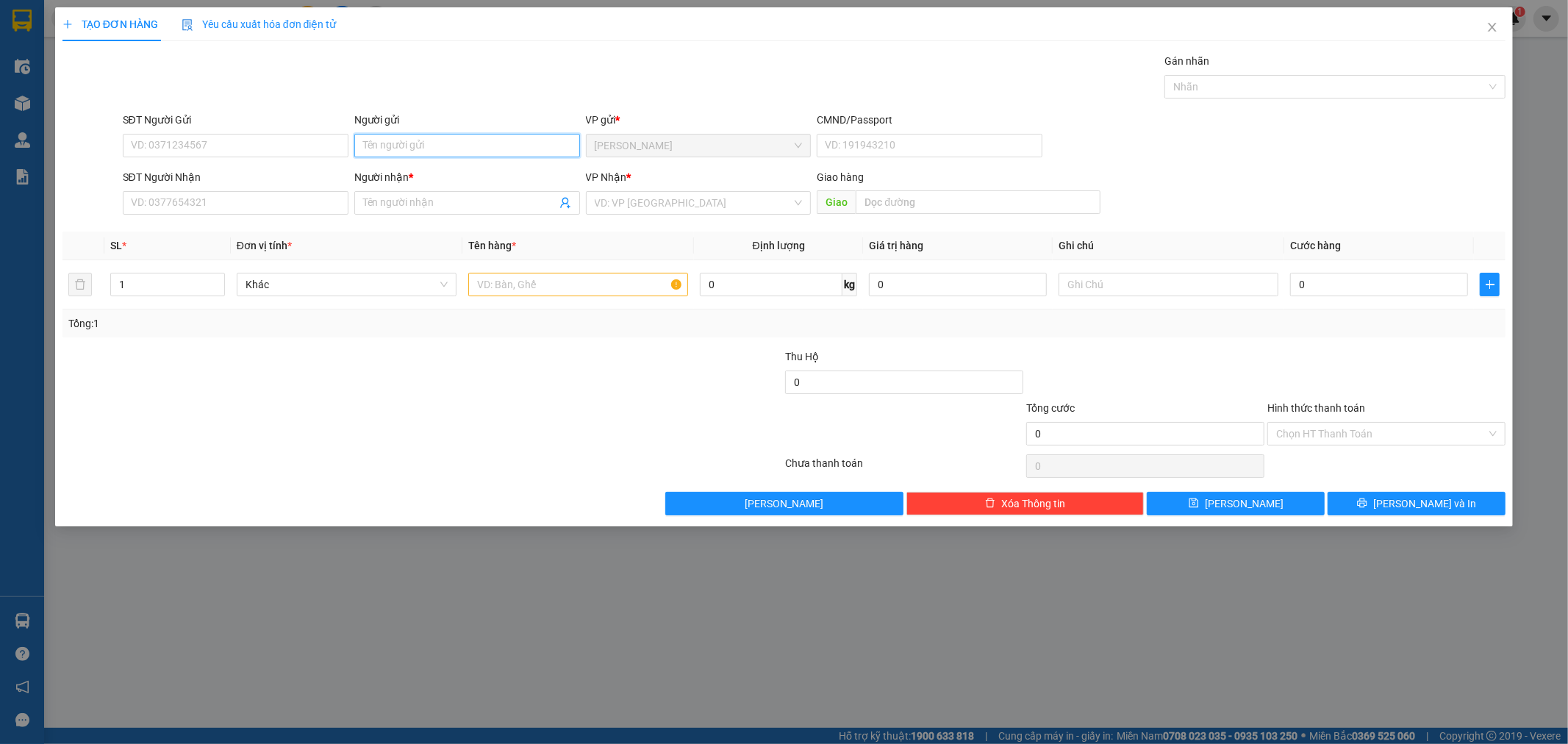
click at [430, 141] on input "Người gửi" at bounding box center [468, 146] width 226 height 24
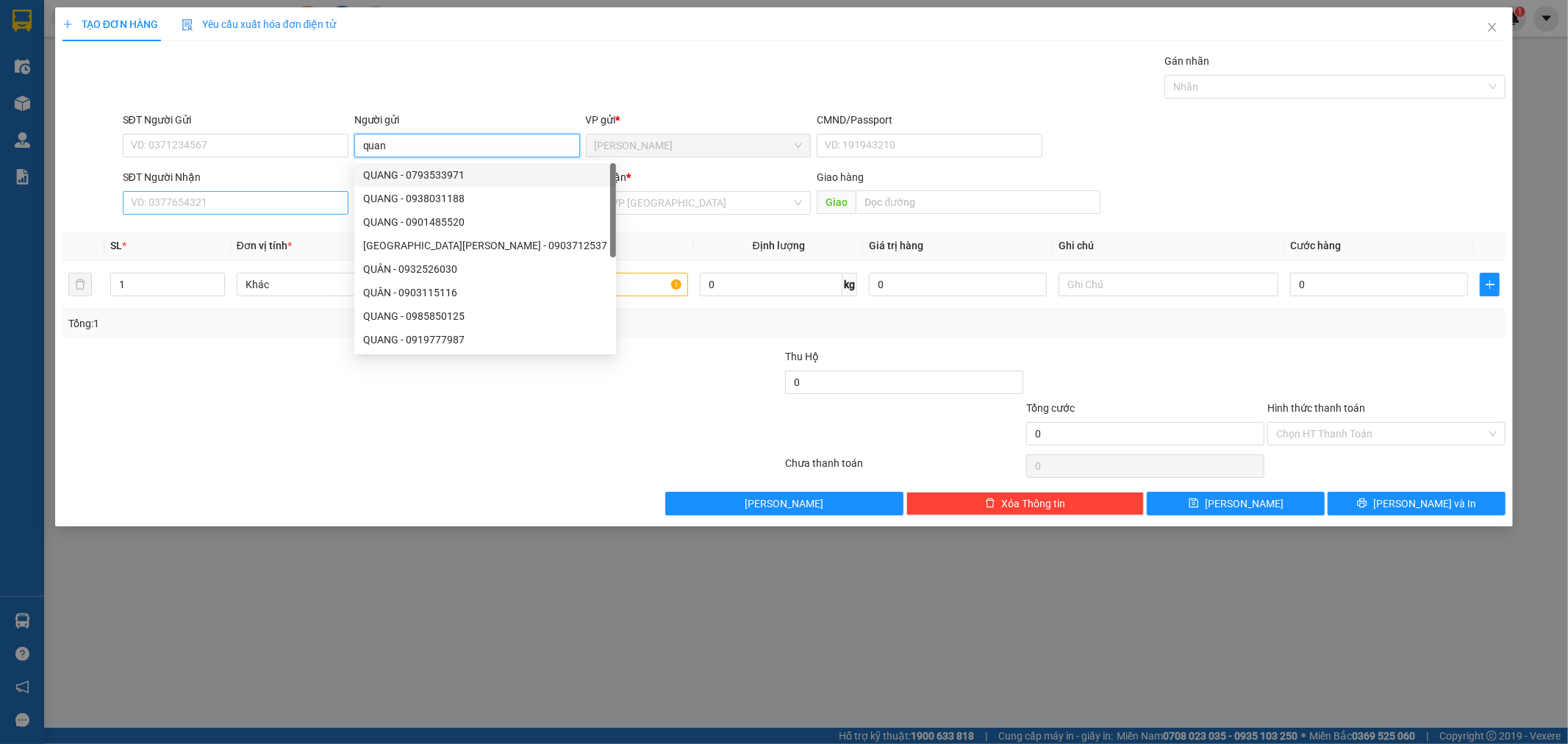
type input "quan"
click at [220, 209] on input "SĐT Người Nhận" at bounding box center [236, 203] width 226 height 24
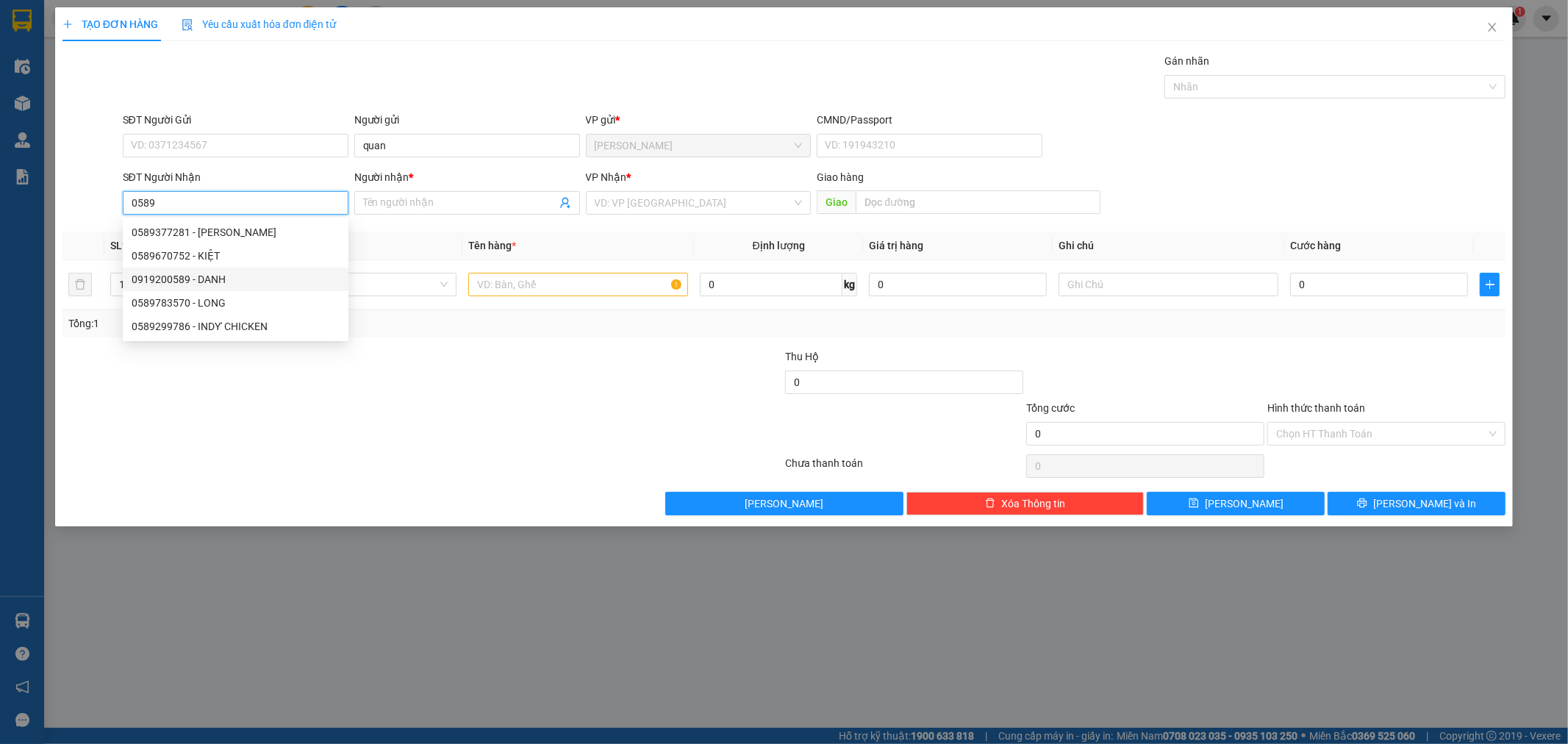
click at [196, 277] on div "0919200589 - DANH" at bounding box center [235, 279] width 209 height 17
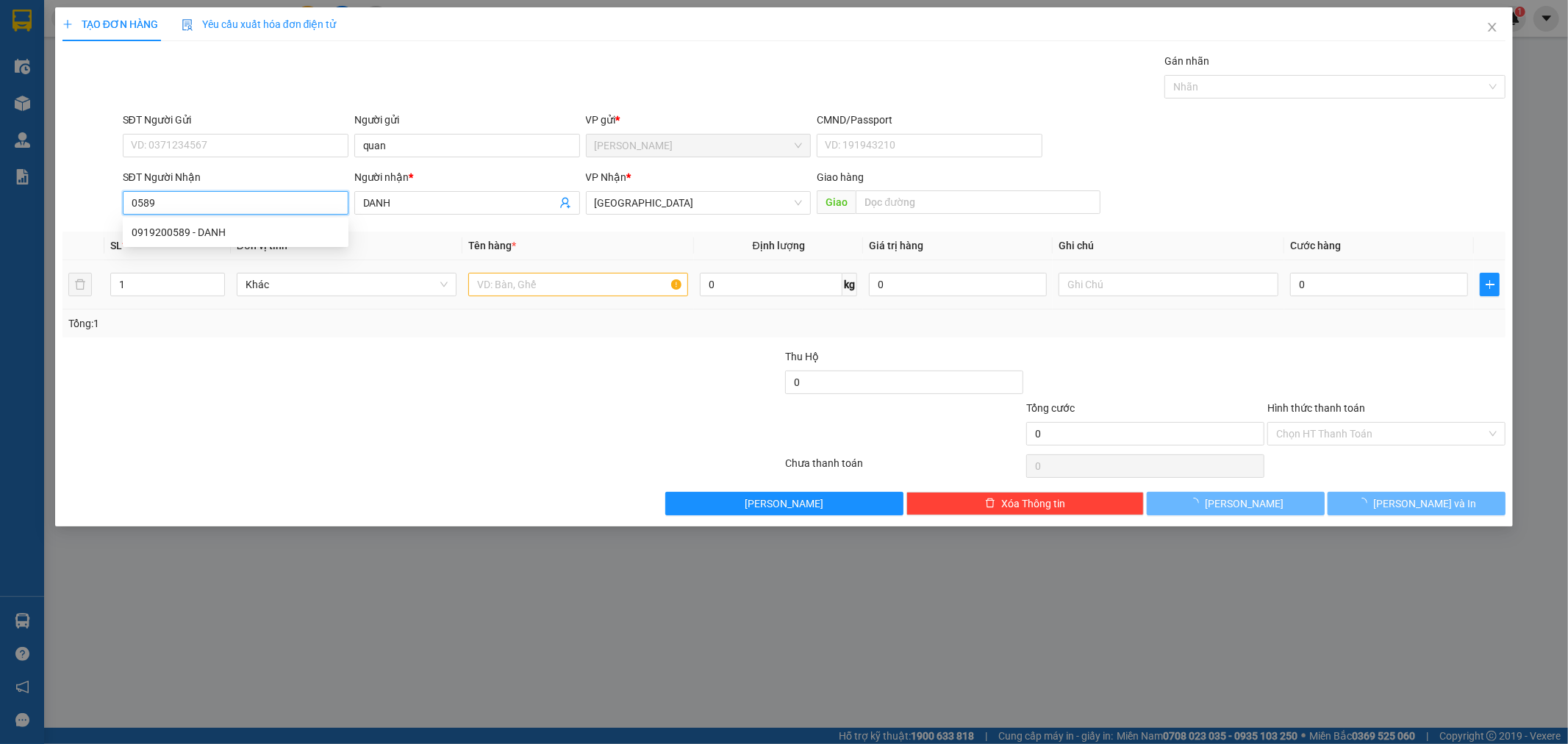
type input "0919200589"
type input "DANH"
type input "0919200589"
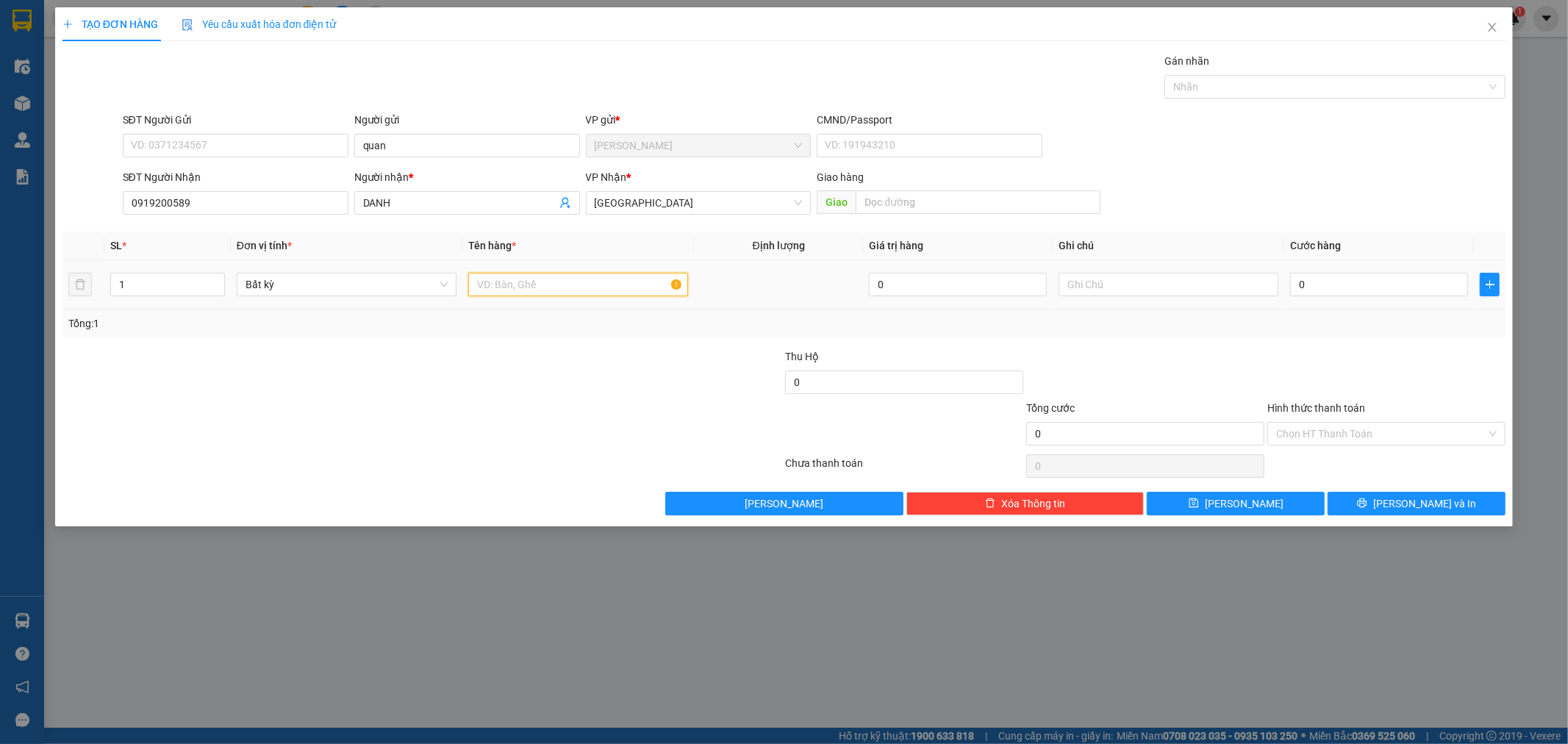
click at [533, 289] on input "text" at bounding box center [578, 285] width 220 height 24
type input "t"
click at [1338, 290] on input "0" at bounding box center [1380, 285] width 178 height 24
type input "3"
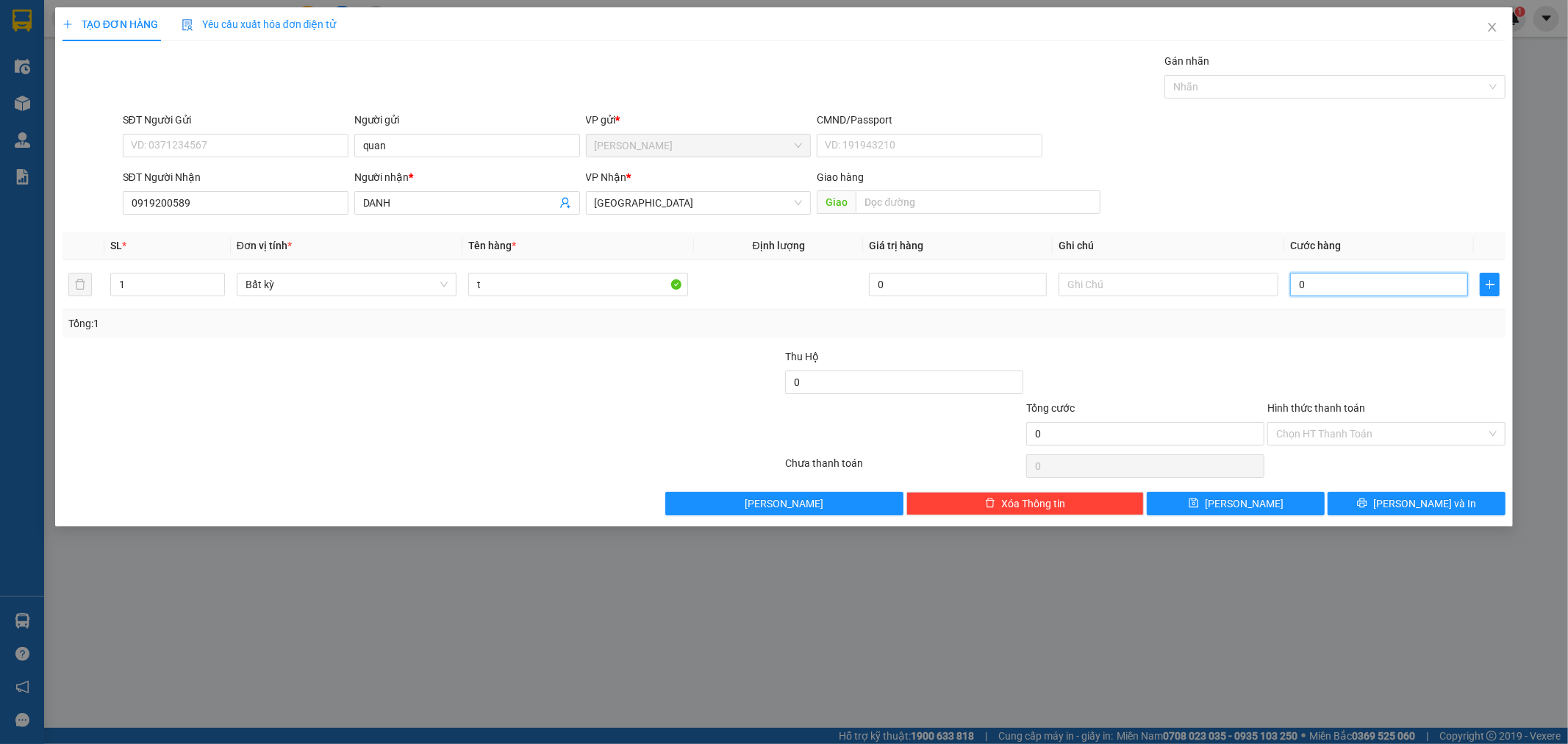
type input "3"
type input "30"
type input "30.000"
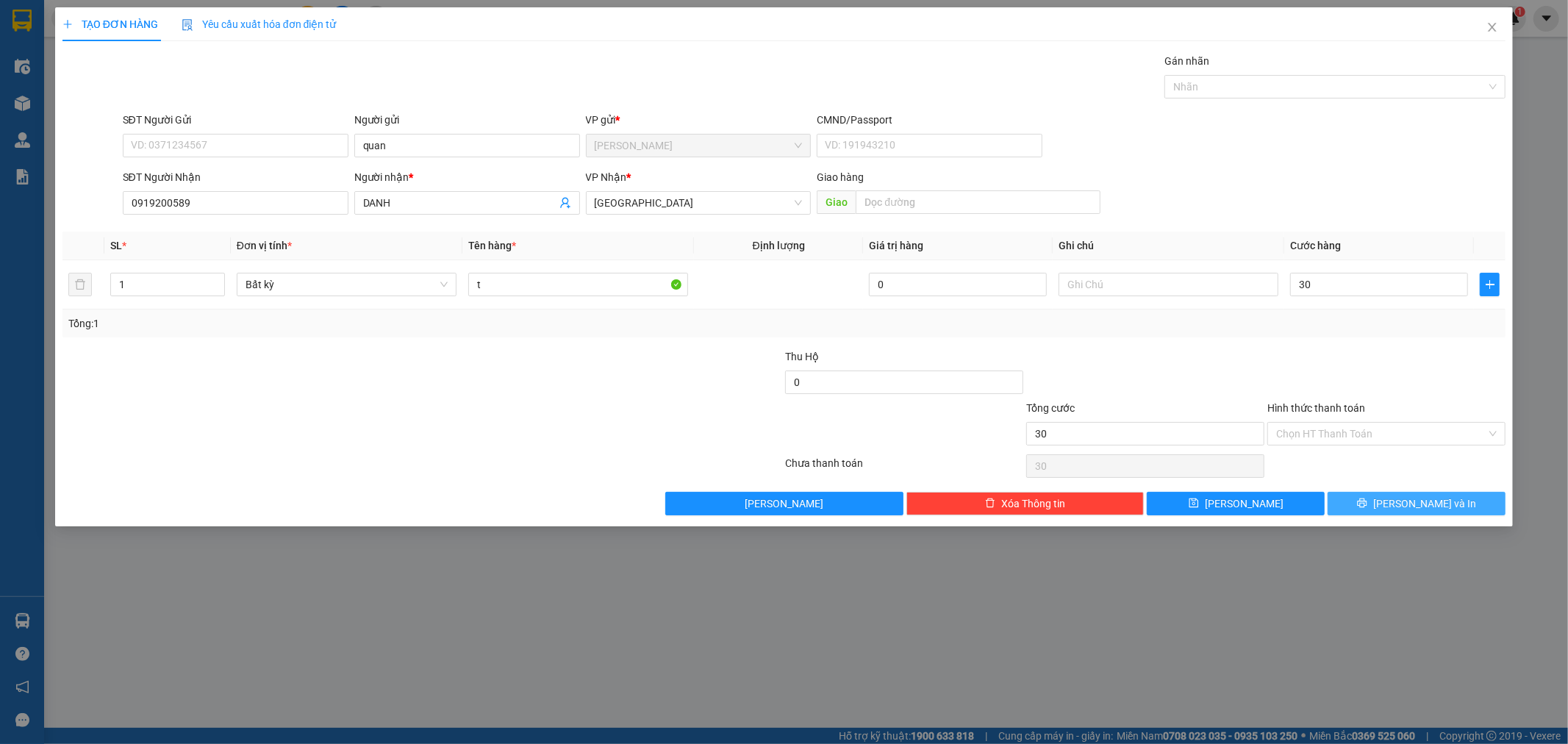
type input "30.000"
click at [1416, 504] on span "[PERSON_NAME] và In" at bounding box center [1425, 503] width 103 height 17
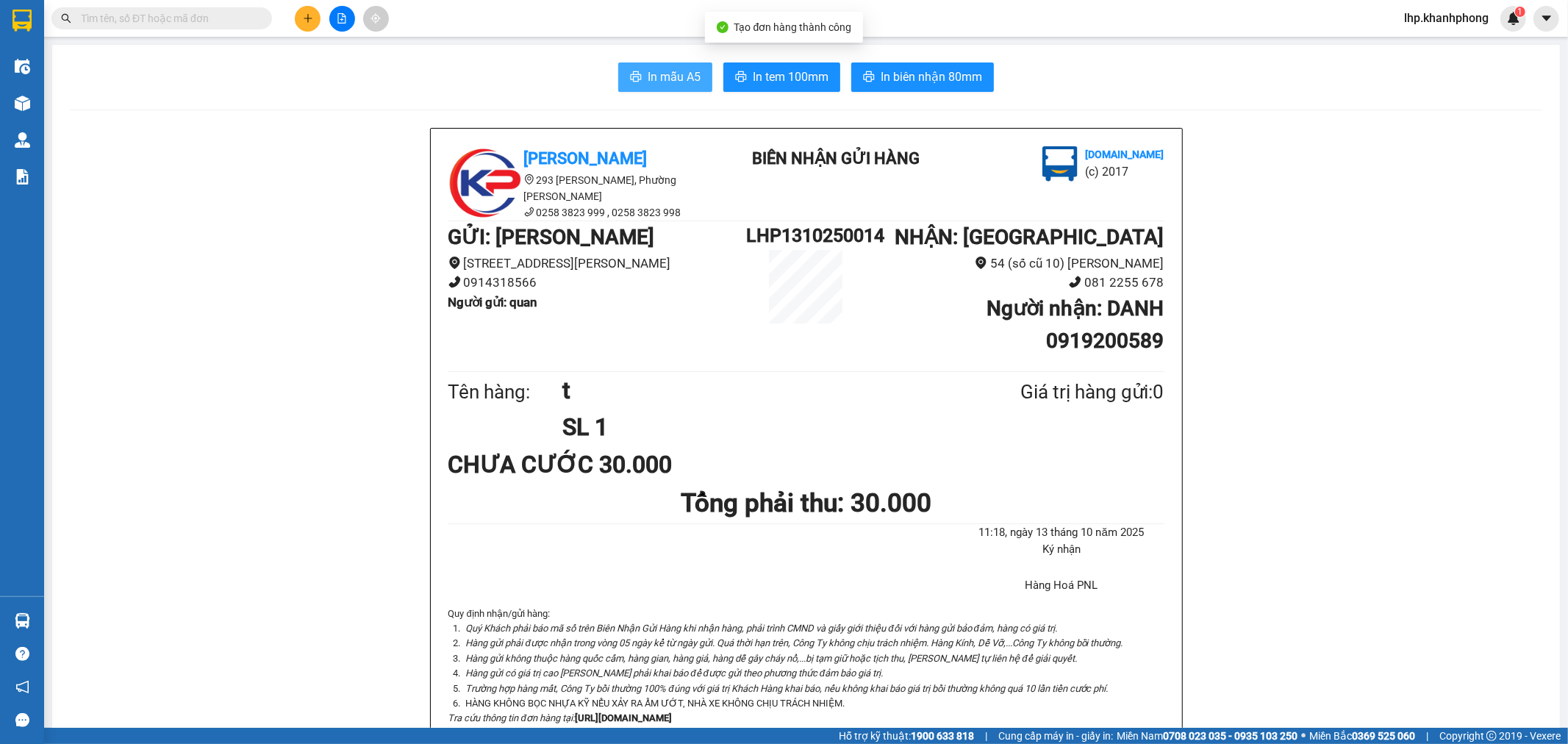
click at [648, 85] on span "In mẫu A5" at bounding box center [674, 77] width 53 height 18
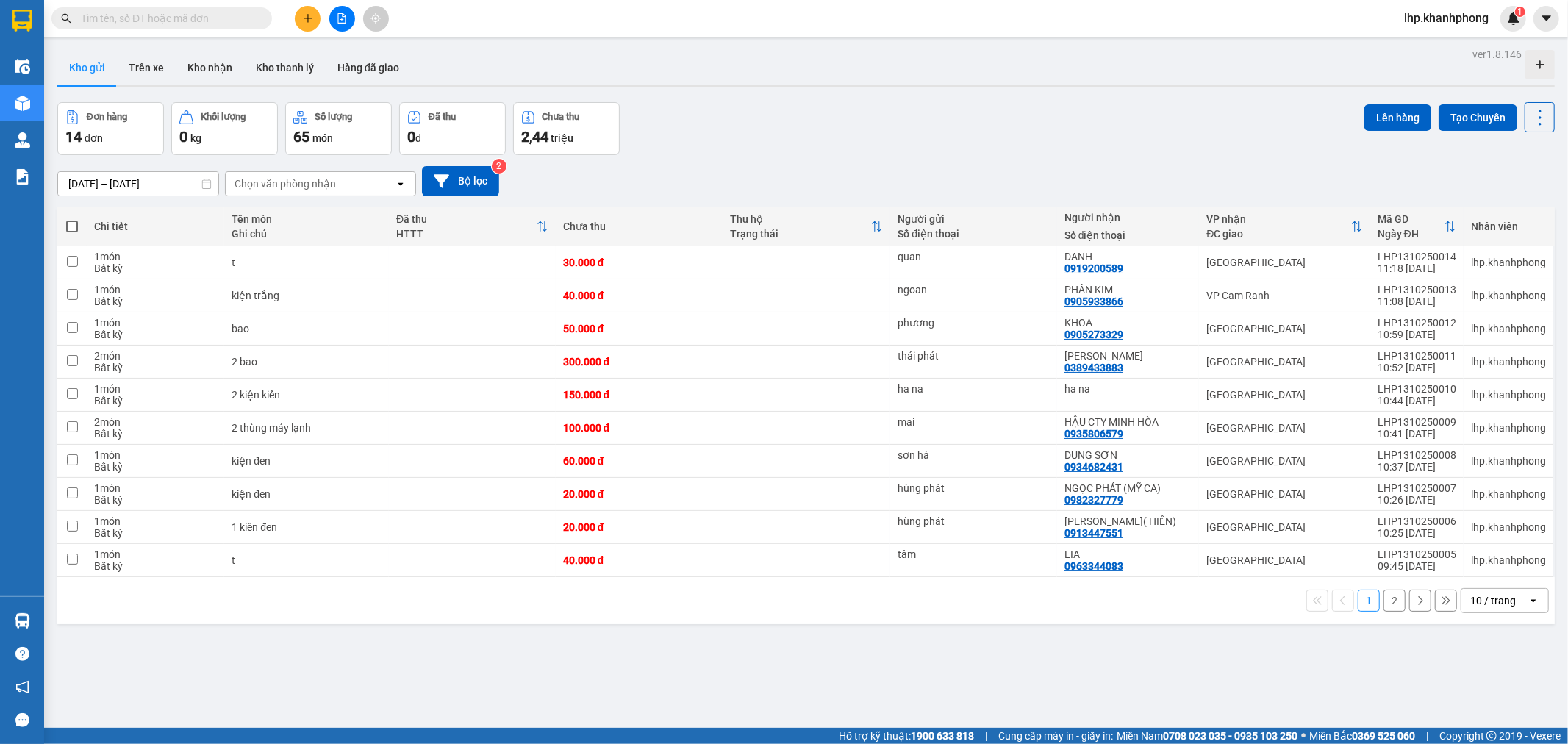
click at [227, 17] on input "text" at bounding box center [167, 18] width 174 height 17
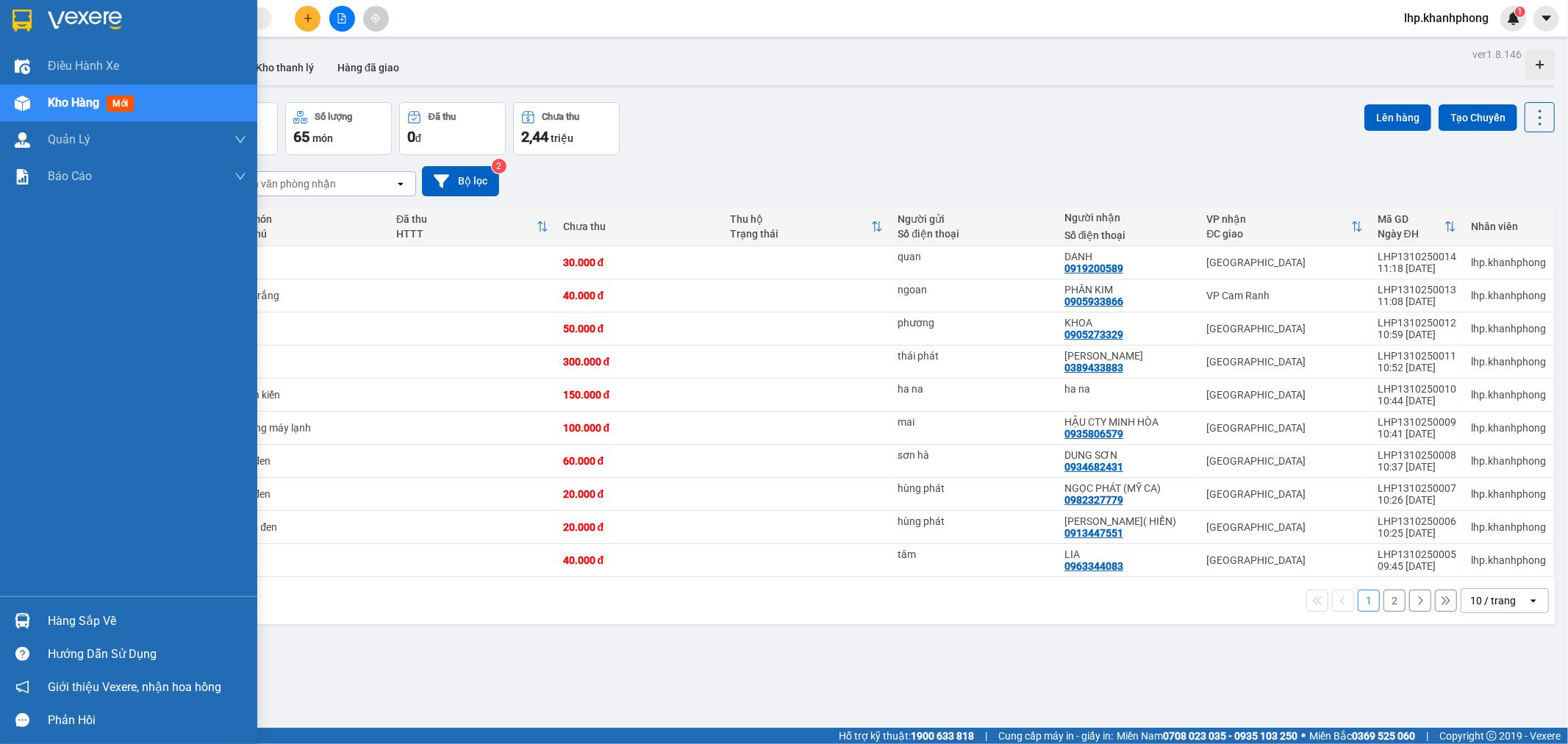
click at [24, 98] on img at bounding box center [22, 103] width 16 height 16
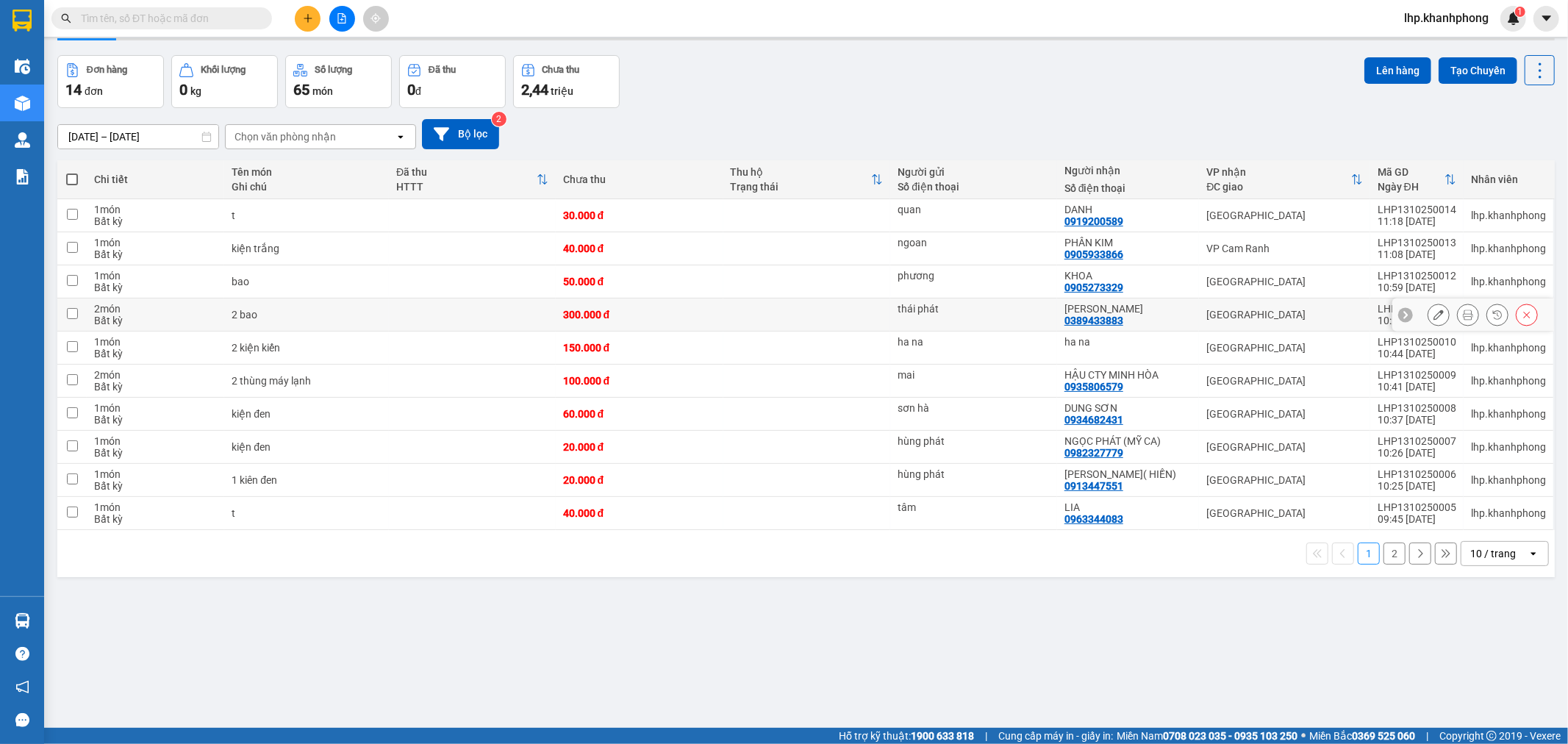
scroll to position [68, 0]
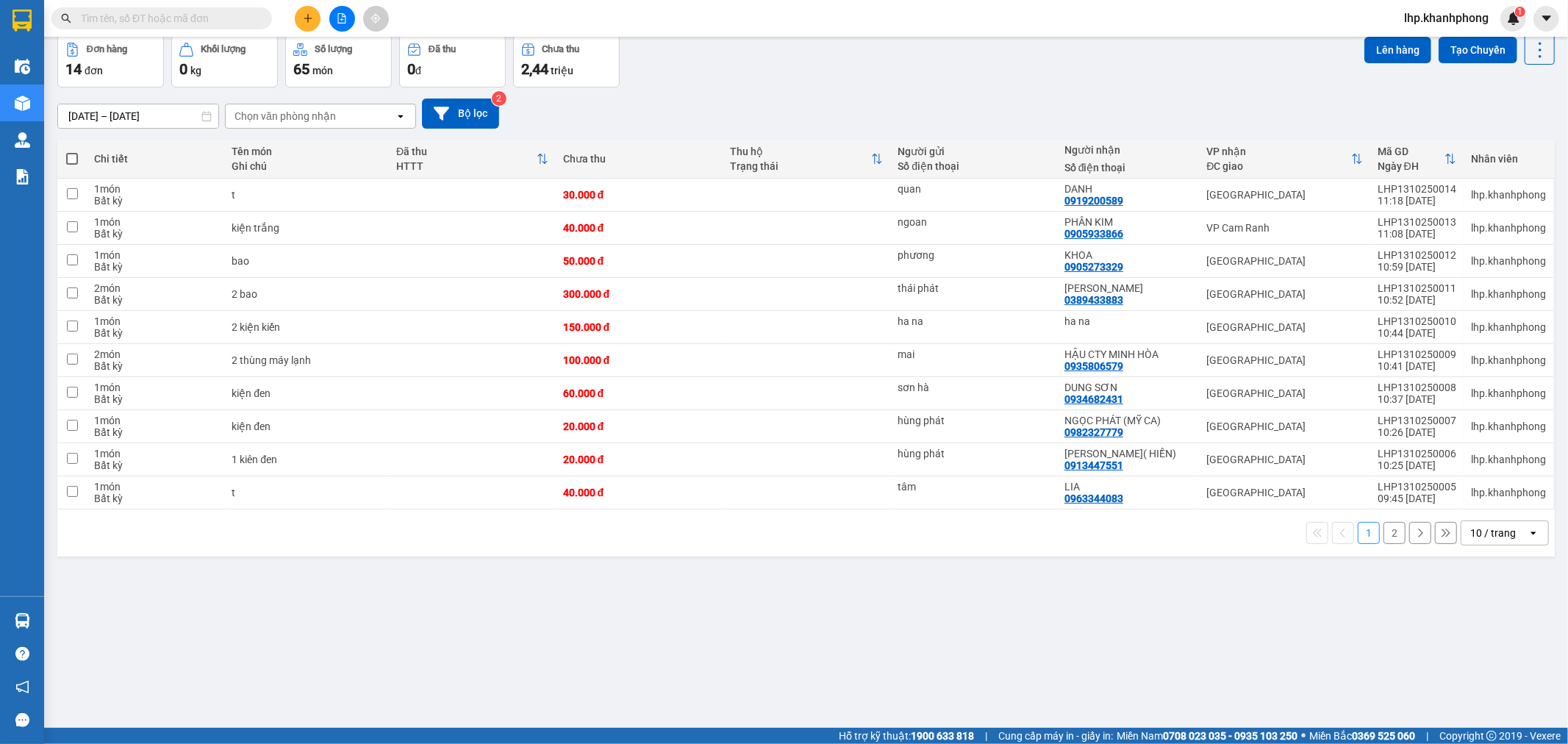
click at [250, 20] on input "text" at bounding box center [167, 18] width 174 height 17
click at [140, 13] on input "text" at bounding box center [167, 18] width 174 height 17
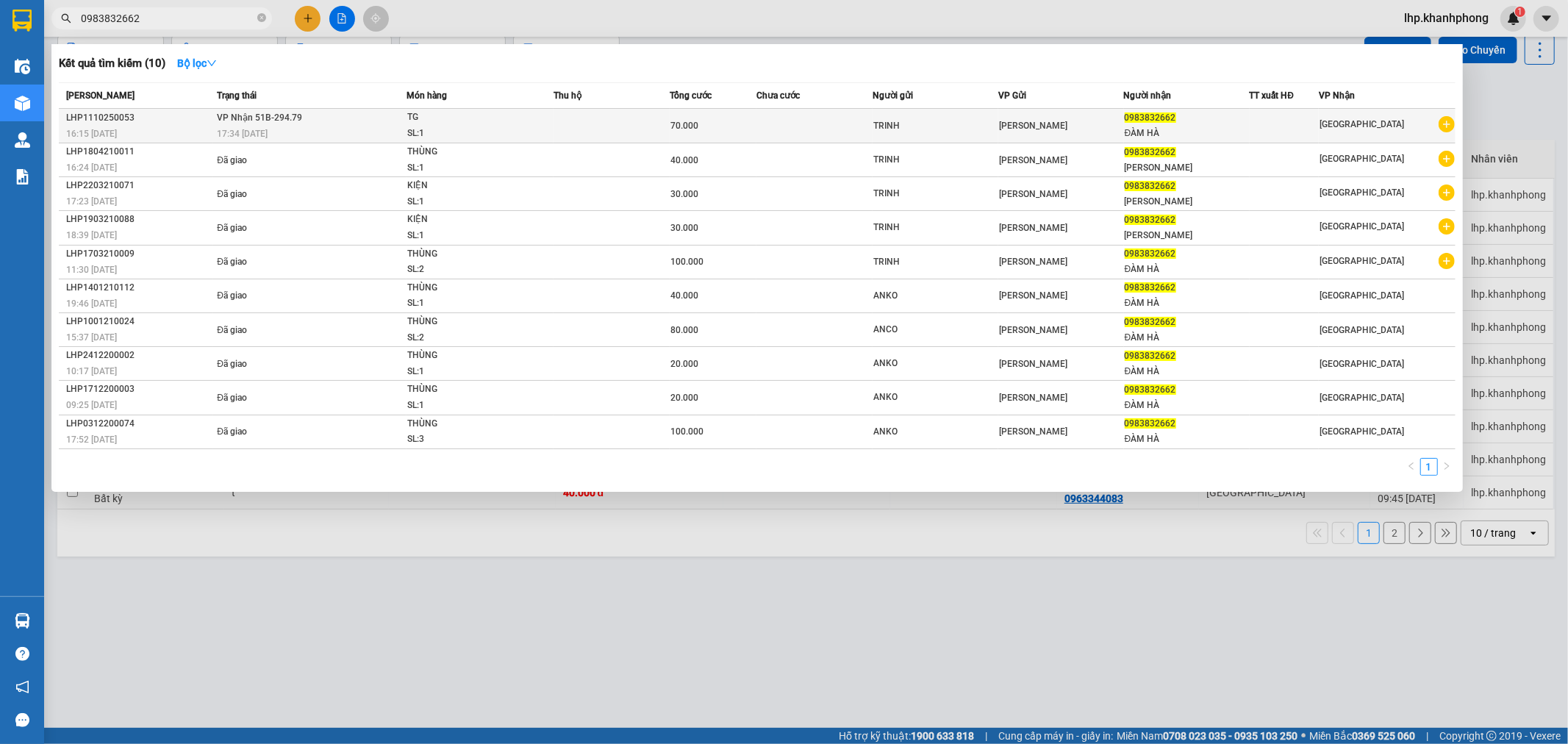
type input "0983832662"
click at [685, 127] on span "70.000" at bounding box center [684, 125] width 28 height 10
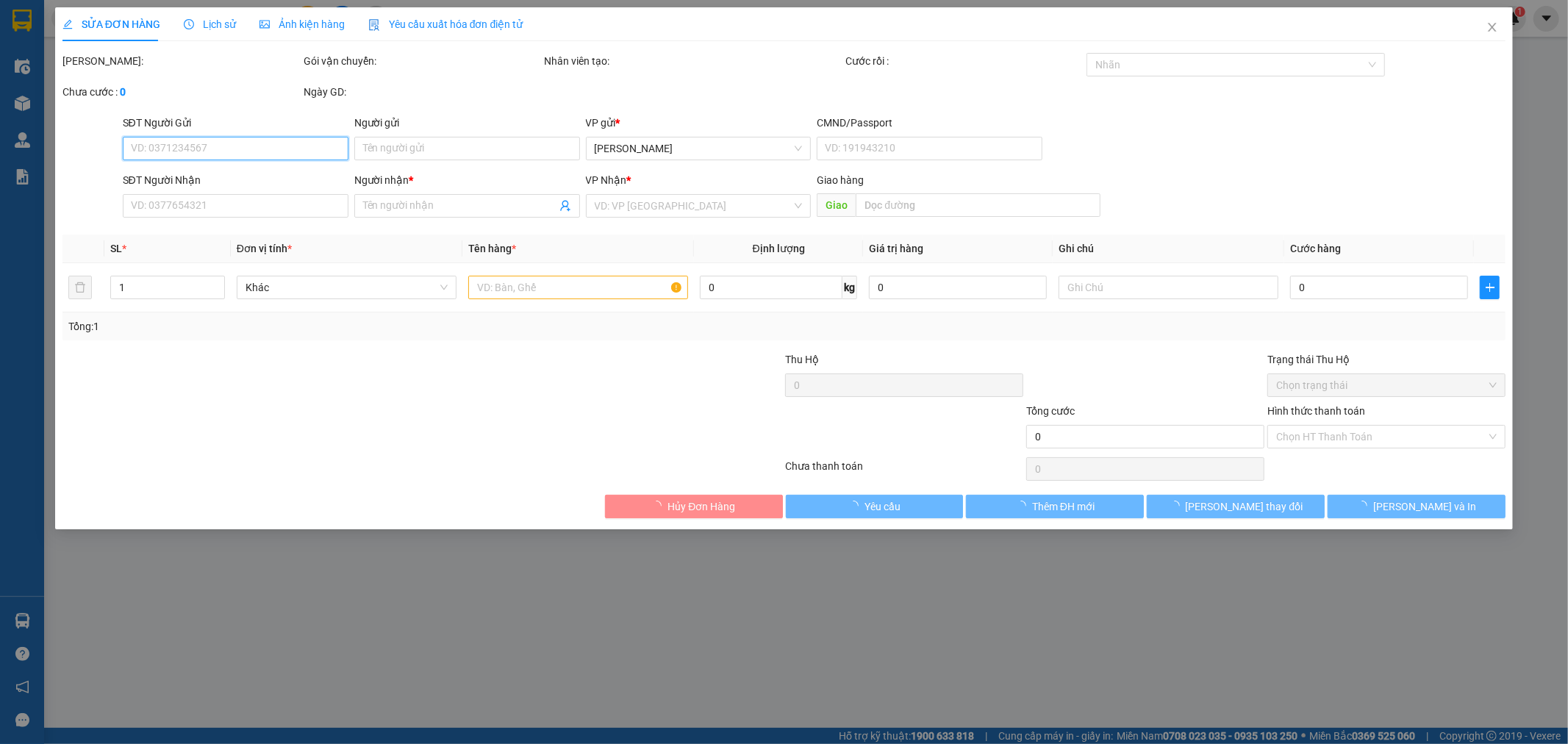
type input "TRINH"
type input "0983832662"
type input "ĐÀM HÀ"
type input "70.000"
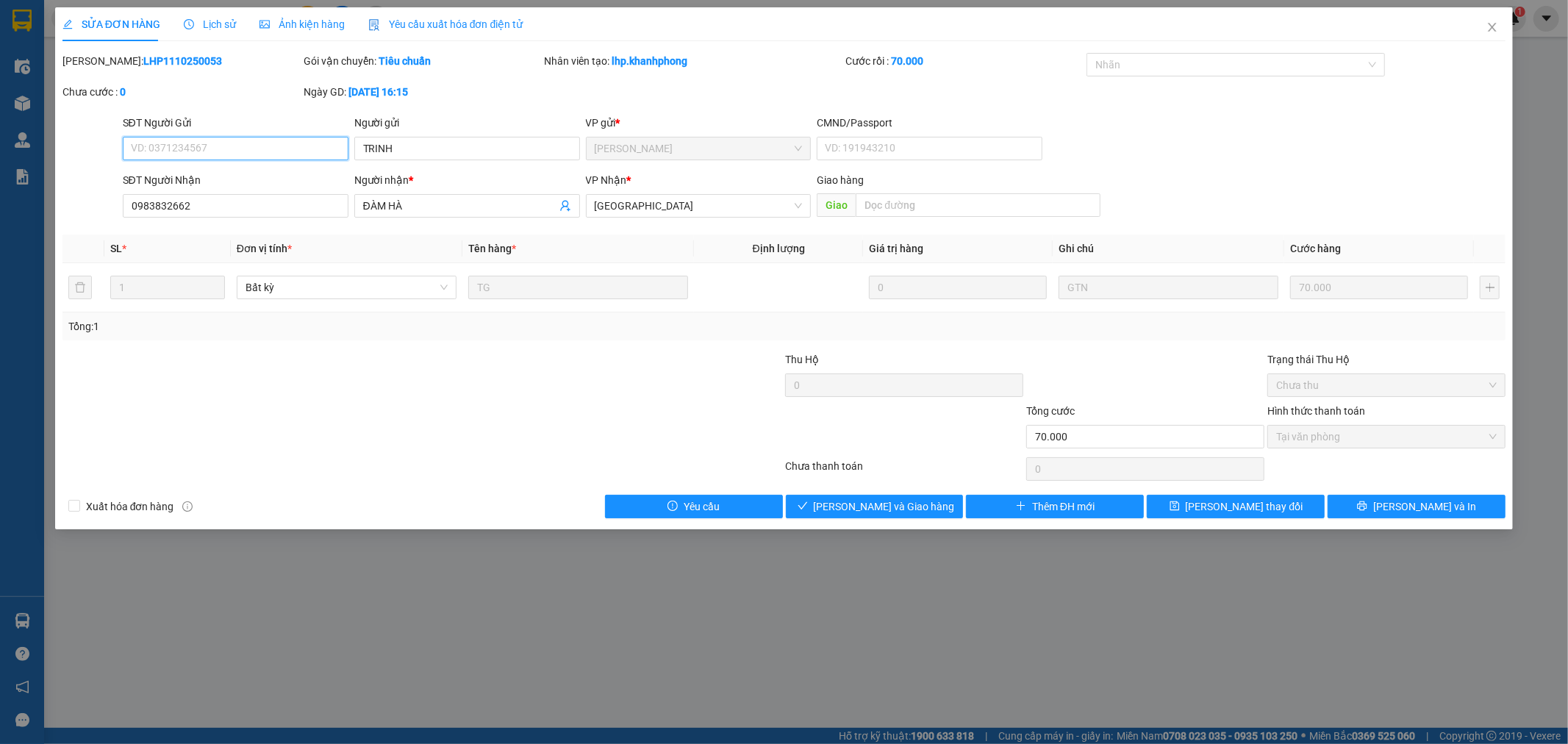
click at [1360, 437] on span "Tại văn phòng" at bounding box center [1387, 436] width 220 height 22
click at [1501, 442] on div "Tại văn phòng" at bounding box center [1386, 437] width 238 height 24
click at [1497, 437] on div "Tại văn phòng" at bounding box center [1386, 437] width 238 height 24
click at [1402, 511] on button "[PERSON_NAME] và In" at bounding box center [1417, 507] width 178 height 24
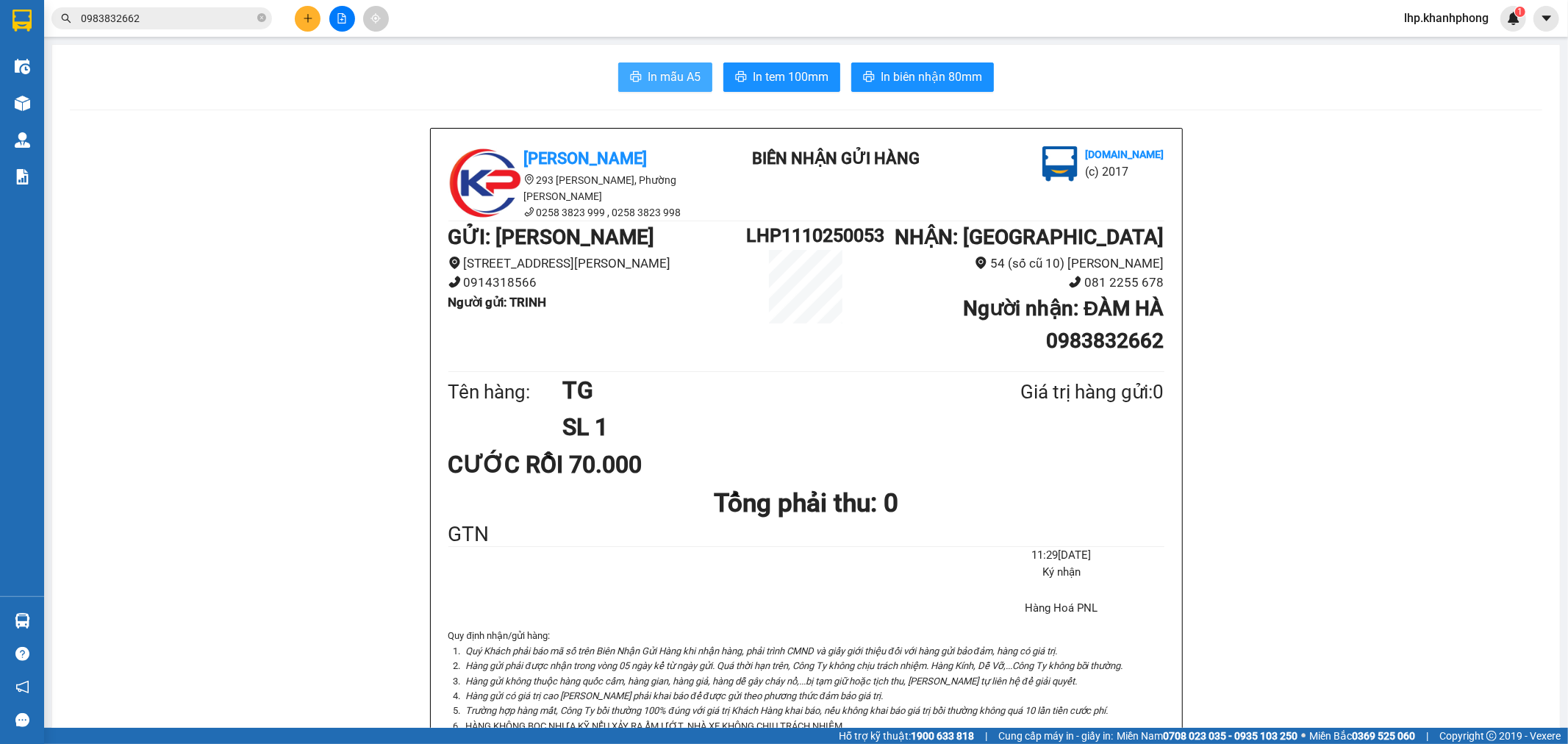
click at [668, 83] on span "In mẫu A5" at bounding box center [674, 77] width 53 height 18
